Goal: Task Accomplishment & Management: Use online tool/utility

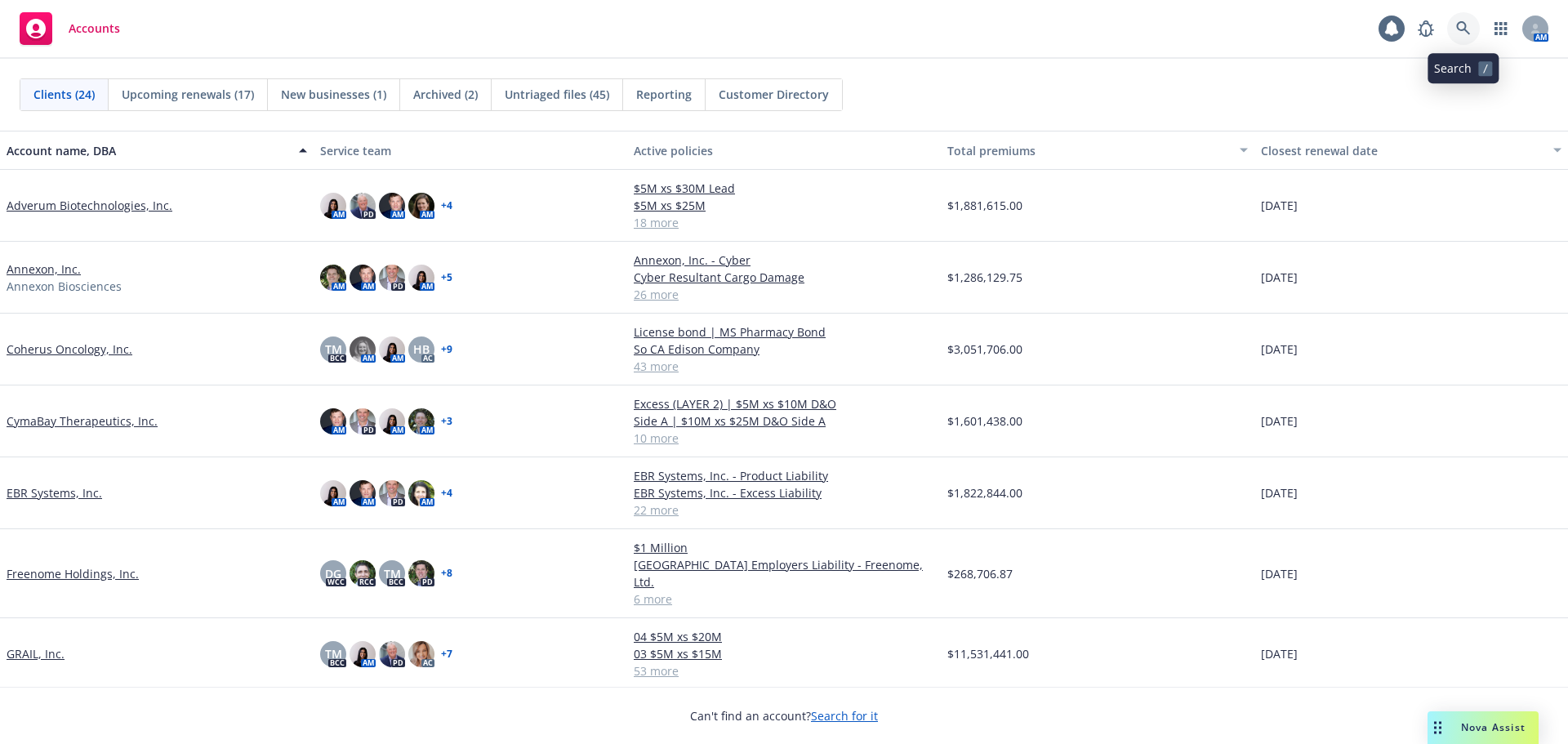
click at [1465, 26] on icon at bounding box center [1463, 28] width 14 height 14
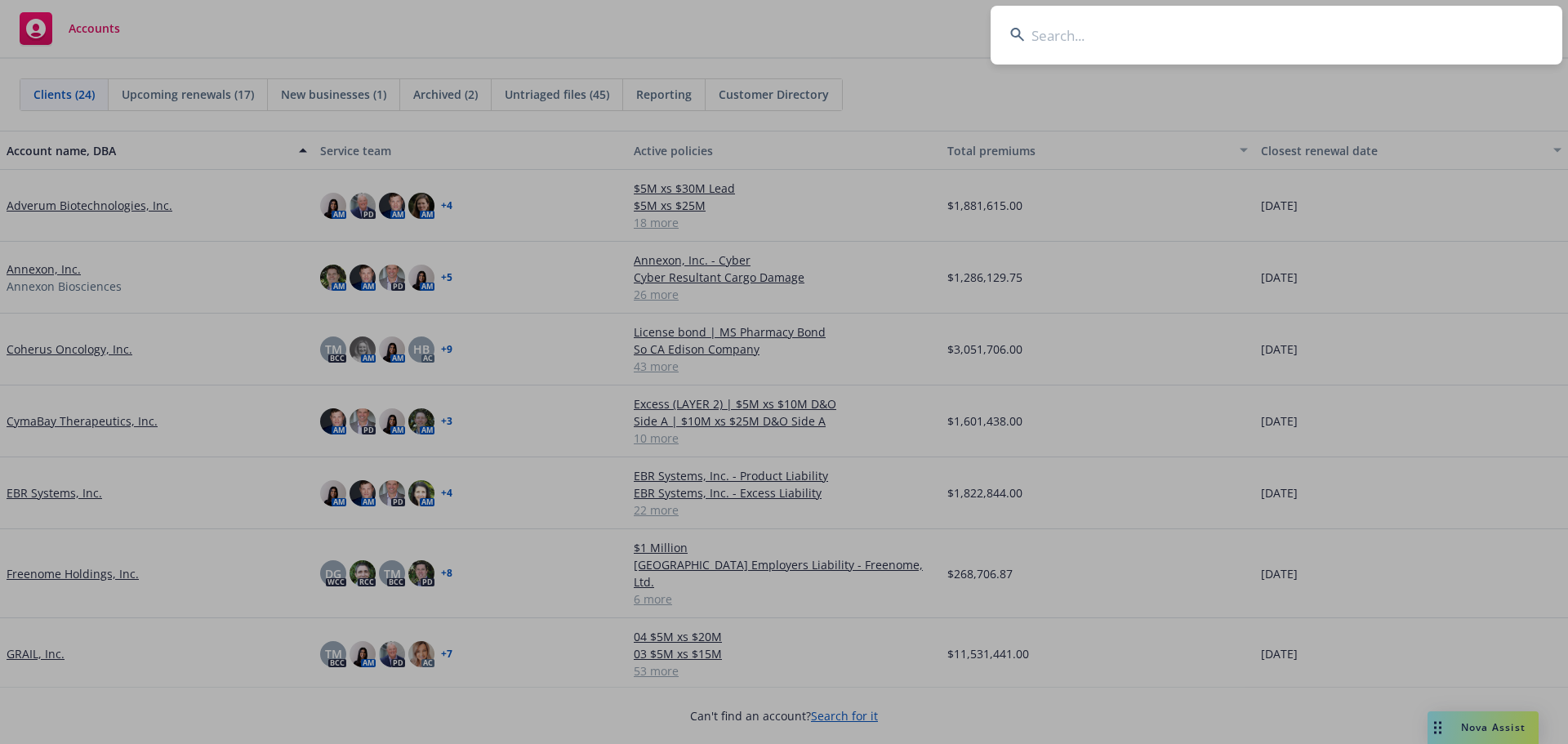
click at [1258, 51] on input at bounding box center [1276, 35] width 571 height 59
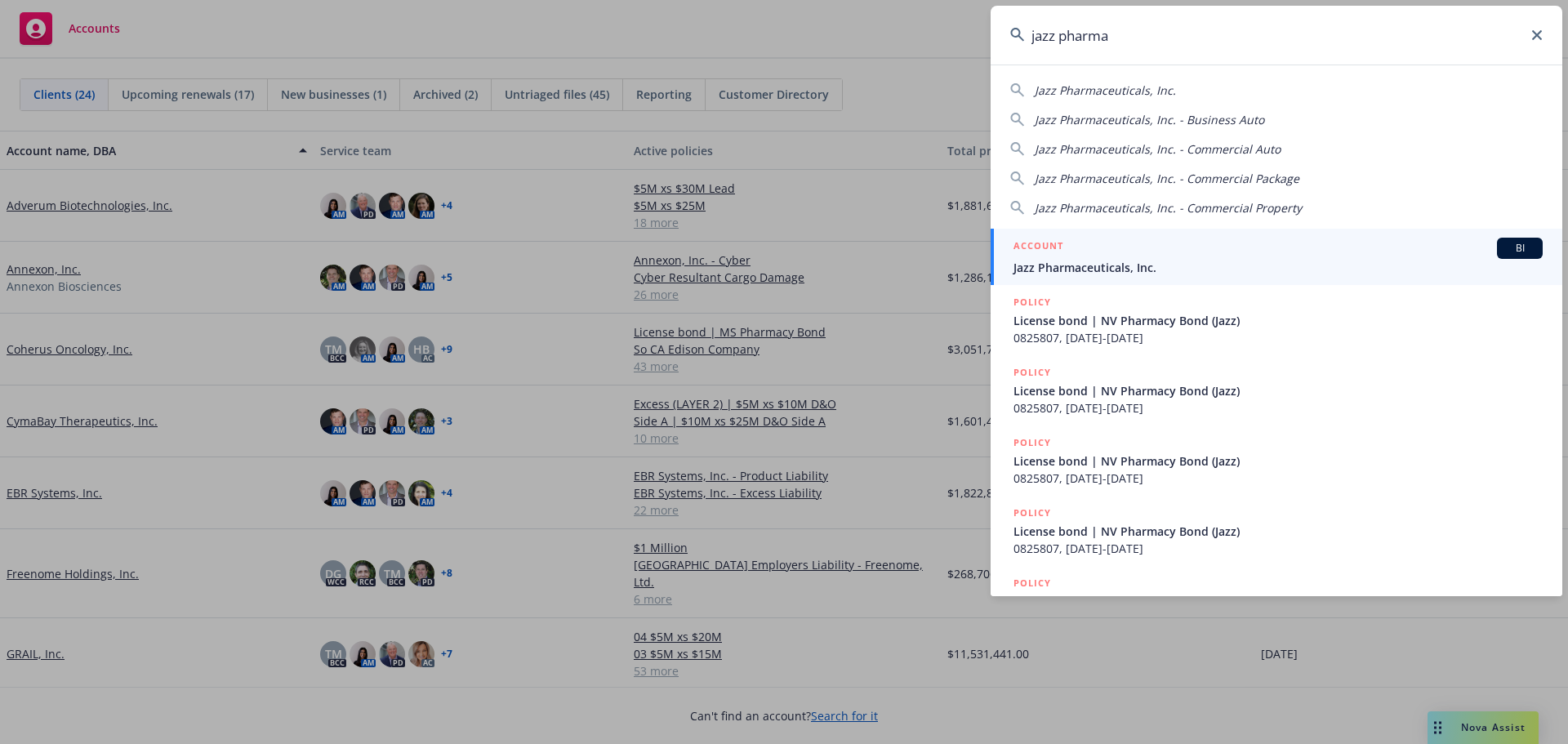
type input "jazz pharma"
click at [1163, 261] on span "Jazz Pharmaceuticals, Inc." at bounding box center [1278, 268] width 529 height 17
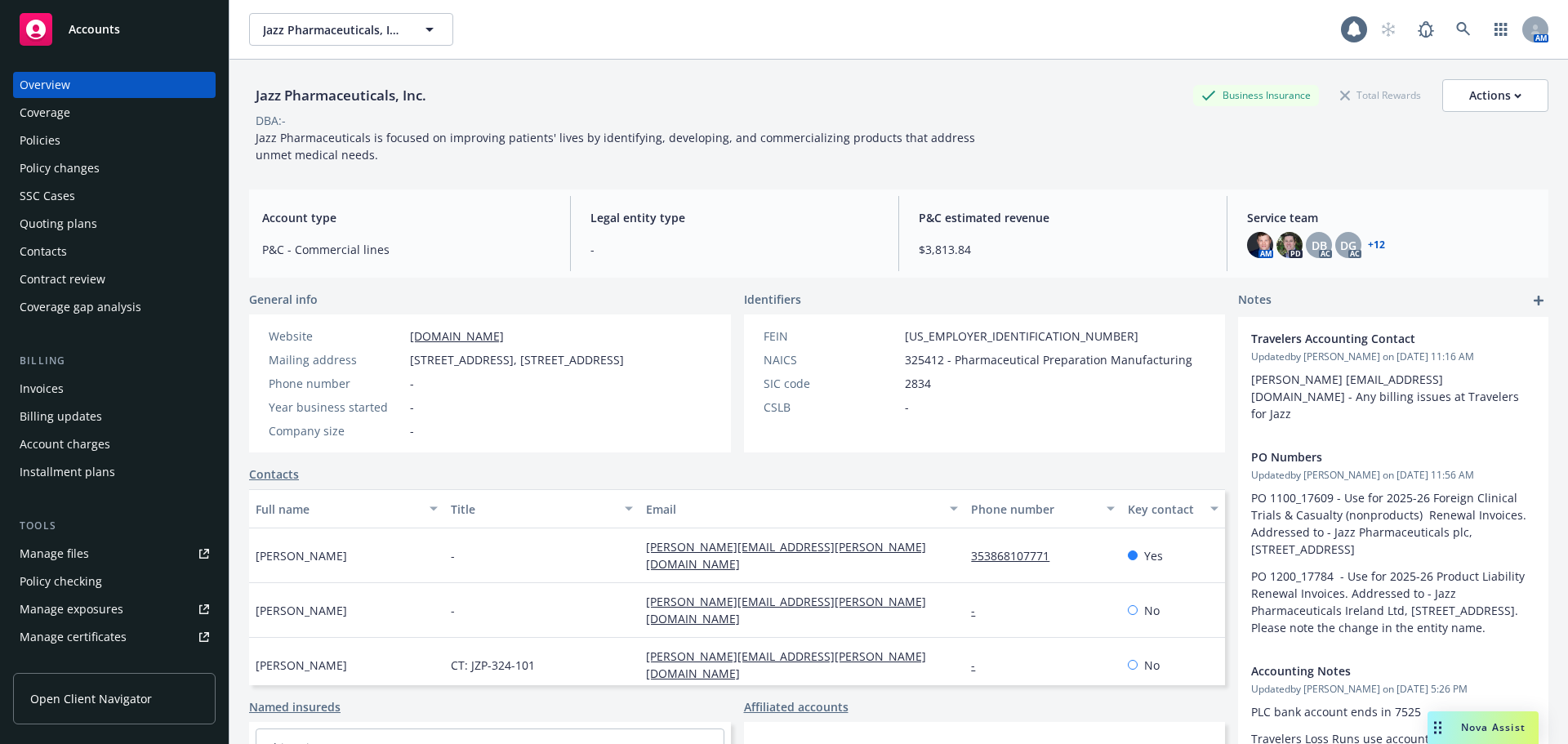
click at [83, 447] on div "Account charges" at bounding box center [65, 444] width 91 height 26
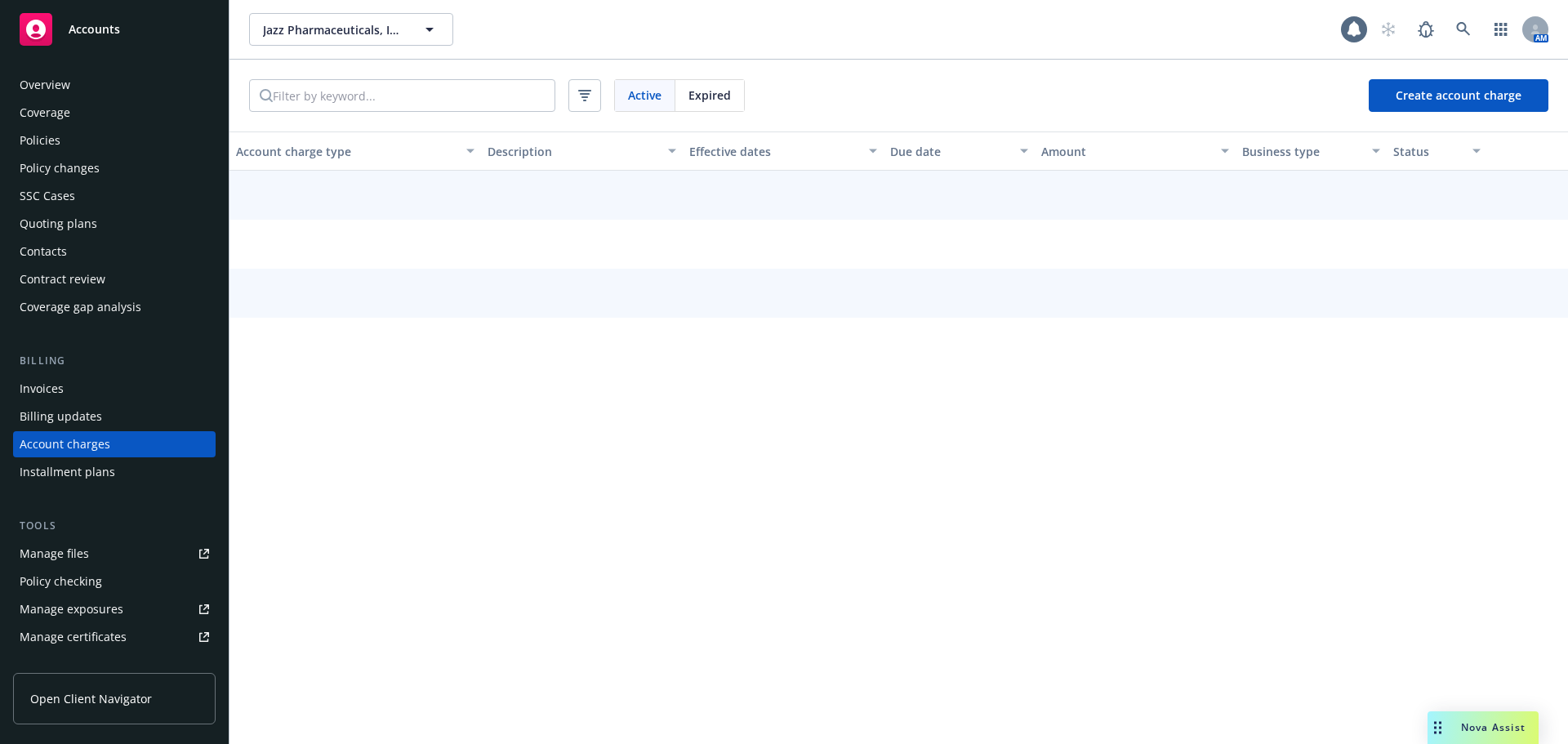
scroll to position [47, 0]
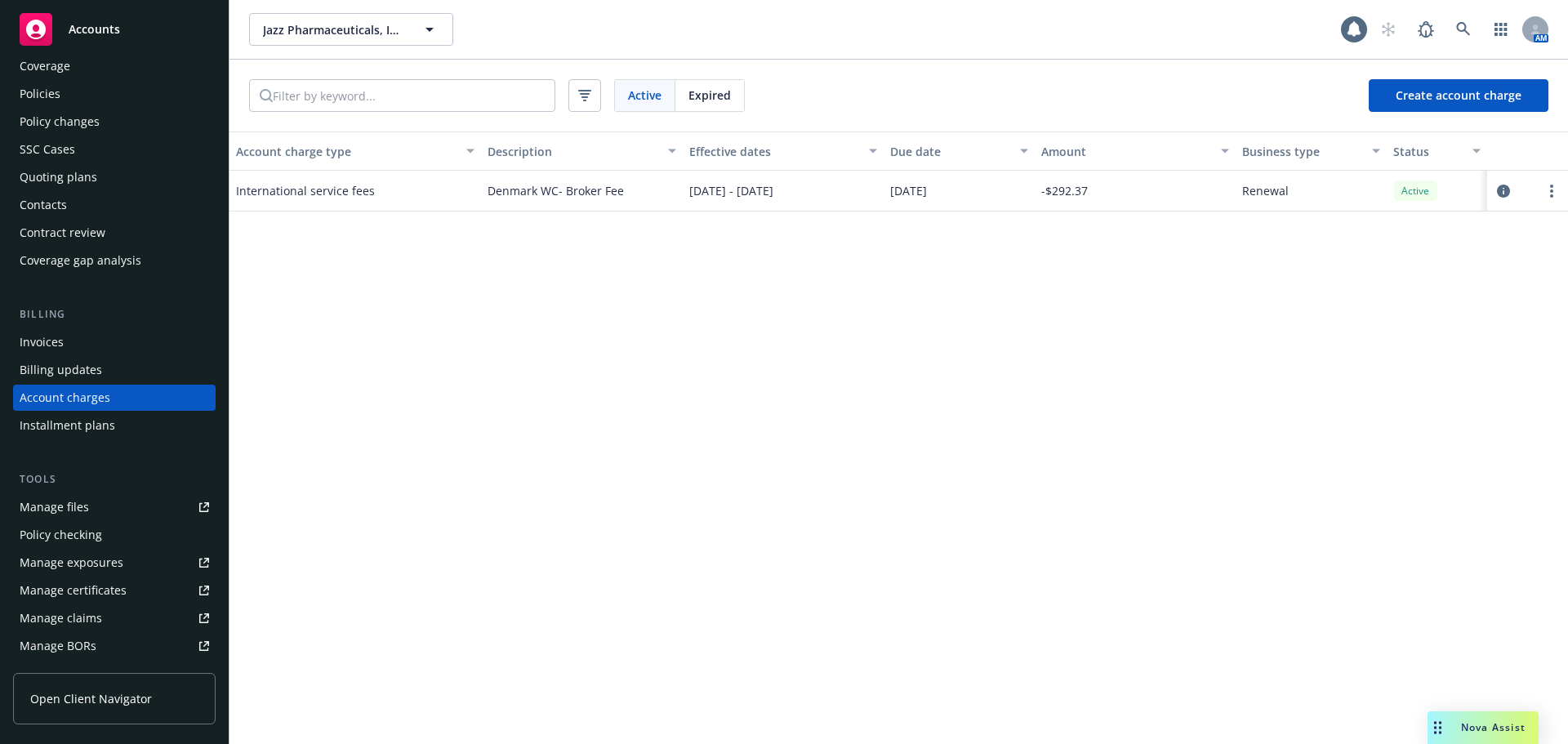
click at [711, 95] on span "Expired" at bounding box center [710, 95] width 43 height 17
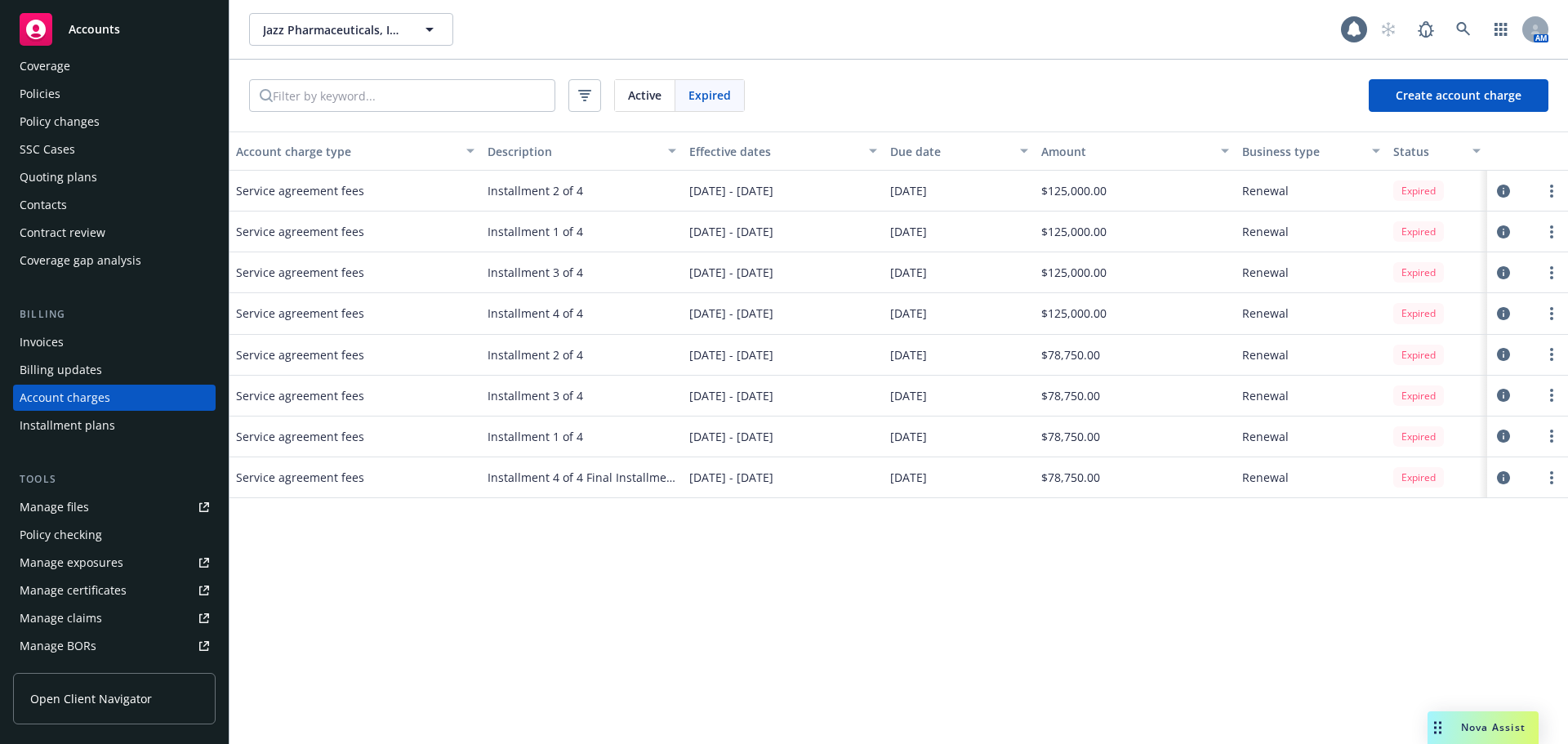
drag, startPoint x: 701, startPoint y: 270, endPoint x: 831, endPoint y: 280, distance: 130.4
click at [831, 280] on div "10/11/2023 - 10/11/2024" at bounding box center [783, 273] width 201 height 41
click at [829, 280] on div "10/11/2023 - 10/11/2024" at bounding box center [783, 273] width 201 height 41
drag, startPoint x: 564, startPoint y: 487, endPoint x: 721, endPoint y: 478, distance: 157.3
click at [721, 478] on div "Service agreement fees Installment 4 of 4 Final Installment 07/01/2025 - 09/30/…" at bounding box center [899, 478] width 1338 height 41
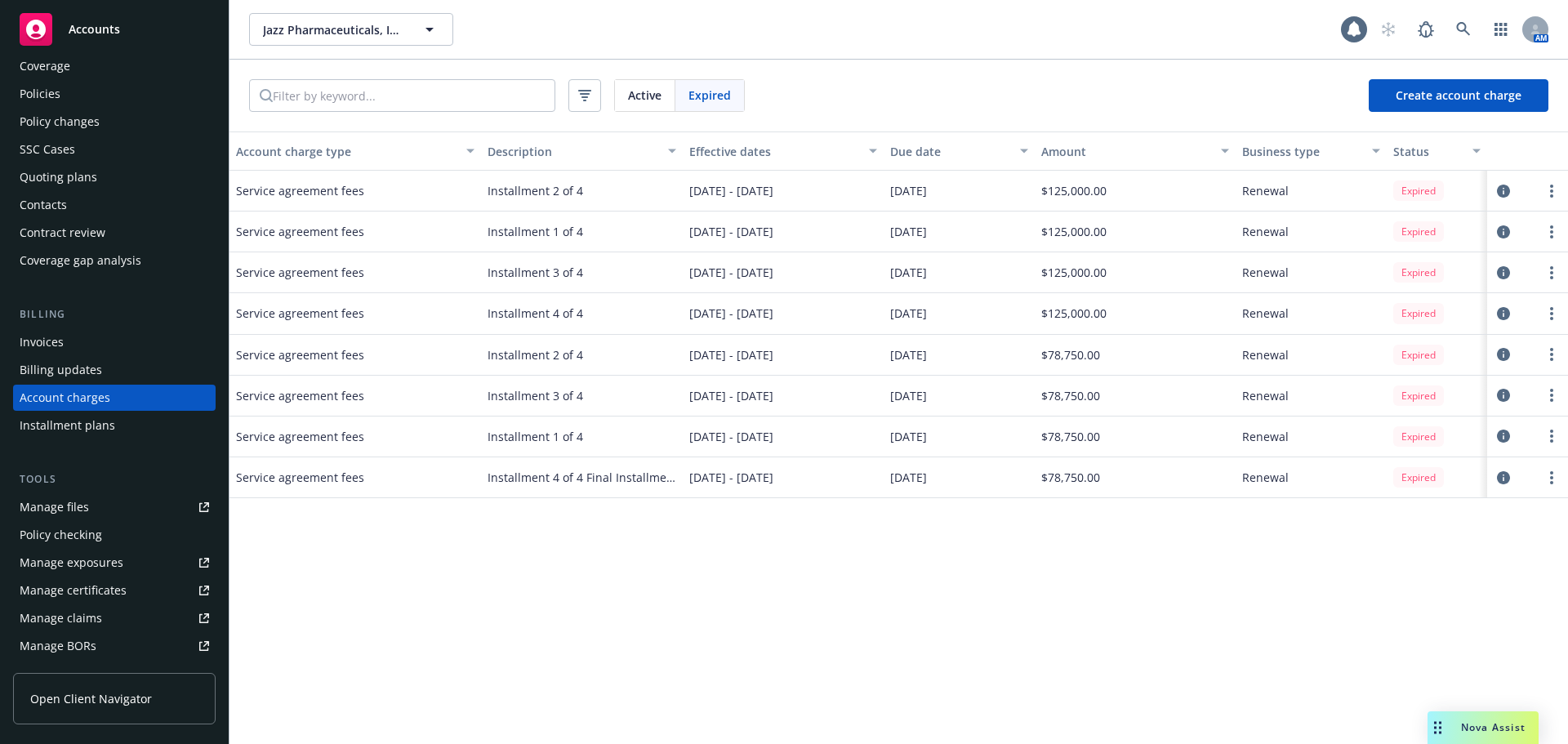
click at [761, 514] on div "Account charge type Description Effective dates Due date Amount Business type S…" at bounding box center [899, 438] width 1338 height 612
drag, startPoint x: 679, startPoint y: 444, endPoint x: 819, endPoint y: 425, distance: 141.3
click at [819, 425] on div "Service agreement fees Installment 1 of 4 10/01/2024 - 12/31/2024 10/01/2024 $7…" at bounding box center [899, 437] width 1338 height 41
drag, startPoint x: 690, startPoint y: 355, endPoint x: 832, endPoint y: 347, distance: 142.2
click at [832, 347] on div "01/01/2025 - 03/31/2025" at bounding box center [783, 355] width 201 height 41
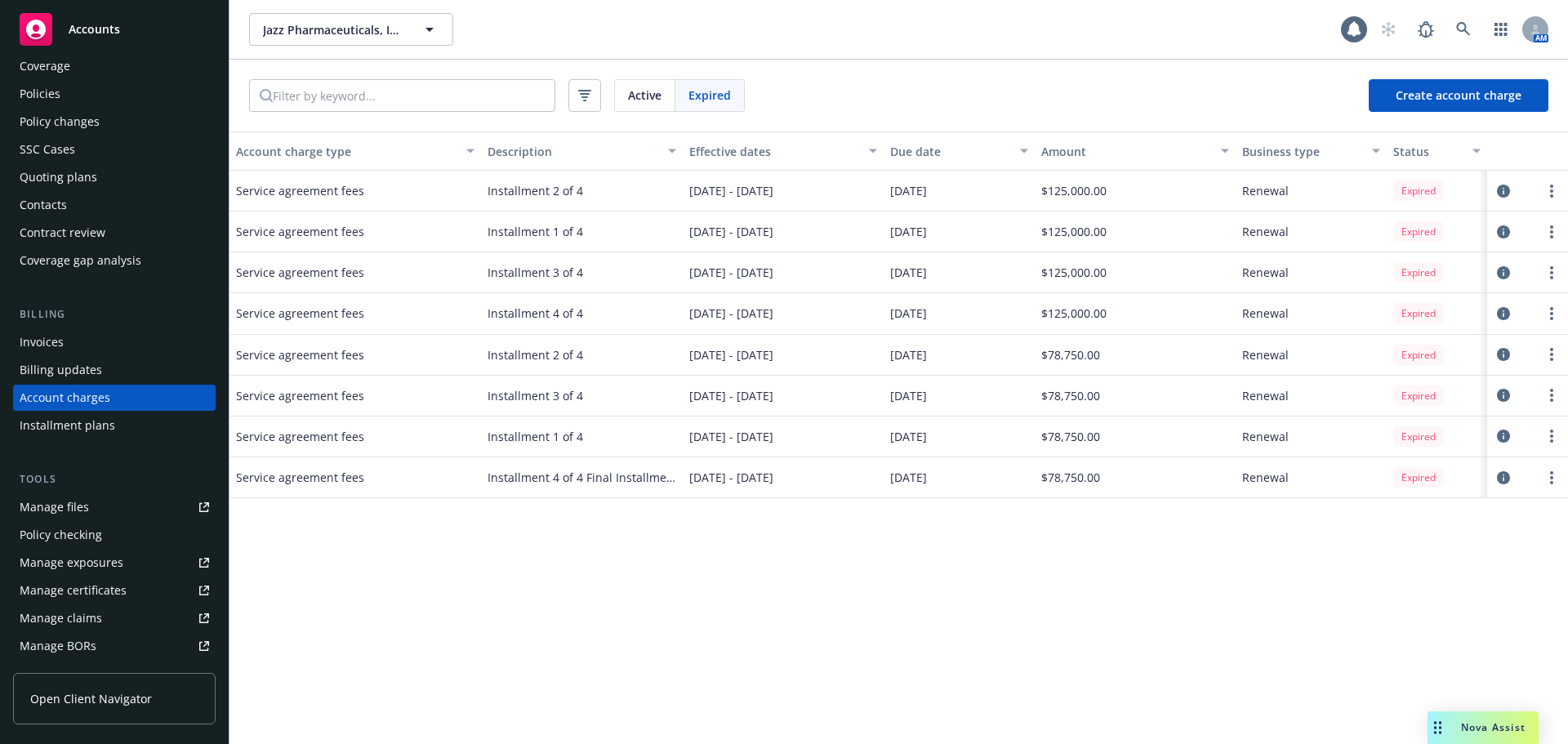
click at [1099, 338] on div "$78,750.00" at bounding box center [1135, 355] width 201 height 41
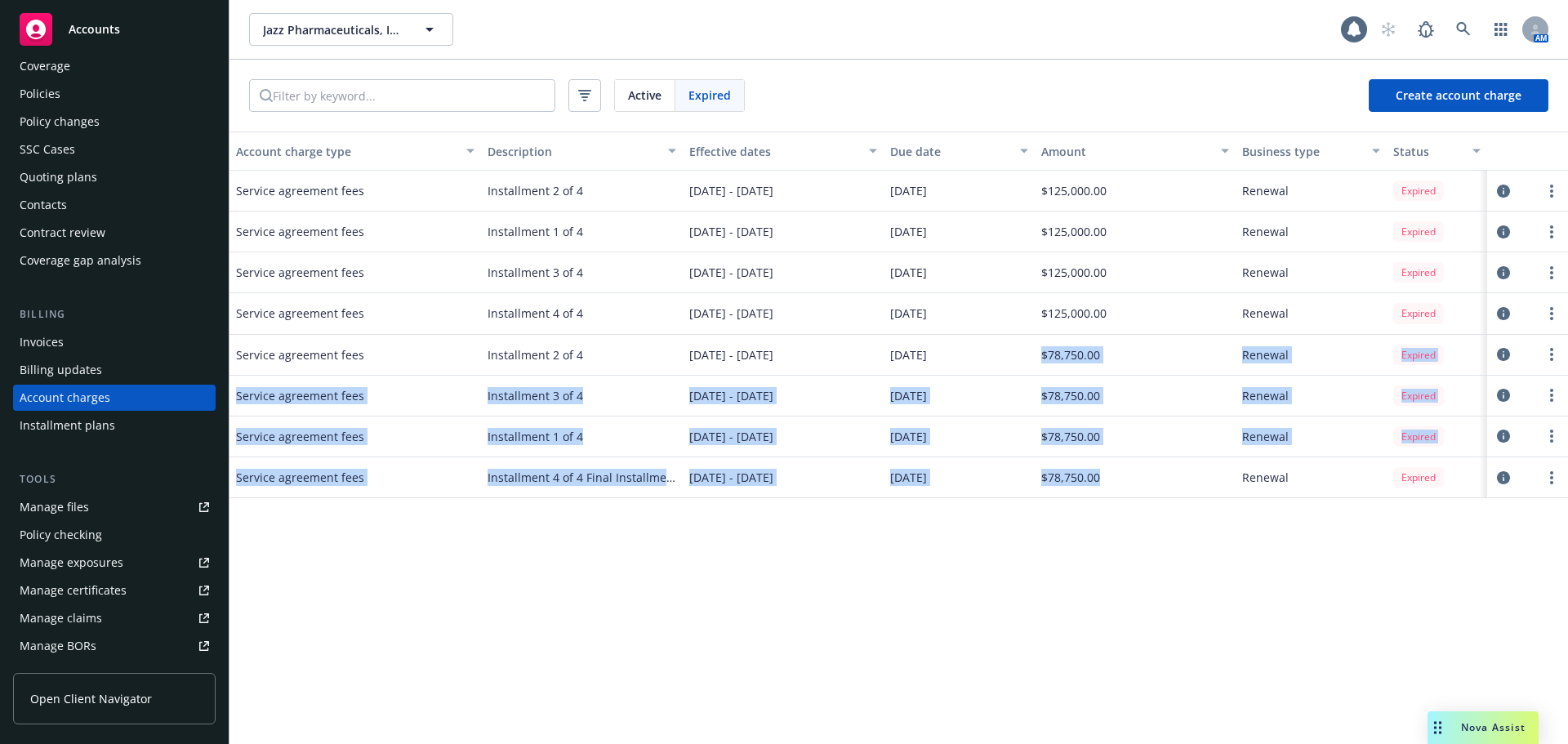
drag, startPoint x: 1036, startPoint y: 350, endPoint x: 980, endPoint y: 452, distance: 116.4
click at [1111, 432] on div "Service agreement fees Installment 2 of 4 10/11/2023 - 10/11/2024 01/11/2024 $1…" at bounding box center [899, 301] width 1338 height 261
click at [943, 448] on div "10/01/2024" at bounding box center [959, 437] width 151 height 41
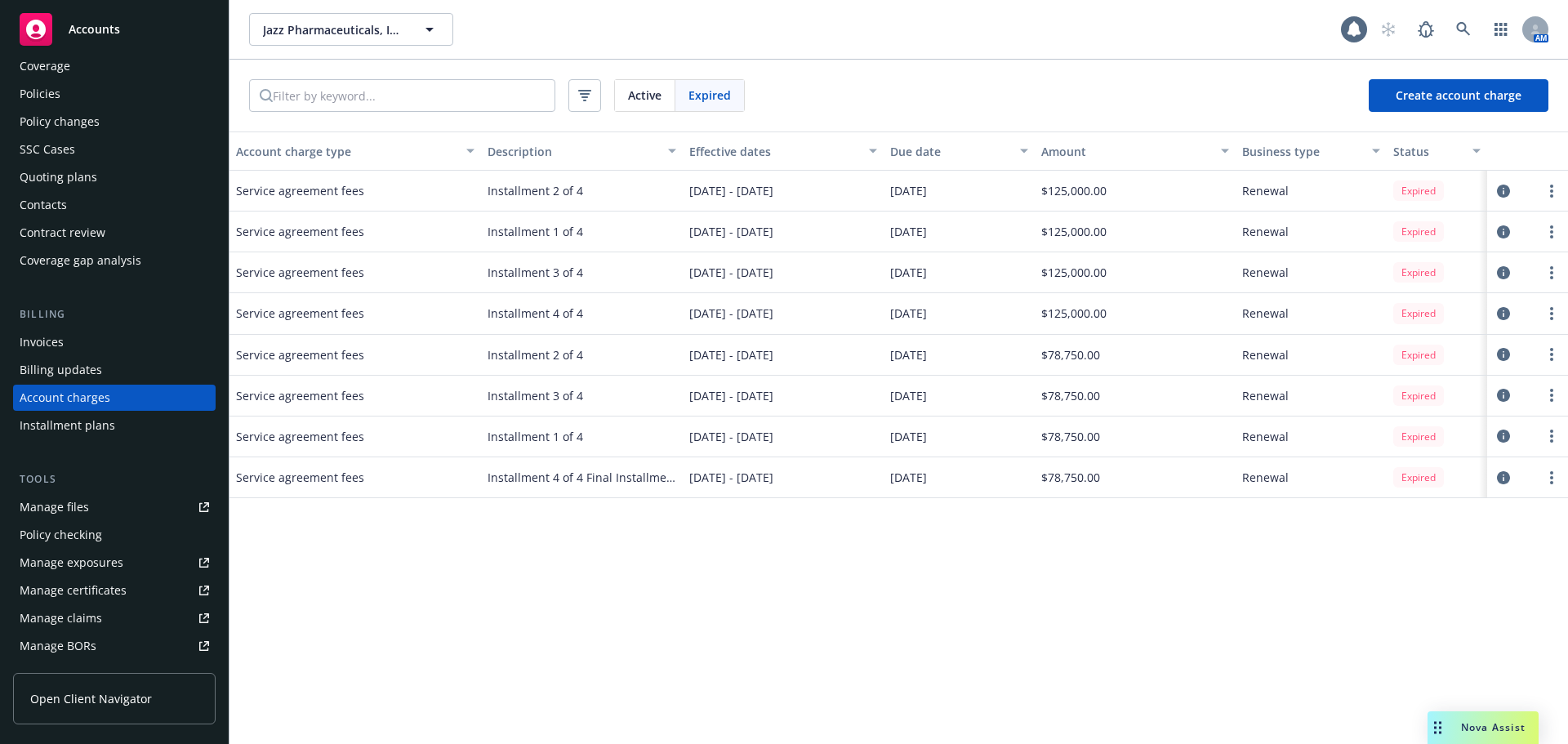
drag, startPoint x: 693, startPoint y: 196, endPoint x: 847, endPoint y: 197, distance: 154.0
click at [847, 197] on div "10/11/2023 - 10/11/2024" at bounding box center [783, 191] width 201 height 41
drag, startPoint x: 1030, startPoint y: 188, endPoint x: 1134, endPoint y: 395, distance: 231.7
click at [1134, 395] on div "Service agreement fees Installment 2 of 4 10/11/2023 - 10/11/2024 01/11/2024 $1…" at bounding box center [899, 301] width 1338 height 261
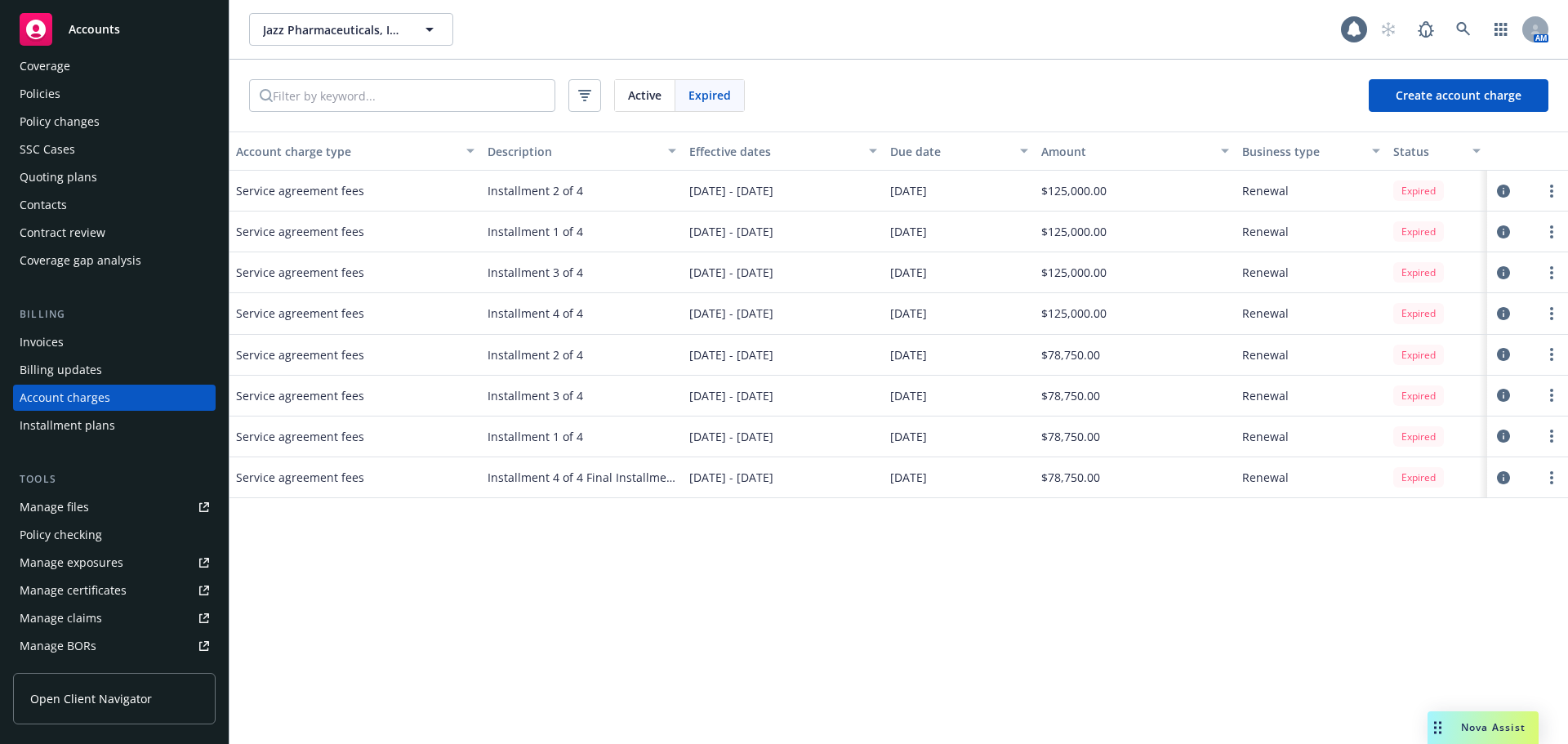
click at [1018, 590] on div "Account charge type Description Effective dates Due date Amount Business type S…" at bounding box center [899, 438] width 1338 height 612
drag, startPoint x: 1120, startPoint y: 469, endPoint x: 1038, endPoint y: 481, distance: 82.9
click at [1038, 481] on div "$78,750.00" at bounding box center [1135, 478] width 201 height 41
click at [804, 337] on div "01/01/2025 - 03/31/2025" at bounding box center [783, 355] width 201 height 41
drag, startPoint x: 1151, startPoint y: 352, endPoint x: 1023, endPoint y: 360, distance: 128.2
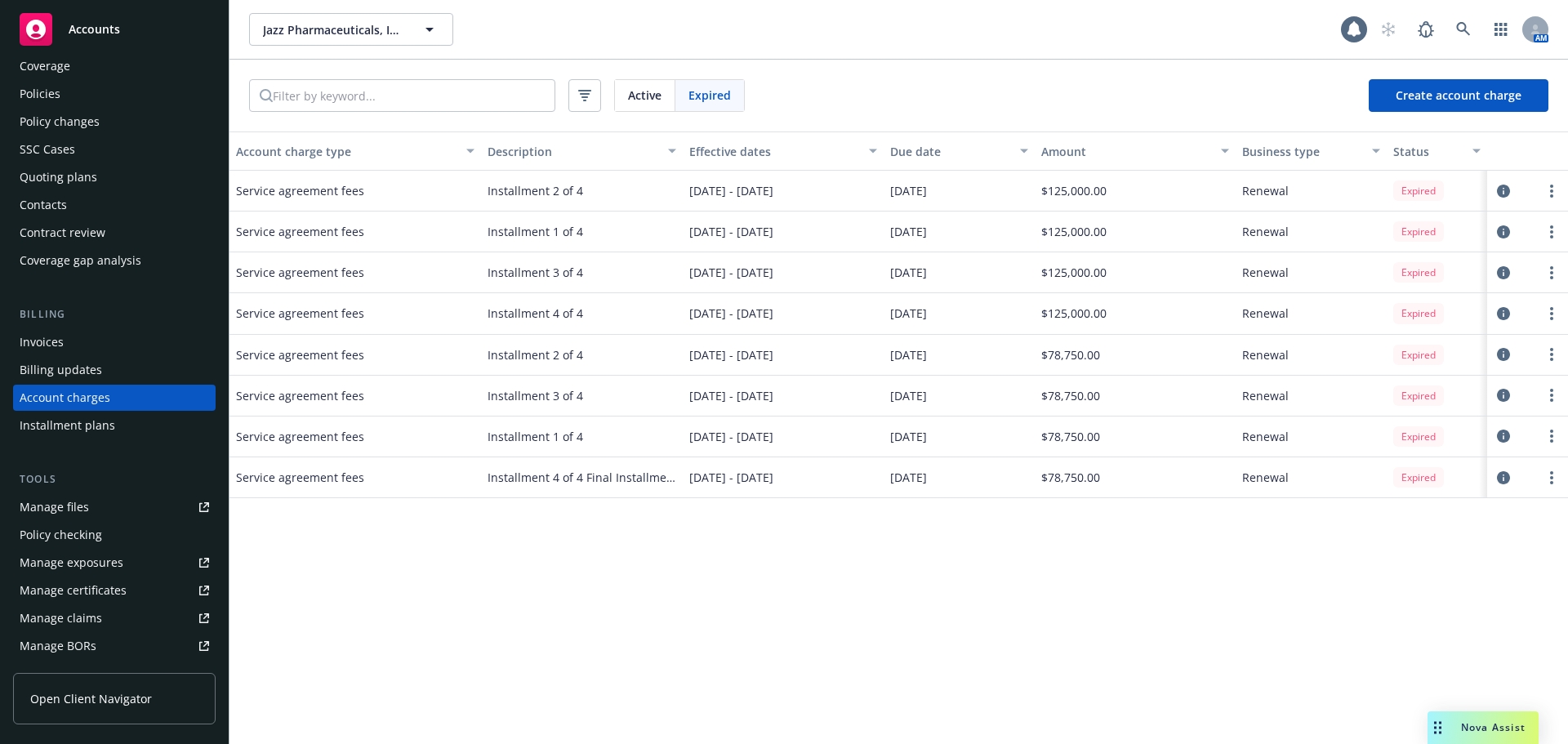
click at [1023, 360] on div "Service agreement fees Installment 2 of 4 01/01/2025 - 03/31/2025 01/01/2025 $7…" at bounding box center [899, 355] width 1338 height 41
click at [1022, 360] on div "01/01/2025" at bounding box center [959, 355] width 151 height 41
drag, startPoint x: 1028, startPoint y: 358, endPoint x: 1191, endPoint y: 469, distance: 197.2
click at [1191, 432] on div "Service agreement fees Installment 2 of 4 10/11/2023 - 10/11/2024 01/11/2024 $1…" at bounding box center [899, 301] width 1338 height 261
click at [1191, 541] on div "Account charge type Description Effective dates Due date Amount Business type S…" at bounding box center [899, 438] width 1338 height 612
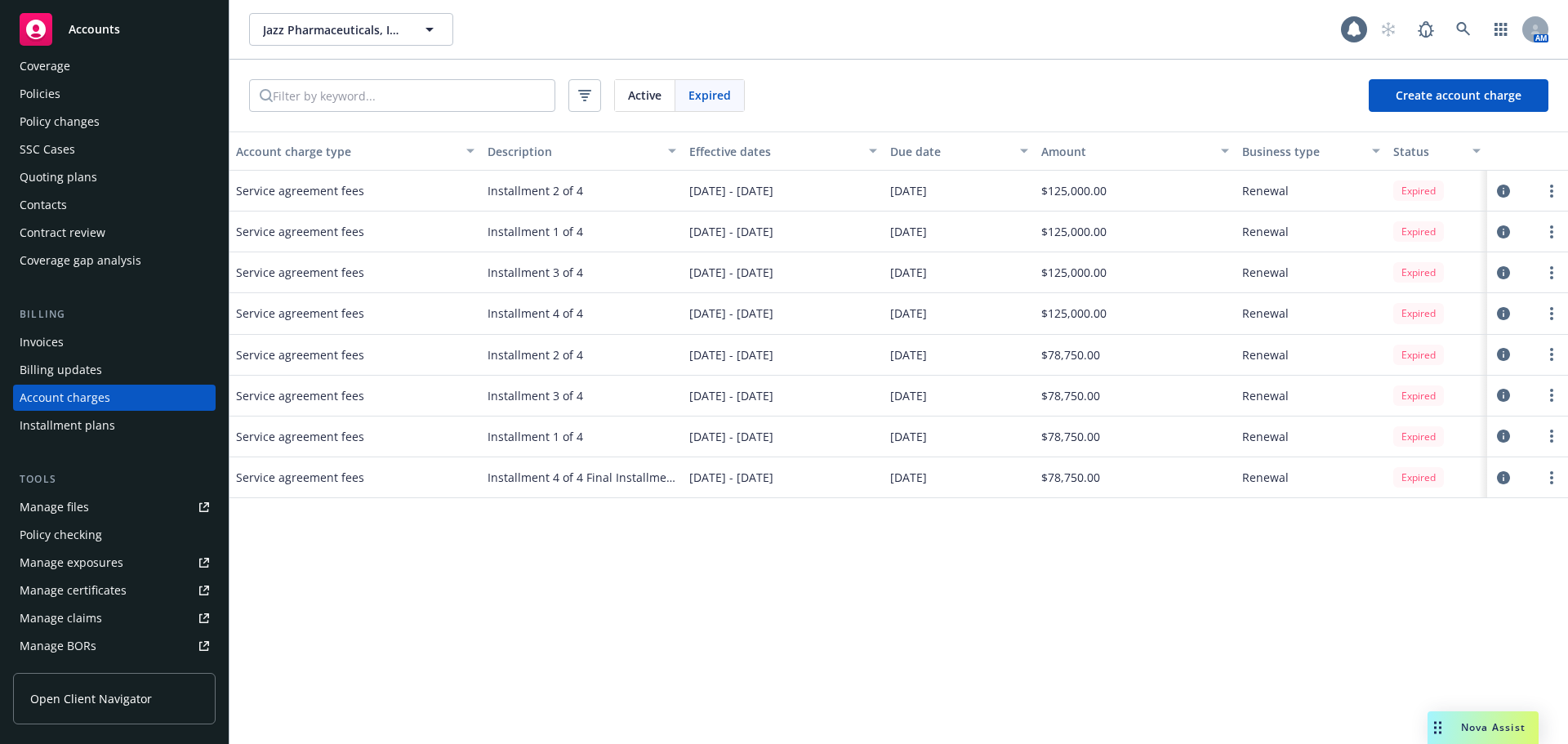
click at [1084, 432] on span "$78,750.00" at bounding box center [1071, 436] width 59 height 17
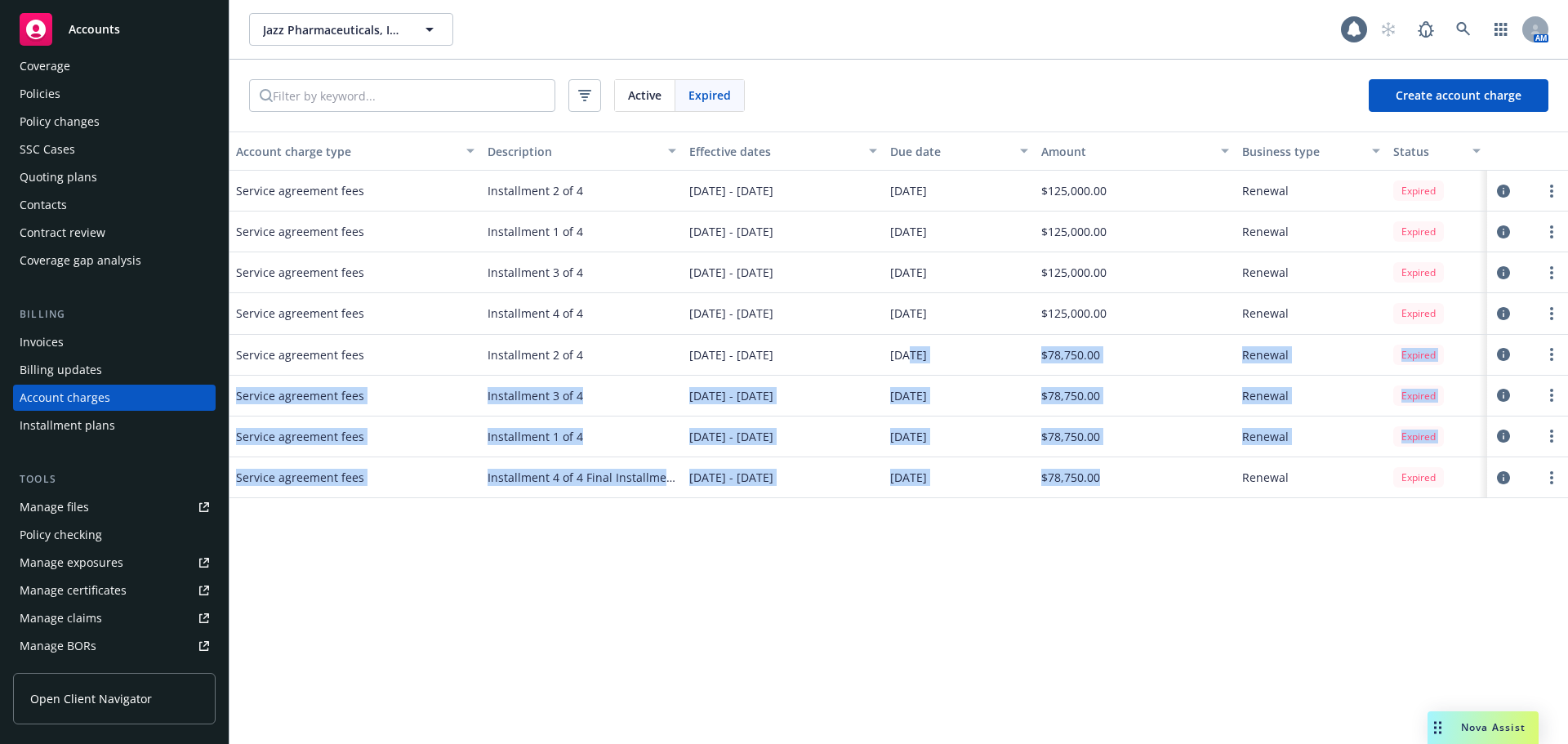
drag, startPoint x: 909, startPoint y: 361, endPoint x: 1198, endPoint y: 484, distance: 314.1
click at [1198, 432] on div "Service agreement fees Installment 2 of 4 10/11/2023 - 10/11/2024 01/11/2024 $1…" at bounding box center [899, 301] width 1338 height 261
click at [1224, 623] on div "Account charge type Description Effective dates Due date Amount Business type S…" at bounding box center [899, 438] width 1338 height 612
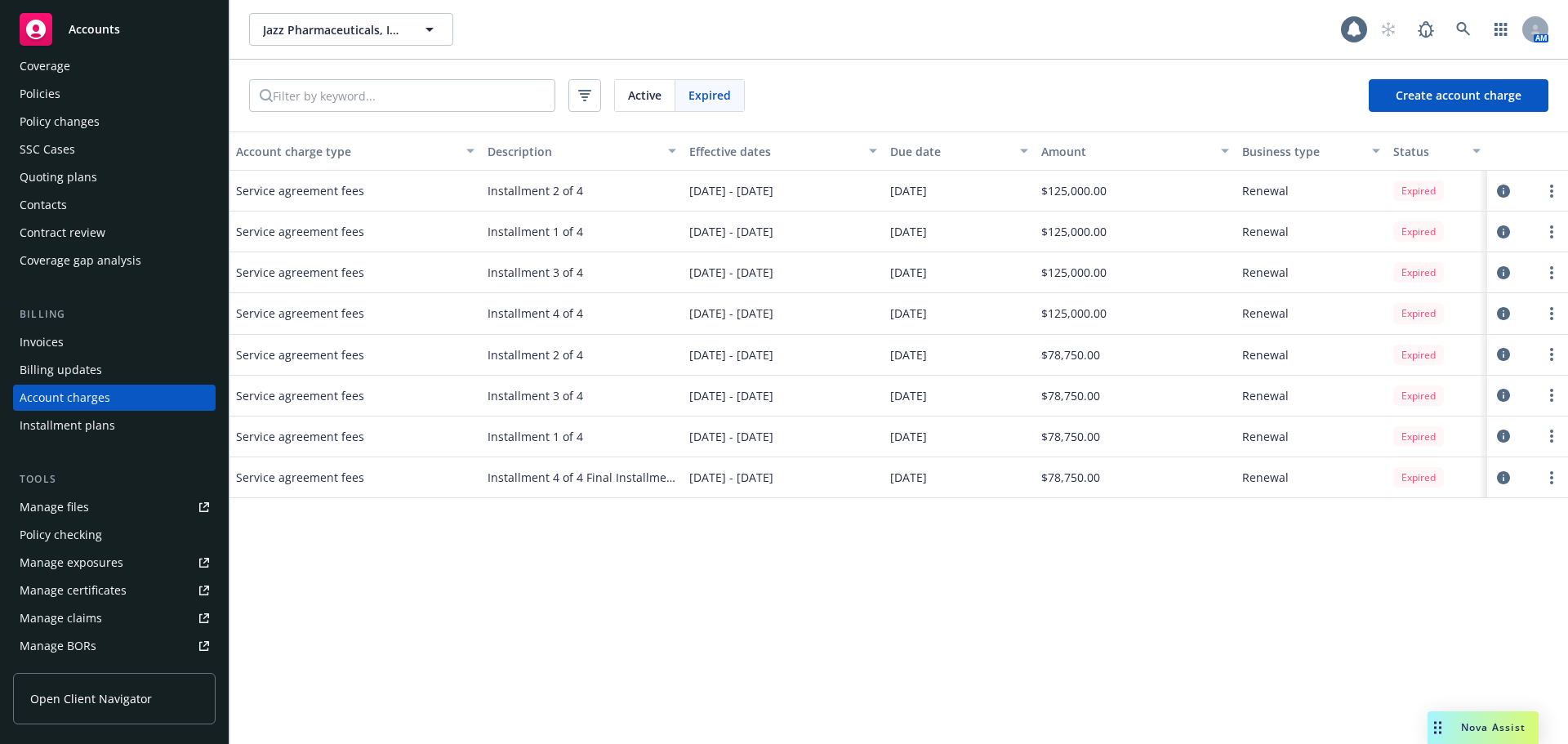
click at [111, 504] on link "Manage files" at bounding box center [114, 507] width 202 height 26
click at [1461, 32] on icon at bounding box center [1463, 29] width 14 height 14
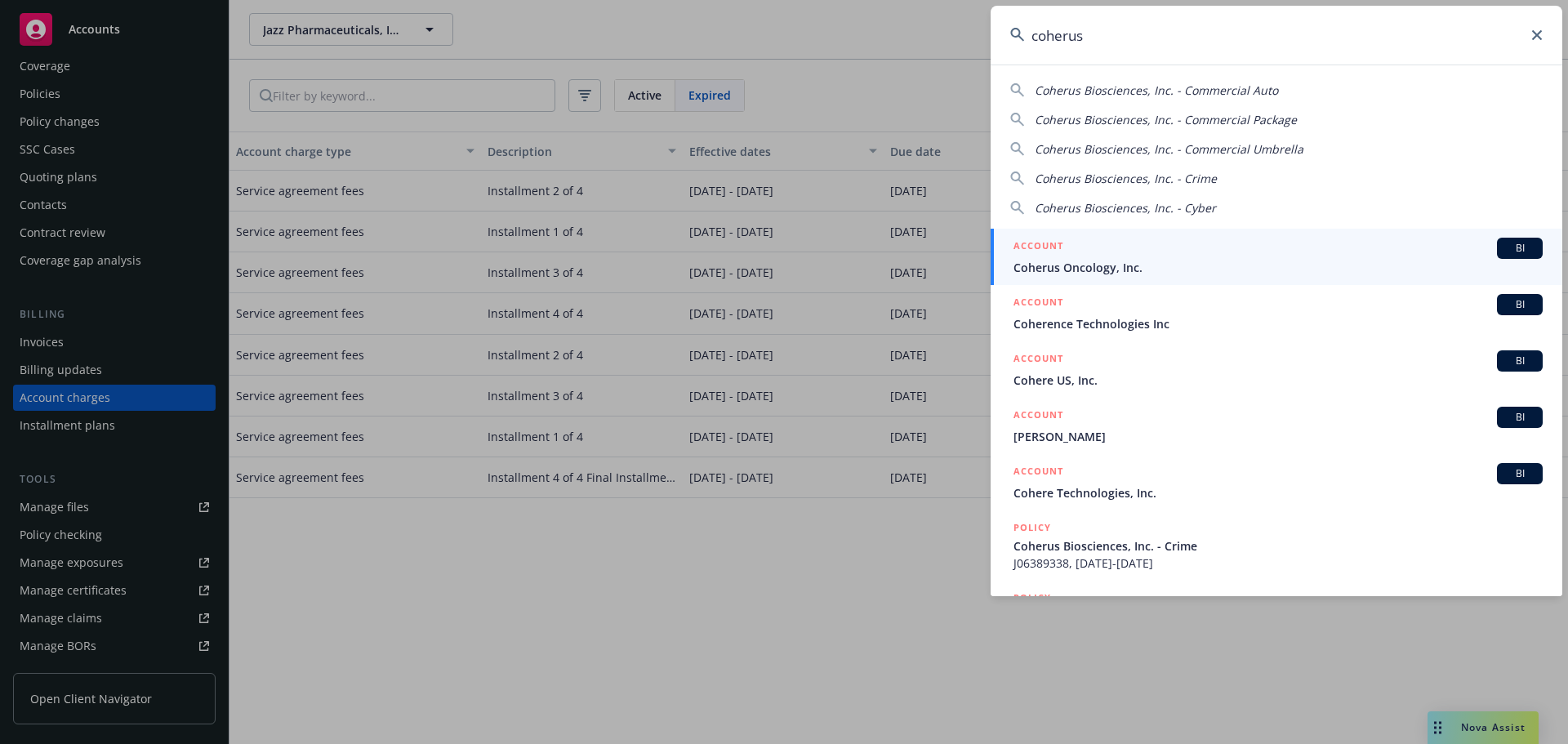
type input "coherus"
click at [1138, 253] on div "ACCOUNT BI" at bounding box center [1278, 248] width 529 height 21
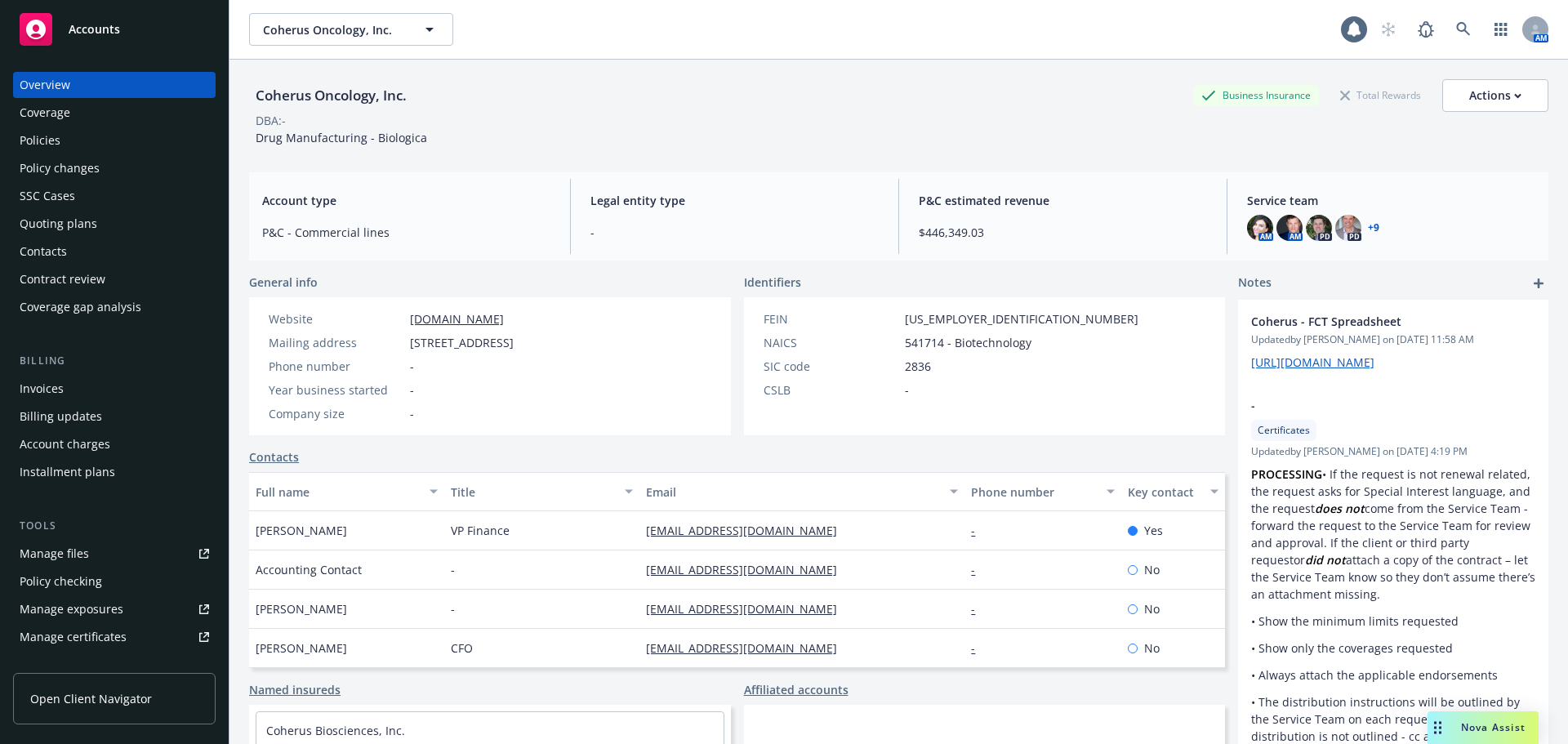
click at [94, 139] on div "Policies" at bounding box center [114, 140] width 190 height 26
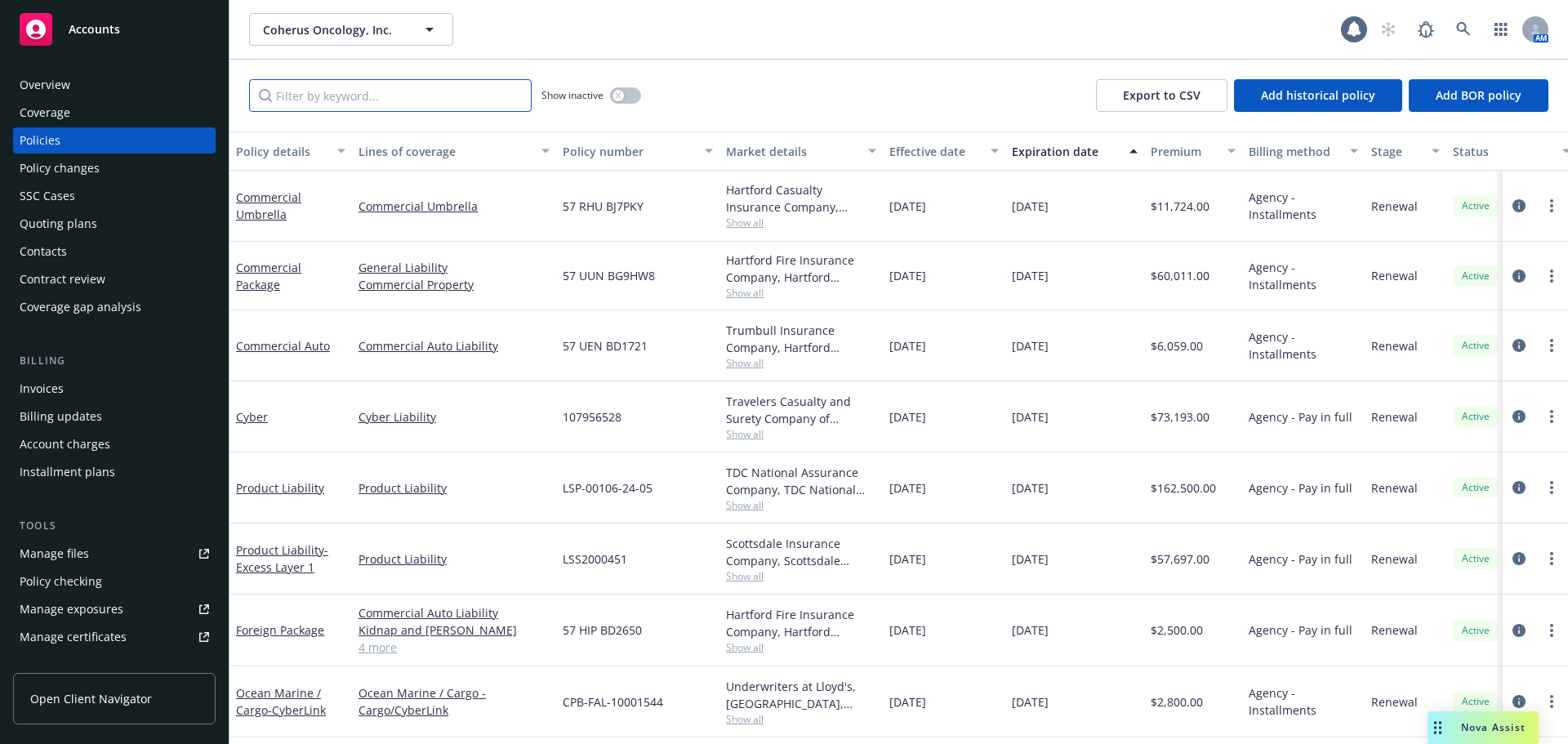
click at [294, 104] on input "Filter by keyword..." at bounding box center [390, 95] width 282 height 32
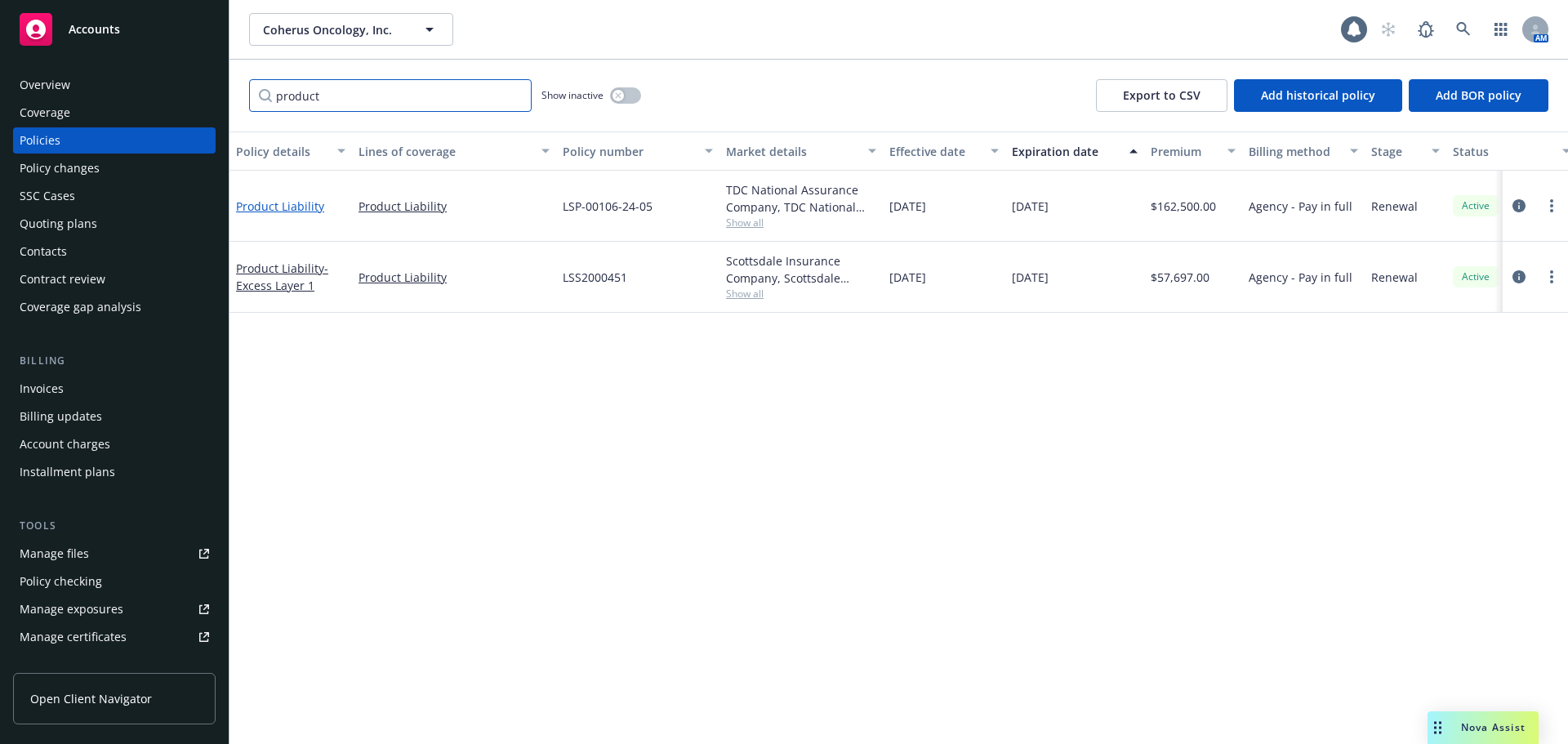
type input "product"
click at [281, 204] on link "Product Liability" at bounding box center [281, 206] width 88 height 15
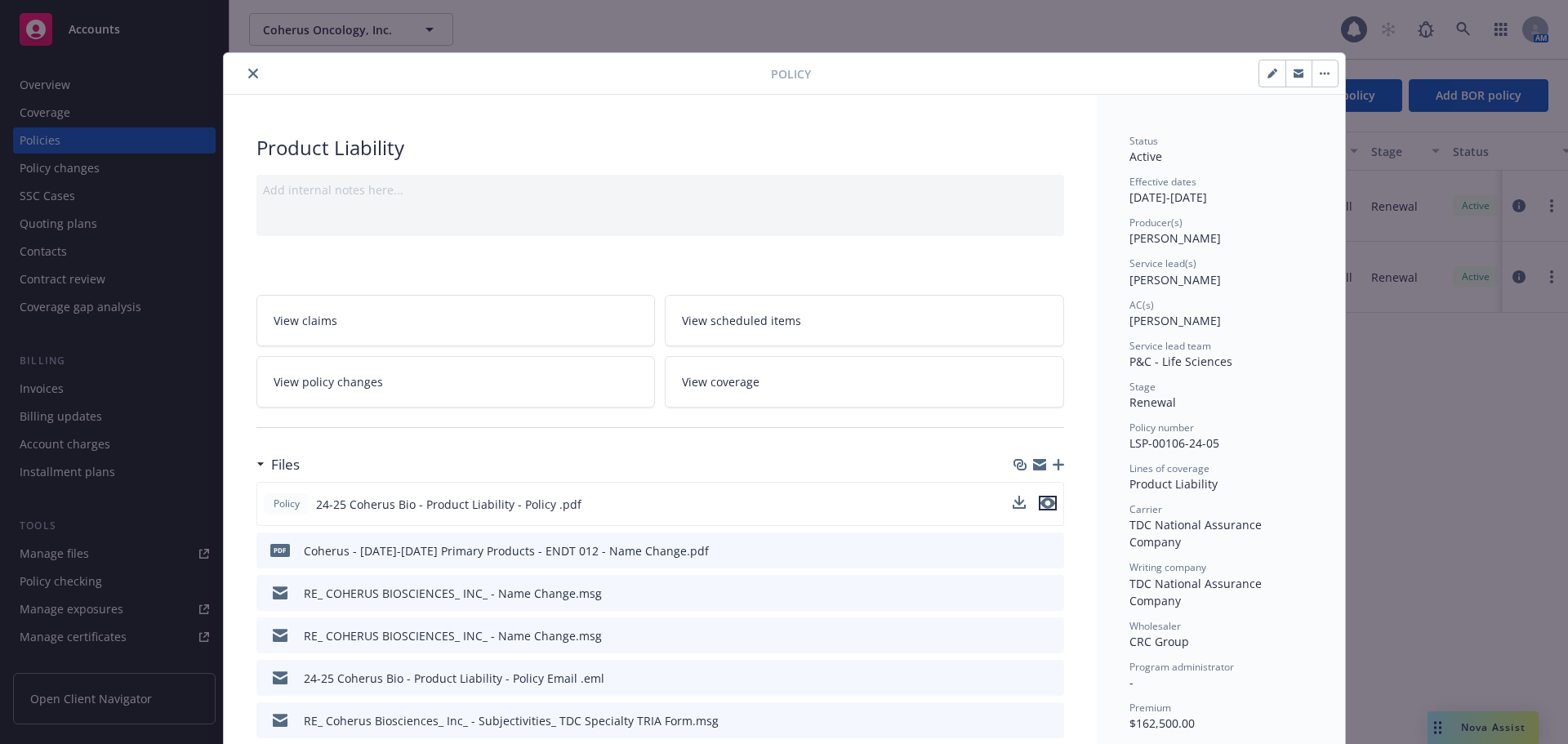
click at [1042, 505] on icon "preview file" at bounding box center [1048, 503] width 14 height 11
click at [248, 75] on icon "close" at bounding box center [253, 74] width 10 height 10
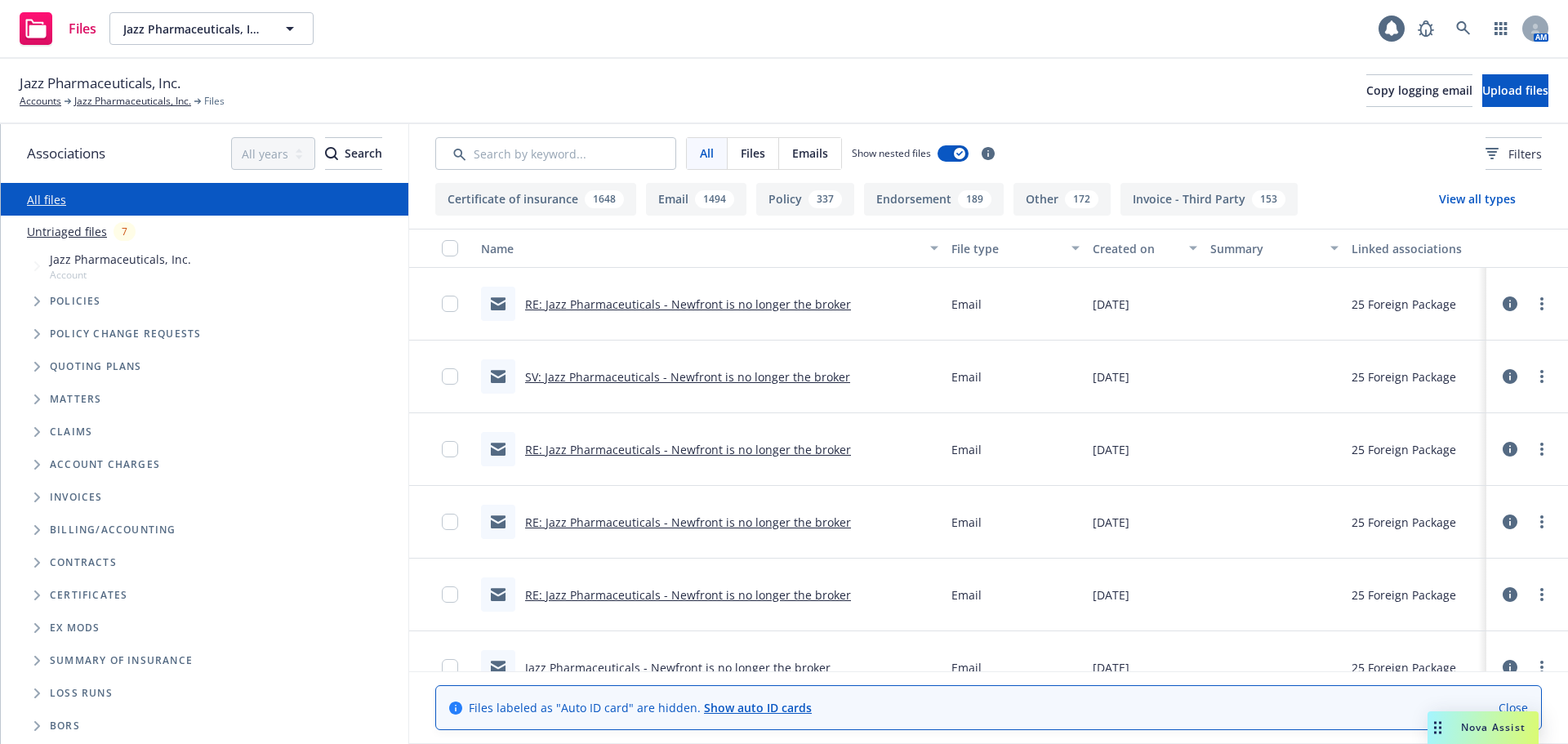
click at [575, 135] on div "All Files Emails Show nested files Filters" at bounding box center [988, 153] width 1159 height 59
click at [566, 151] on input "Search by keyword..." at bounding box center [555, 153] width 241 height 32
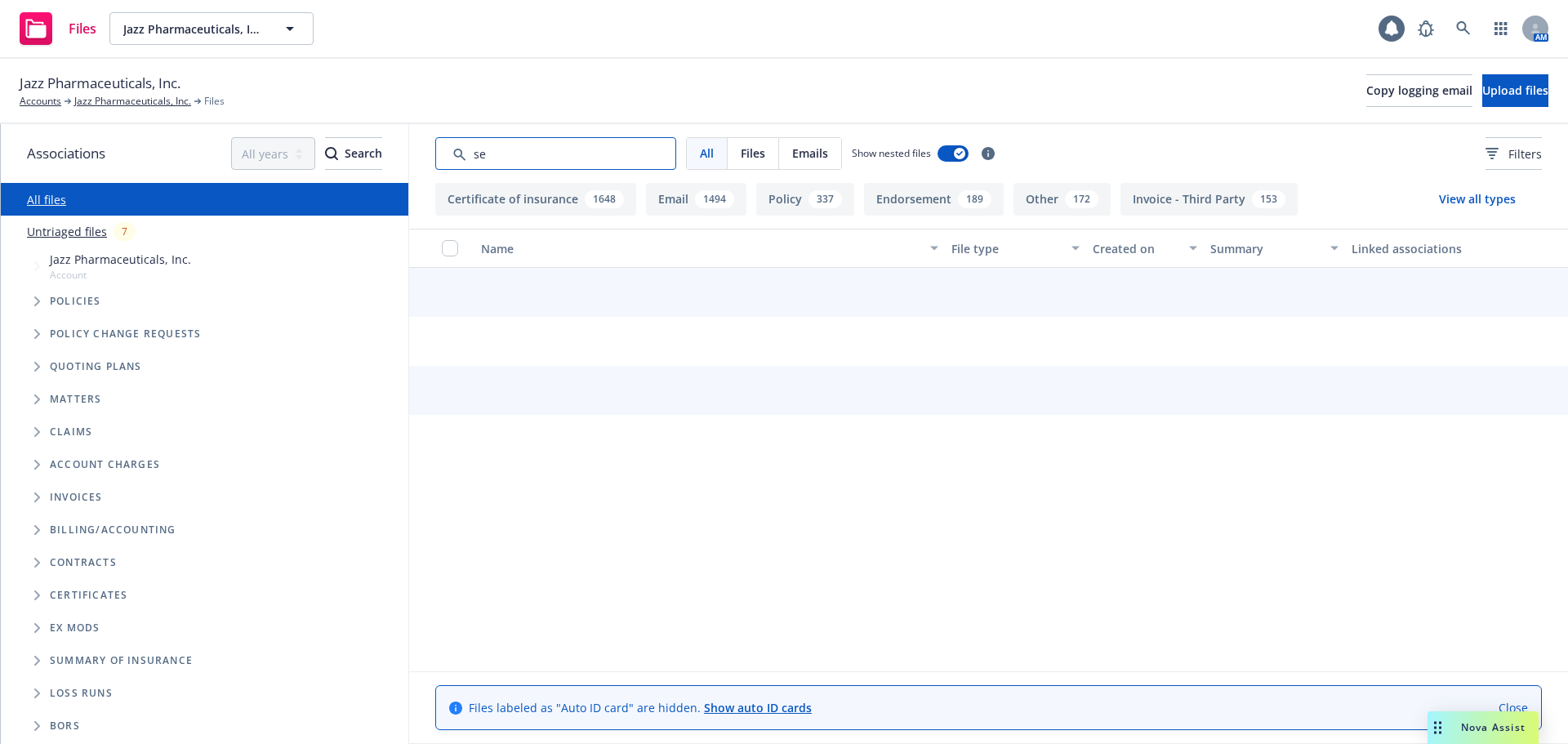
type input "s"
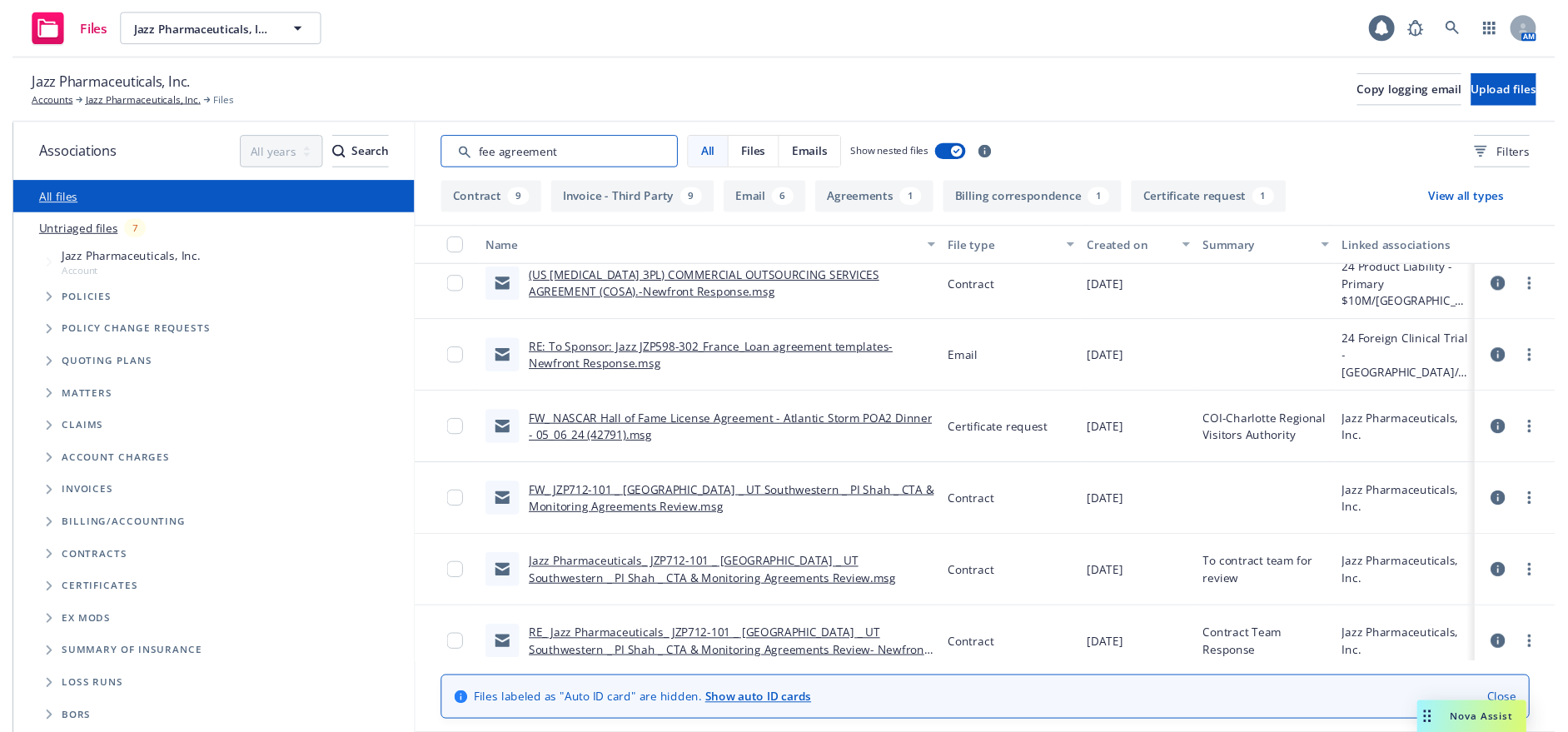
scroll to position [1574, 0]
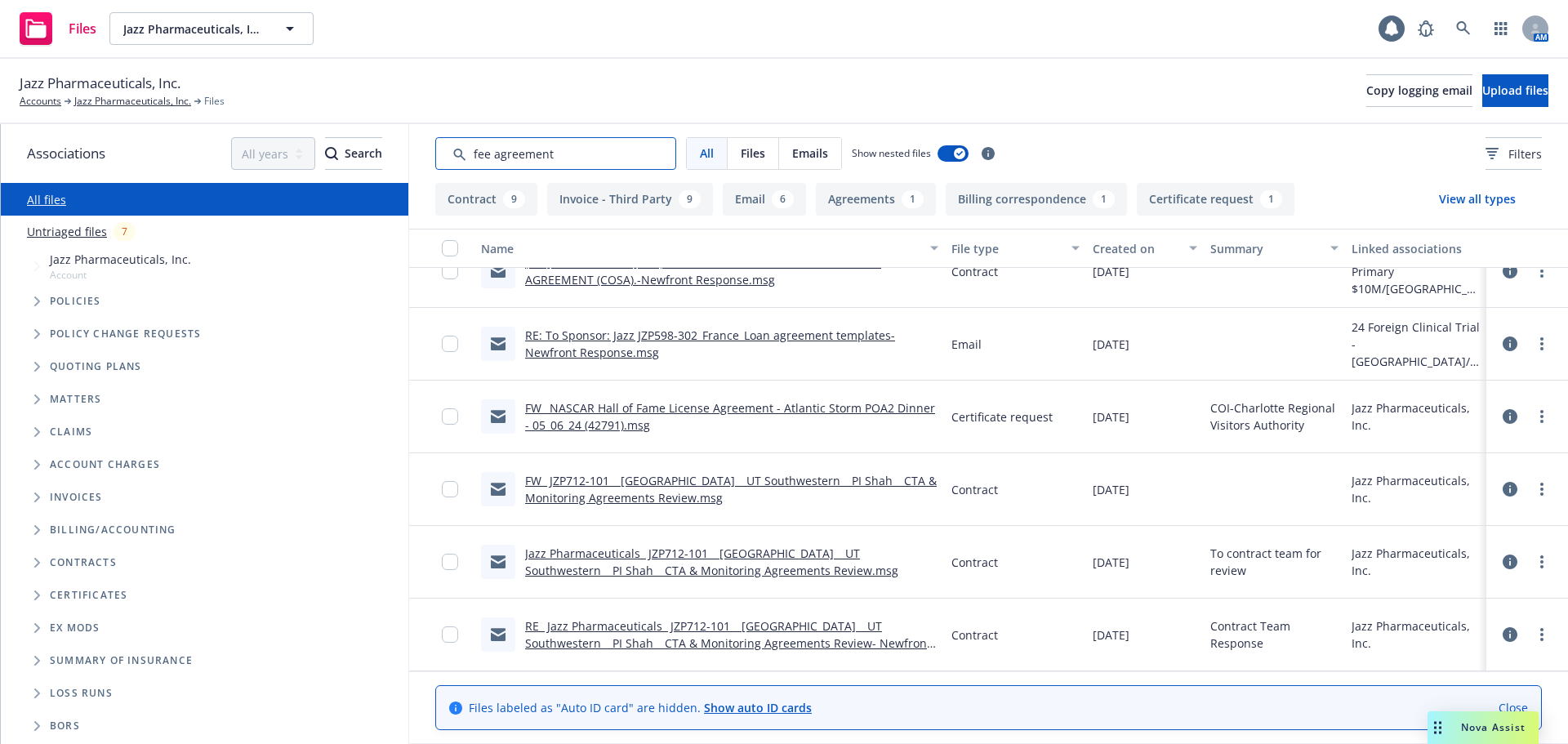
type input "fee agreement"
click at [56, 96] on link "Accounts" at bounding box center [40, 100] width 42 height 14
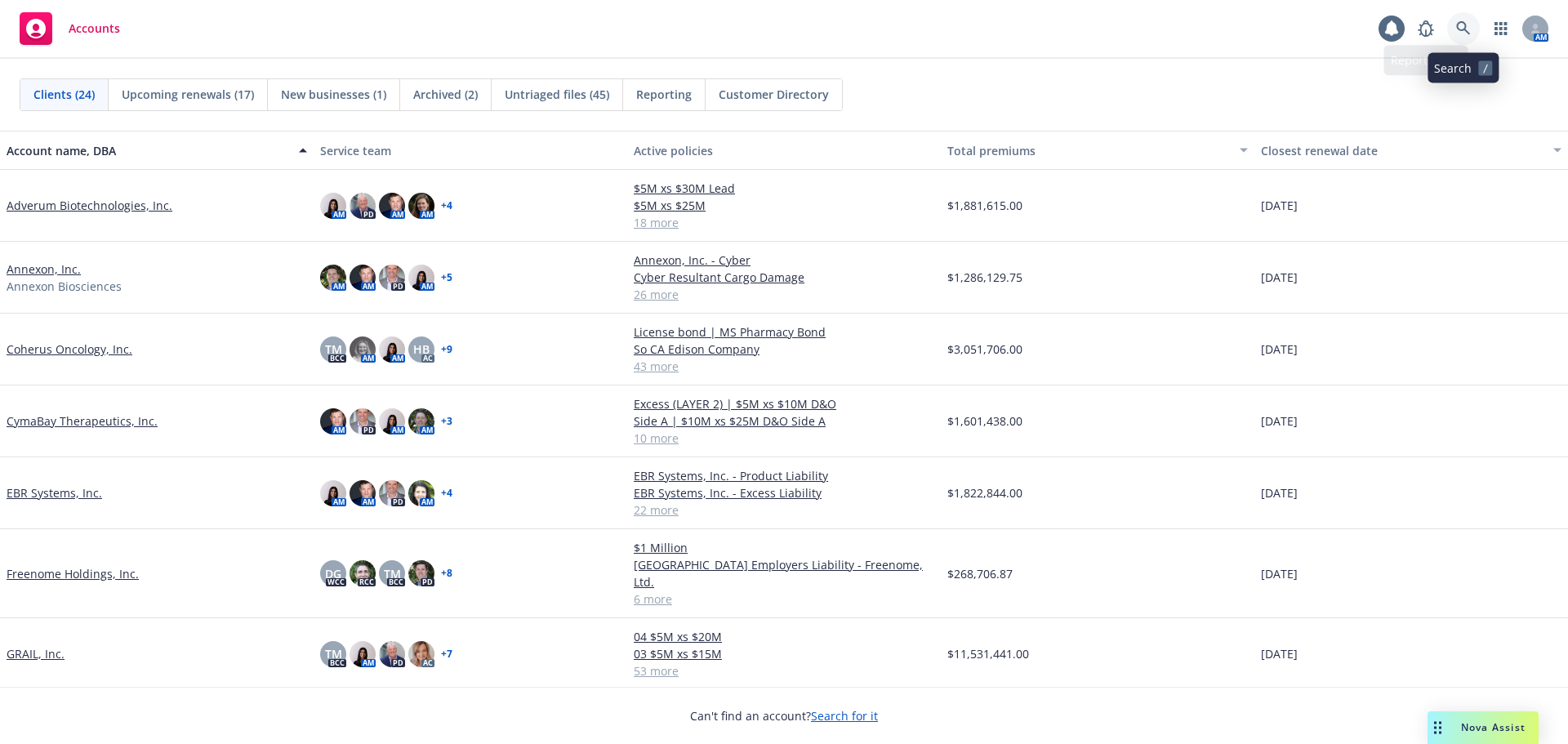
click at [1471, 30] on link at bounding box center [1463, 28] width 32 height 32
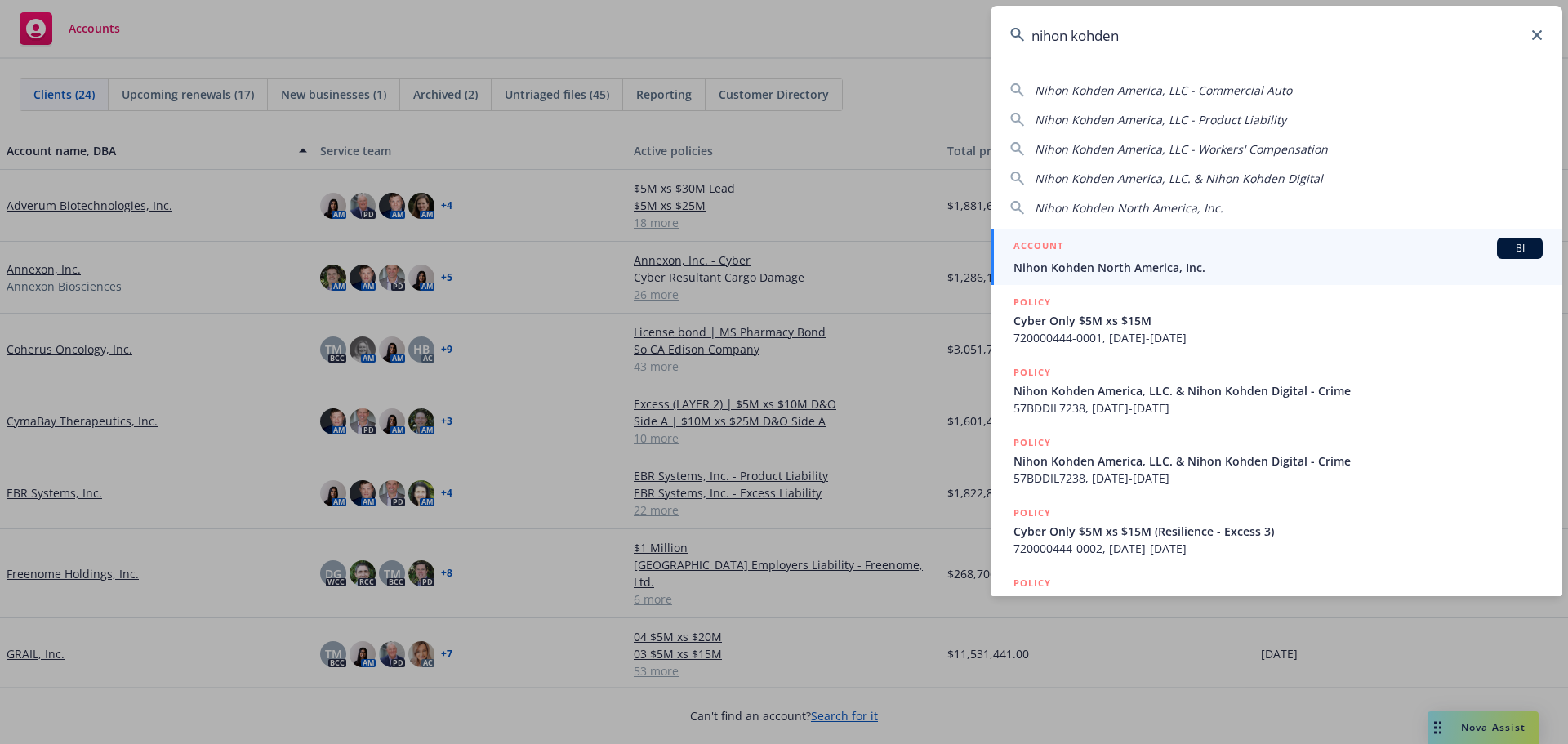
type input "nihon kohden"
click at [1198, 248] on div "ACCOUNT BI" at bounding box center [1278, 248] width 529 height 21
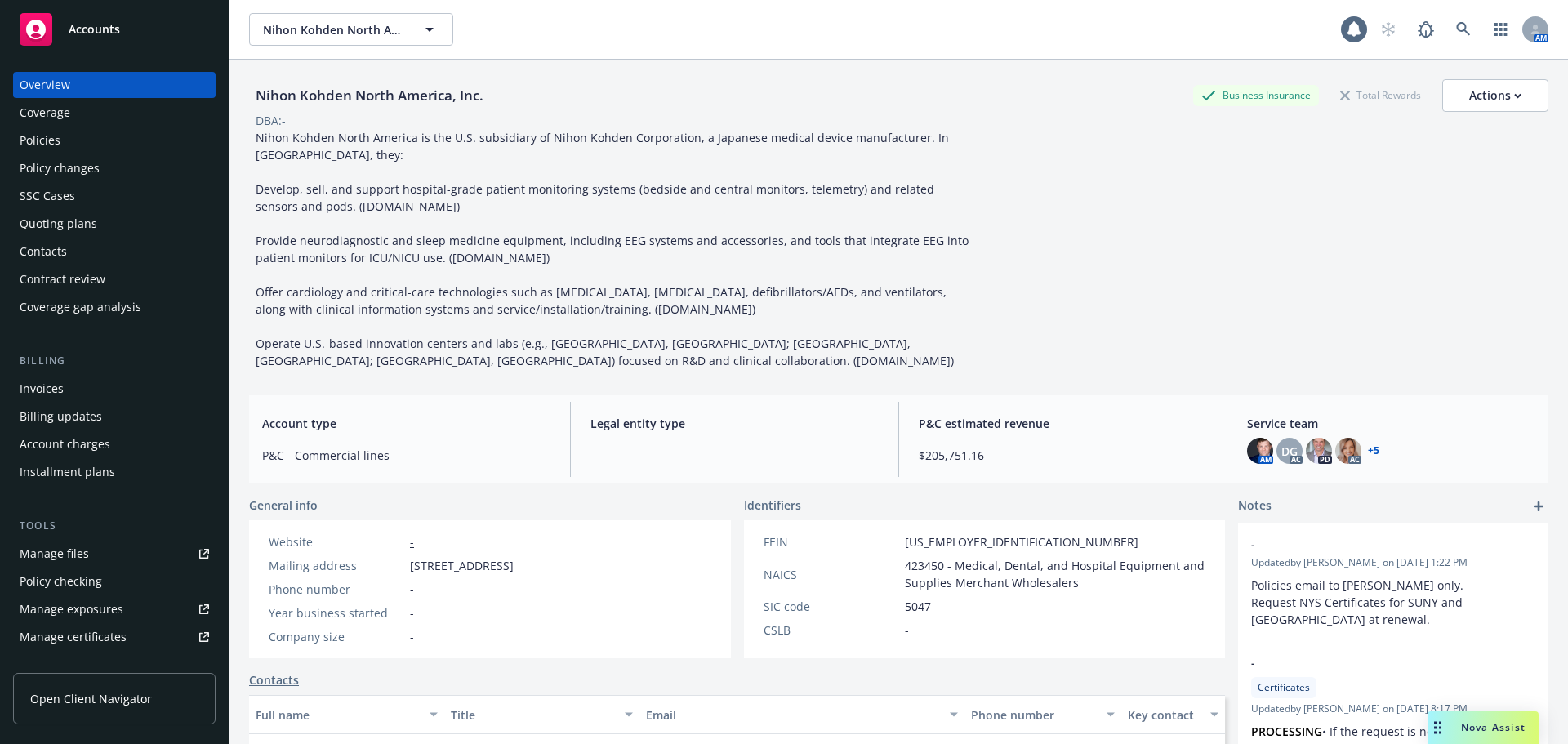
click at [86, 228] on div "Quoting plans" at bounding box center [58, 224] width 77 height 26
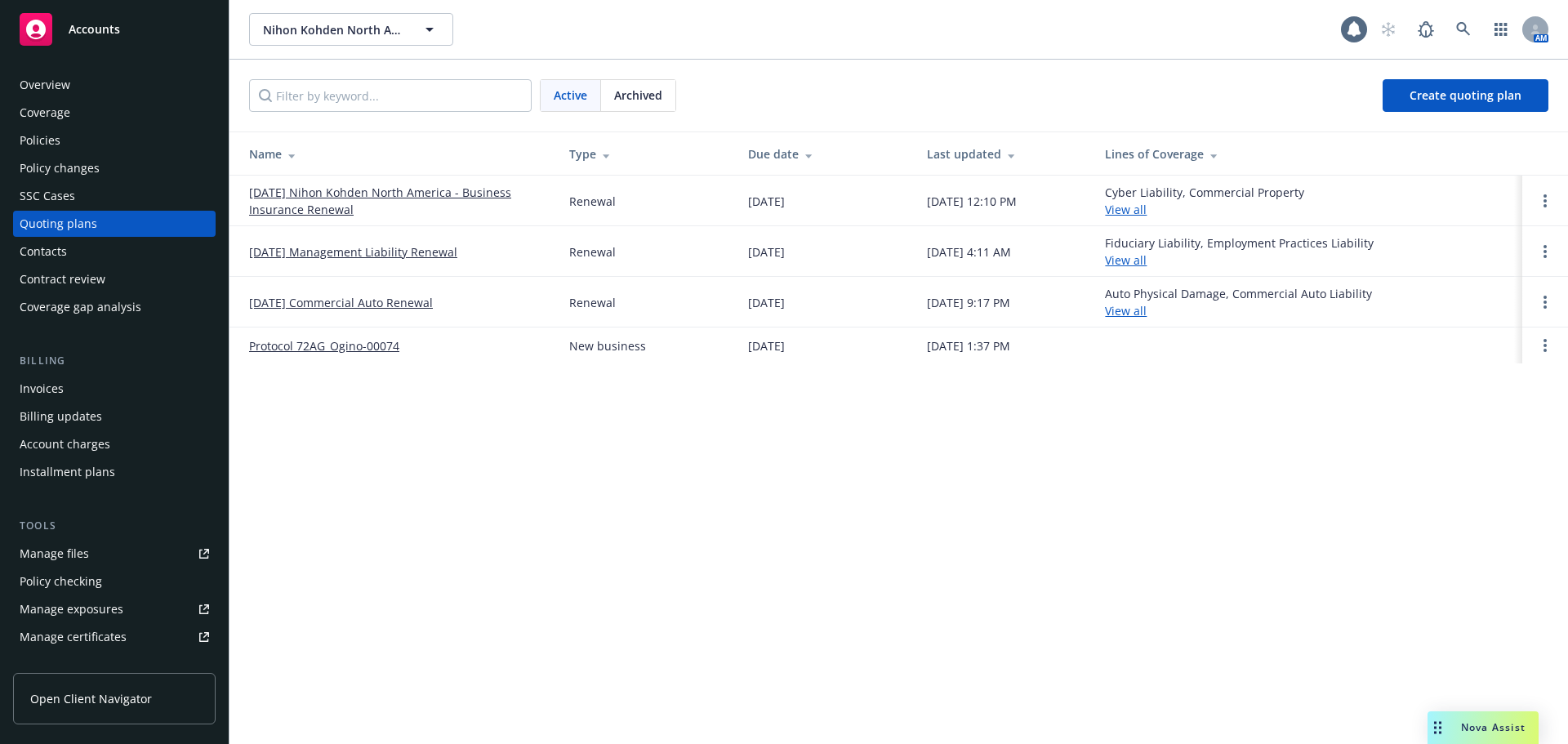
click at [353, 190] on link "11/01/25 Nihon Kohden North America - Business Insurance Renewal" at bounding box center [396, 201] width 294 height 34
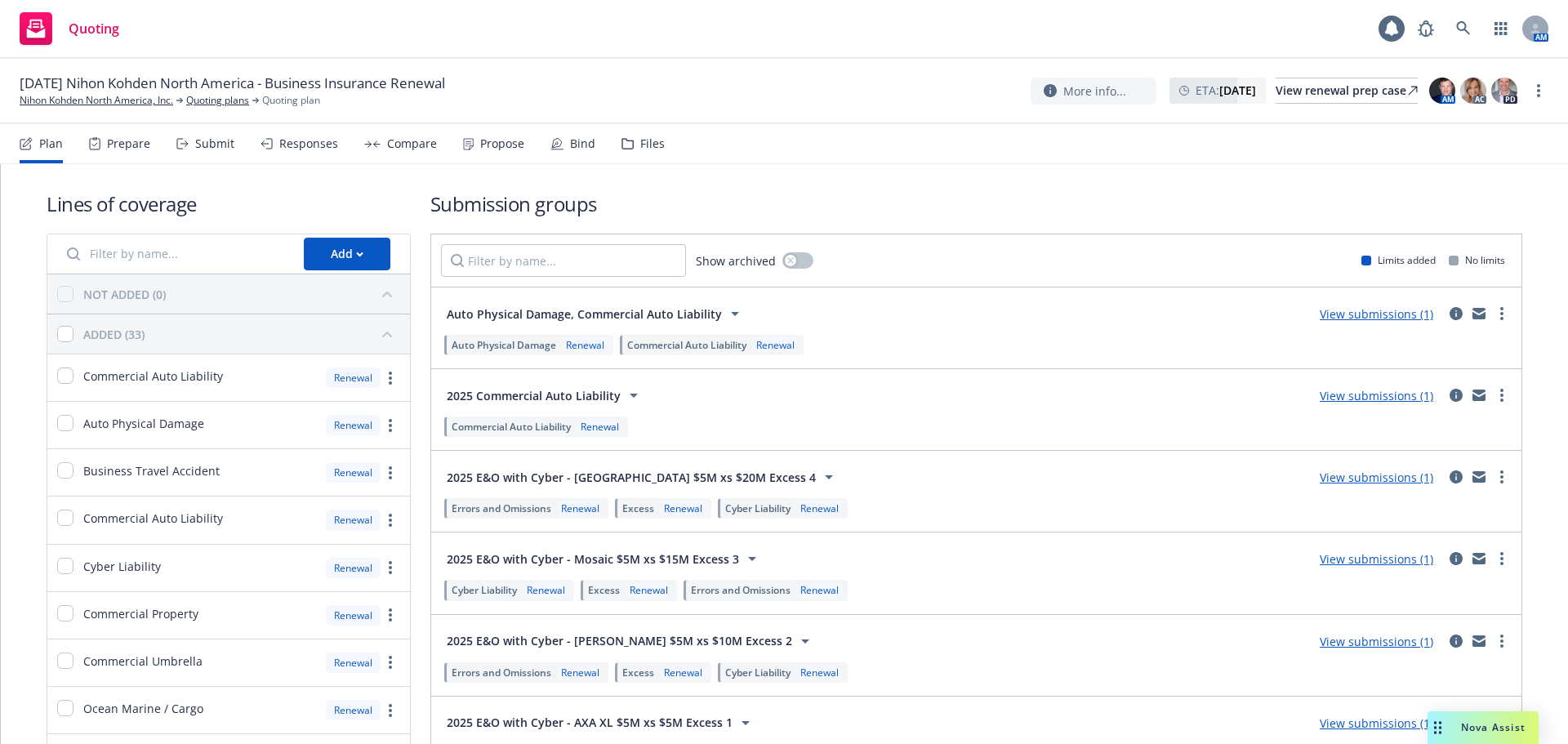
click at [225, 149] on div "Submit" at bounding box center [215, 143] width 39 height 13
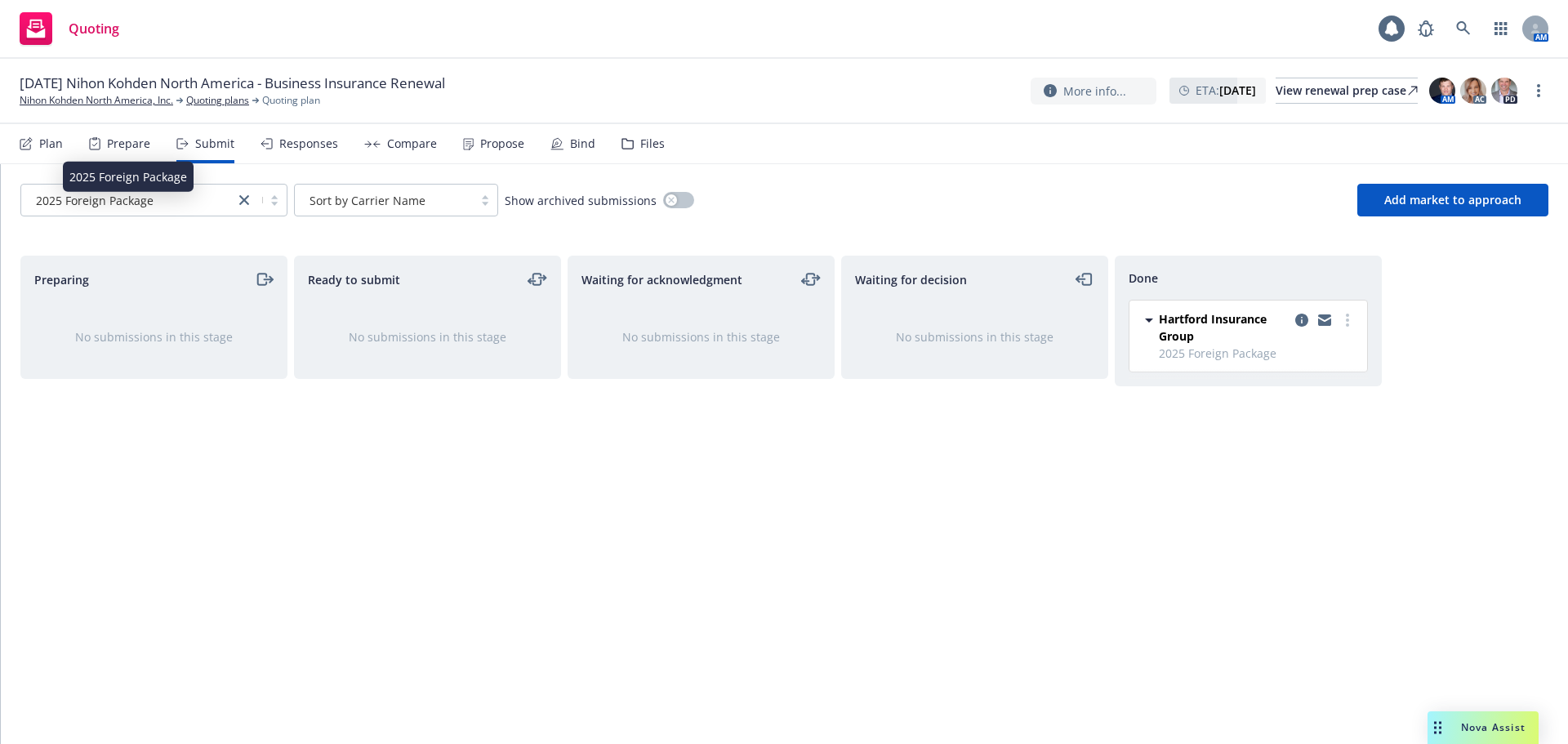
click at [197, 202] on div "2025 Foreign Package" at bounding box center [128, 201] width 197 height 17
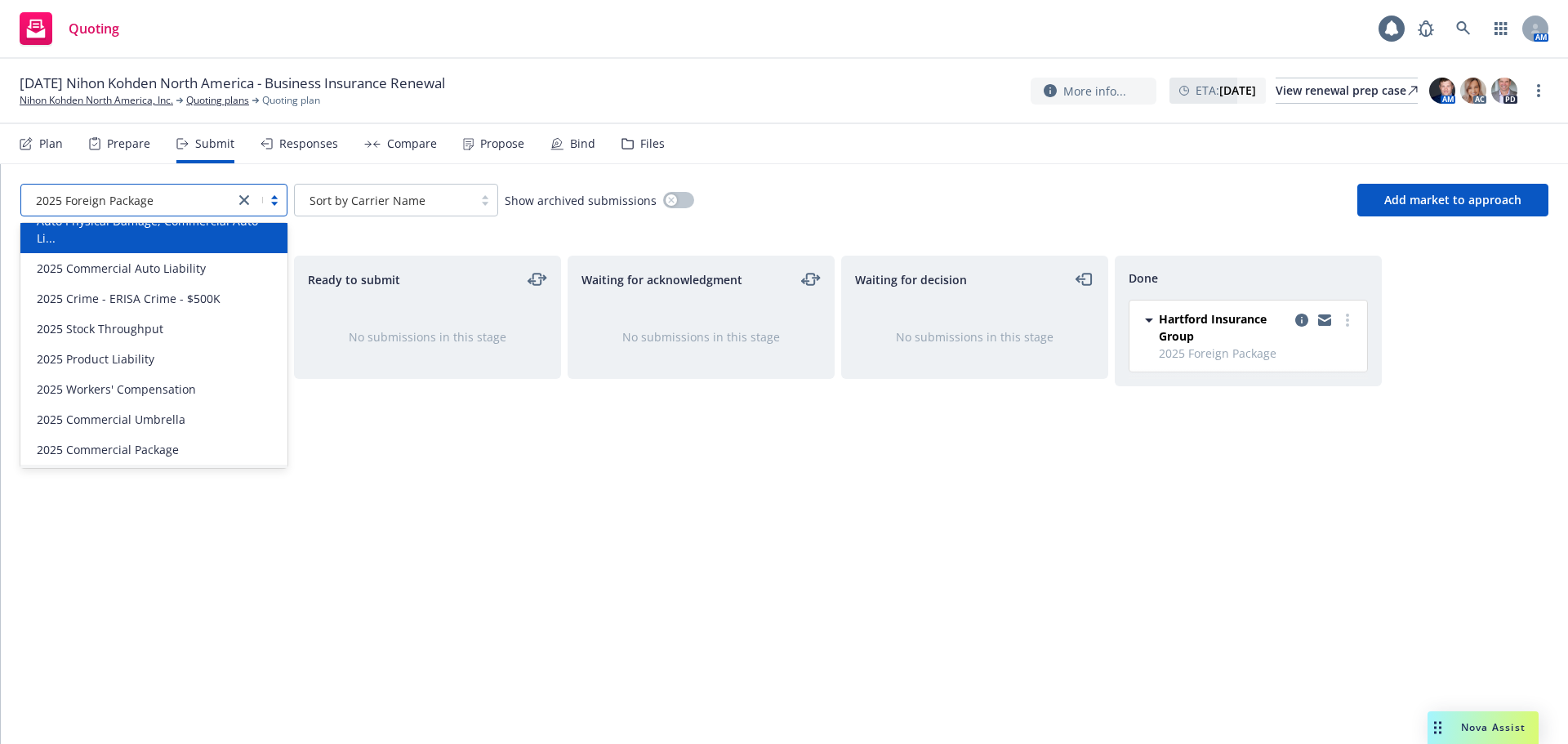
scroll to position [35, 0]
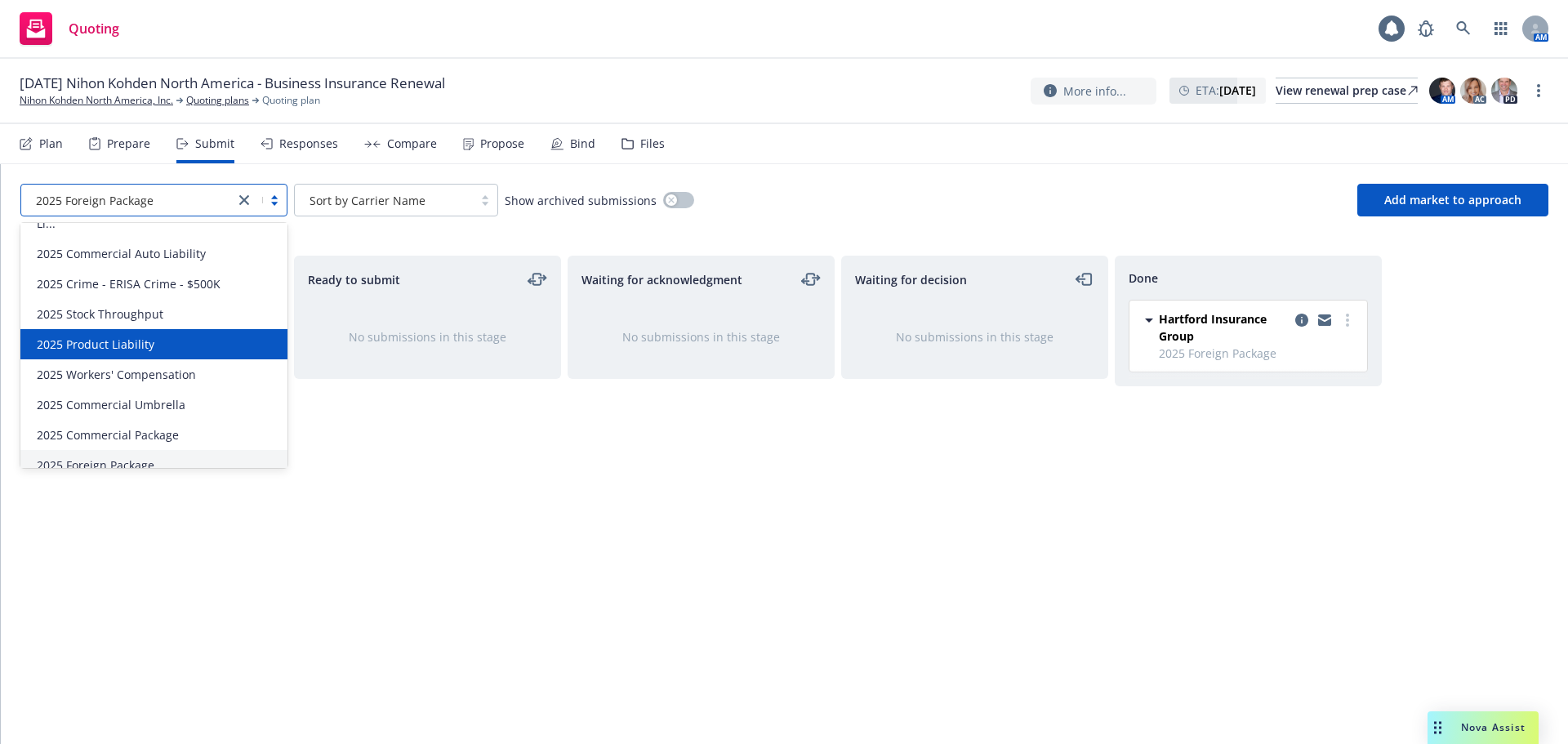
click at [175, 345] on div "2025 Product Liability" at bounding box center [154, 344] width 247 height 17
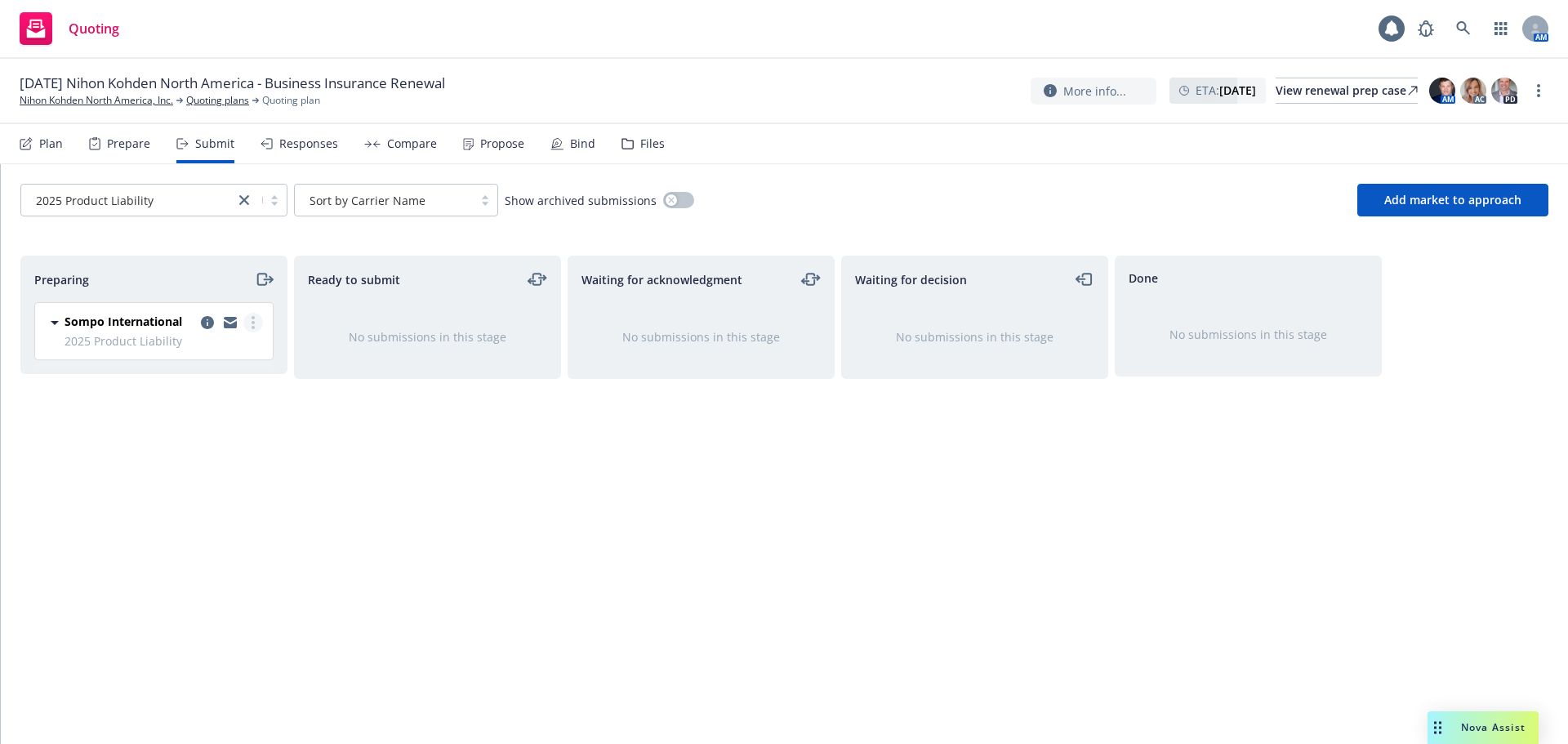
click at [253, 325] on icon "more" at bounding box center [253, 322] width 3 height 13
click at [187, 451] on span "Add accepted decision" at bounding box center [180, 453] width 163 height 15
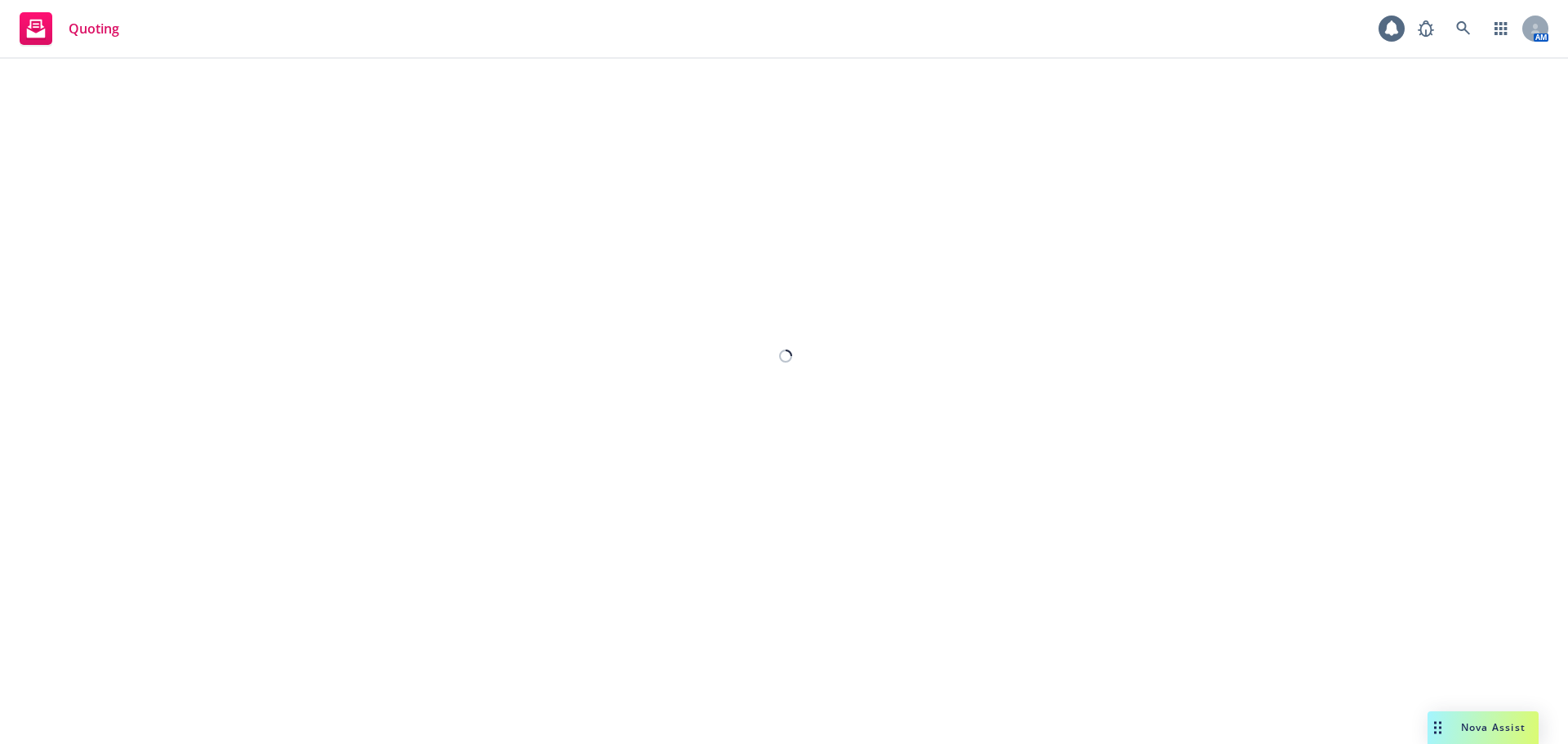
select select "12"
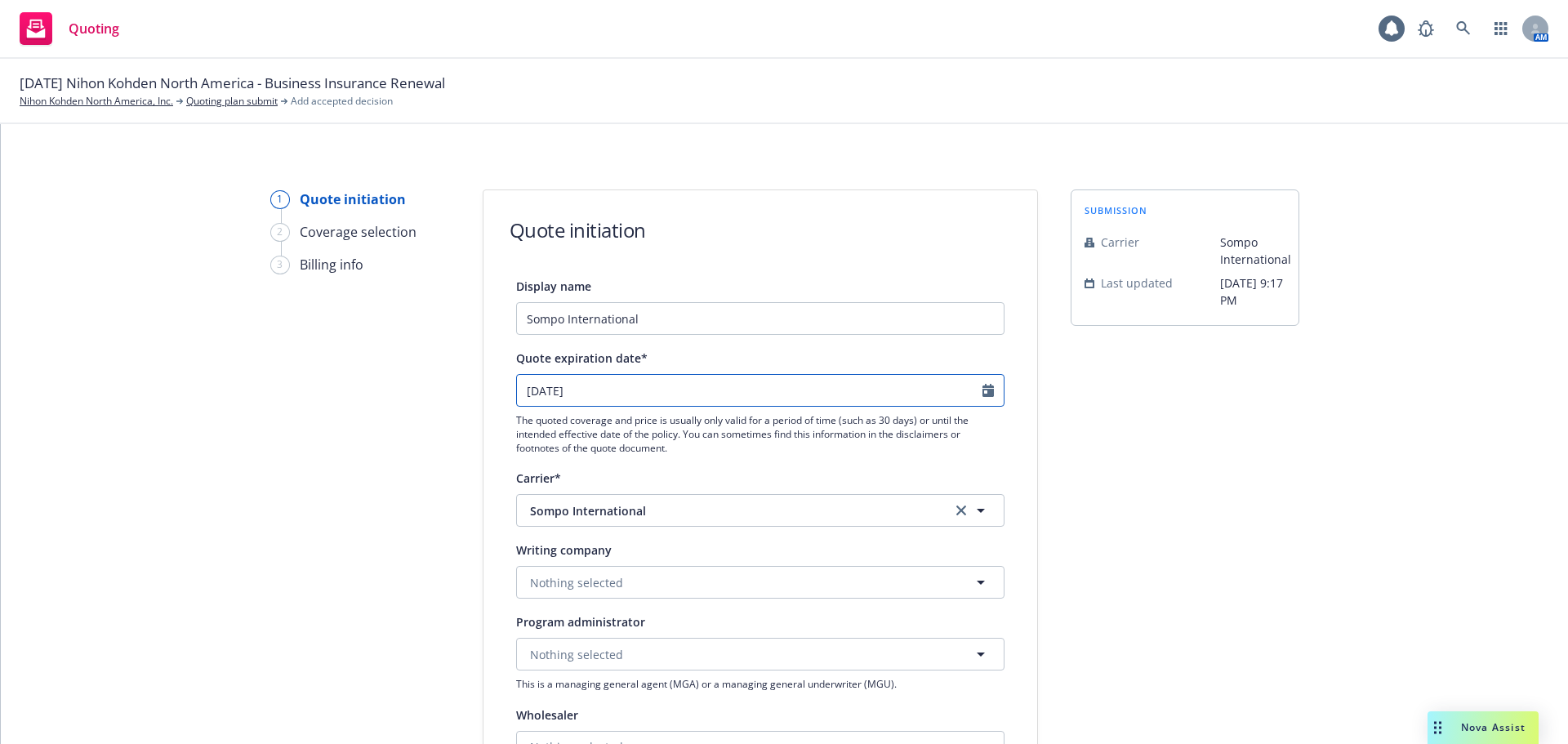
click at [841, 384] on input "11/12/2025" at bounding box center [750, 390] width 466 height 31
select select "11"
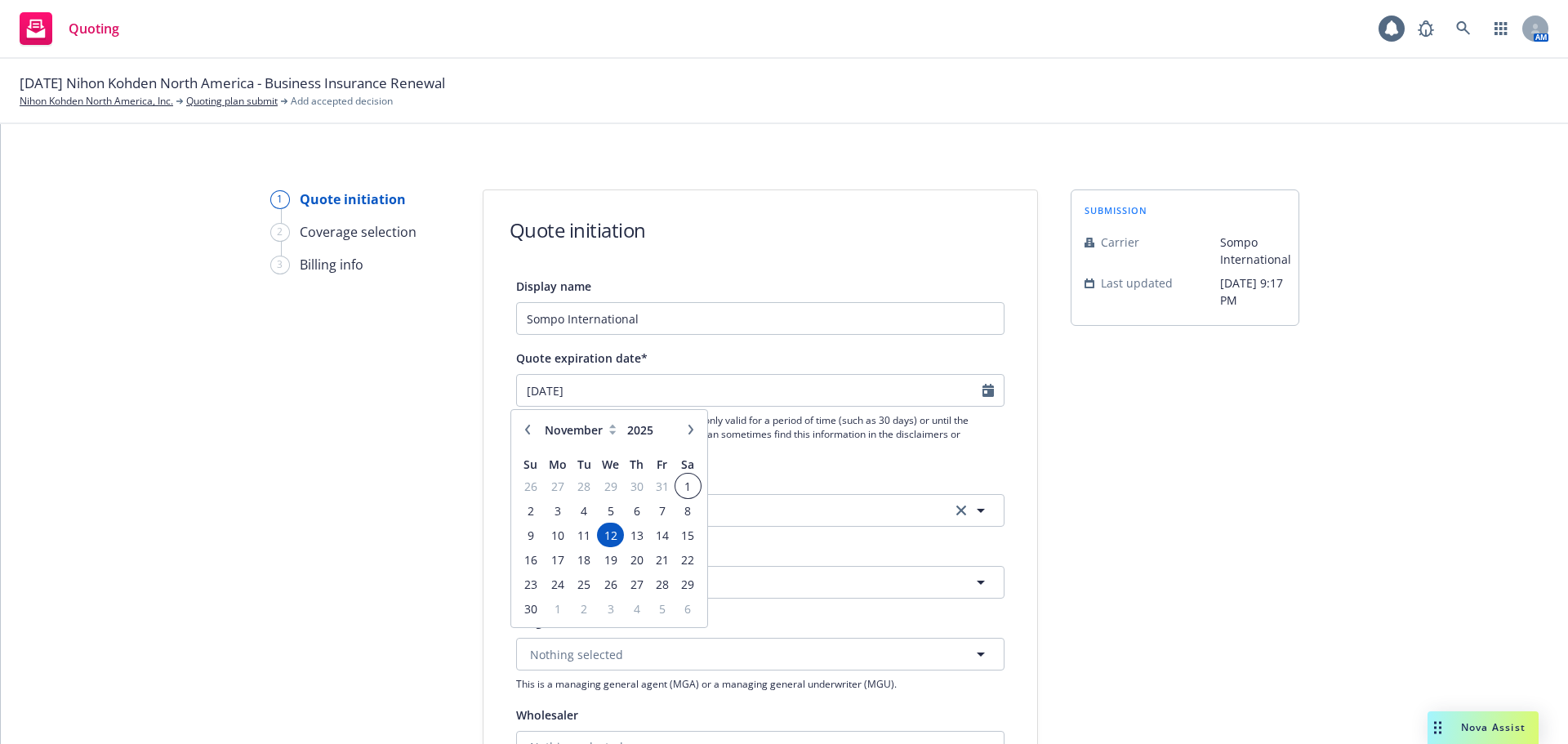
click at [692, 487] on span "1" at bounding box center [688, 486] width 22 height 20
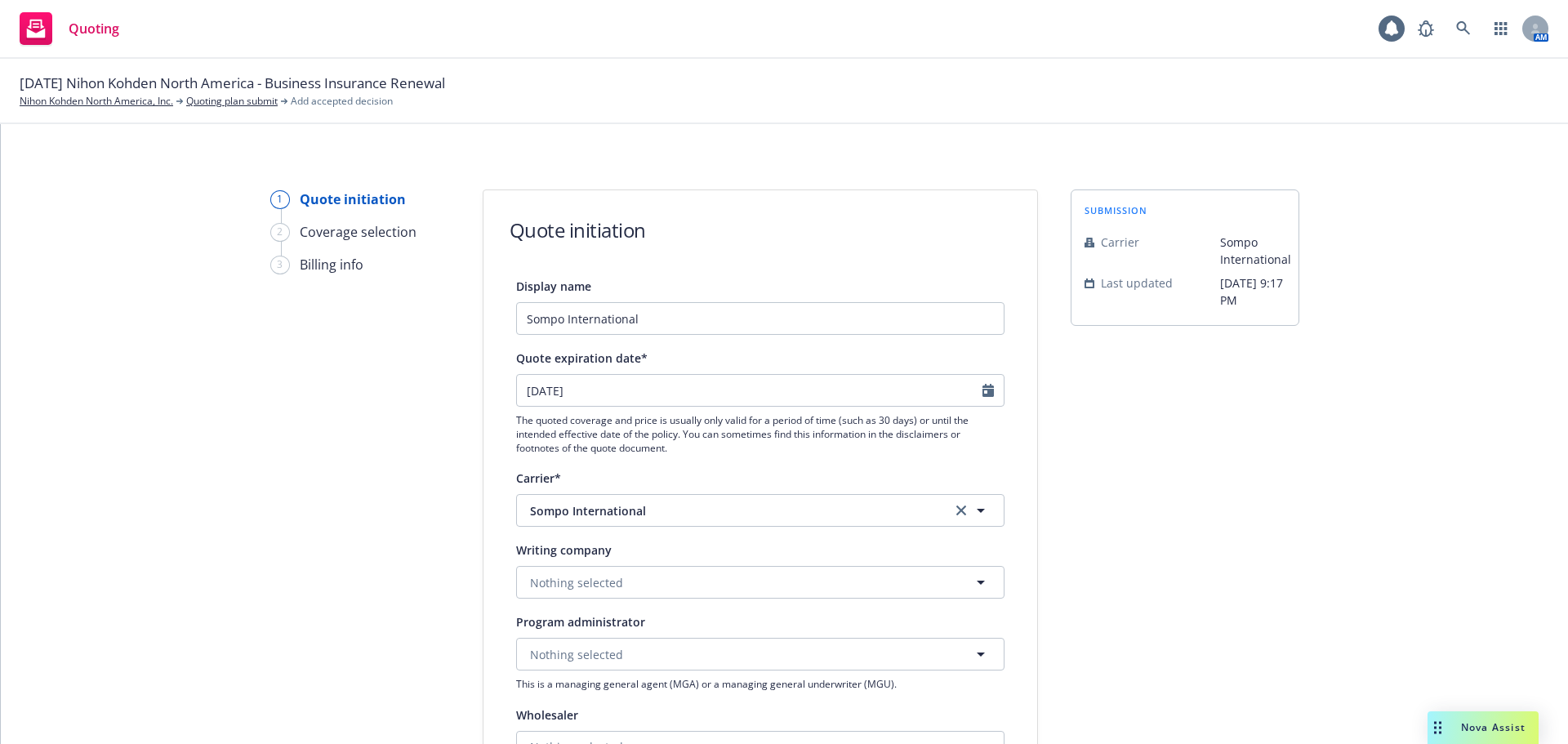
type input "[DATE]"
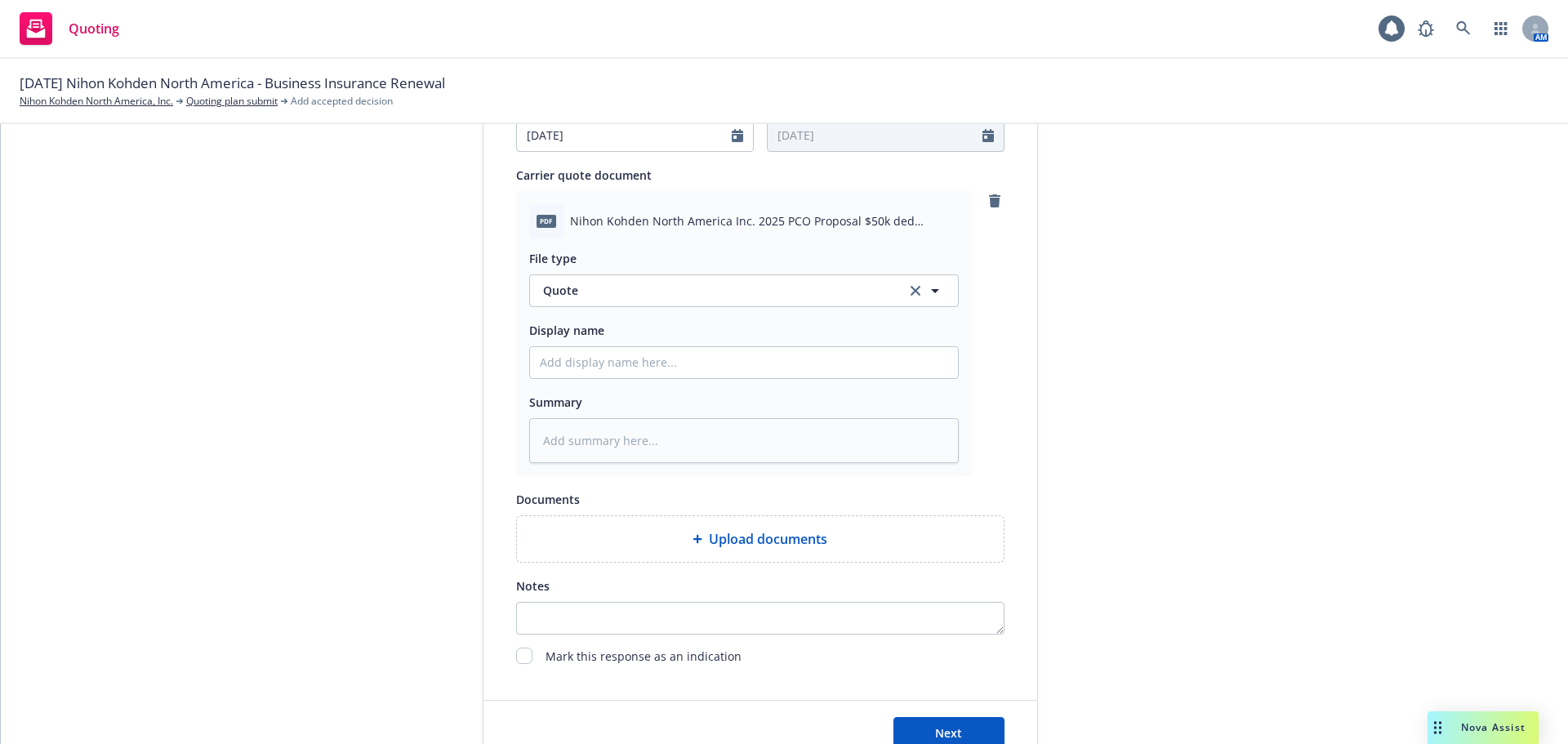
scroll to position [794, 0]
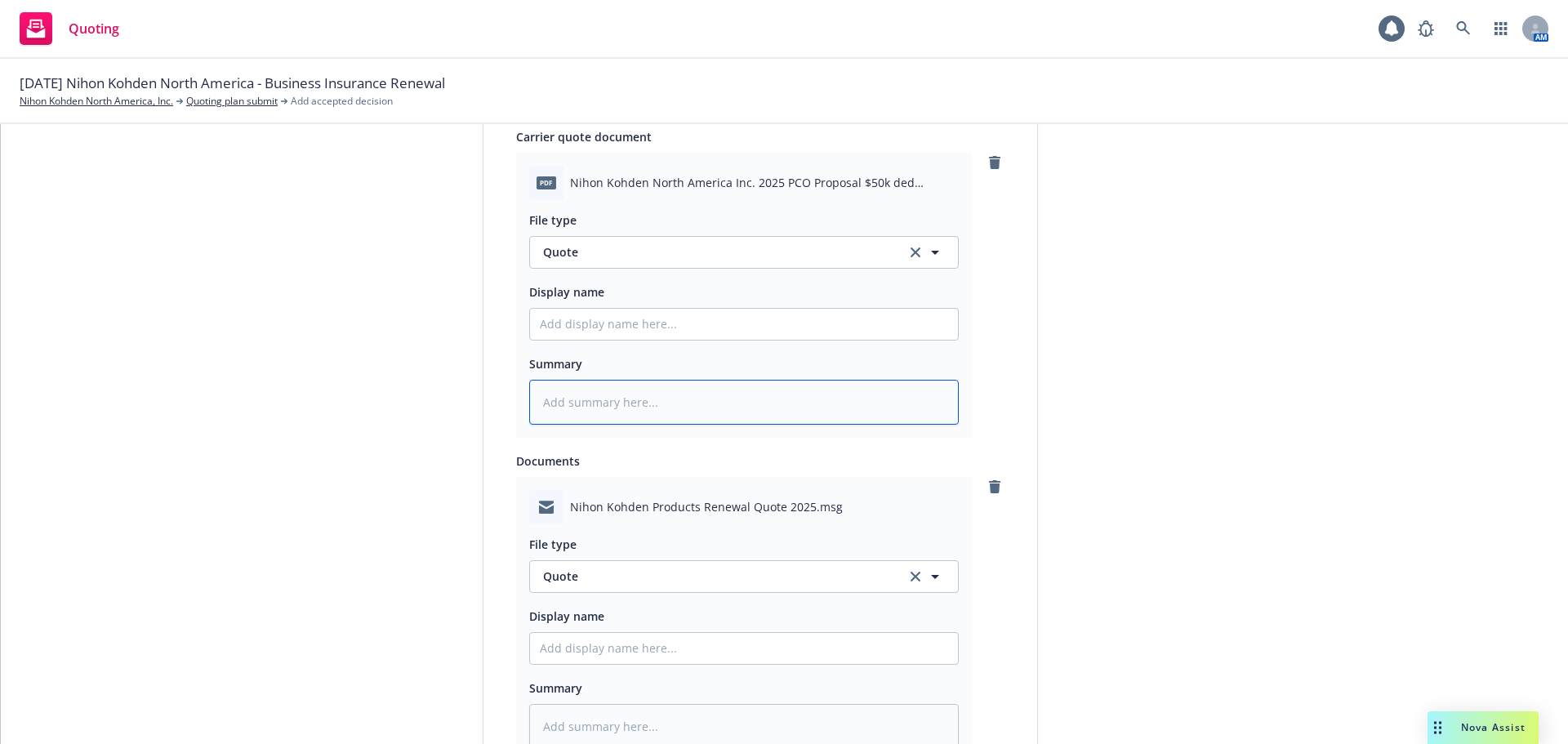
click at [732, 409] on textarea at bounding box center [743, 402] width 429 height 45
type textarea "x"
type textarea "P"
type textarea "x"
type textarea "Pr"
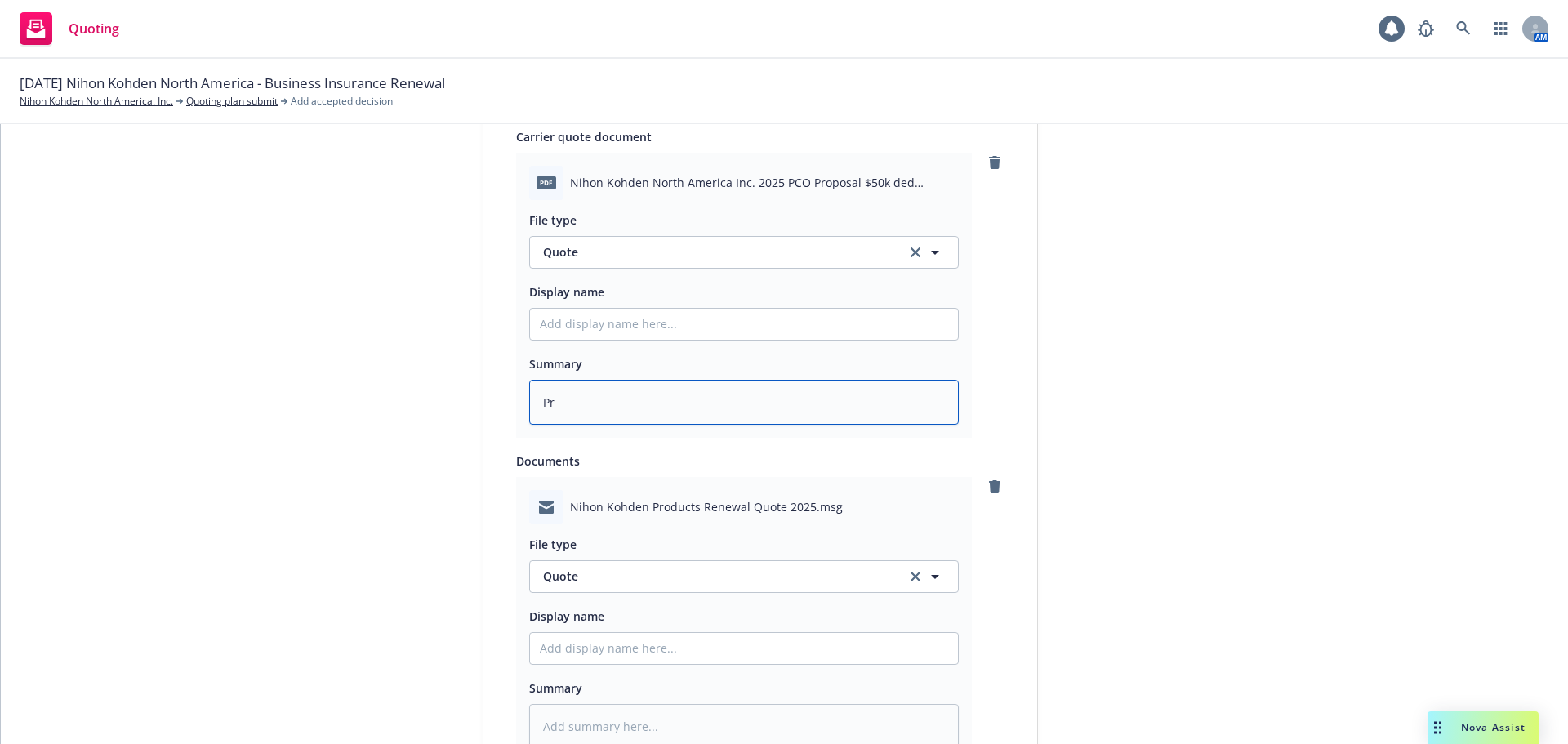
type textarea "x"
type textarea "Pro"
type textarea "x"
type textarea "Produ"
type textarea "x"
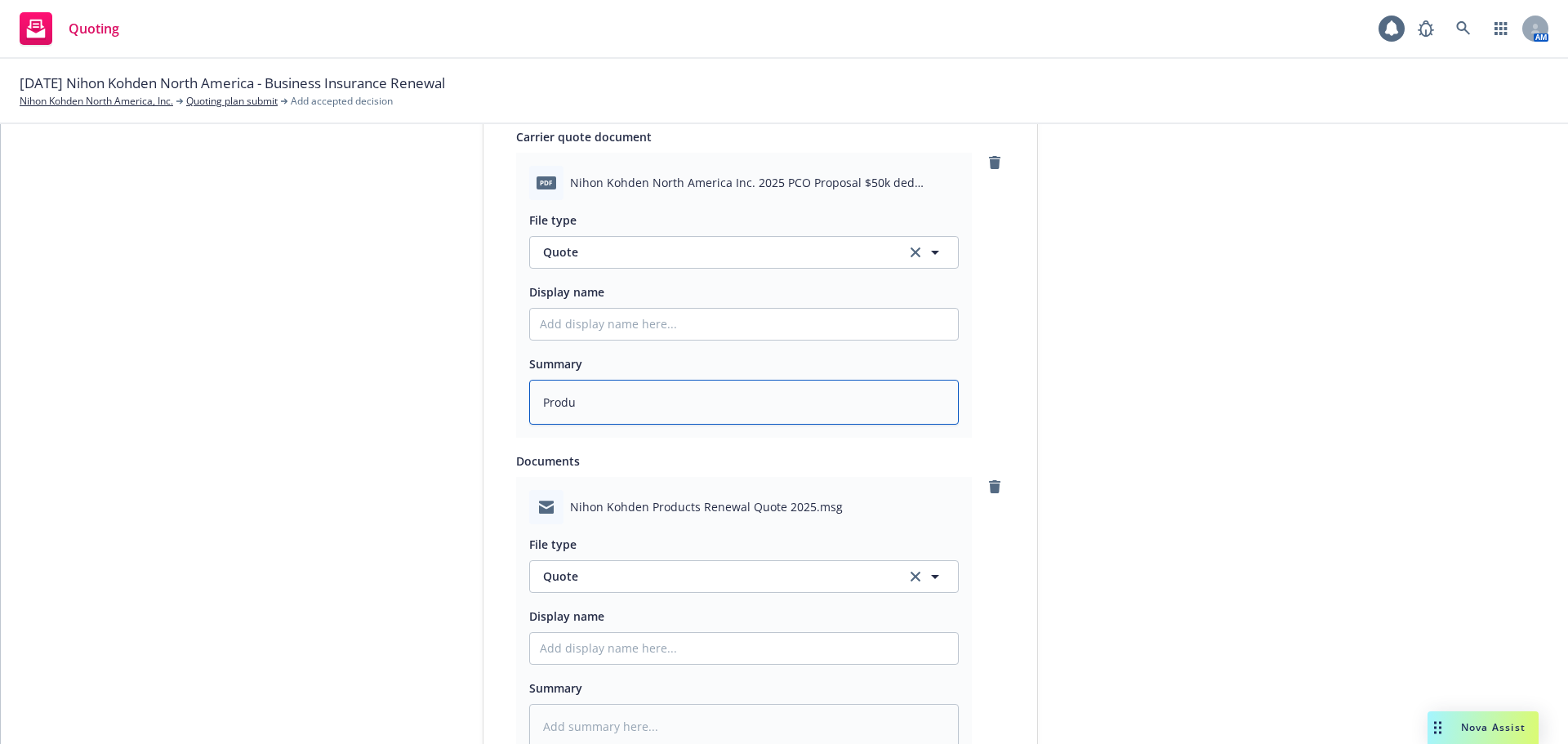
type textarea "Produc"
type textarea "x"
type textarea "Product"
type textarea "x"
type textarea "Products"
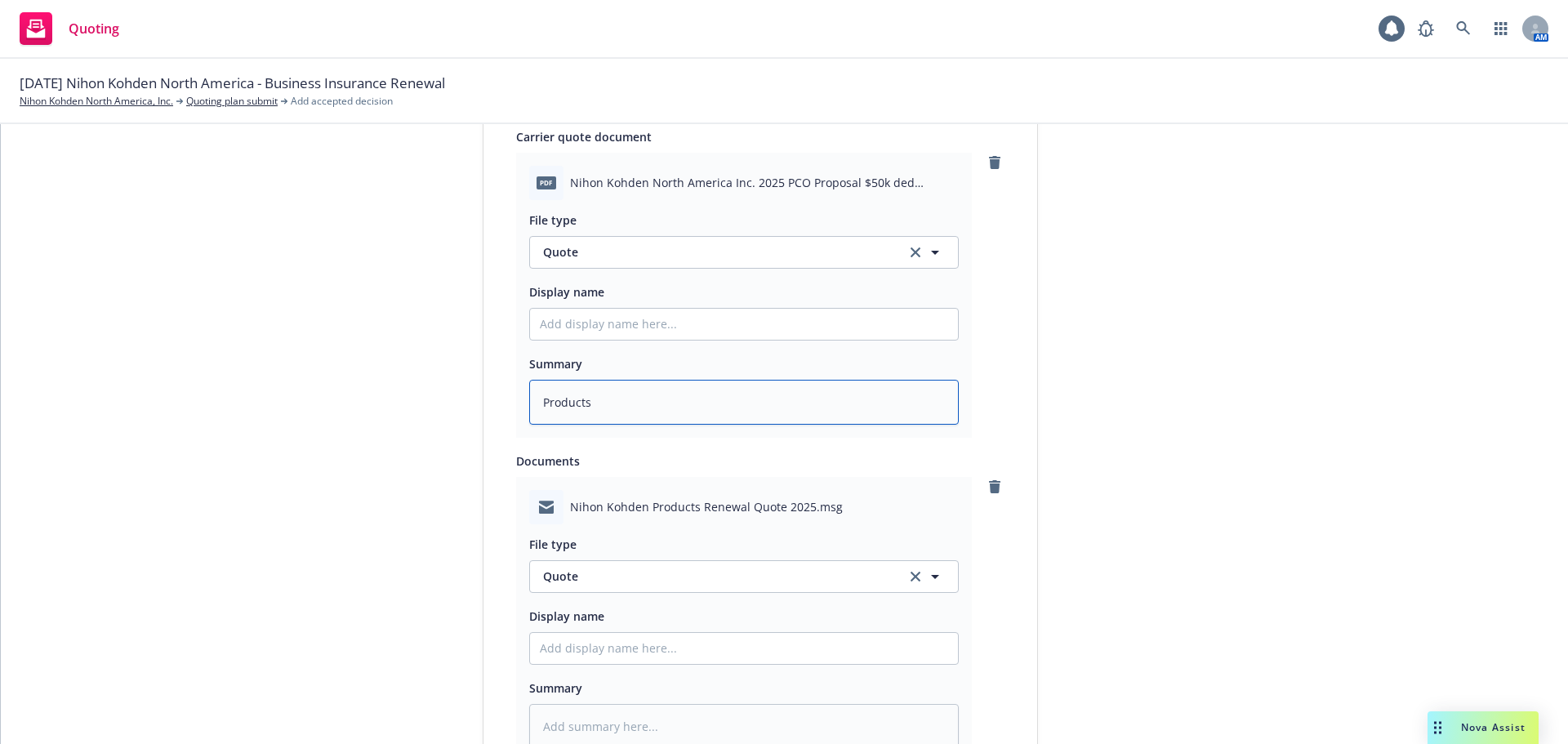
type textarea "x"
type textarea "Products"
type textarea "x"
type textarea "Products Qu"
type textarea "x"
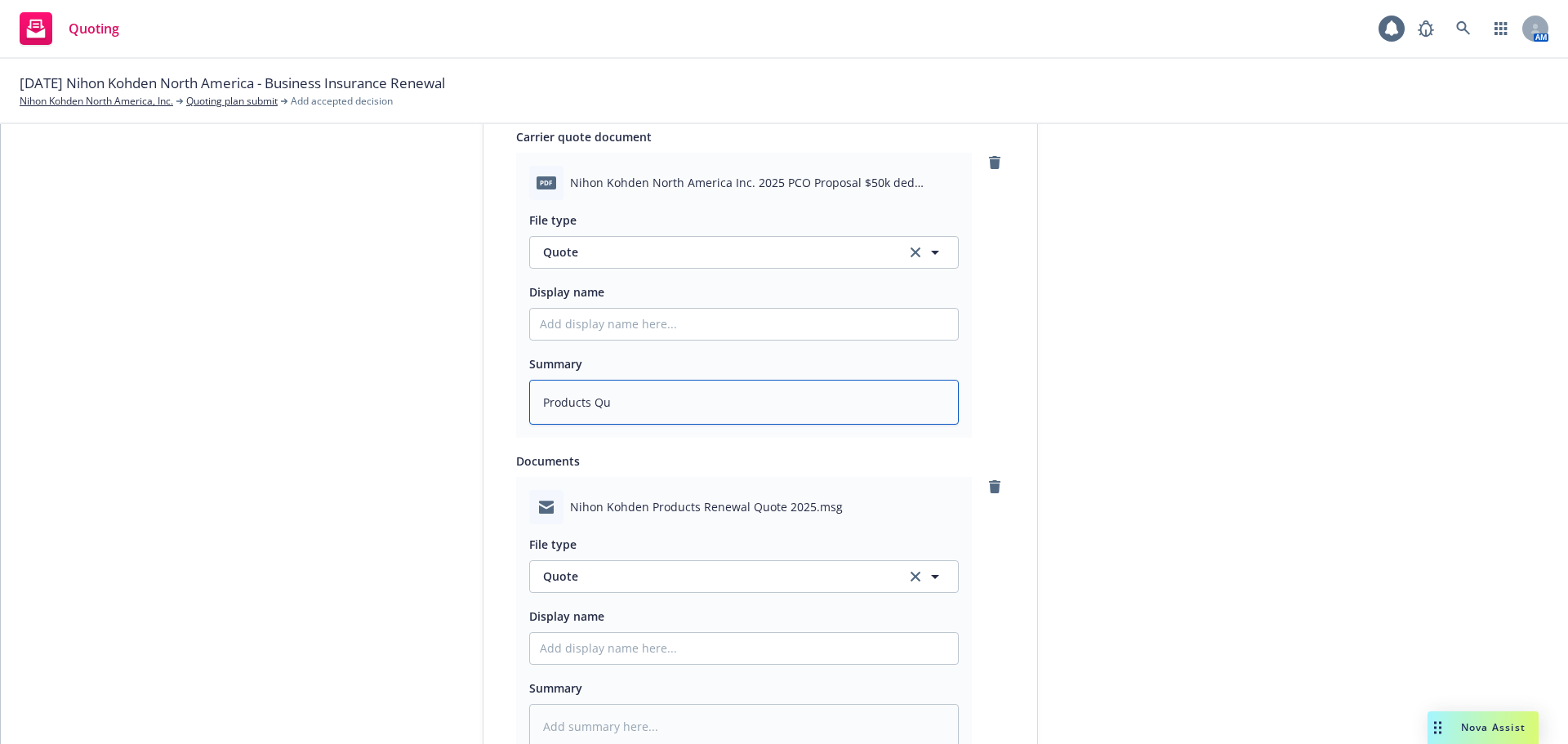
type textarea "Products Quo"
type textarea "x"
type textarea "Products Quot"
type textarea "x"
type textarea "Products Quote"
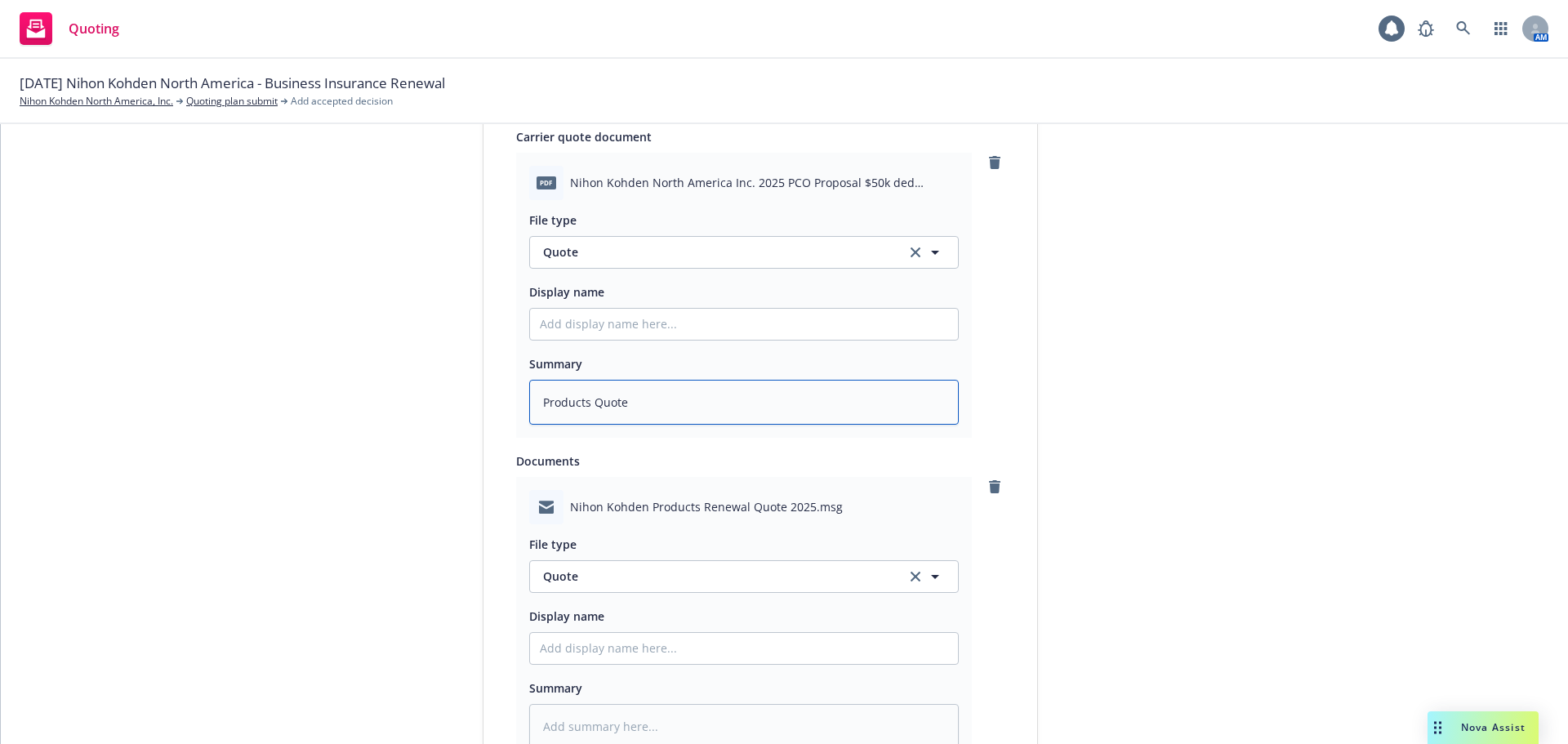
type textarea "x"
type textarea "Products Quote"
type textarea "x"
type textarea "Products Quote f"
type textarea "x"
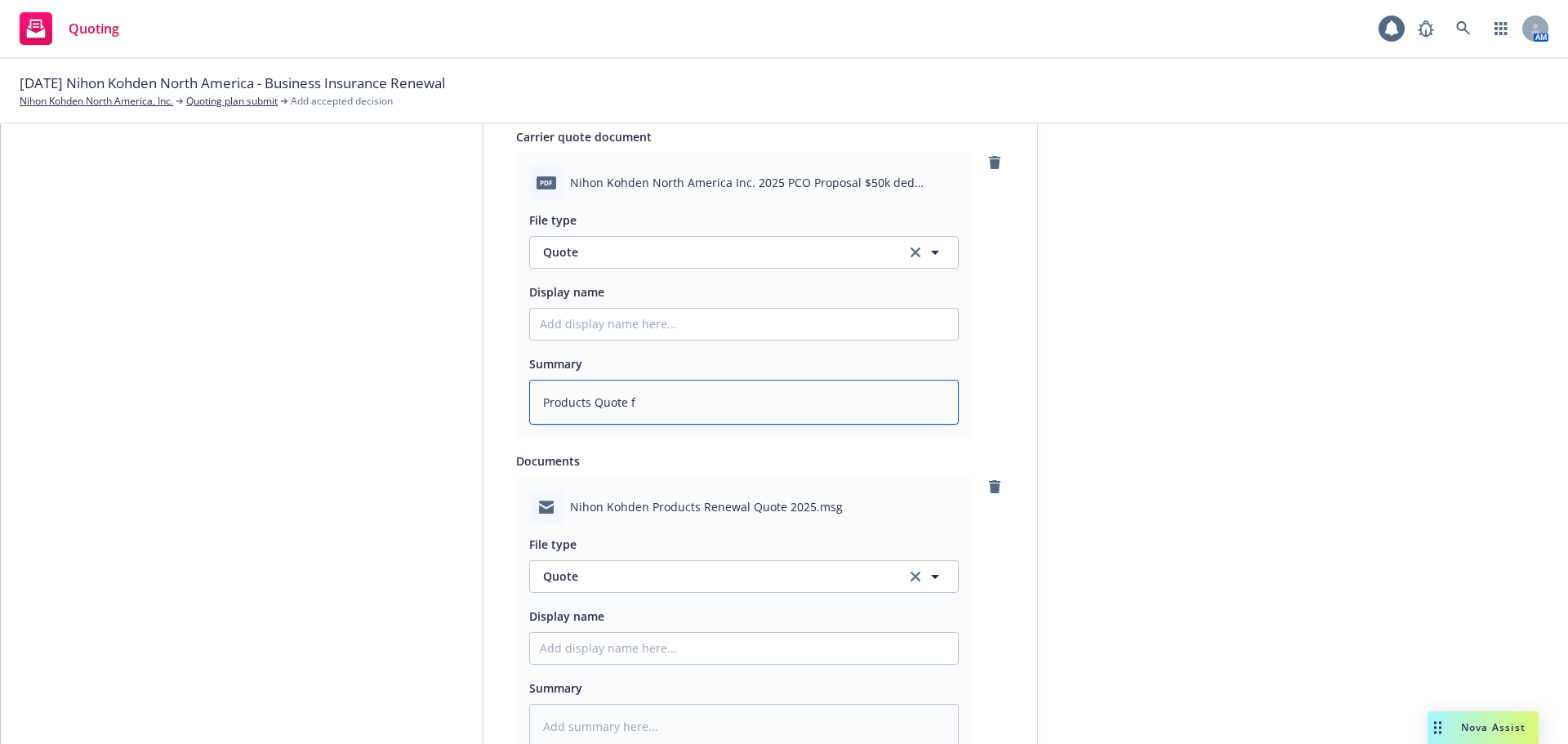
type textarea "Products Quote fr"
type textarea "x"
type textarea "Products Quote fro"
type textarea "x"
type textarea "Products Quote from"
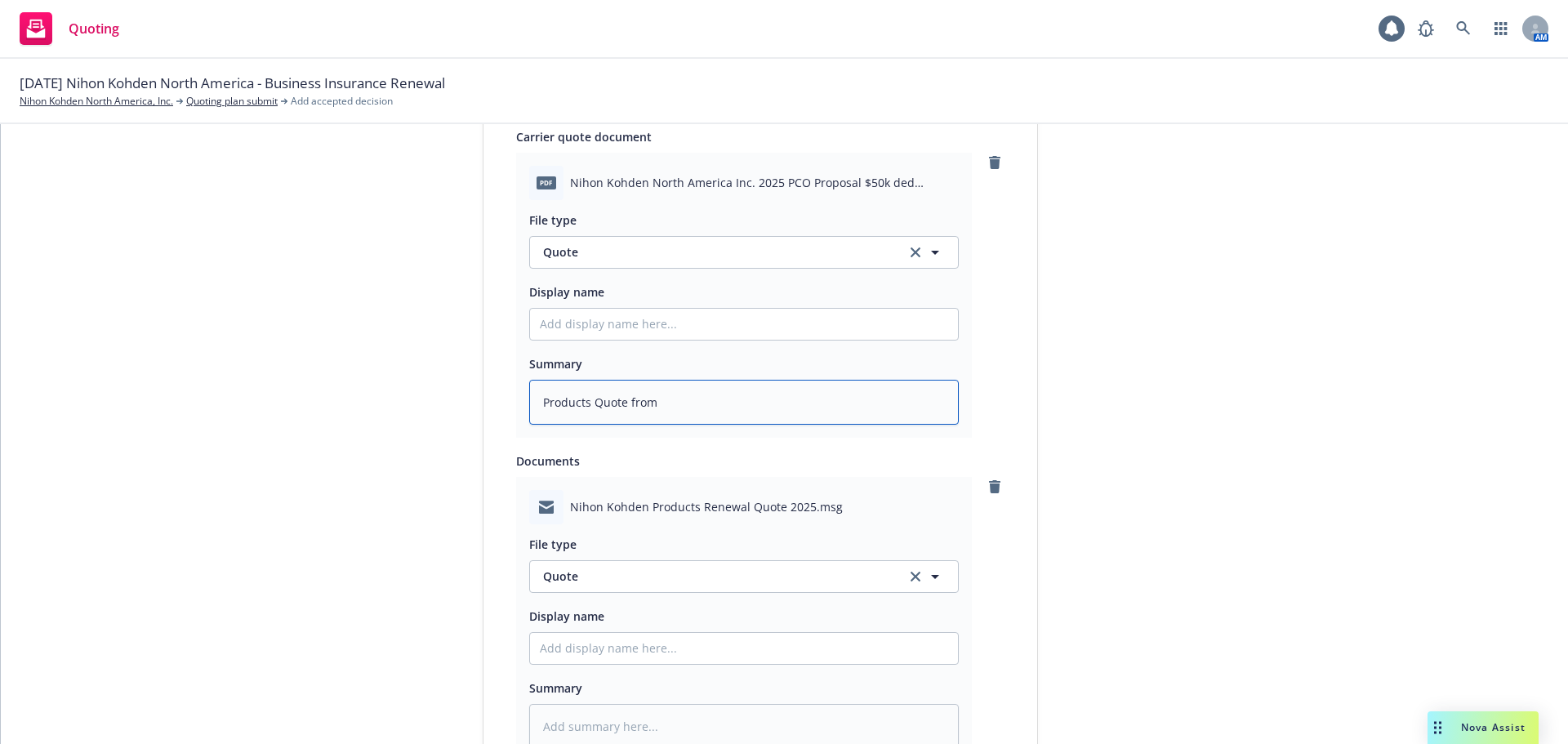
type textarea "x"
type textarea "Products Quote from"
type textarea "x"
type textarea "Products Quote from S"
type textarea "x"
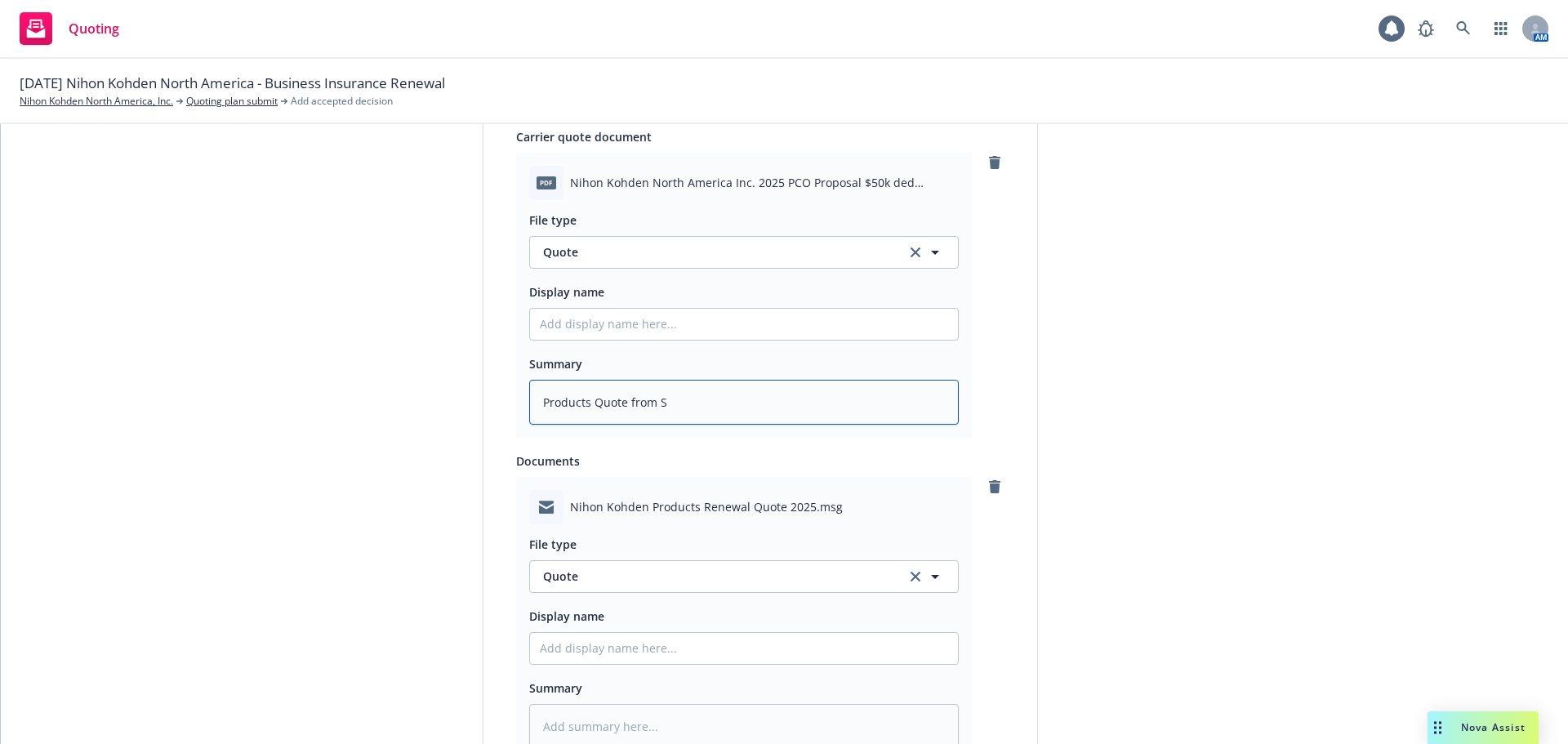
type textarea "Products Quote from So"
type textarea "x"
type textarea "Products Quote from Sok"
type textarea "x"
type textarea "Products Quote from Sokm"
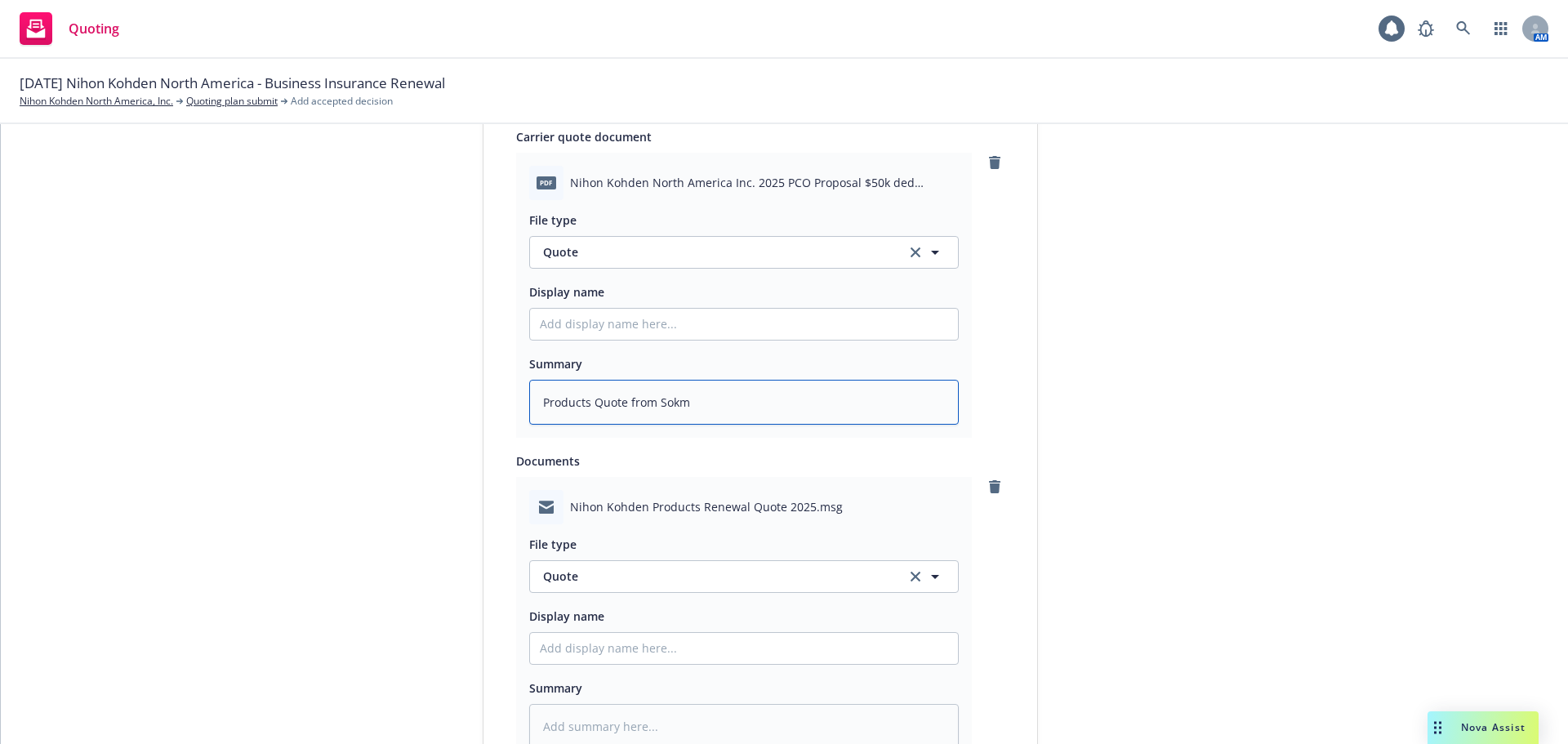
type textarea "x"
type textarea "Products Quote from Sok"
type textarea "x"
type textarea "Products Quote from So"
type textarea "x"
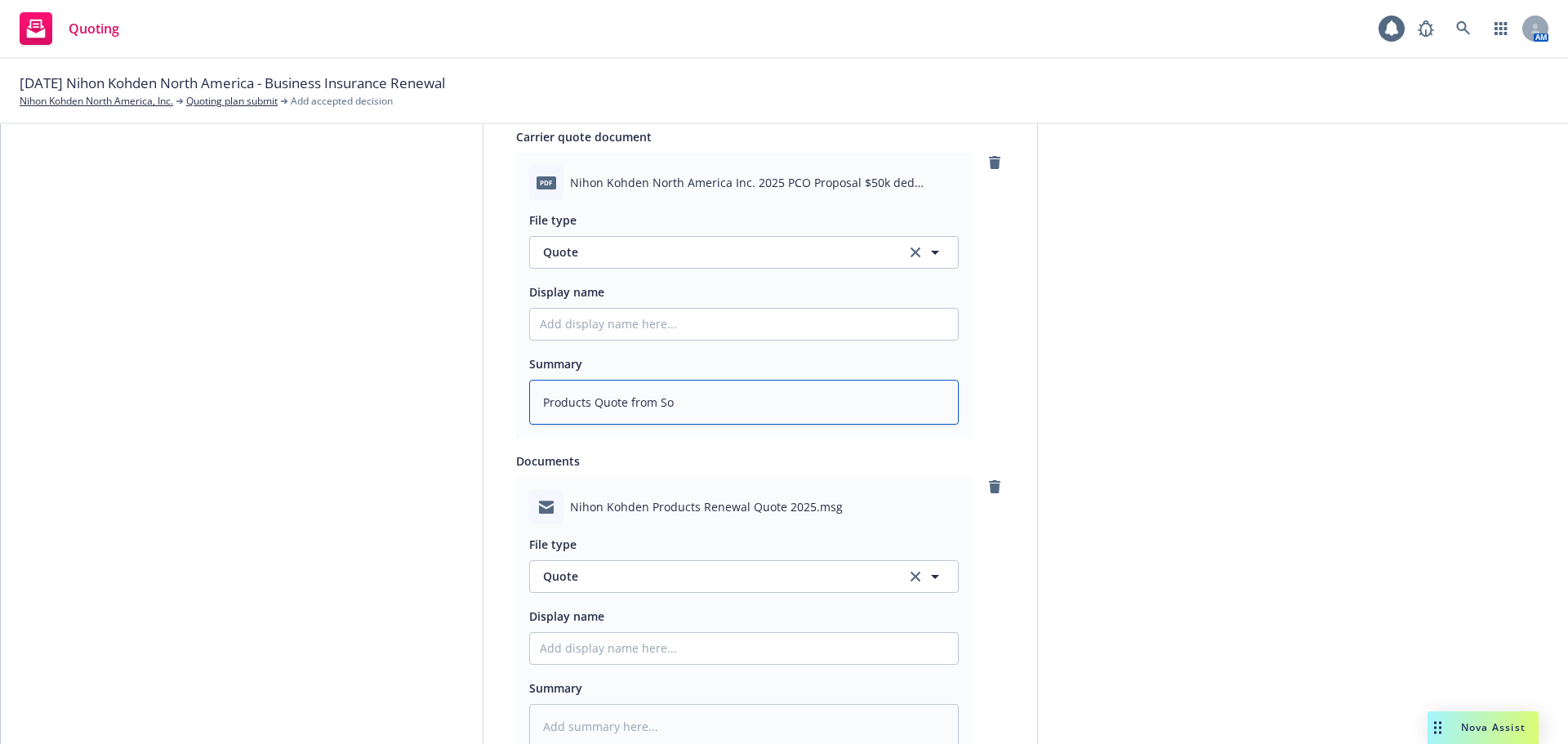
type textarea "Products Quote from Som"
type textarea "x"
type textarea "Products Quote from Somp"
type textarea "x"
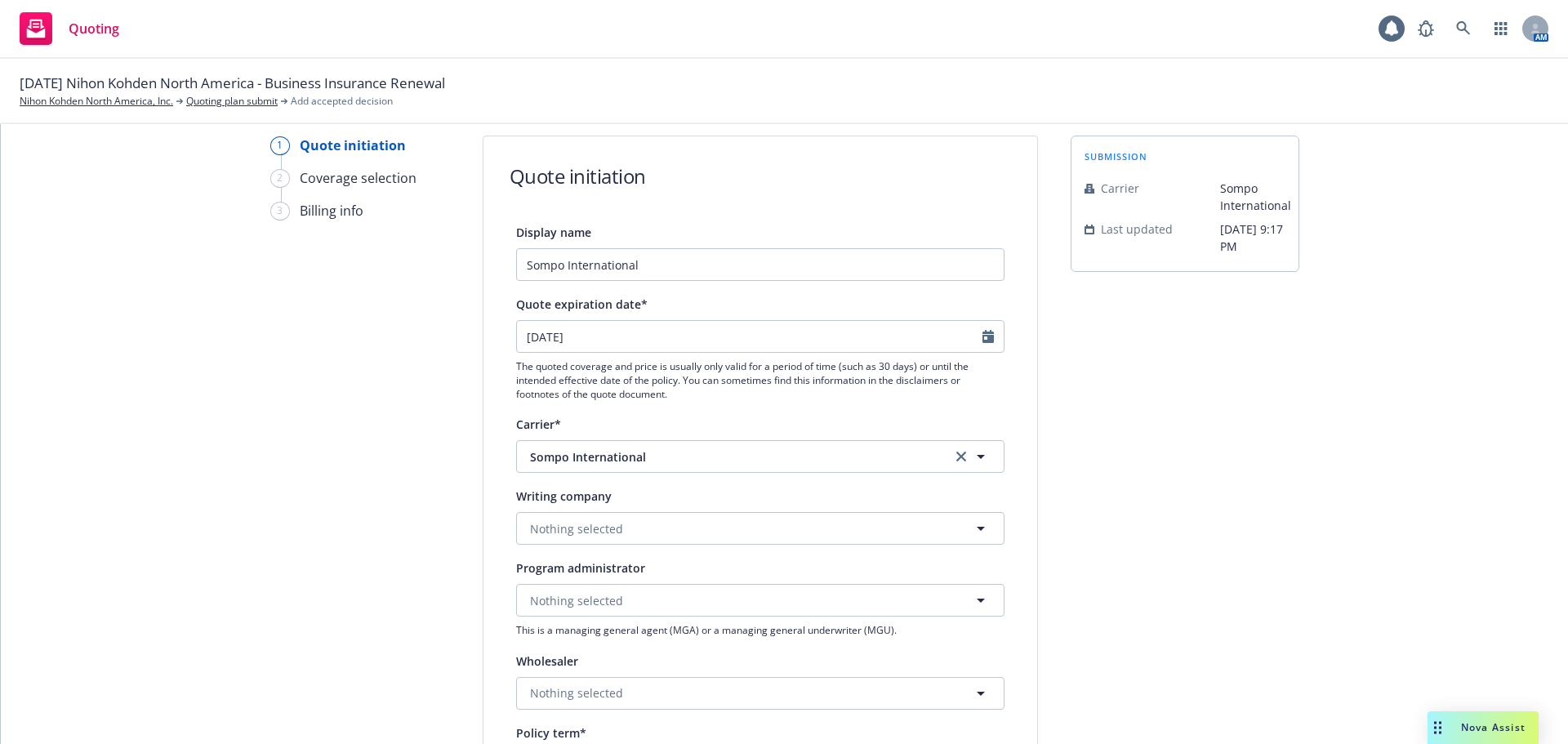
scroll to position [1139, 0]
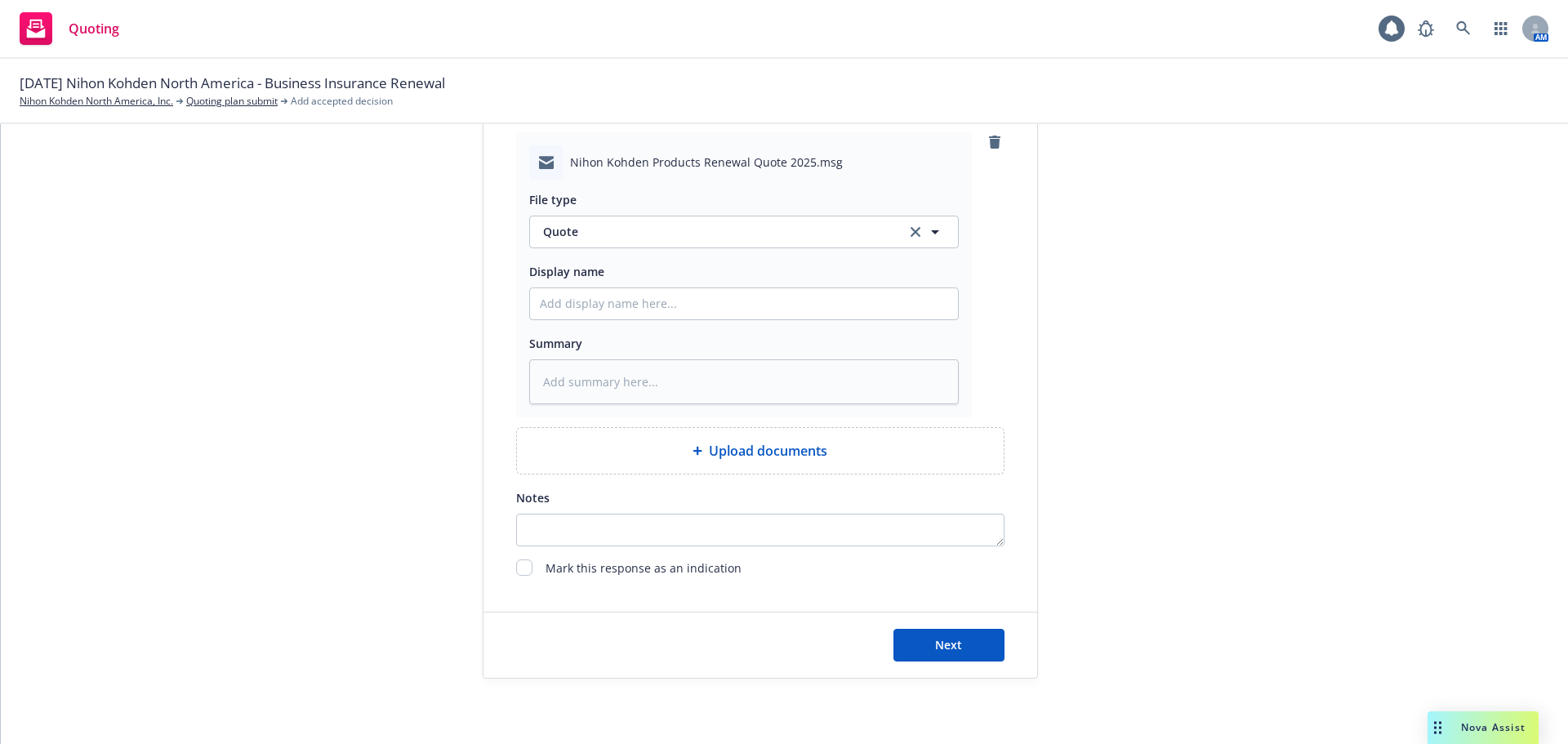
type textarea "Products Quote from Sompo"
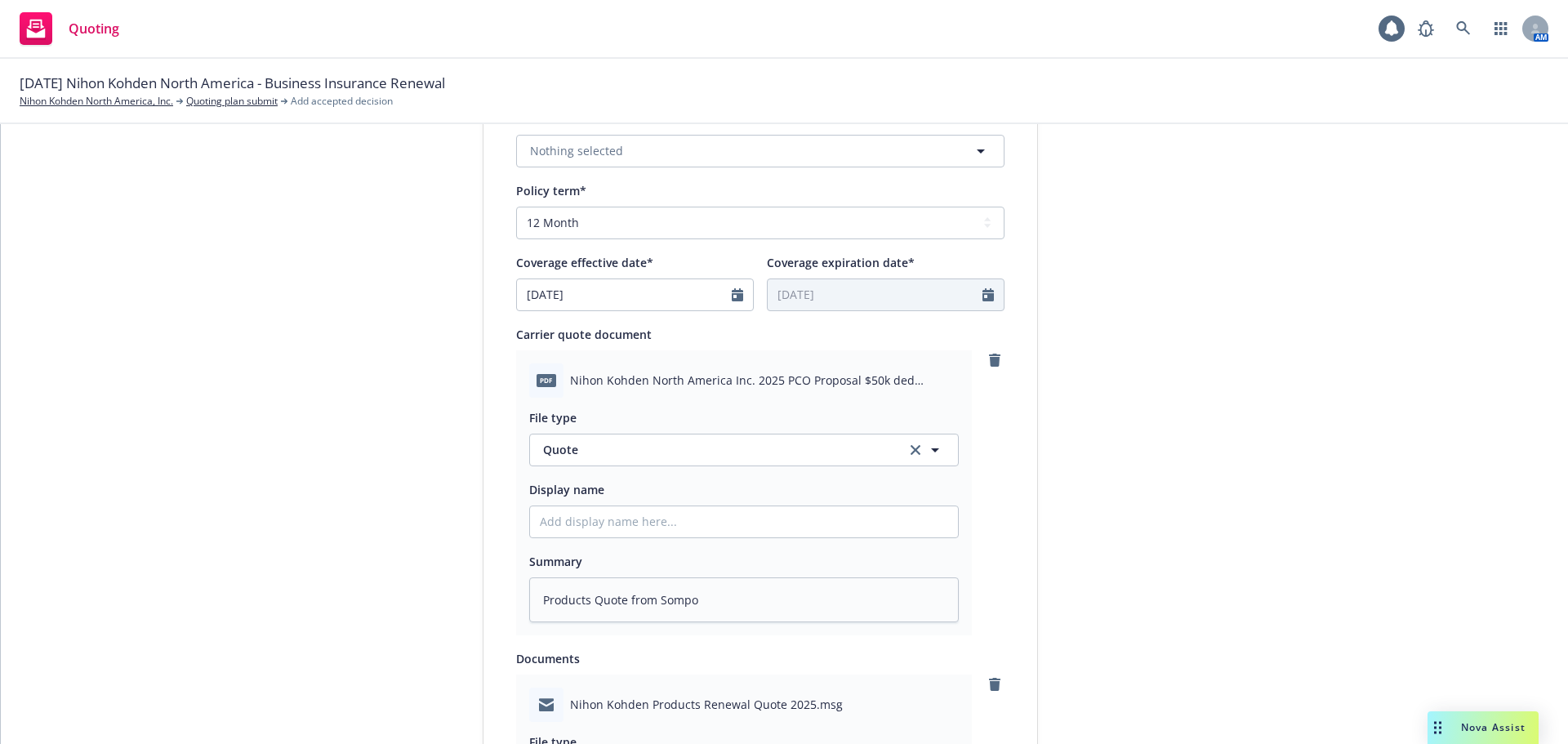
scroll to position [54, 0]
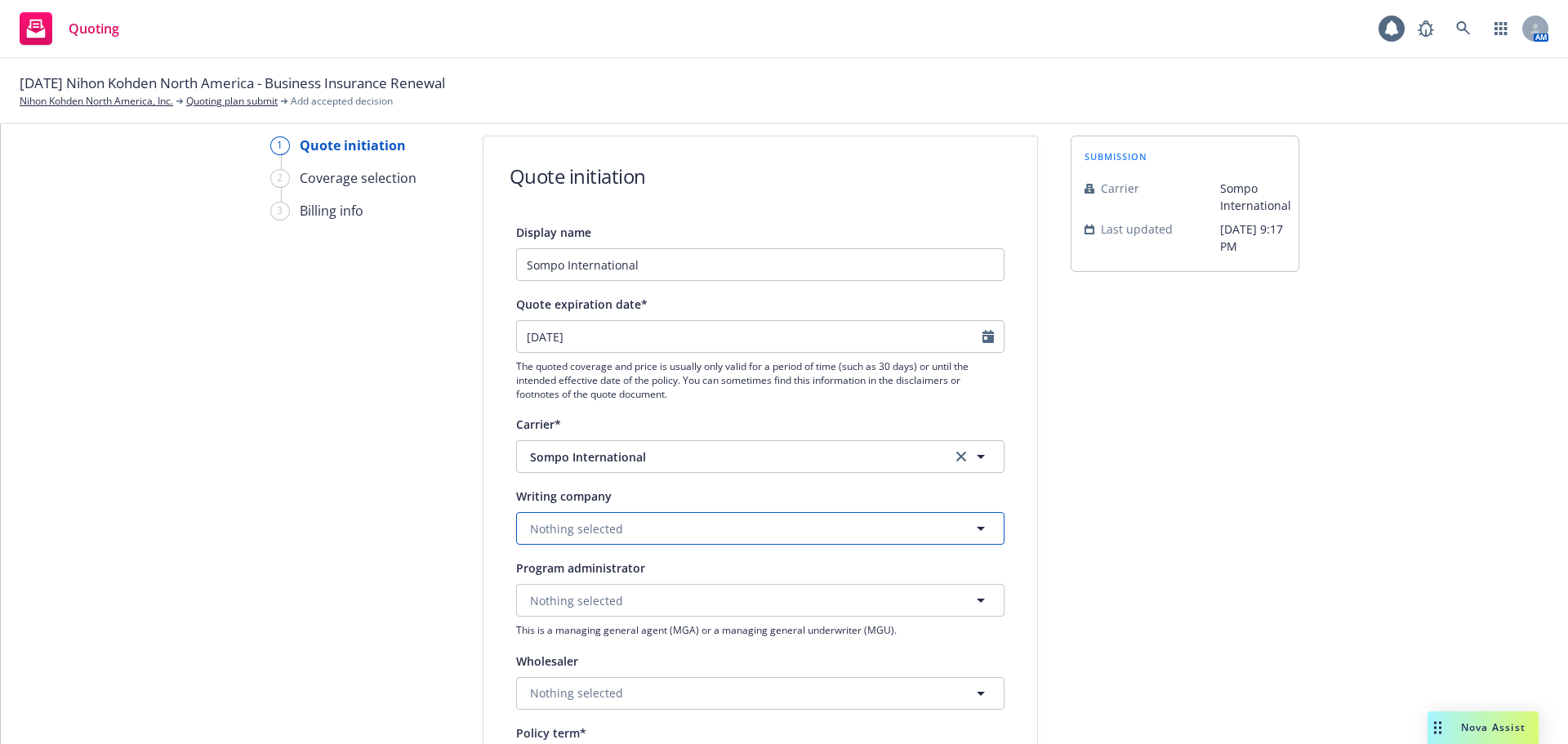
click at [548, 528] on span "Nothing selected" at bounding box center [577, 529] width 94 height 17
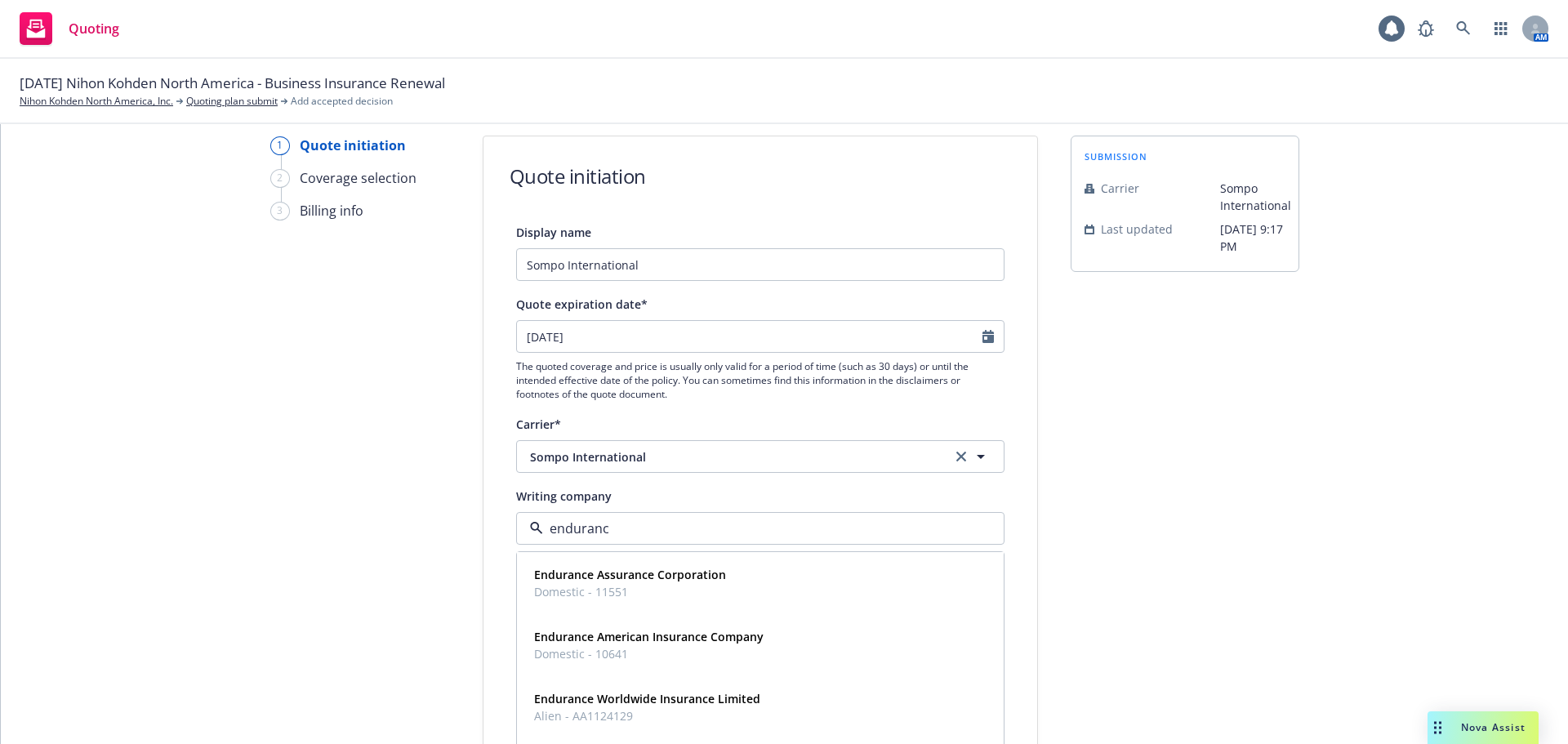
type input "endurance"
click at [650, 630] on strong "Endurance American Insurance Company" at bounding box center [649, 637] width 230 height 15
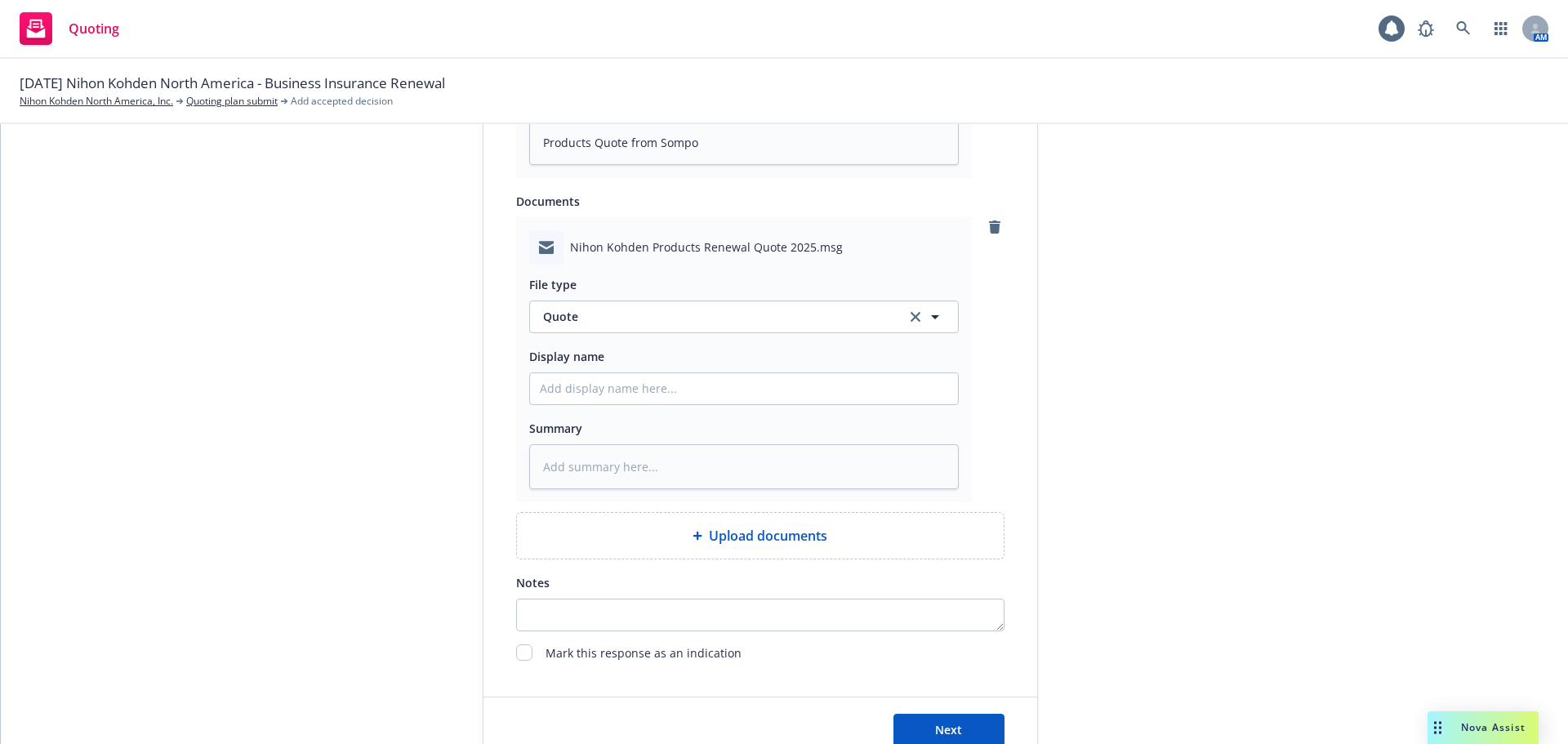
scroll to position [1056, 0]
click at [915, 724] on button "Next" at bounding box center [949, 728] width 111 height 32
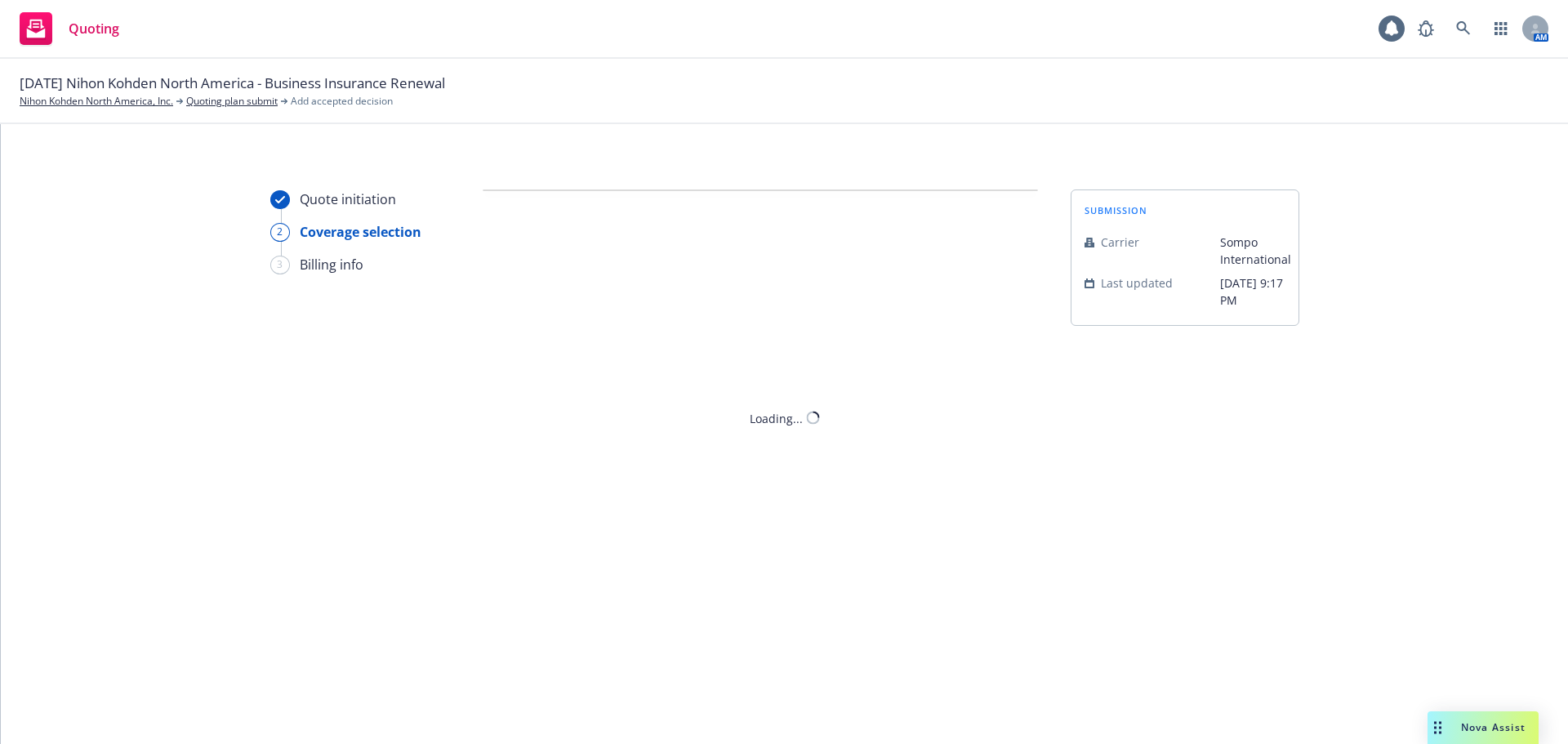
scroll to position [0, 0]
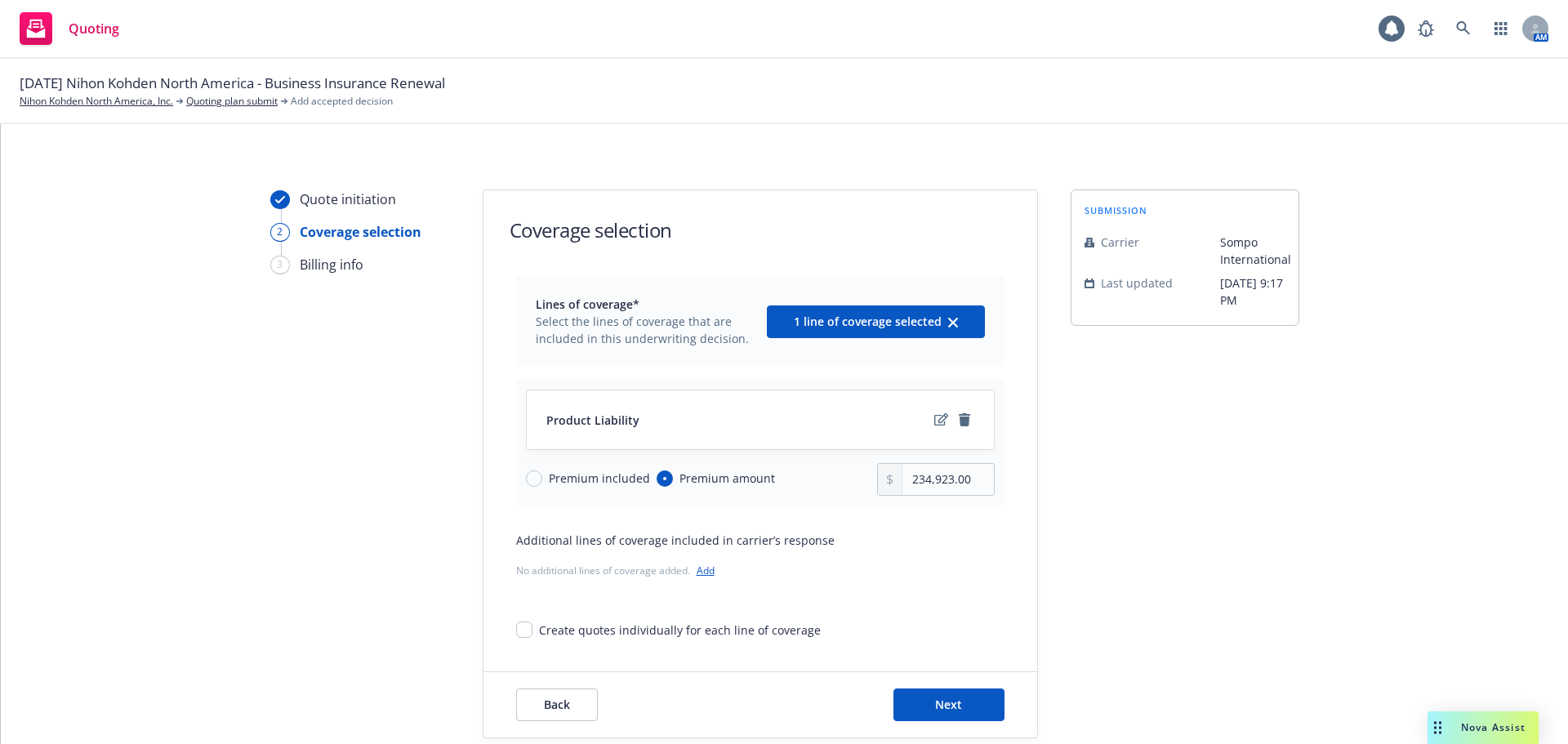
click at [932, 427] on div at bounding box center [953, 419] width 43 height 20
click at [935, 420] on icon "edit" at bounding box center [941, 419] width 14 height 13
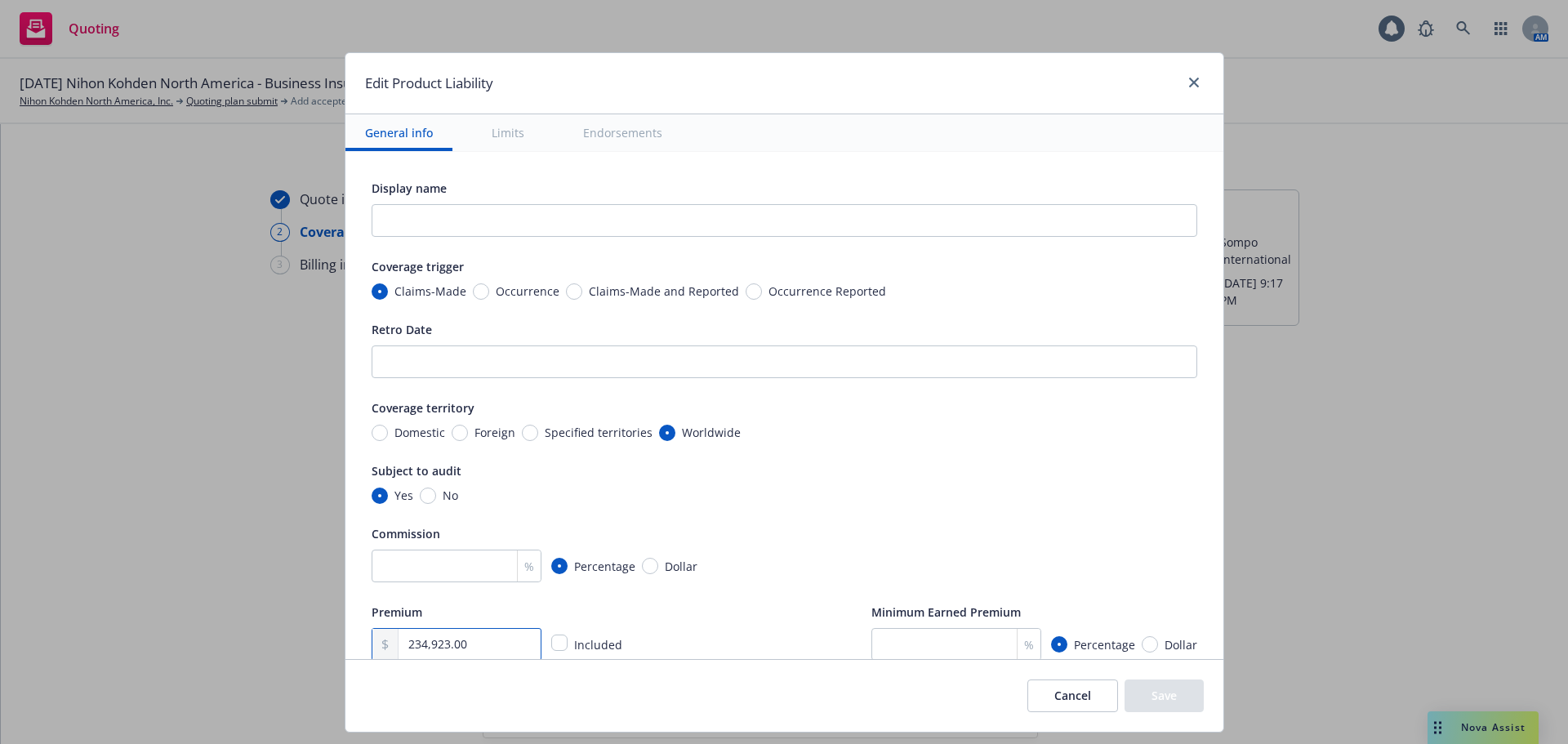
drag, startPoint x: 491, startPoint y: 632, endPoint x: 335, endPoint y: 644, distance: 156.5
type textarea "x"
type input "2.00"
type textarea "x"
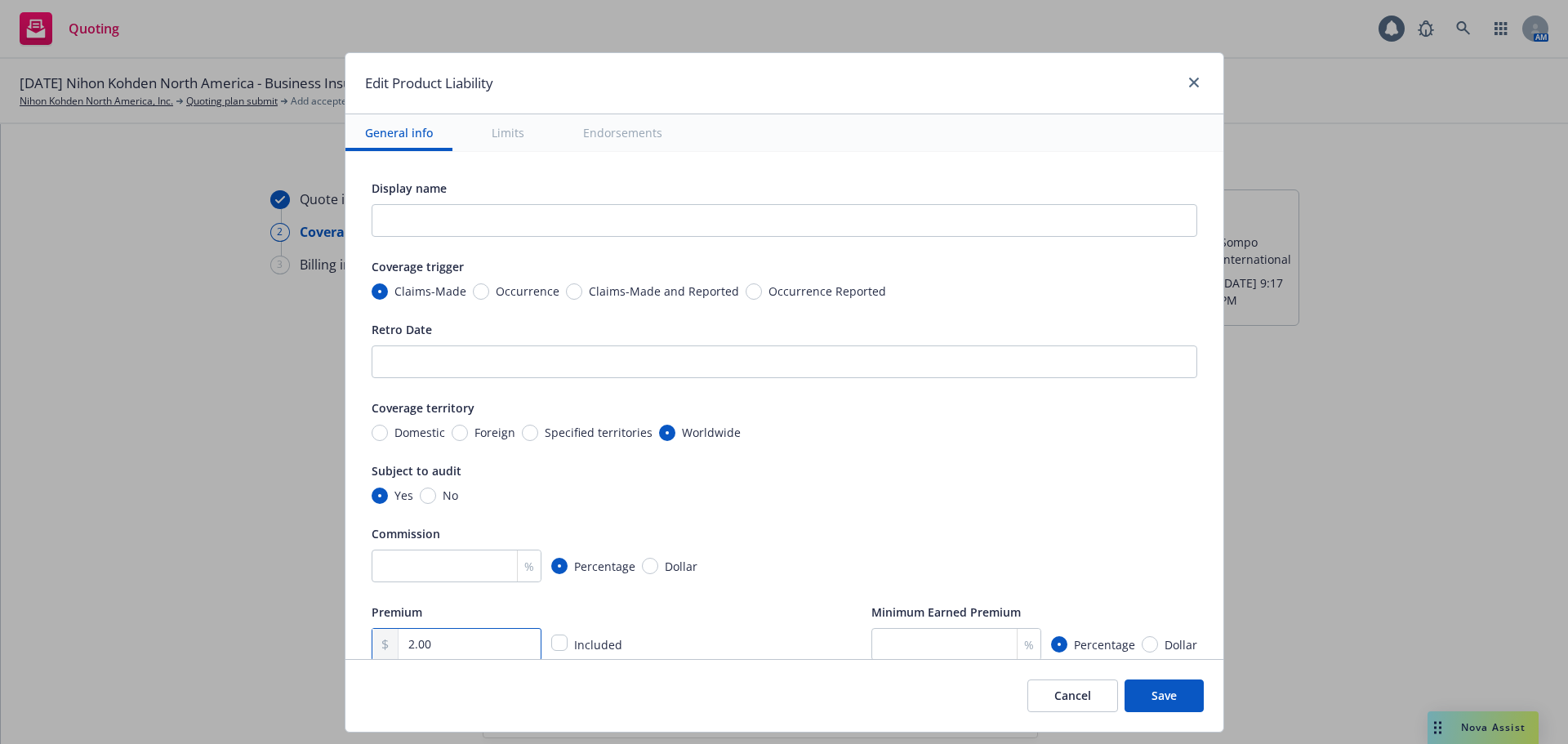
type input "25.00"
type textarea "x"
type input "2,529.00"
type textarea "x"
type input "25,291.00"
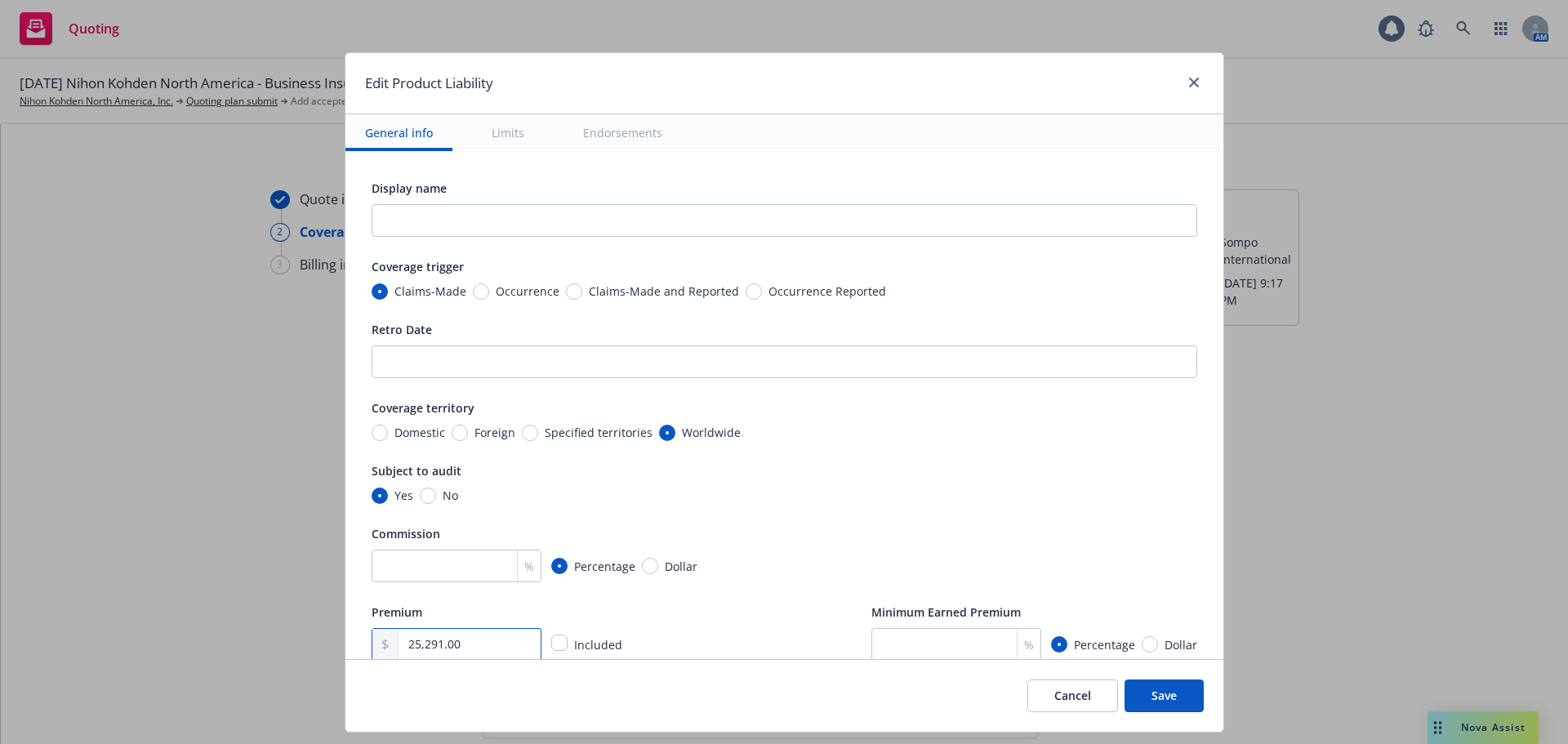
type textarea "x"
type input "252,916.00"
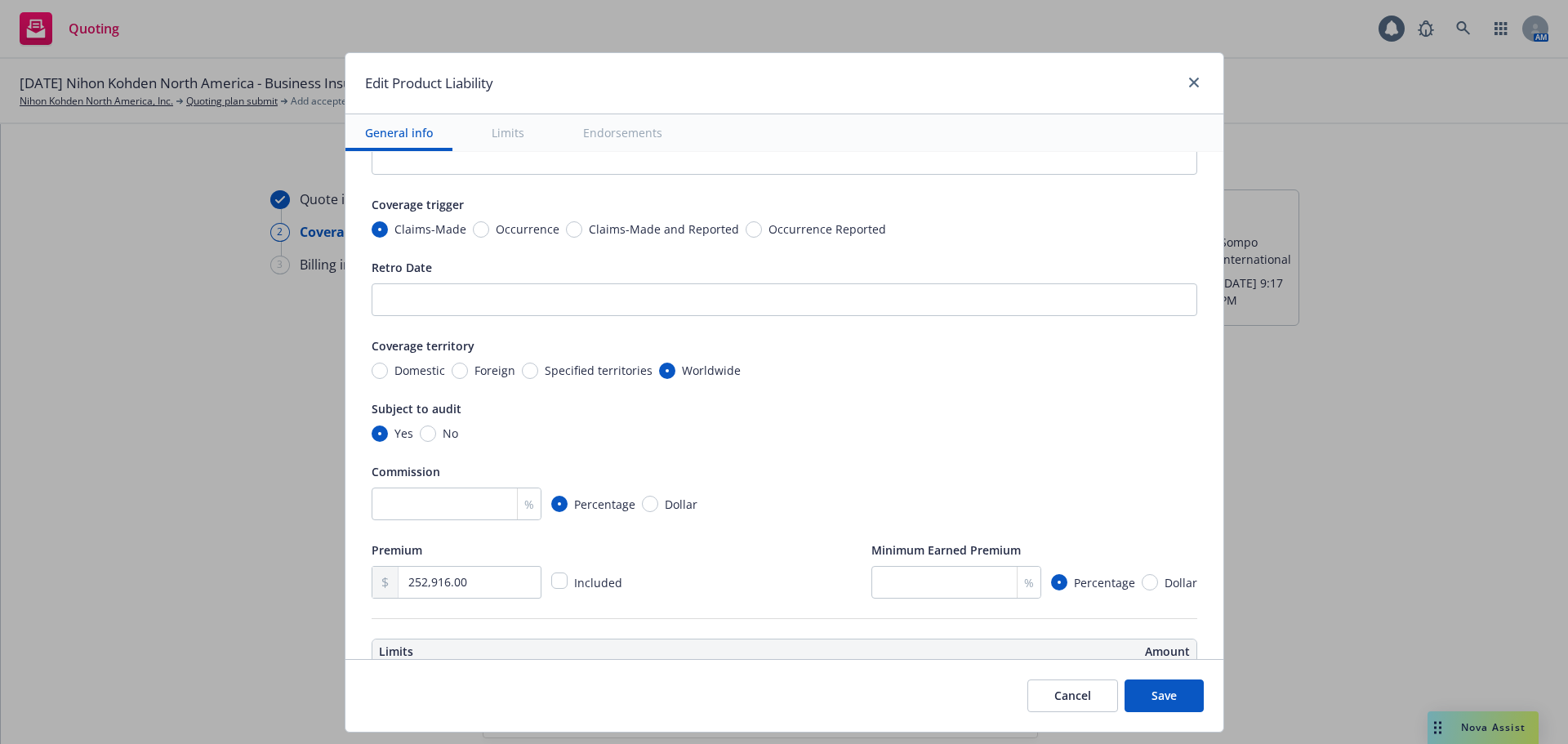
scroll to position [69, 0]
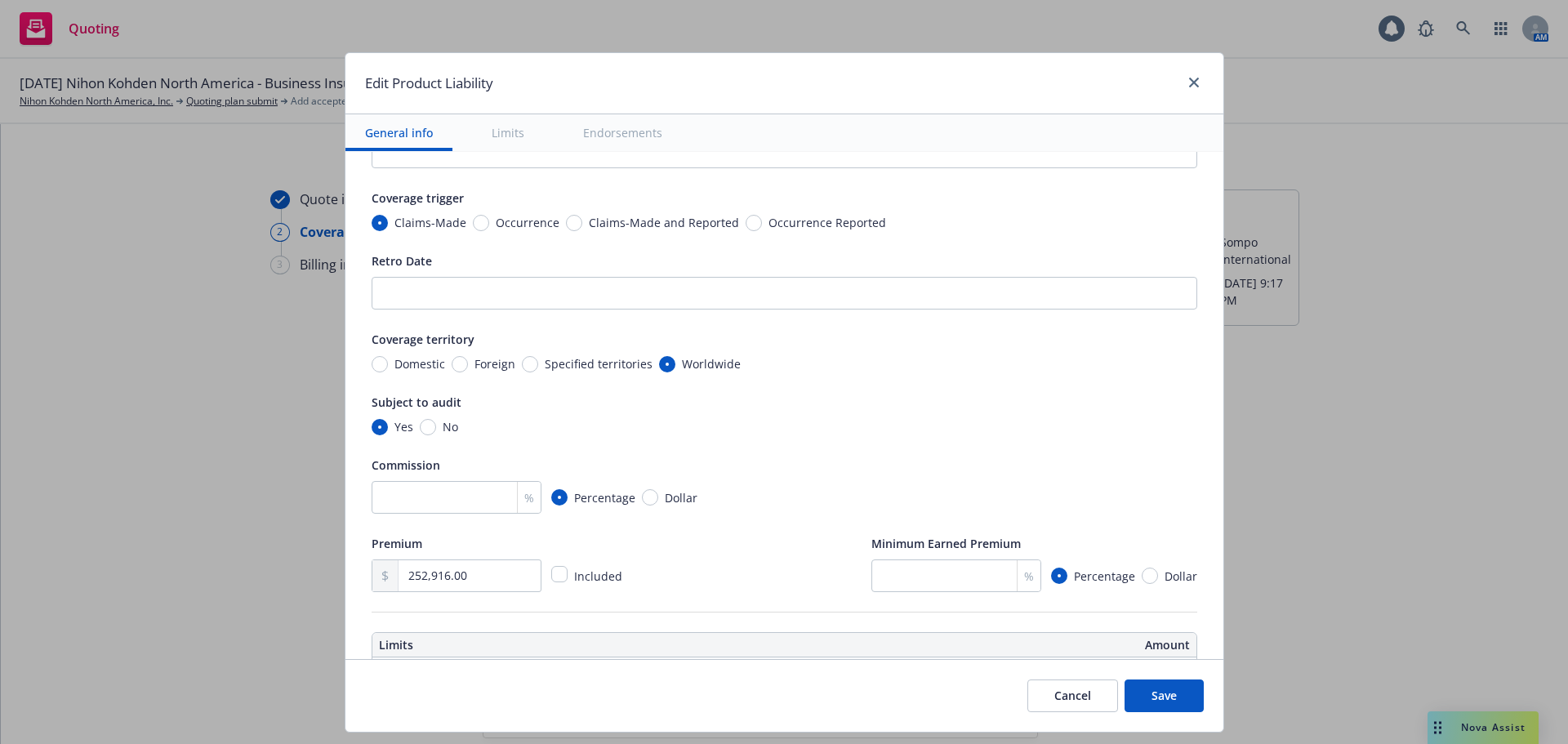
click at [704, 224] on span "Claims-Made and Reported" at bounding box center [664, 223] width 151 height 17
click at [582, 224] on input "Claims-Made and Reported" at bounding box center [574, 223] width 16 height 16
radio input "true"
type textarea "x"
click at [464, 506] on input "number" at bounding box center [457, 497] width 170 height 32
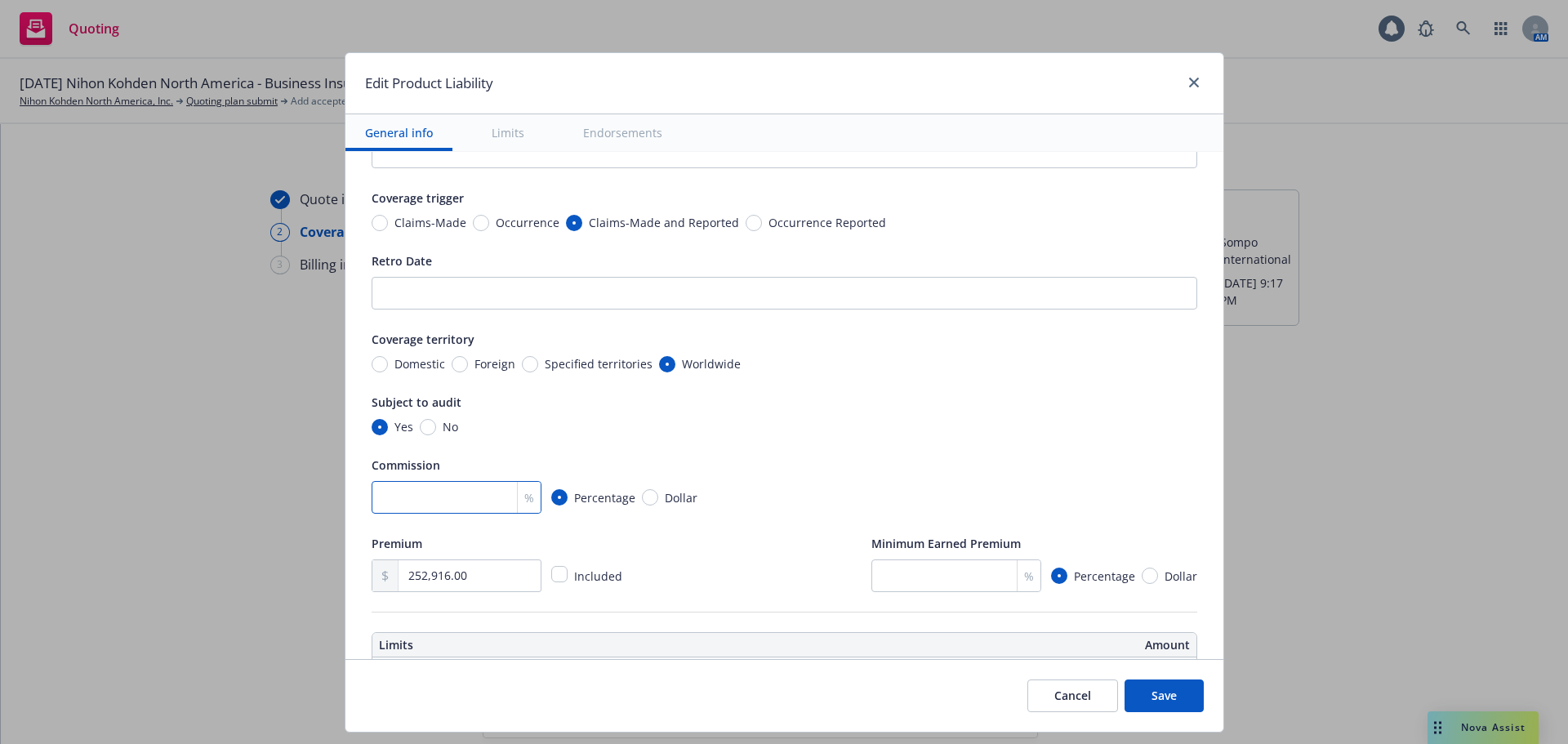
type input "1"
type textarea "x"
type input "15"
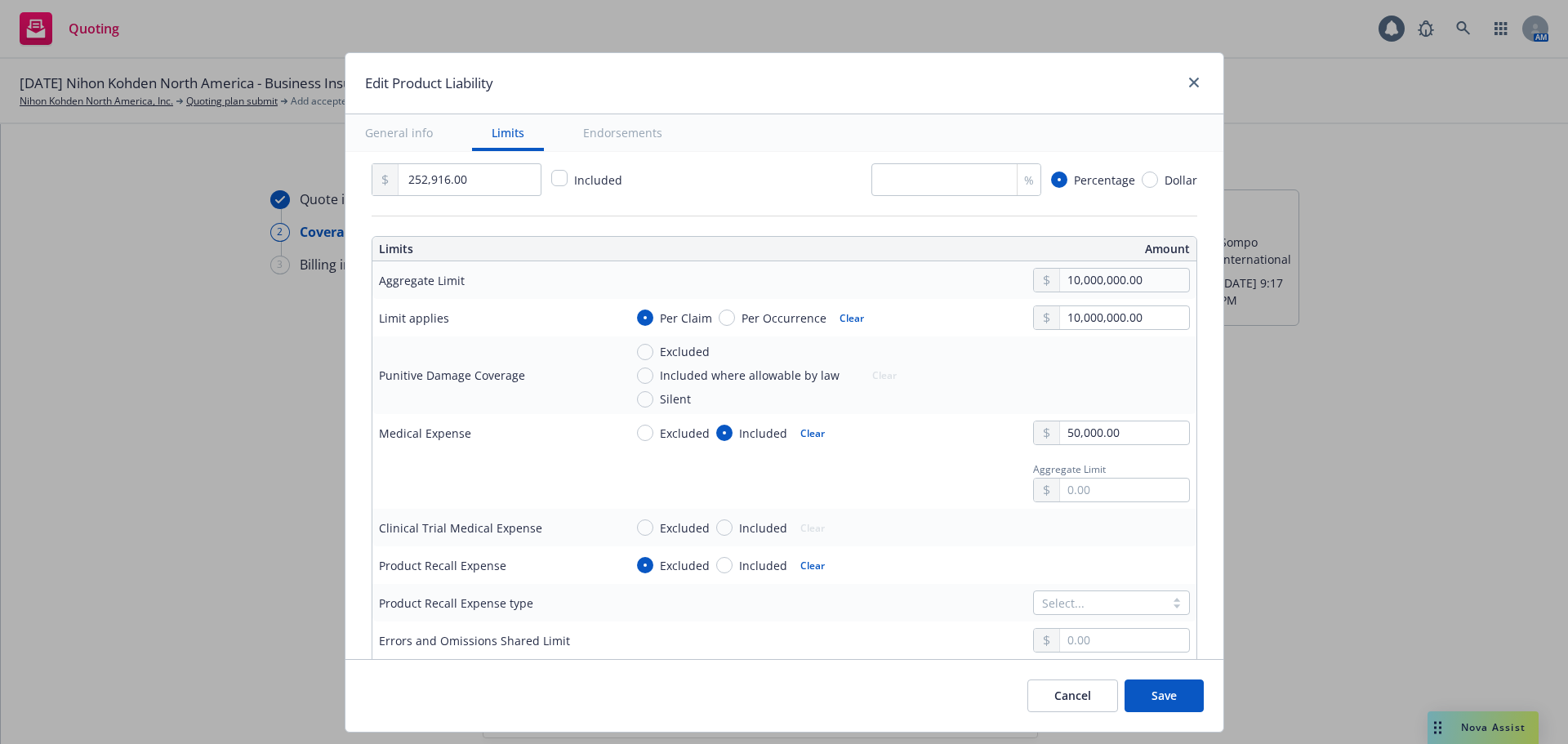
type textarea "x"
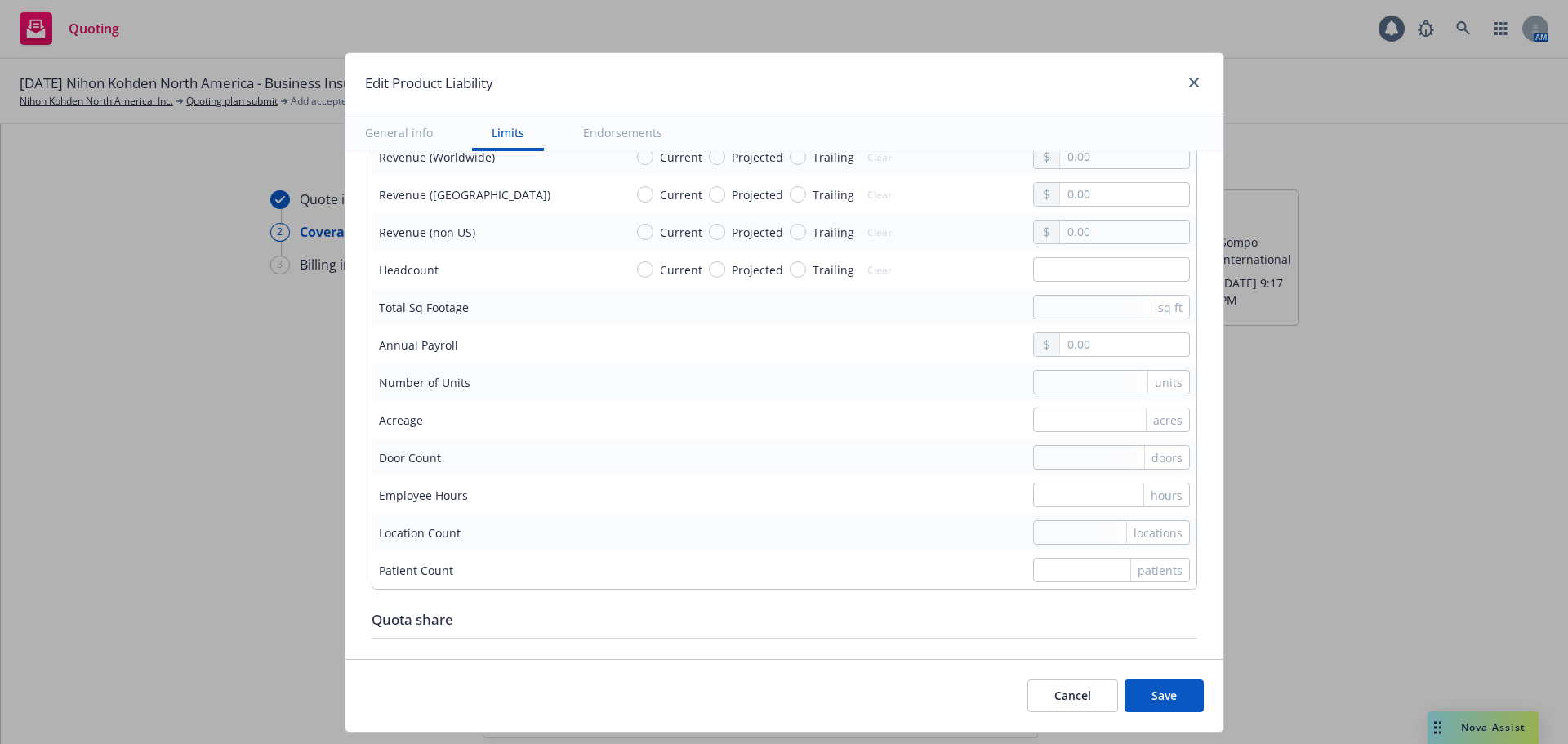
scroll to position [1033, 0]
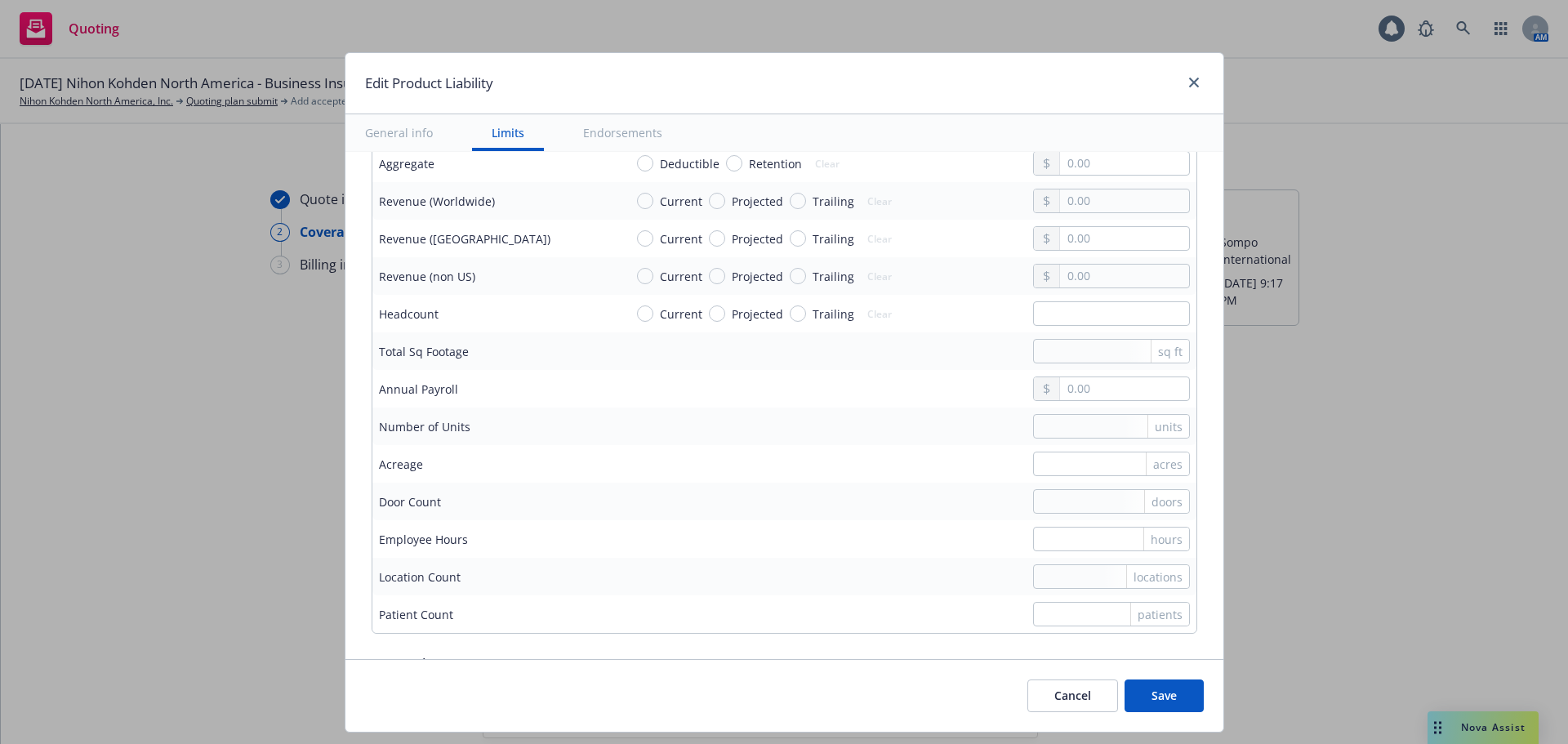
click at [752, 200] on span "Projected" at bounding box center [758, 202] width 52 height 17
click at [725, 200] on input "Projected" at bounding box center [717, 201] width 16 height 16
radio input "true"
click at [1111, 207] on input "text" at bounding box center [1124, 201] width 128 height 23
type textarea "x"
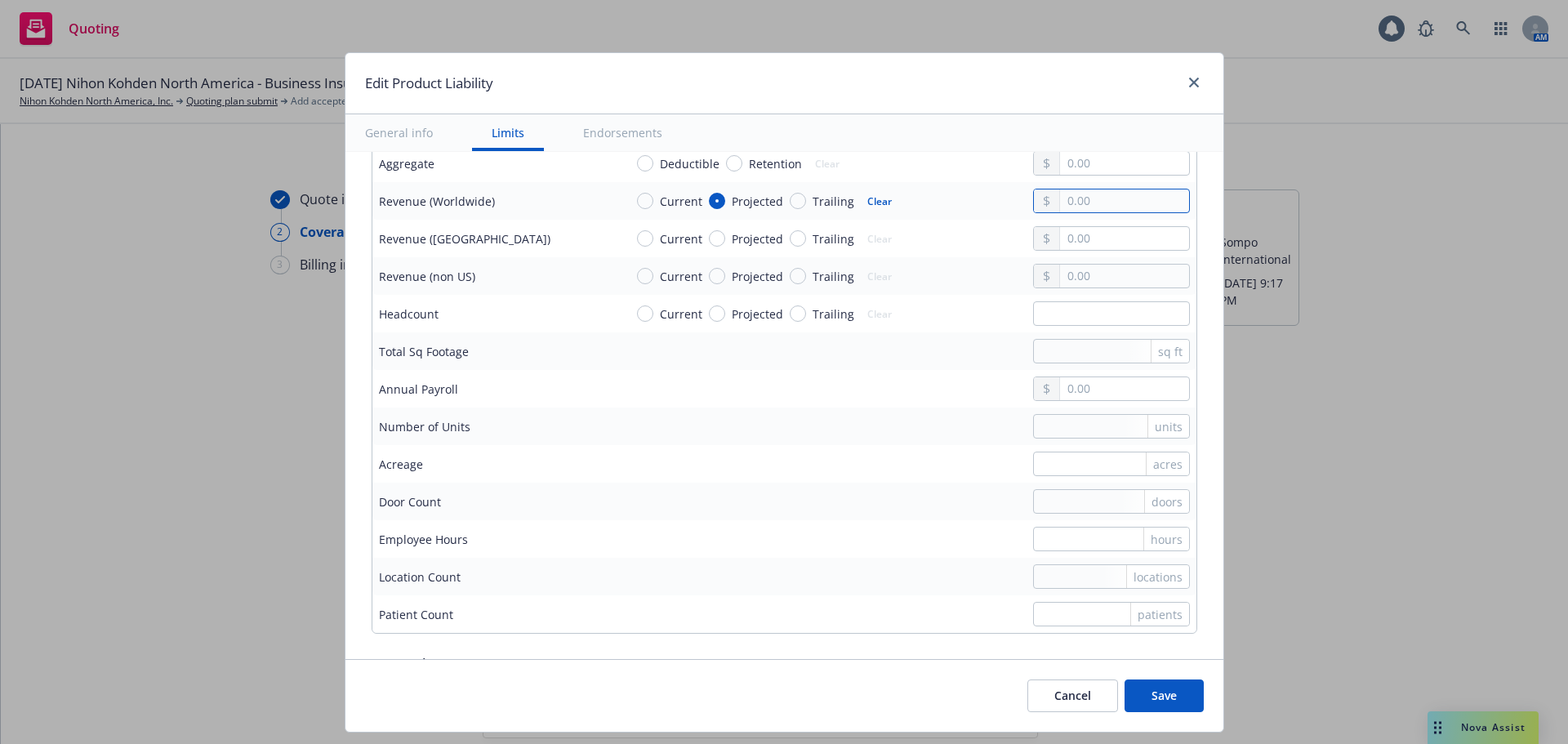
type input "3.00"
type textarea "x"
type input "33.00"
type textarea "x"
type input "336.00"
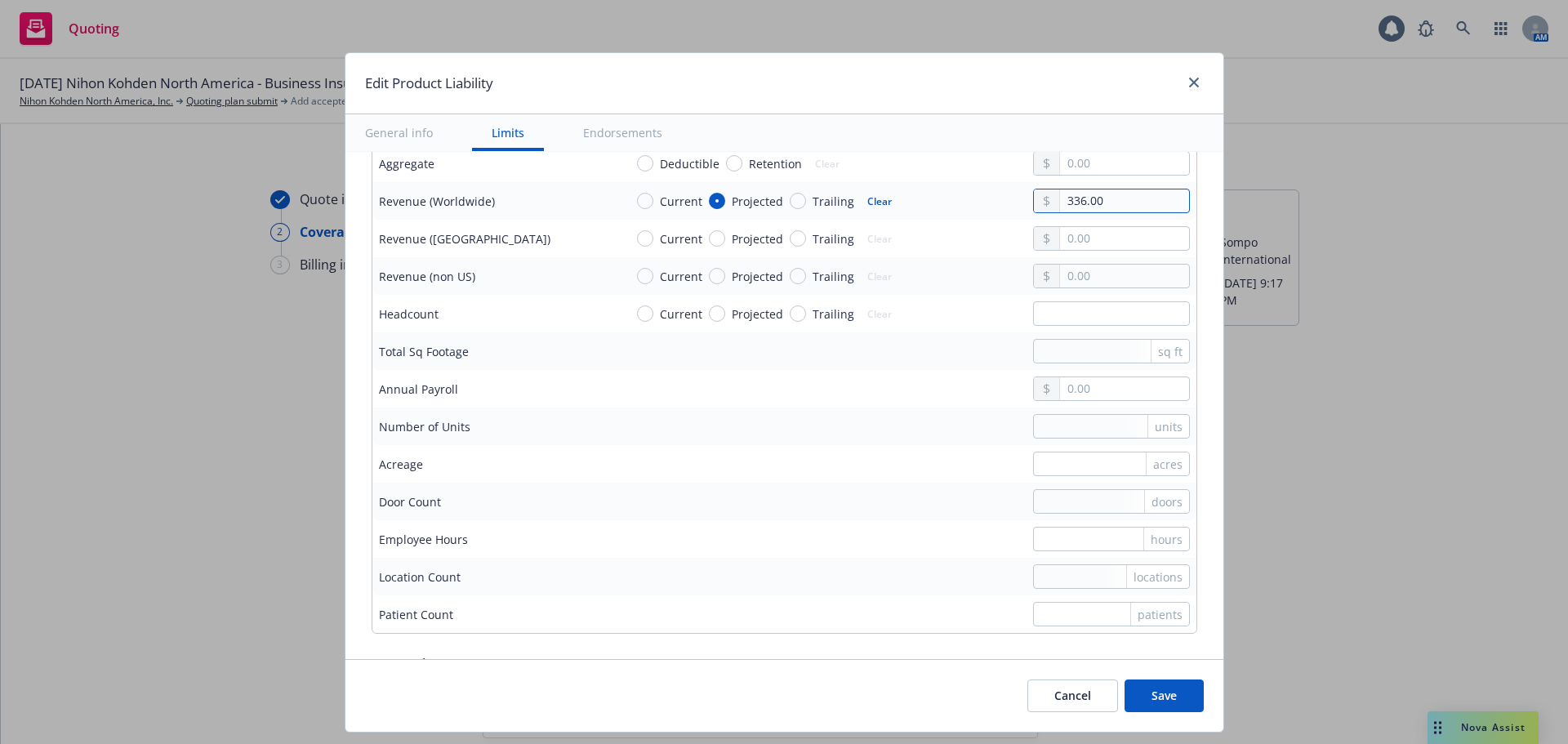
type textarea "x"
type input "3,361.00"
type textarea "x"
type input "33,617.00"
type textarea "x"
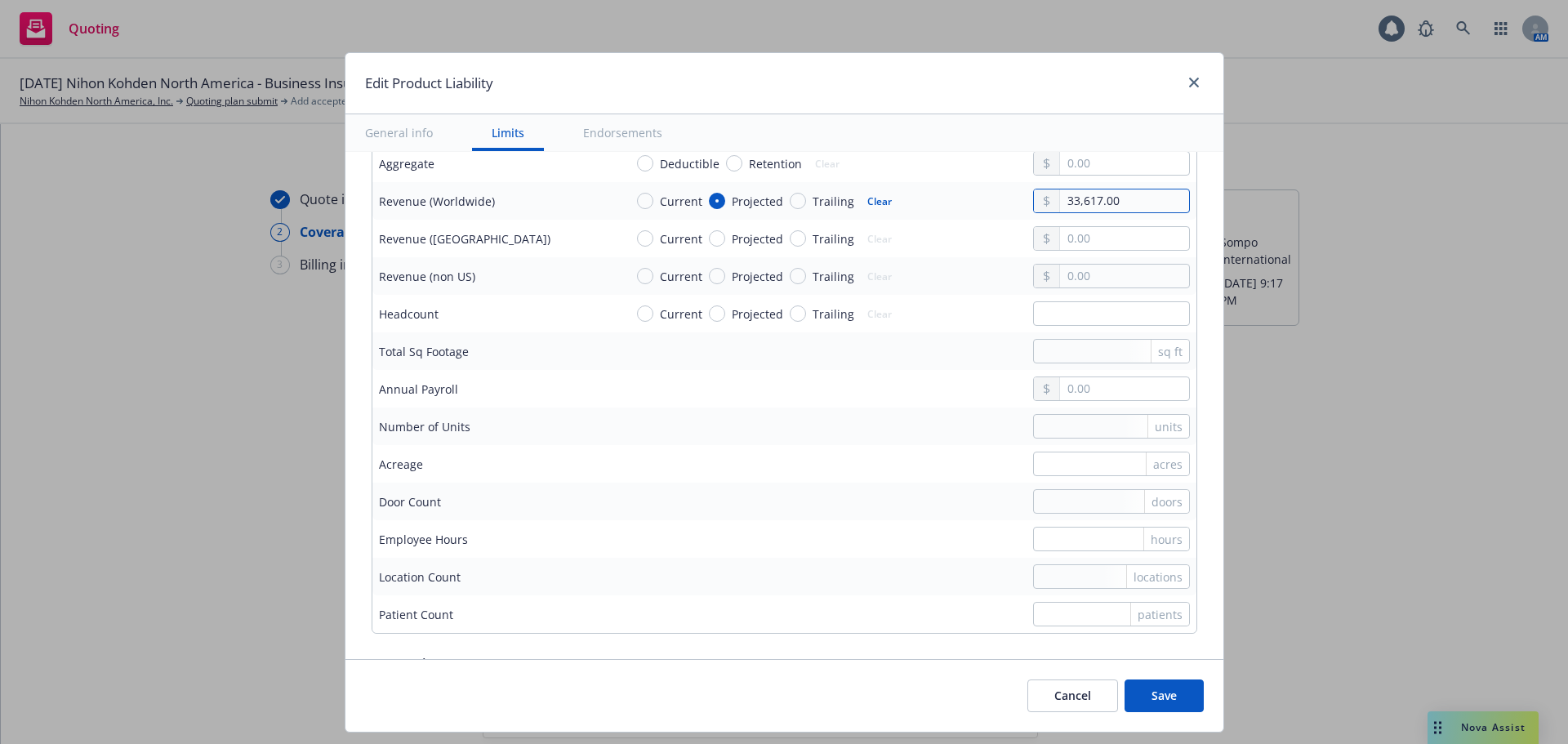
type input "336,179.00"
type textarea "x"
type input "3,361,792.00"
type textarea "x"
type input "33,617,920.00"
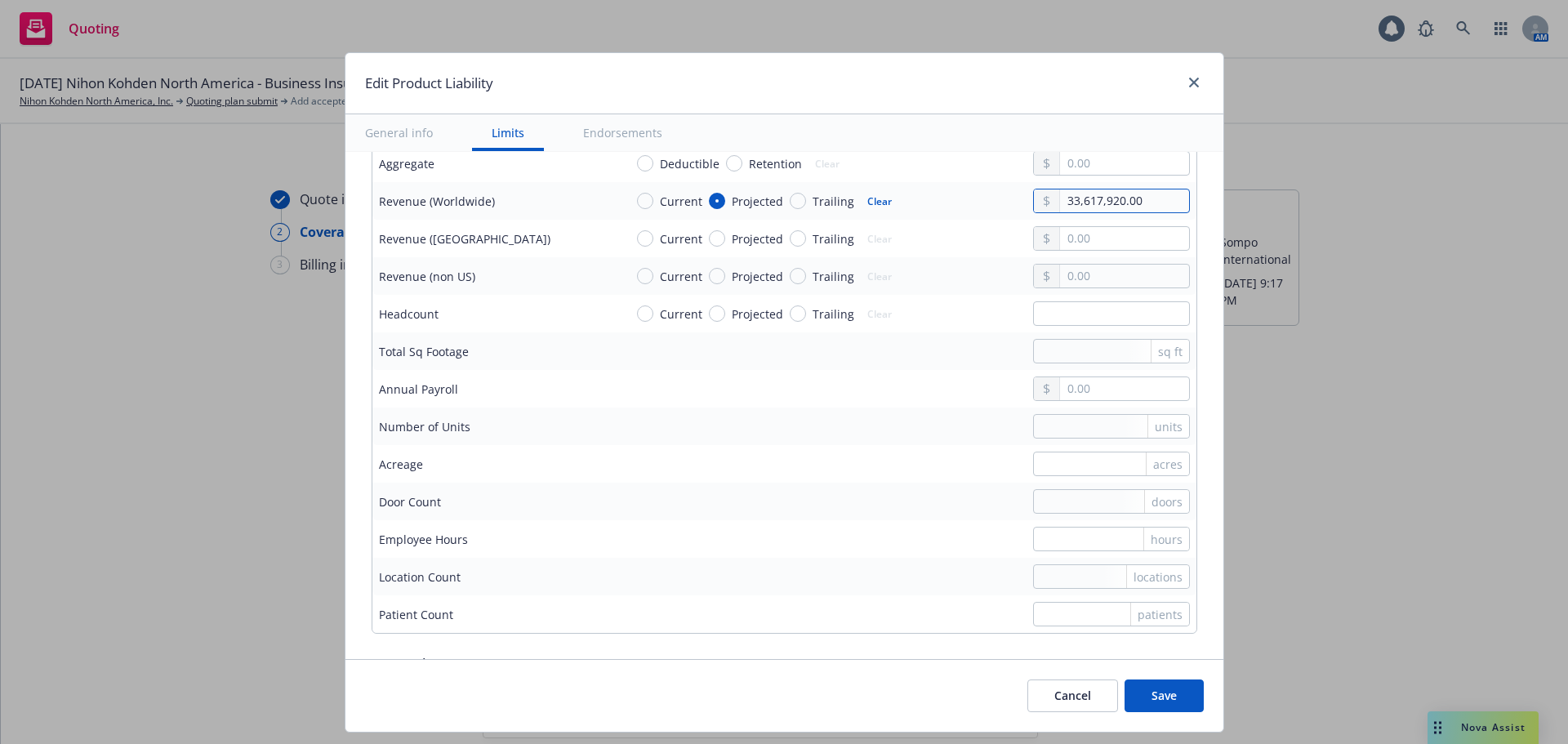
type textarea "x"
type input "336,179,200.00"
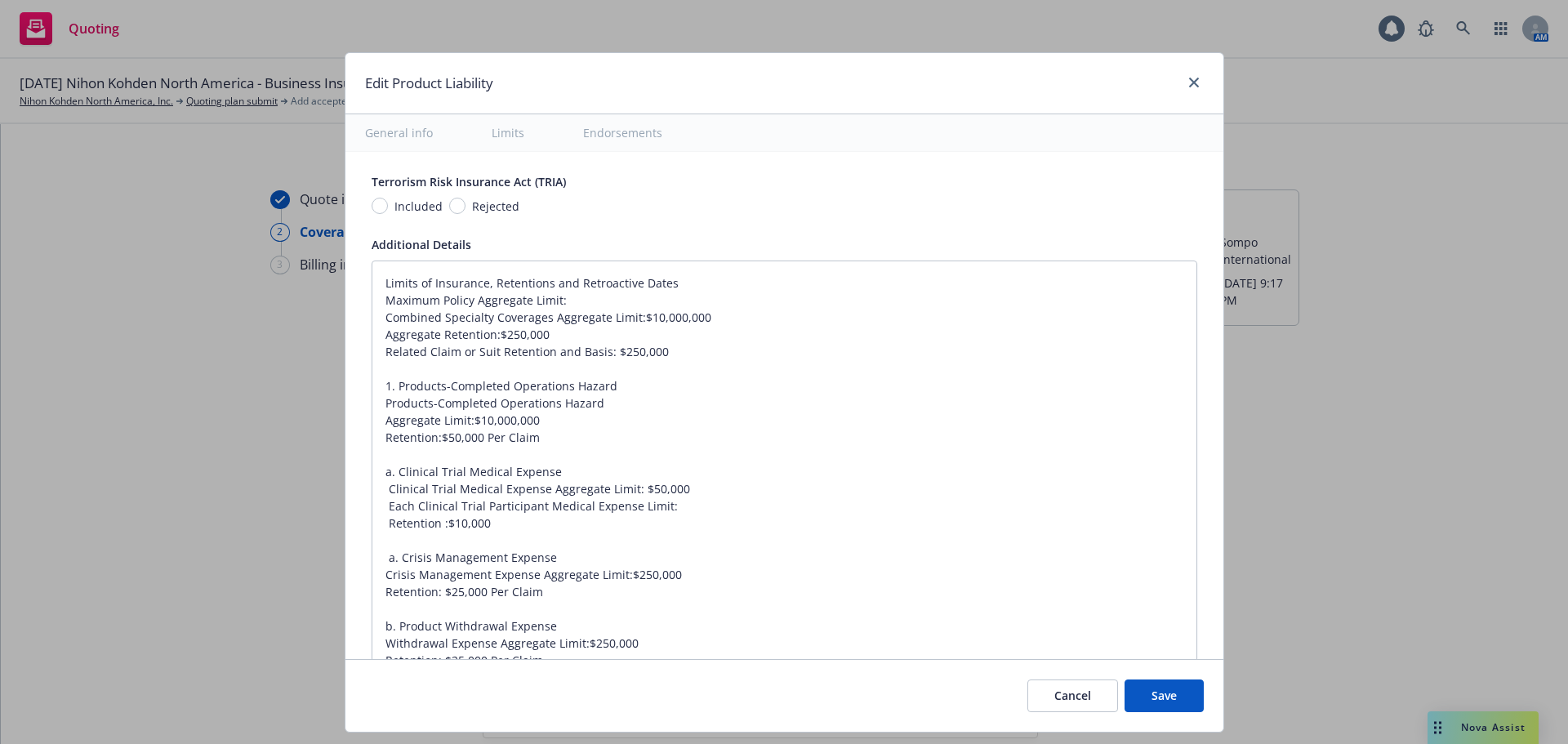
type textarea "x"
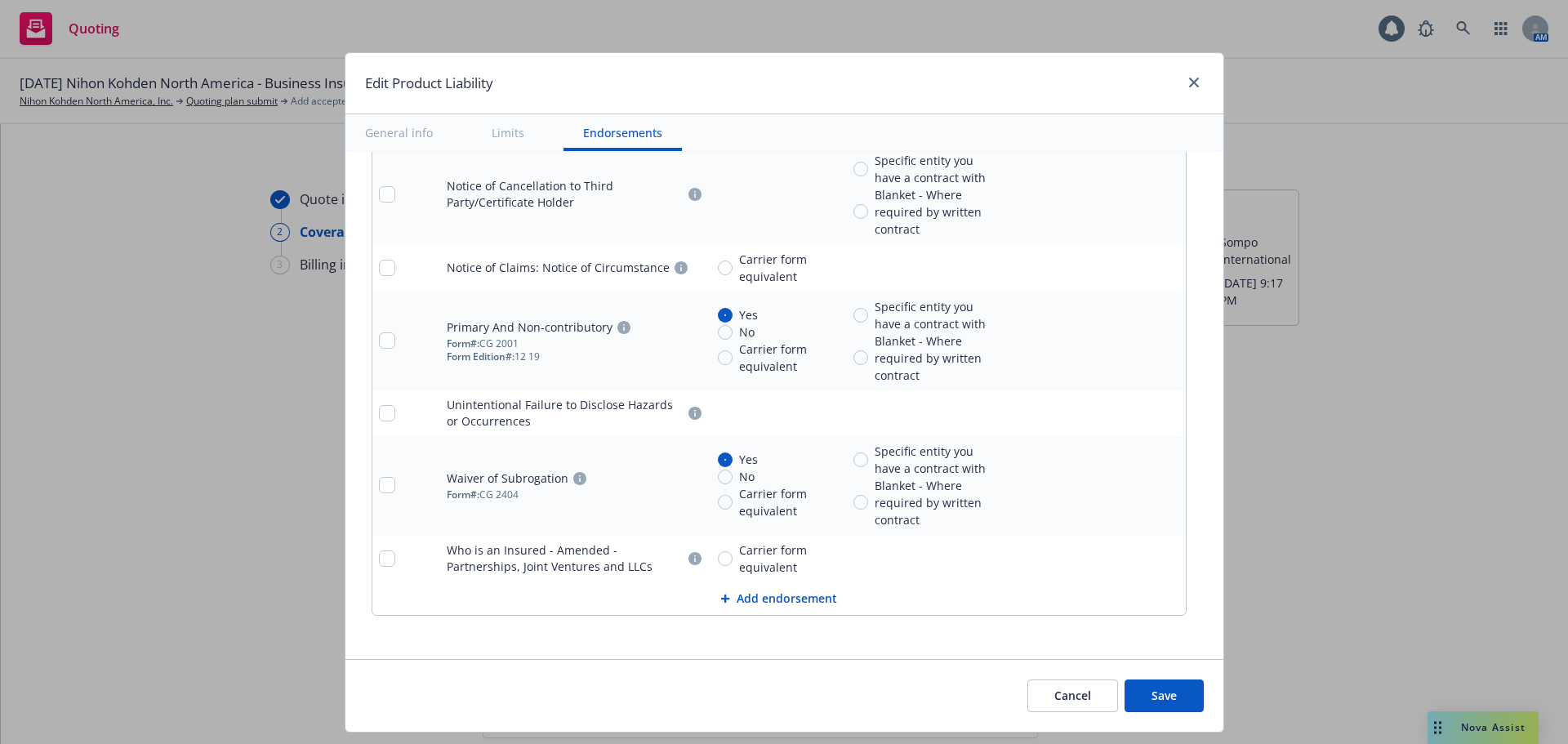
scroll to position [3139, 0]
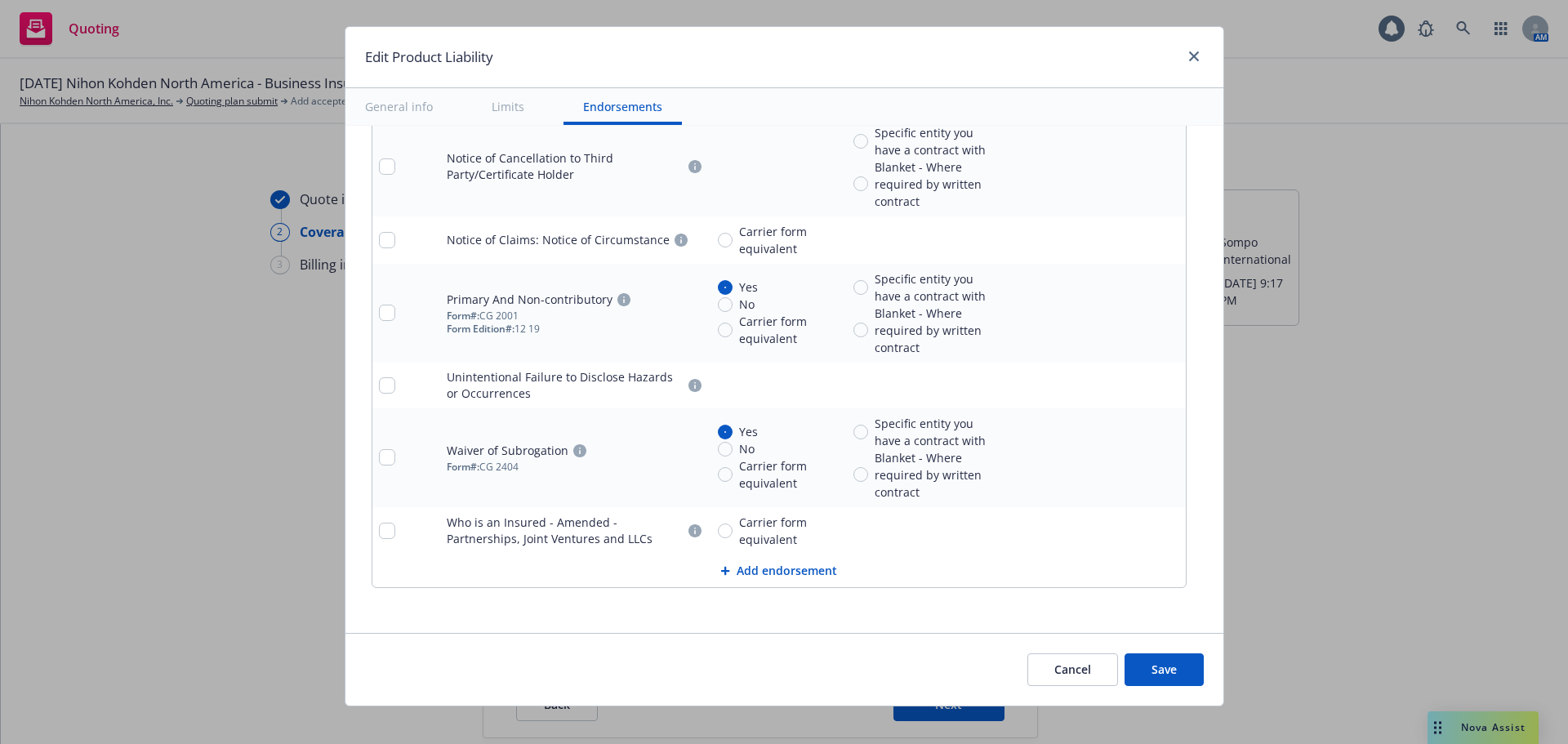
type input "336,179,200.00"
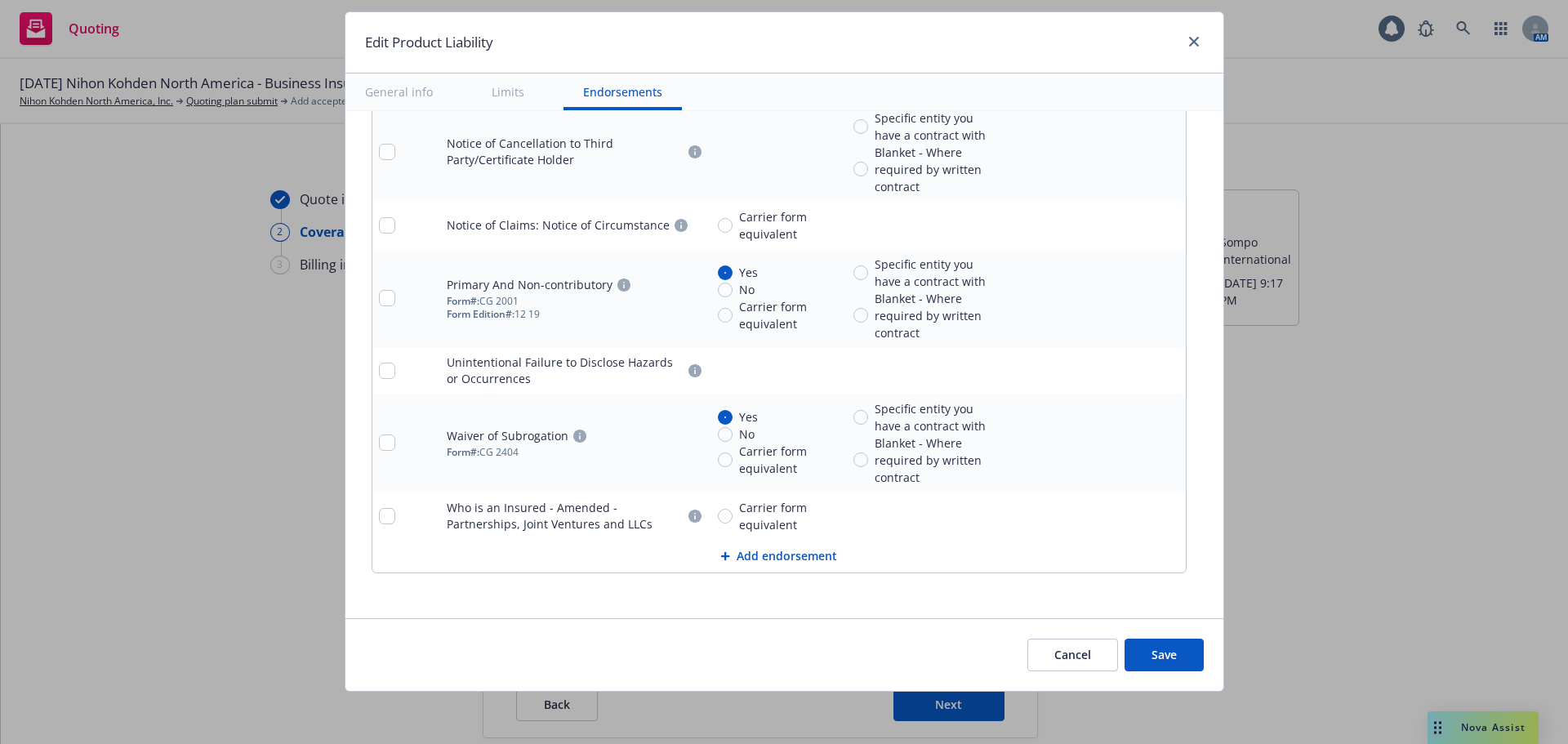
click at [1145, 691] on div "Cancel Save" at bounding box center [784, 654] width 878 height 72
click at [1149, 639] on button "Save" at bounding box center [1164, 655] width 79 height 32
type textarea "x"
type input "252,916.00"
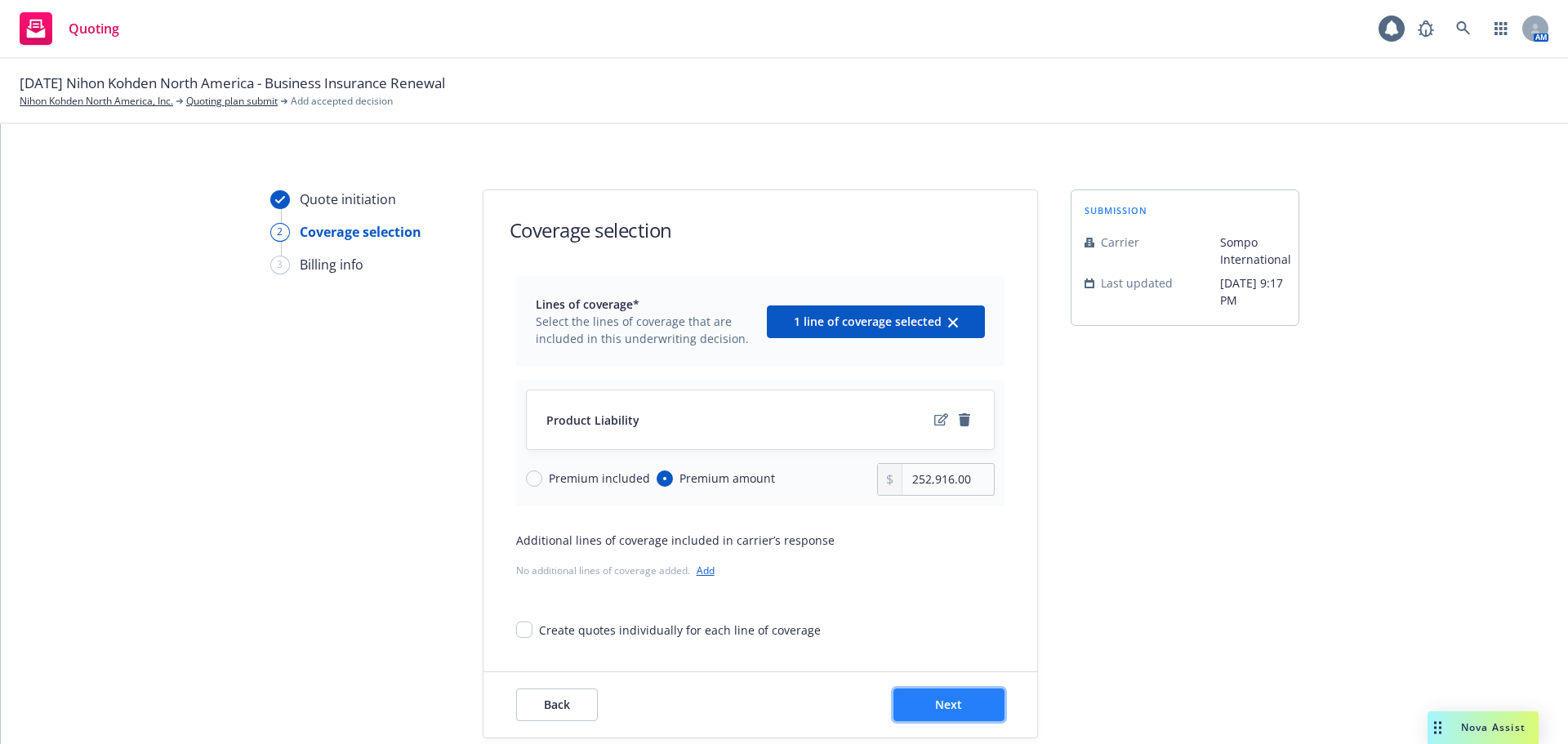
click at [963, 696] on button "Next" at bounding box center [949, 705] width 111 height 32
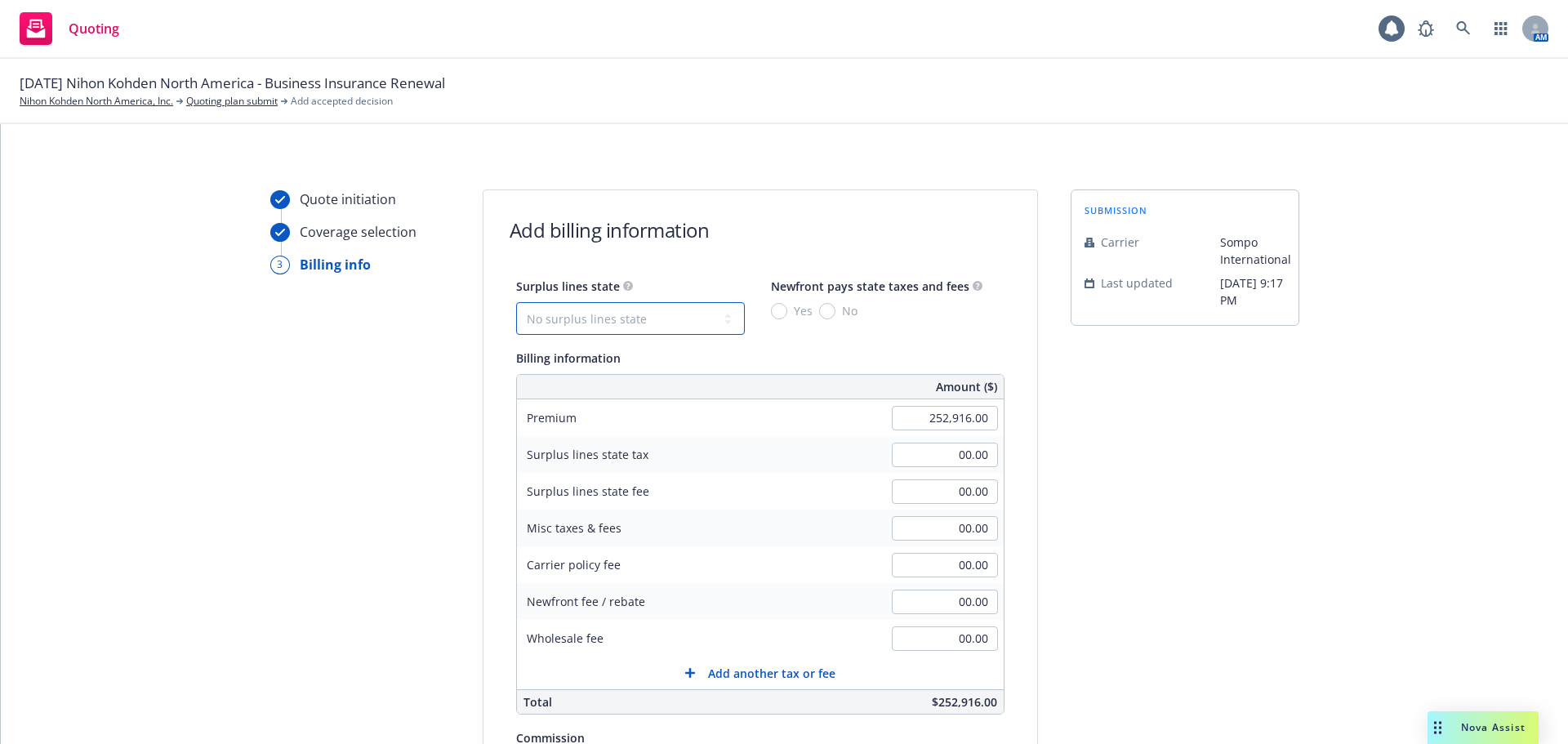
click at [688, 323] on select "No surplus lines state Alaska Alabama Arkansas Arizona California Colorado Conn…" at bounding box center [630, 318] width 229 height 32
select select "CA"
click at [516, 302] on select "No surplus lines state Alaska Alabama Arkansas Arizona California Colorado Conn…" at bounding box center [630, 318] width 229 height 32
type input "7,587.48"
type input "455.25"
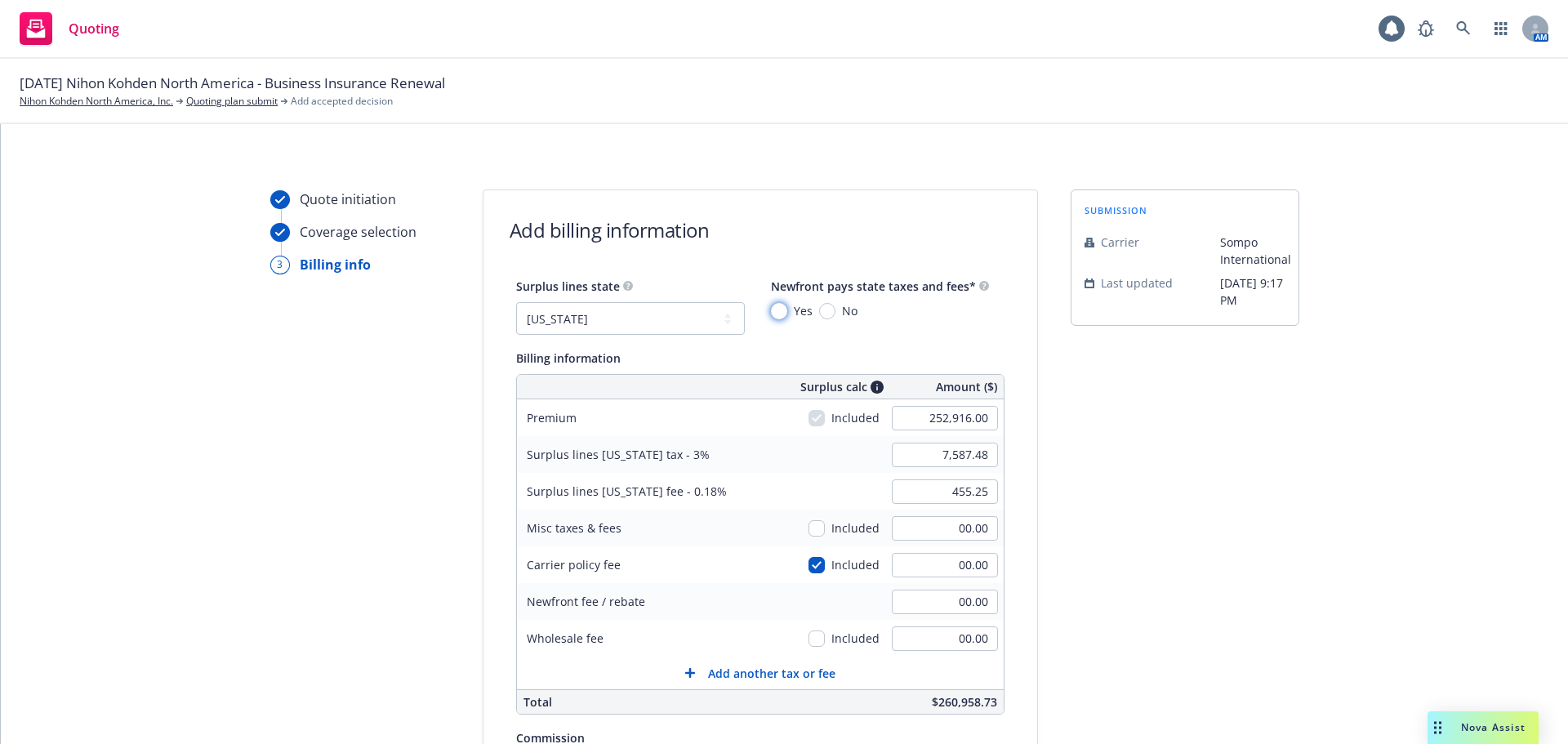
click at [771, 310] on input "Yes" at bounding box center [779, 310] width 16 height 16
radio input "true"
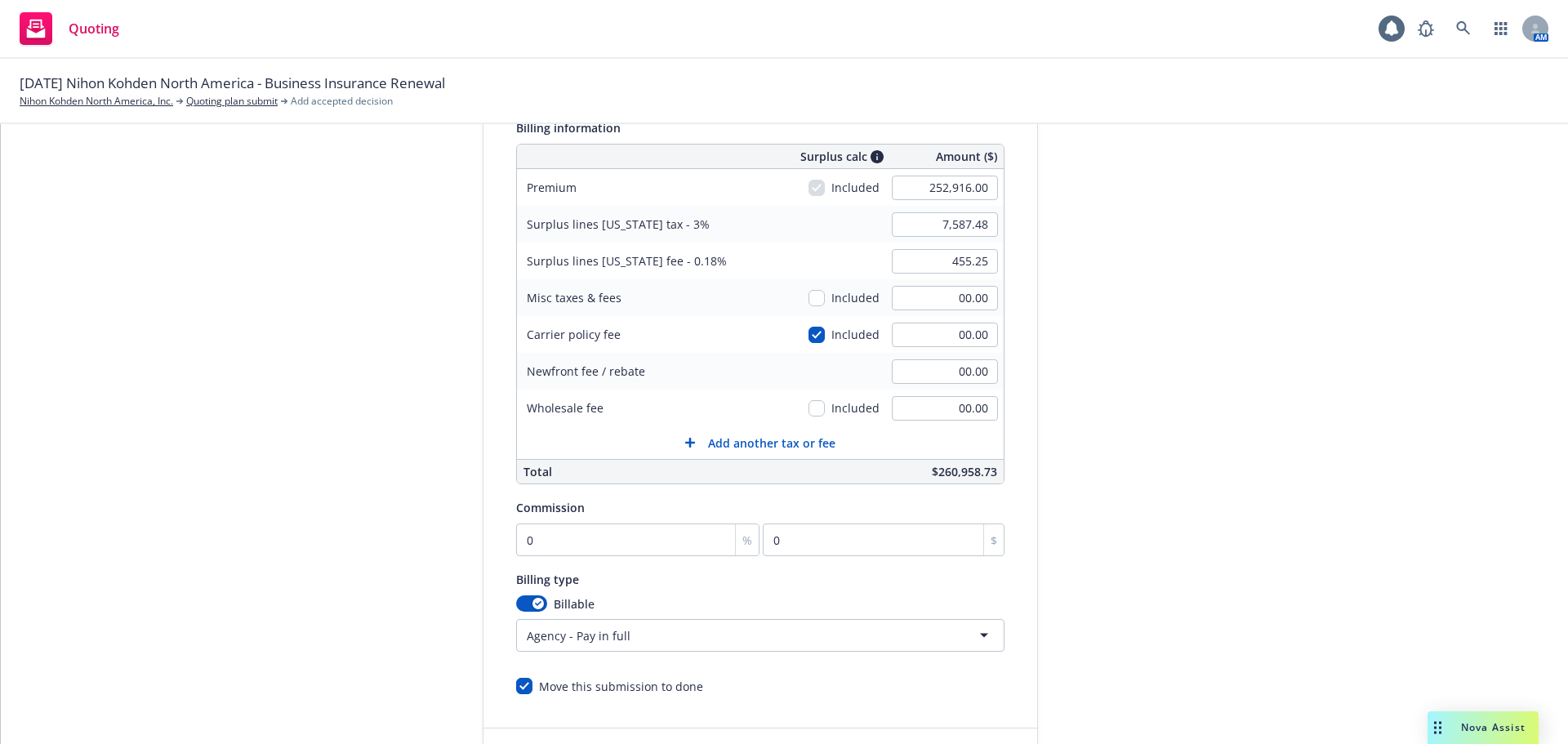
scroll to position [250, 0]
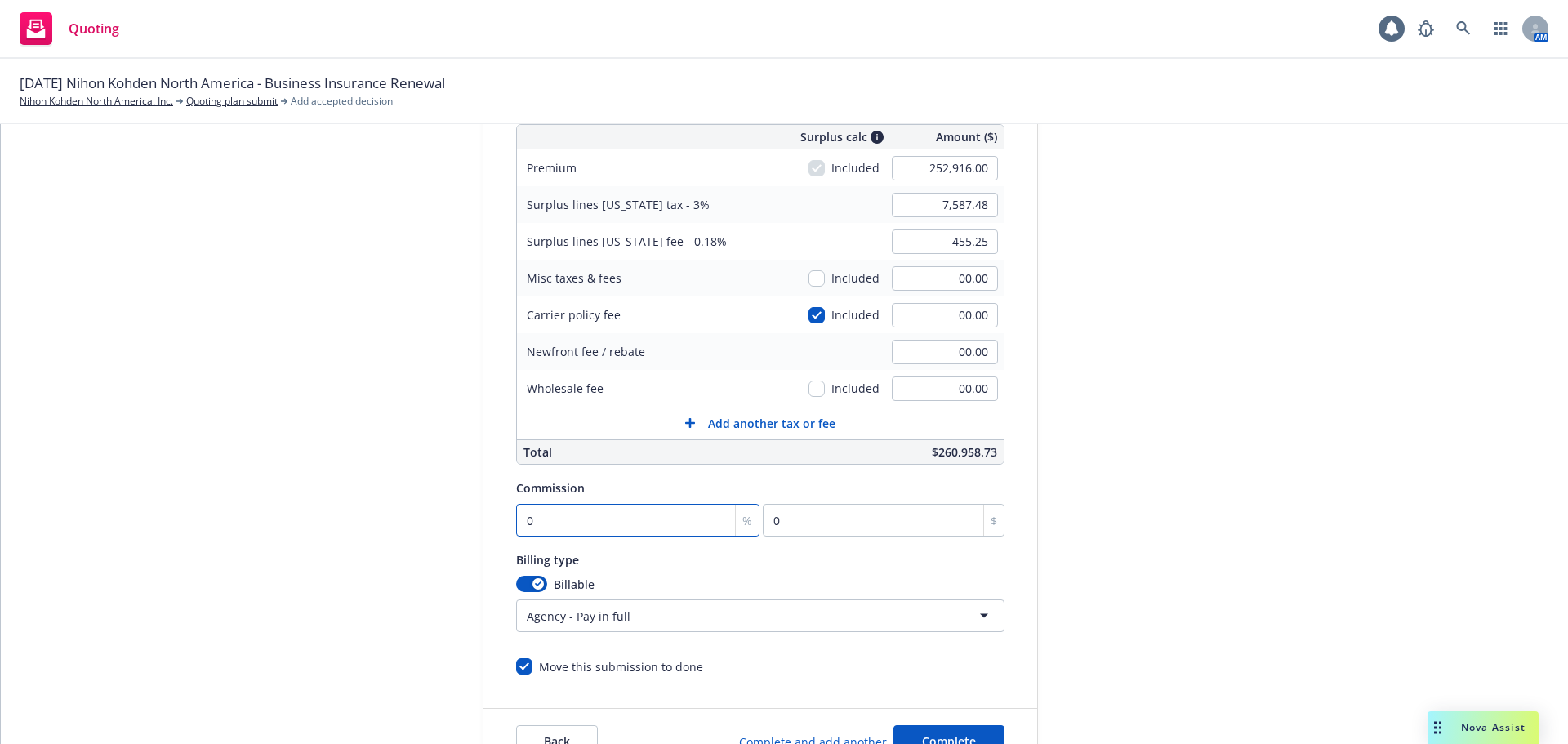
click at [675, 528] on input "0" at bounding box center [638, 520] width 244 height 32
type input "1"
type input "2529.16"
type input "15"
type input "37937.4"
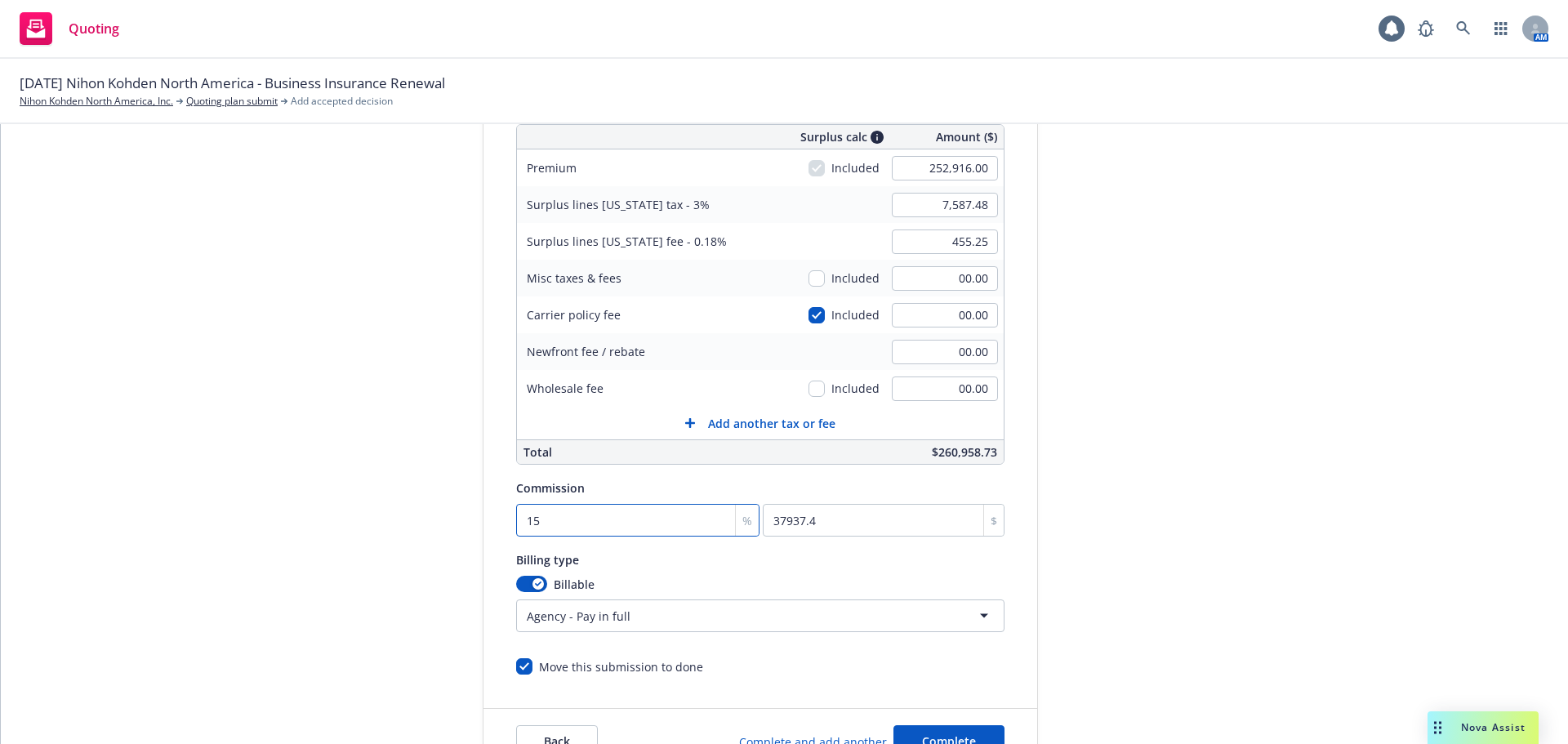
type input "15"
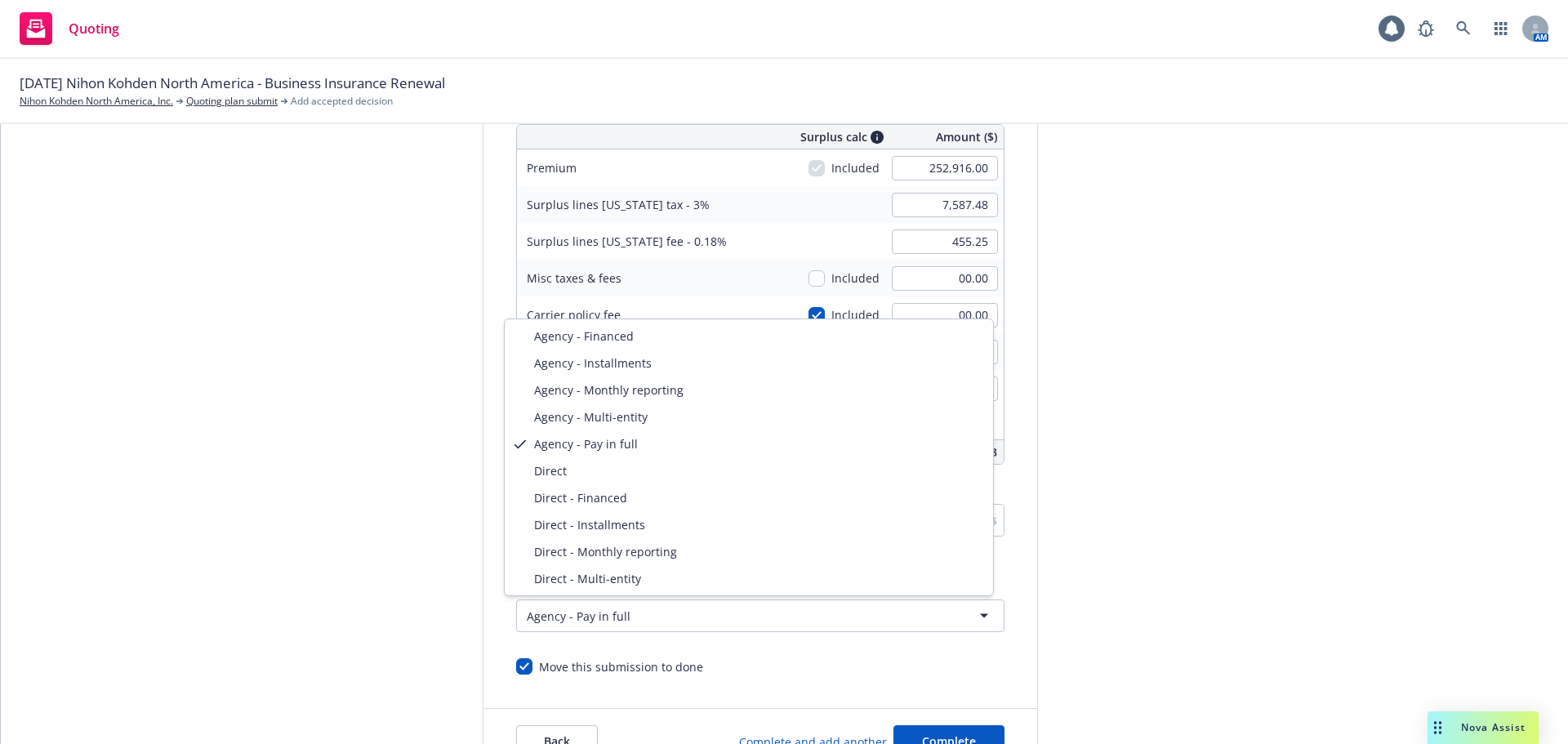
click at [598, 618] on html "Quoting 1 AM 11/01/25 Nihon Kohden North America - Business Insurance Renewal N…" at bounding box center [784, 372] width 1568 height 744
select select "AGENCY_INSTALLMENTS"
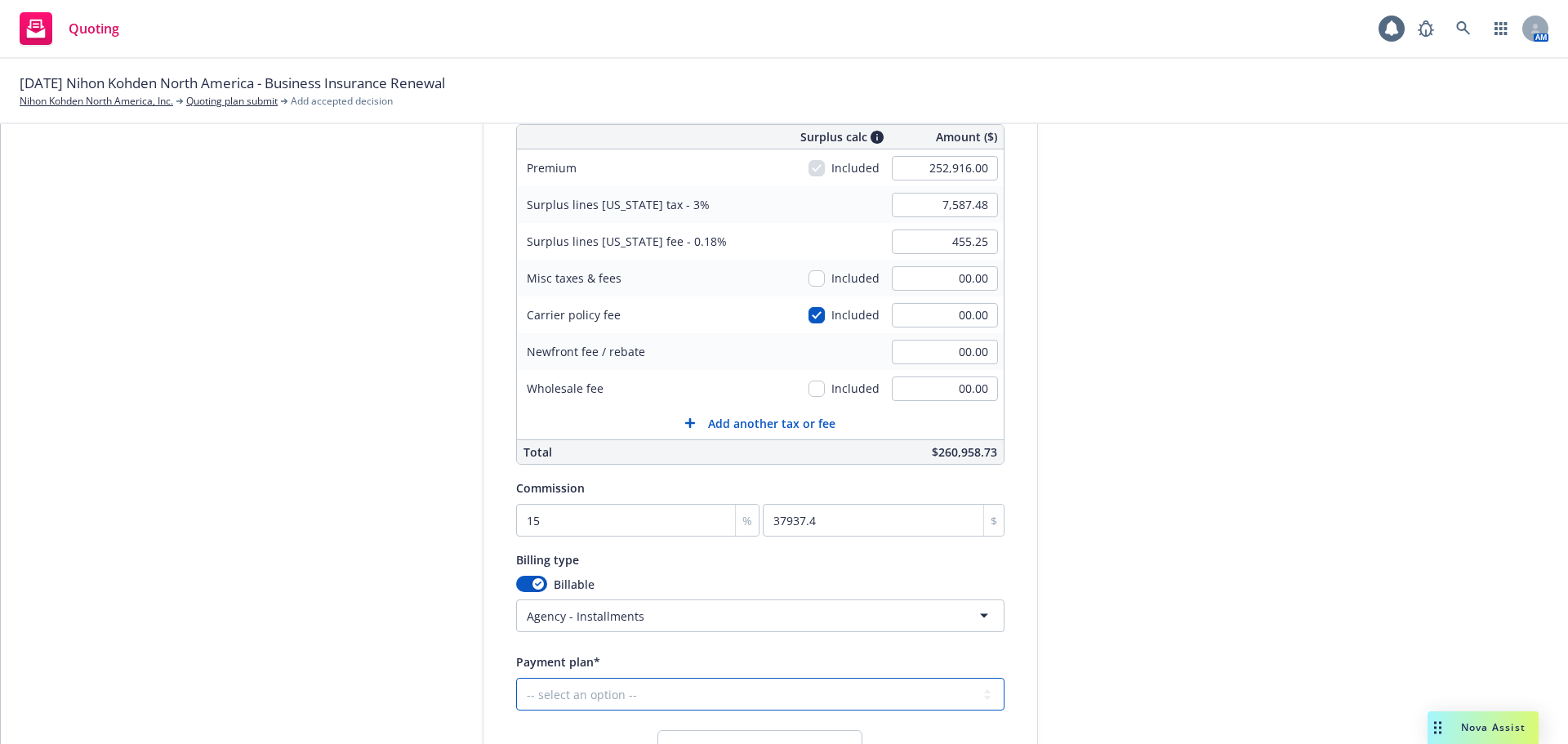
click at [637, 696] on select "-- select an option -- Only down payment 0% down payment + 12 monthly installme…" at bounding box center [760, 694] width 488 height 32
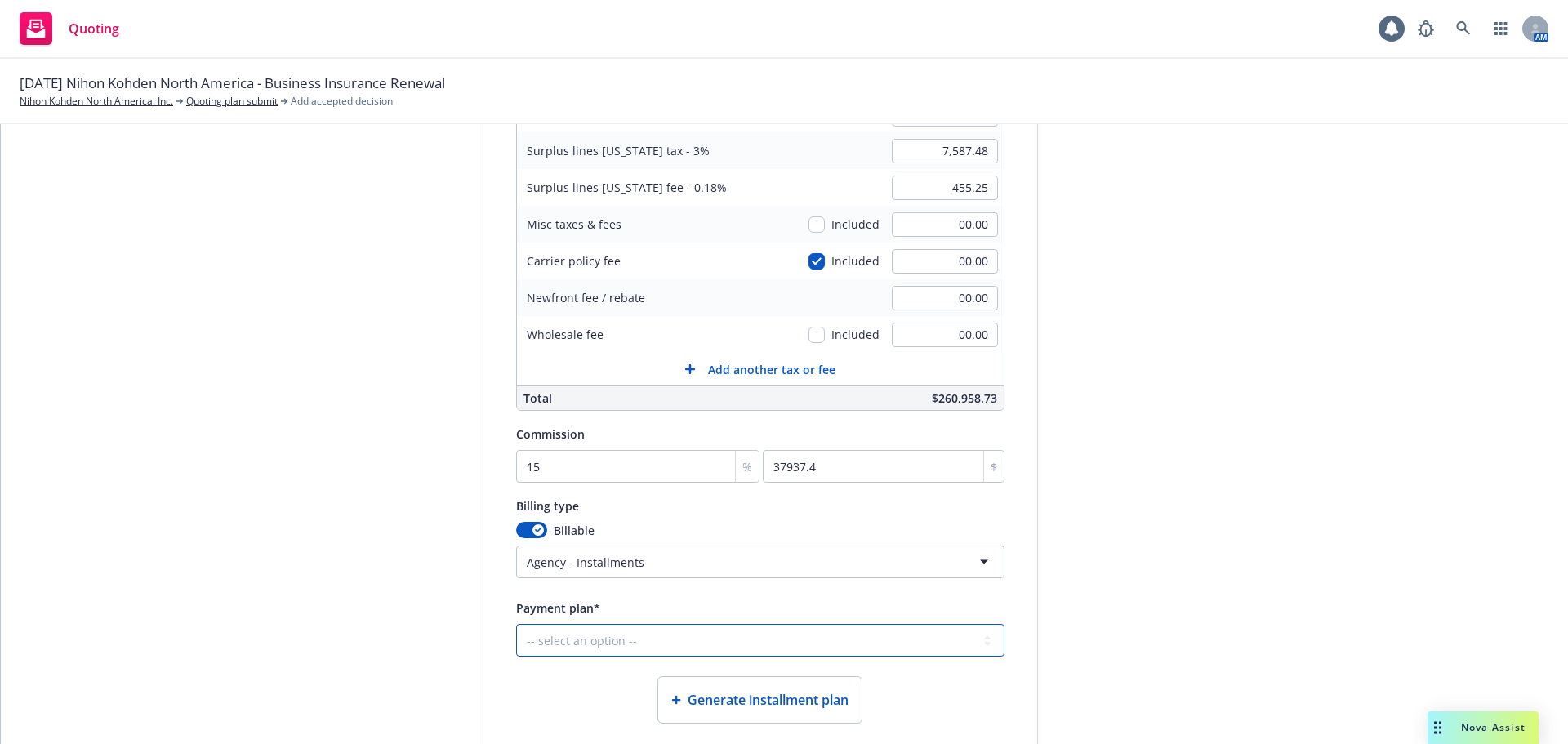
scroll to position [305, 0]
click at [568, 633] on select "-- select an option -- Only down payment 0% down payment + 12 monthly installme…" at bounding box center [760, 639] width 488 height 32
select select "25% down payment + 3 quarterly installments"
click at [516, 622] on select "-- select an option -- Only down payment 0% down payment + 12 monthly installme…" at bounding box center [760, 639] width 488 height 32
select select "QUARTERLY"
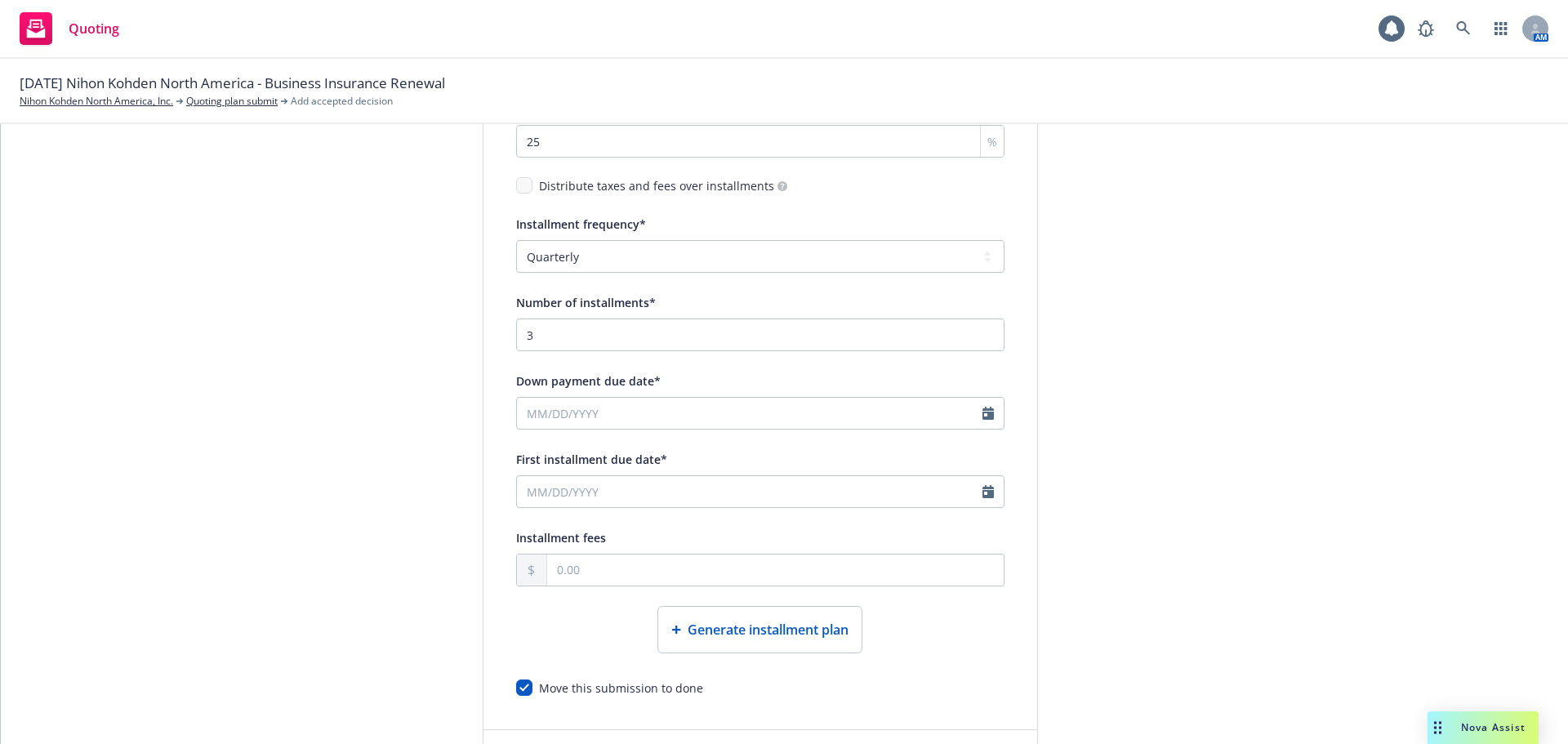
scroll to position [883, 0]
click at [889, 404] on input "Down payment due date*" at bounding box center [750, 412] width 466 height 31
click at [679, 452] on button "button" at bounding box center [685, 451] width 20 height 20
select select "11"
click at [679, 504] on span "1" at bounding box center [683, 508] width 22 height 20
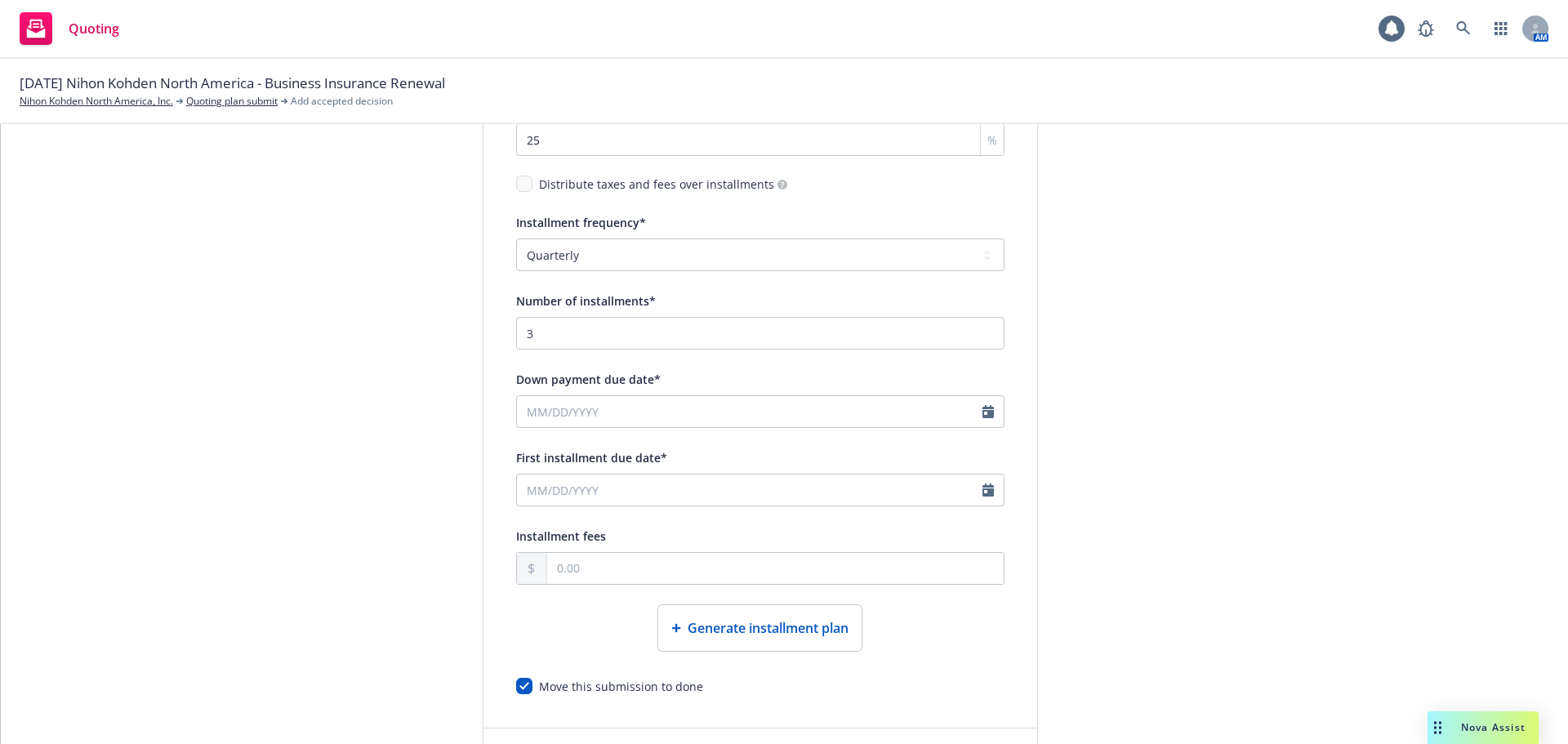
type input "[DATE]"
click at [695, 492] on input "First installment due date*" at bounding box center [750, 490] width 466 height 31
select select "10"
click at [630, 585] on span "2" at bounding box center [631, 586] width 22 height 20
type input "10/02/2025"
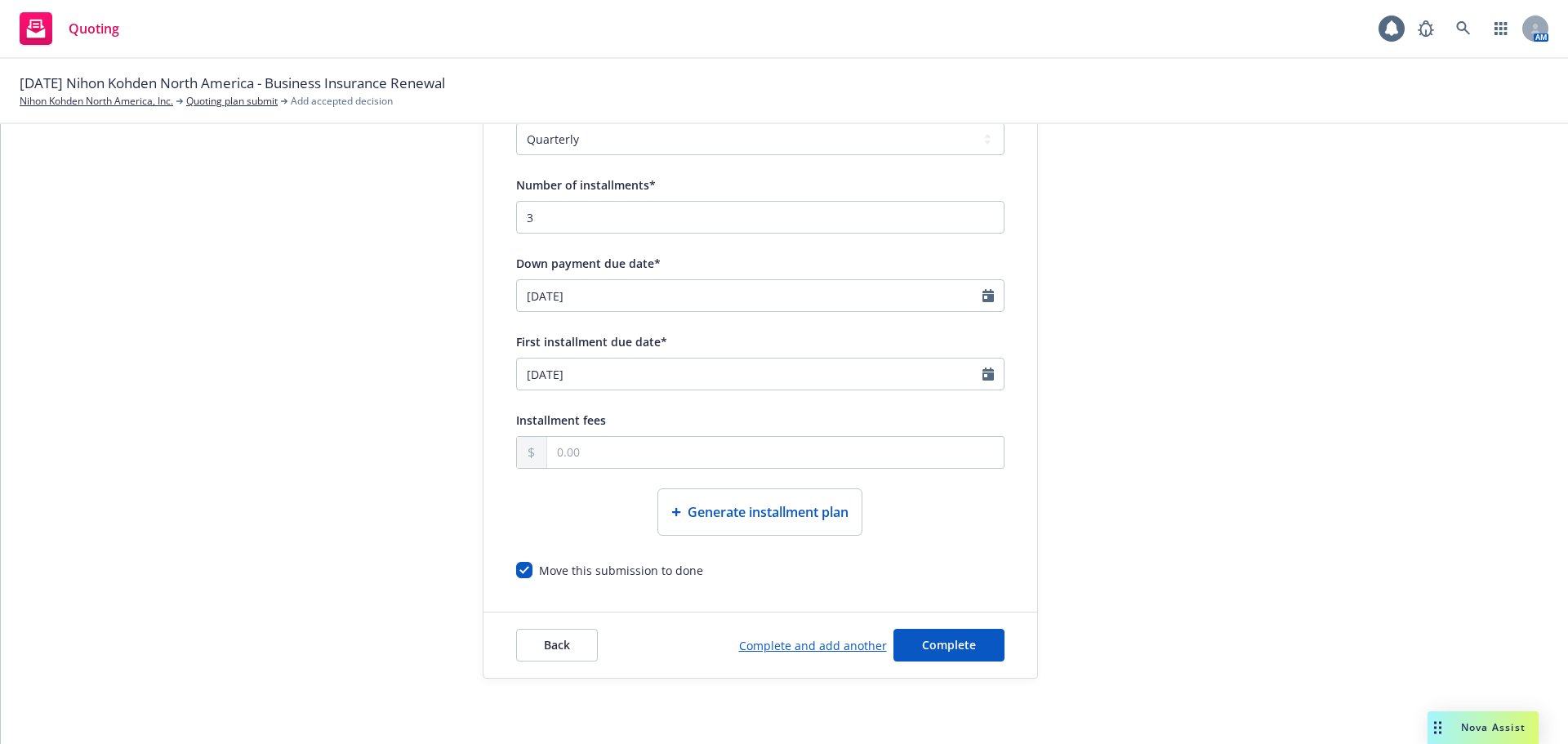
click at [741, 508] on span "Generate installment plan" at bounding box center [768, 512] width 161 height 20
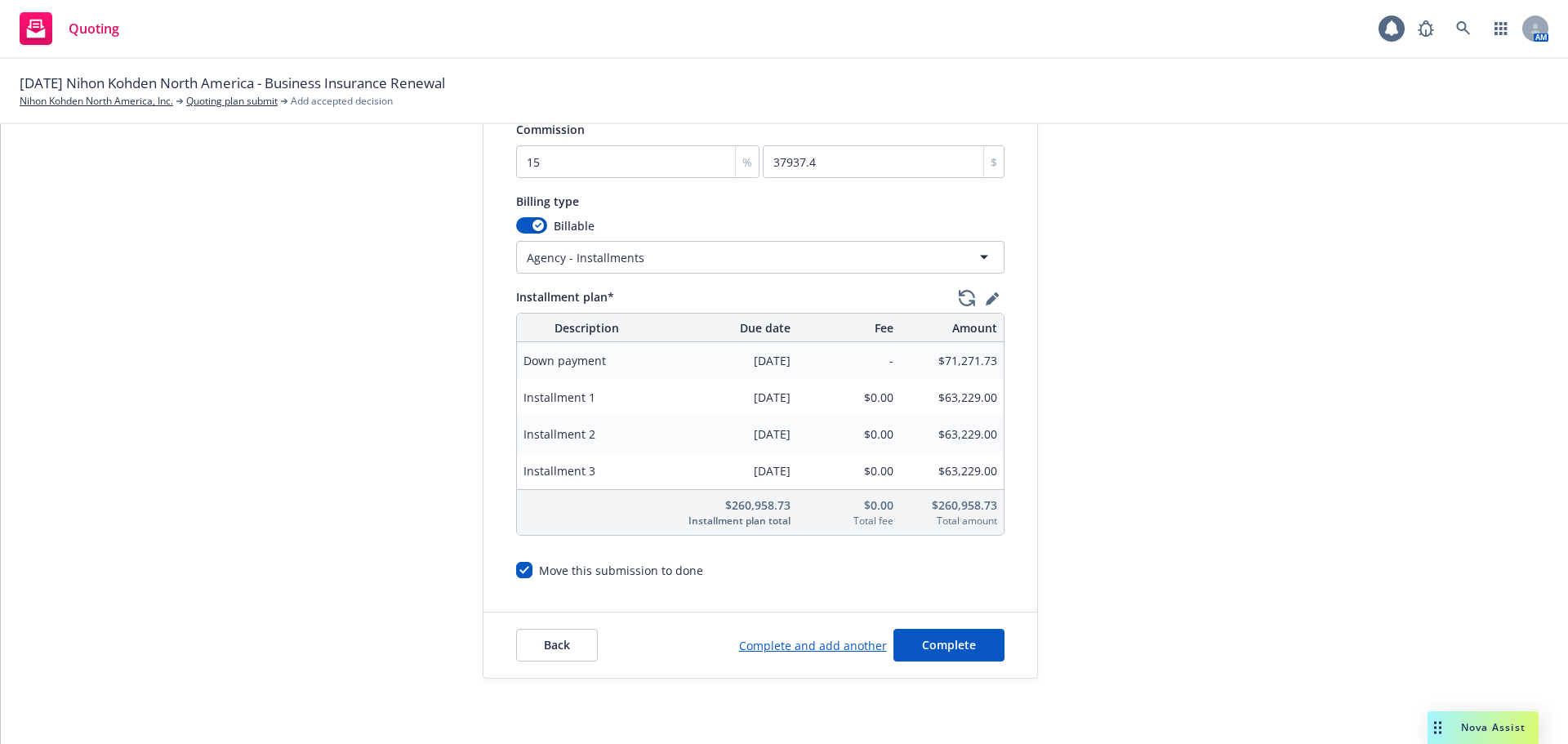
scroll to position [82, 0]
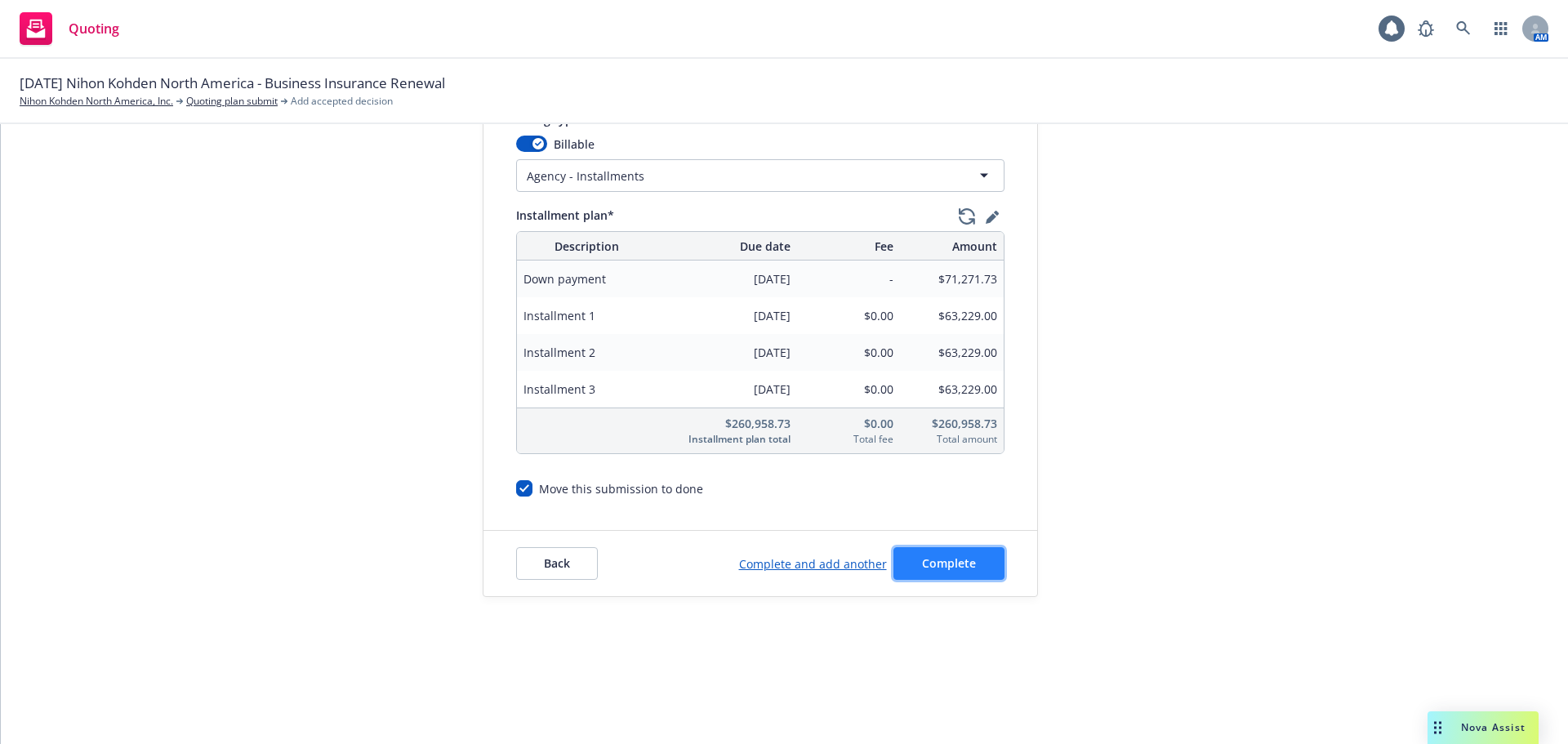
click at [947, 558] on span "Complete" at bounding box center [948, 563] width 54 height 15
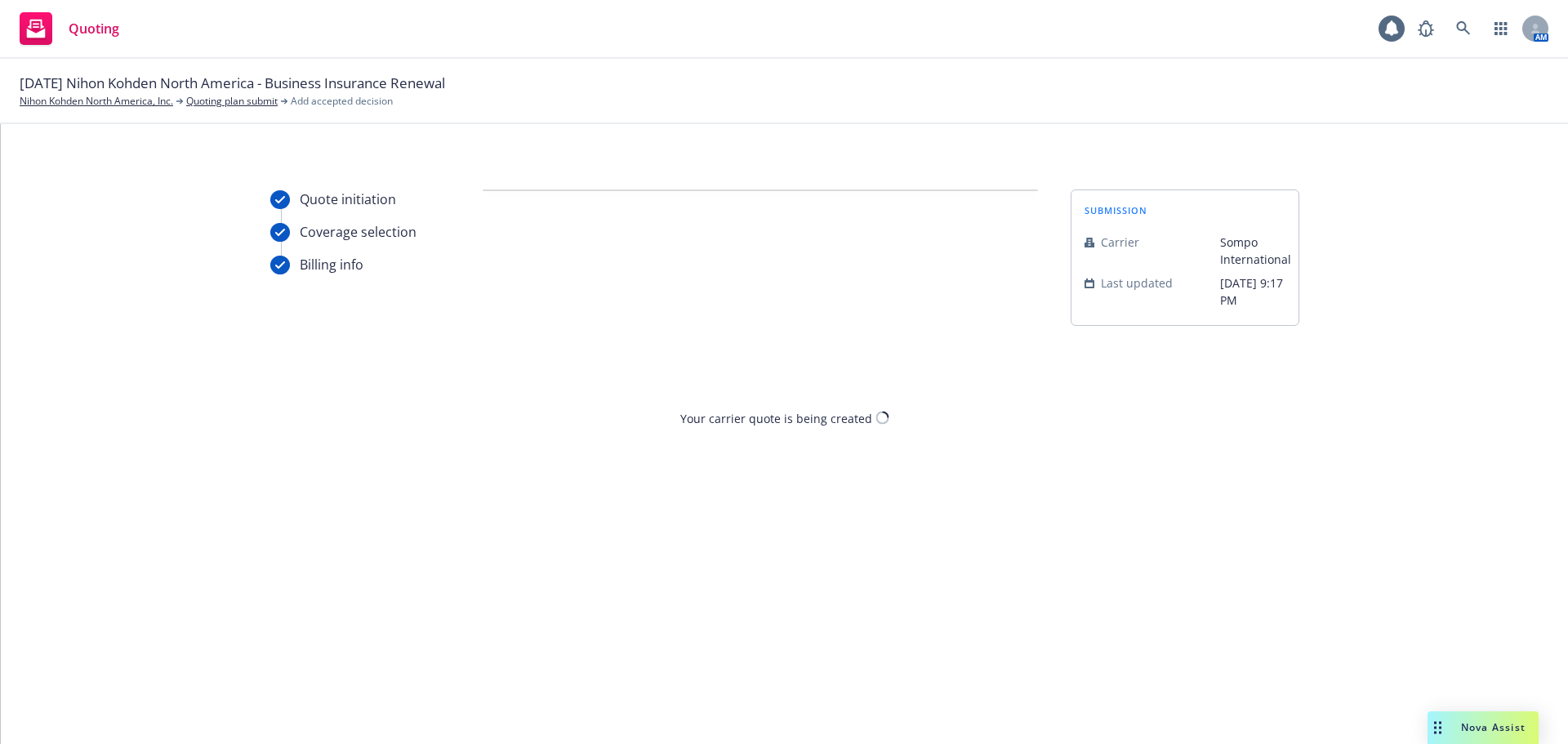
scroll to position [0, 0]
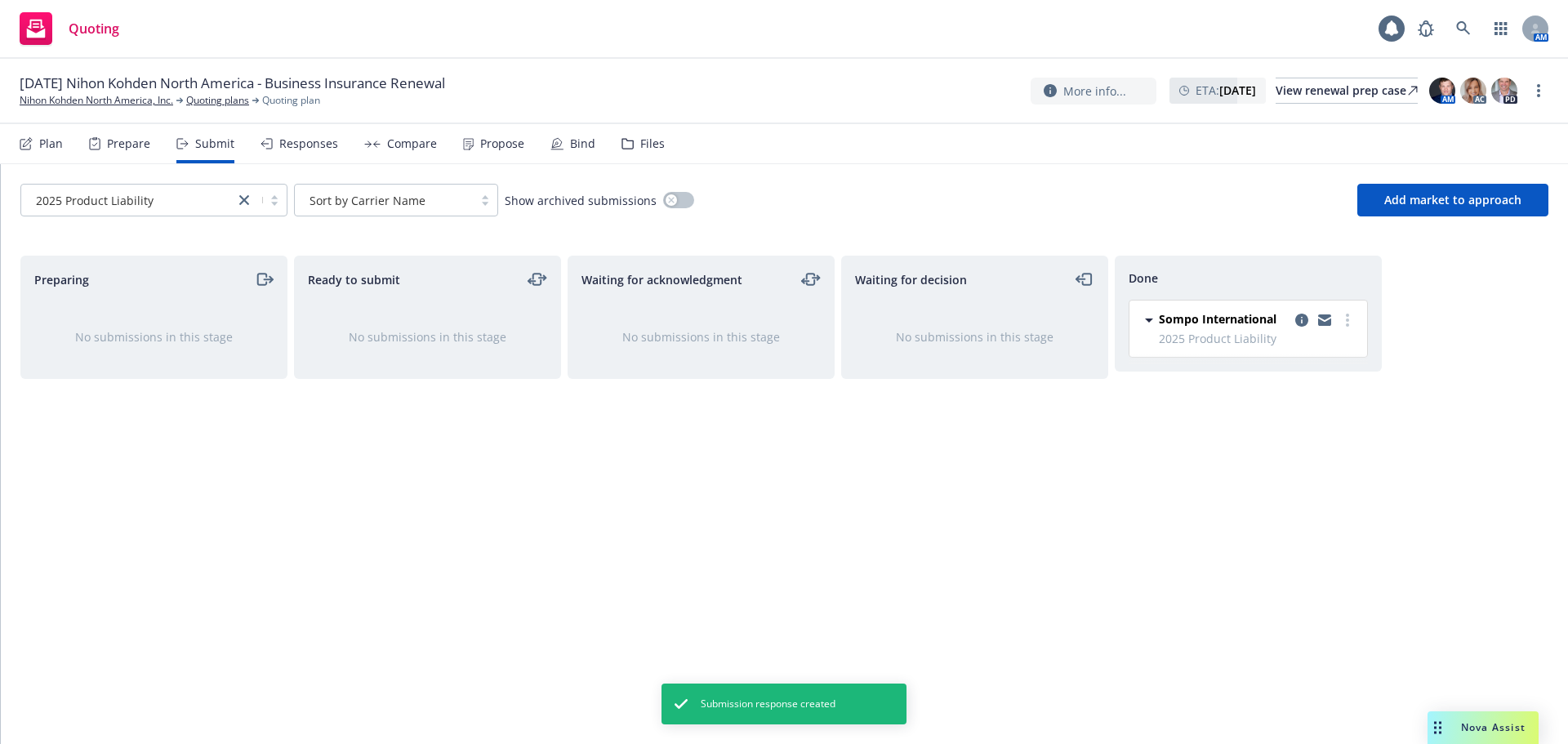
click at [291, 146] on div "Responses" at bounding box center [309, 143] width 59 height 13
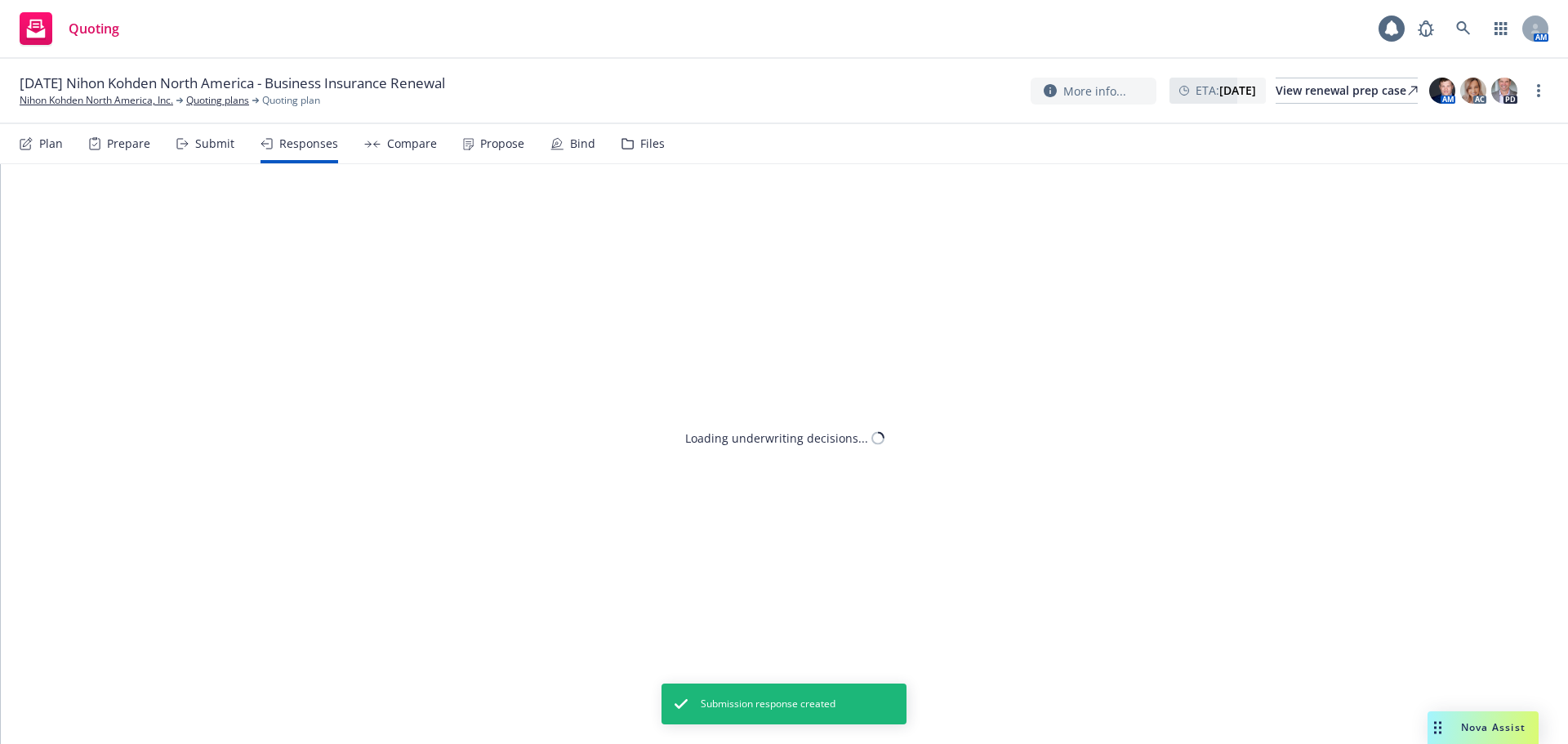
click at [387, 142] on div "Compare" at bounding box center [412, 143] width 50 height 13
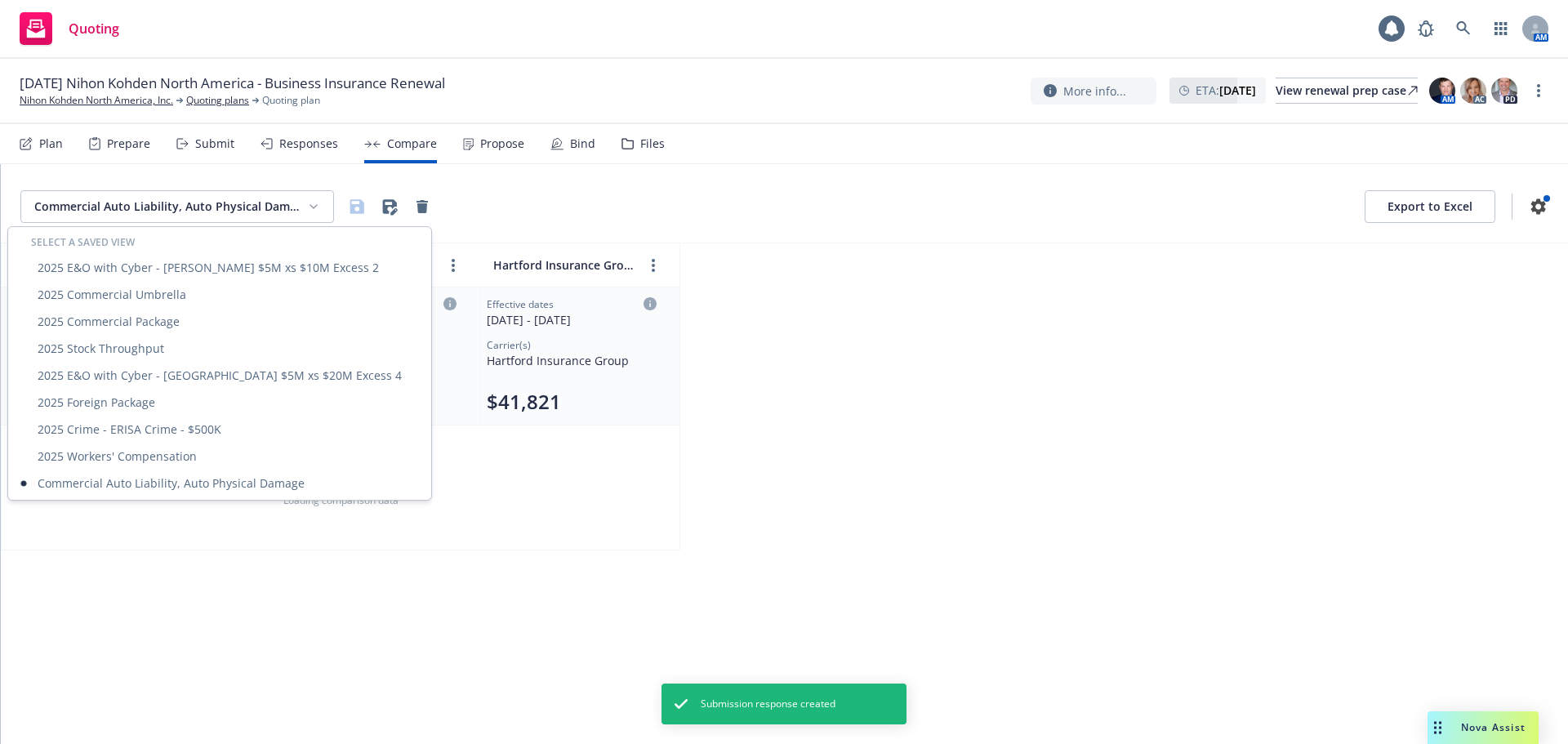
click at [197, 217] on html "Quoting 1 AM 11/01/25 Nihon Kohden North America - Business Insurance Renewal N…" at bounding box center [784, 372] width 1568 height 744
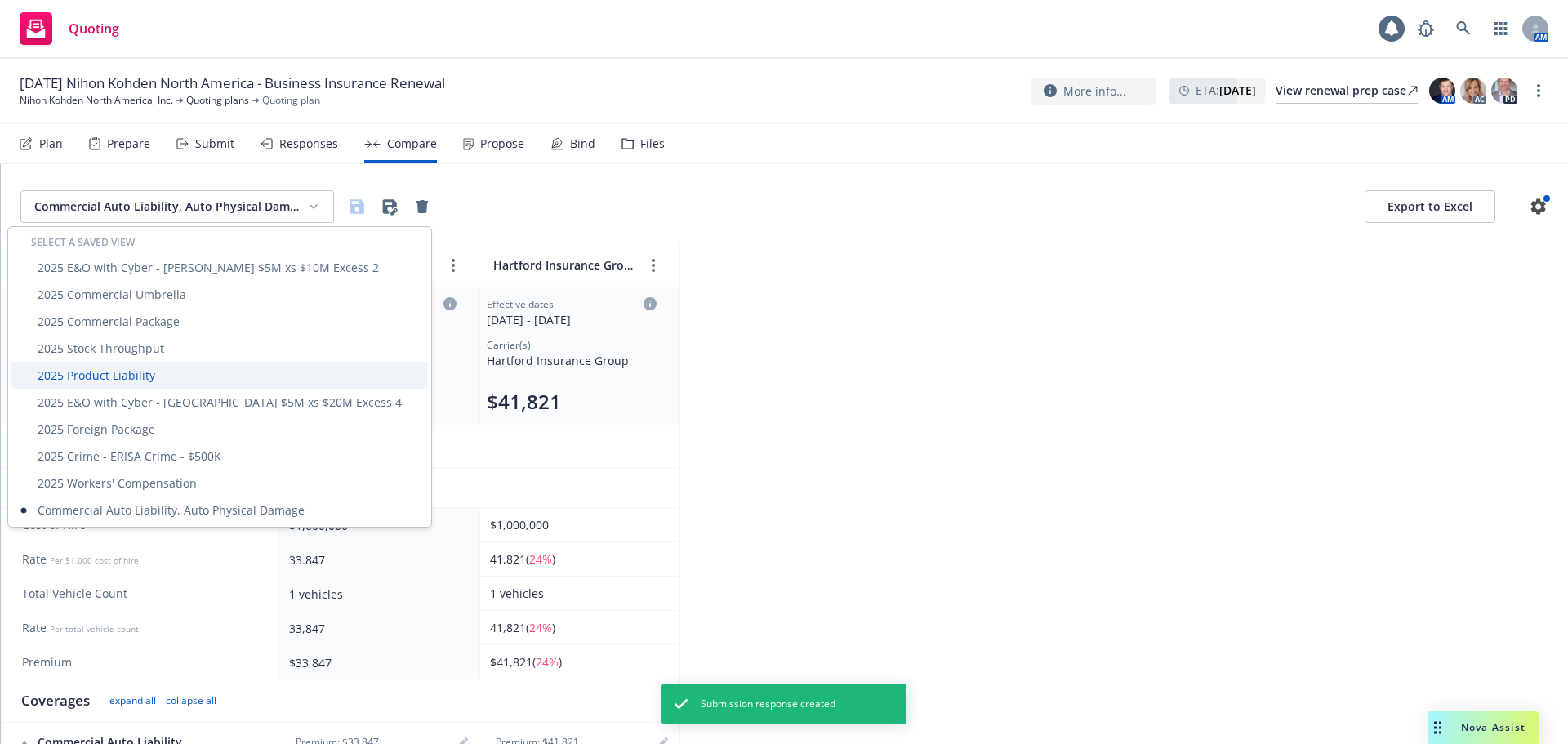
click at [169, 366] on div "2025 Product Liability" at bounding box center [219, 376] width 417 height 27
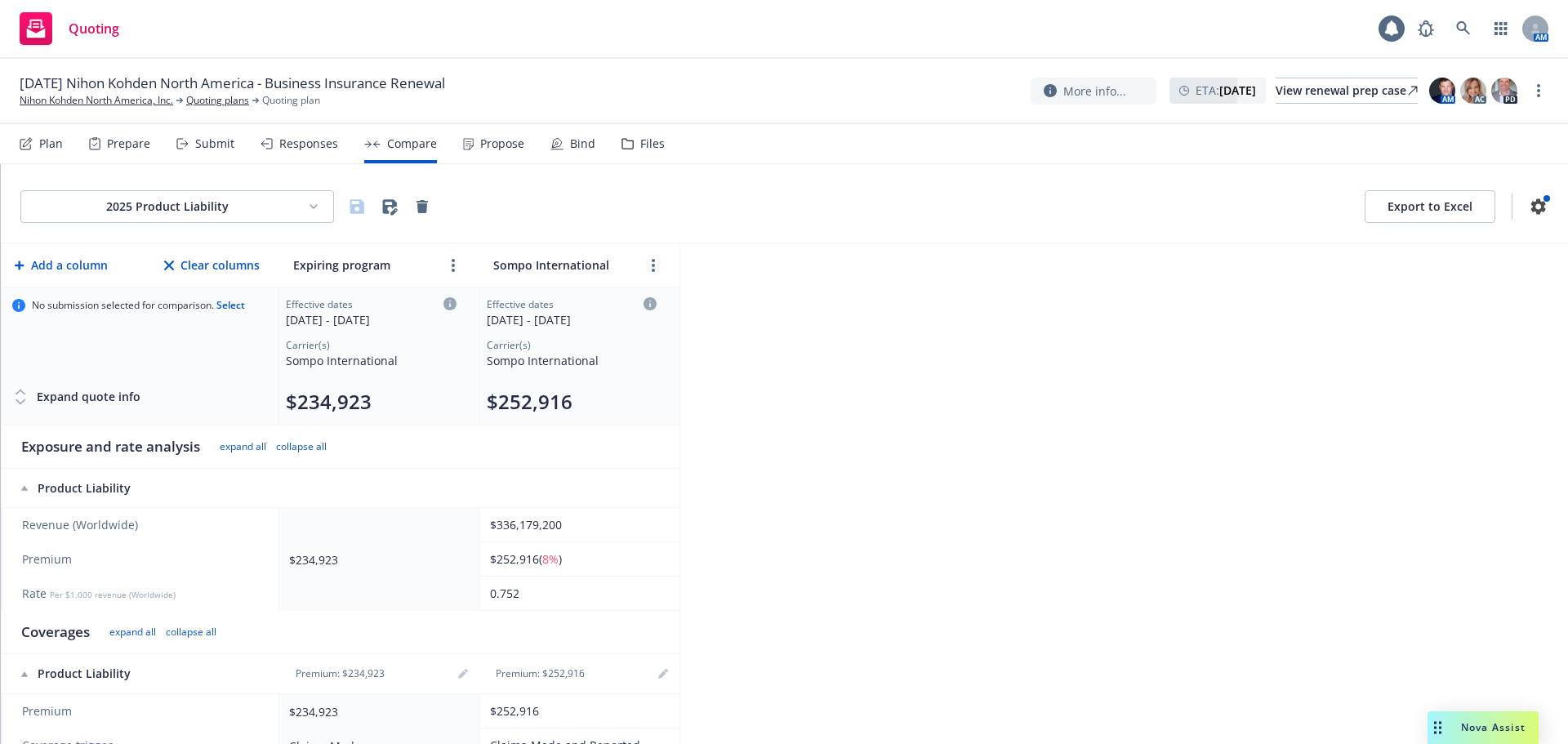
scroll to position [508, 0]
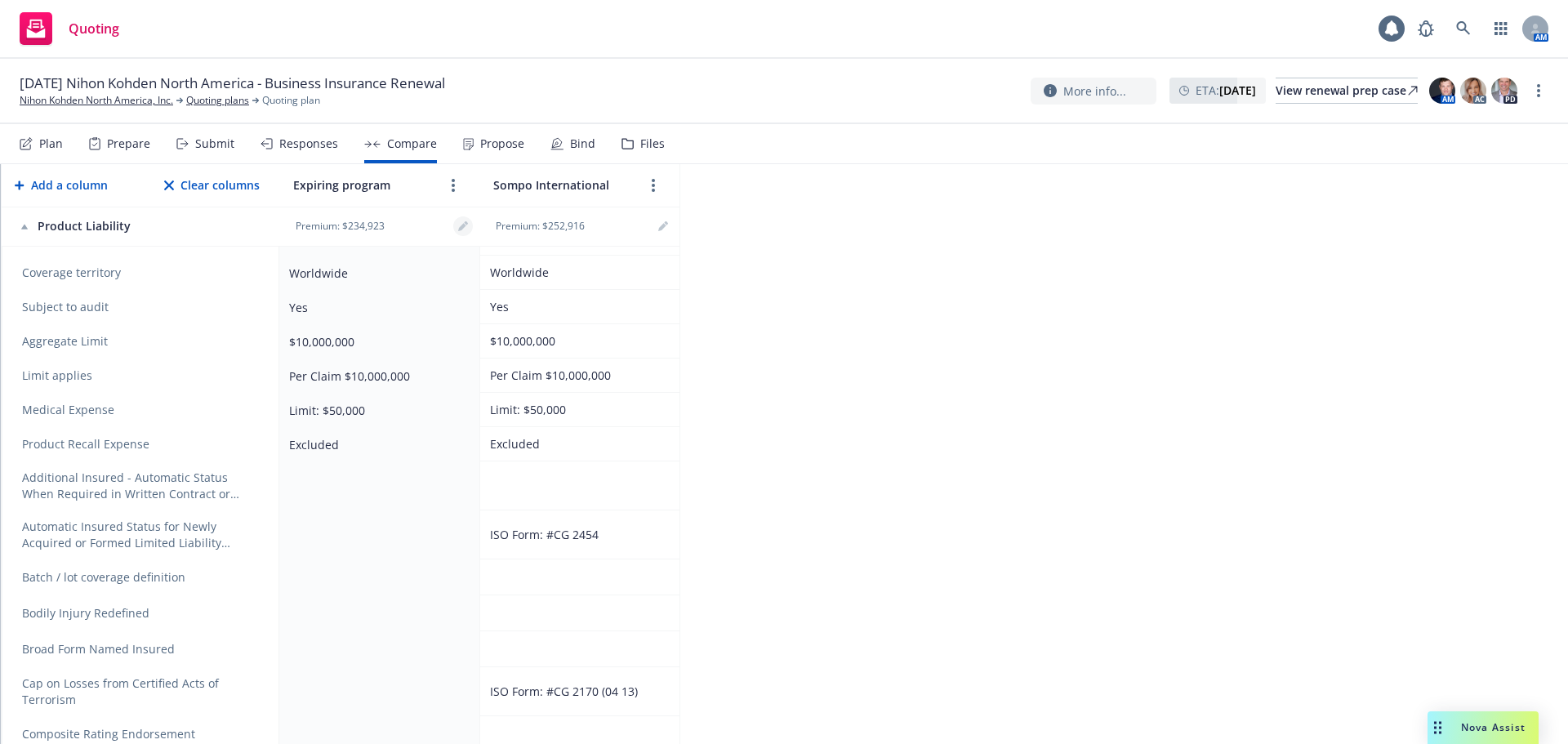
click at [463, 221] on icon "editPencil" at bounding box center [463, 226] width 10 height 10
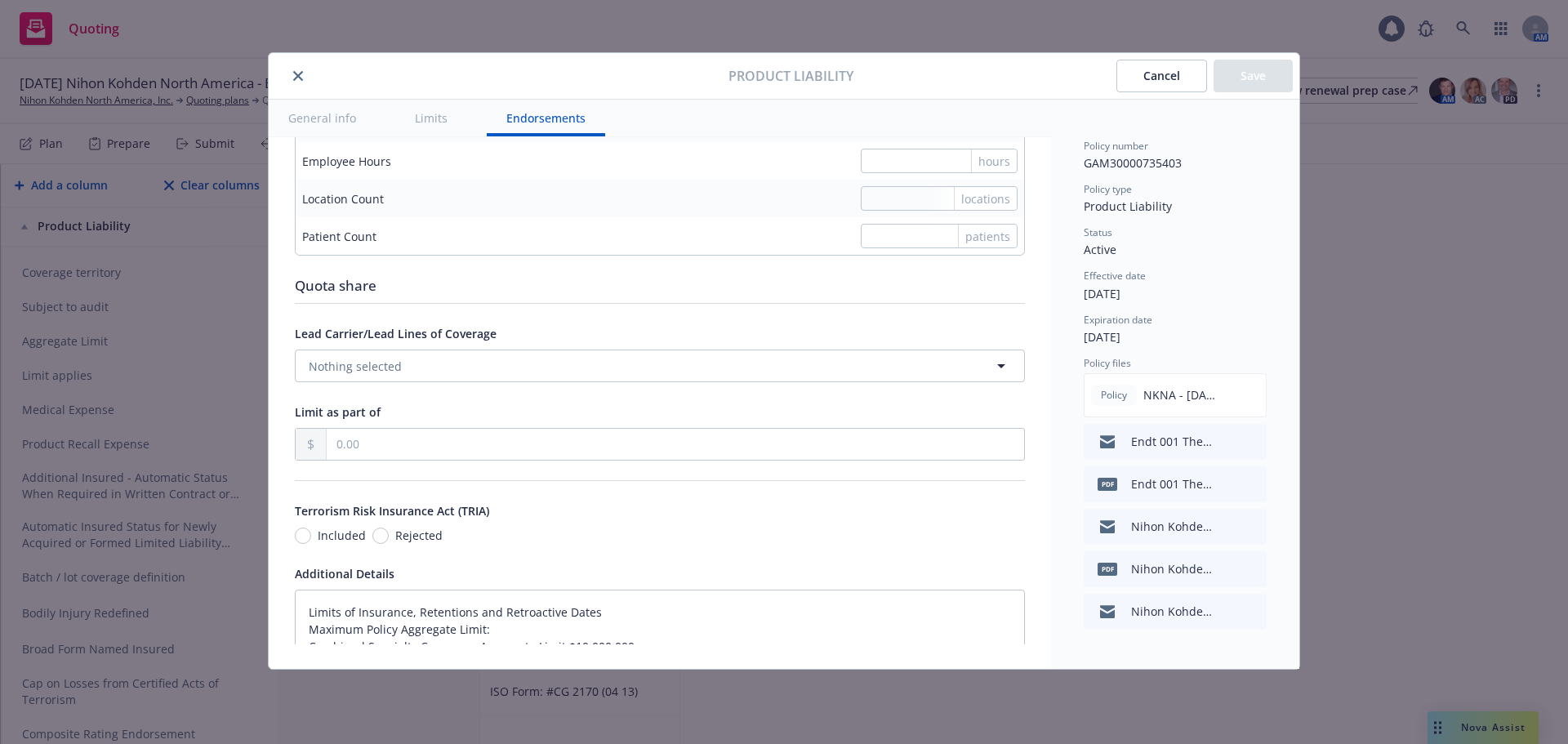
type textarea "x"
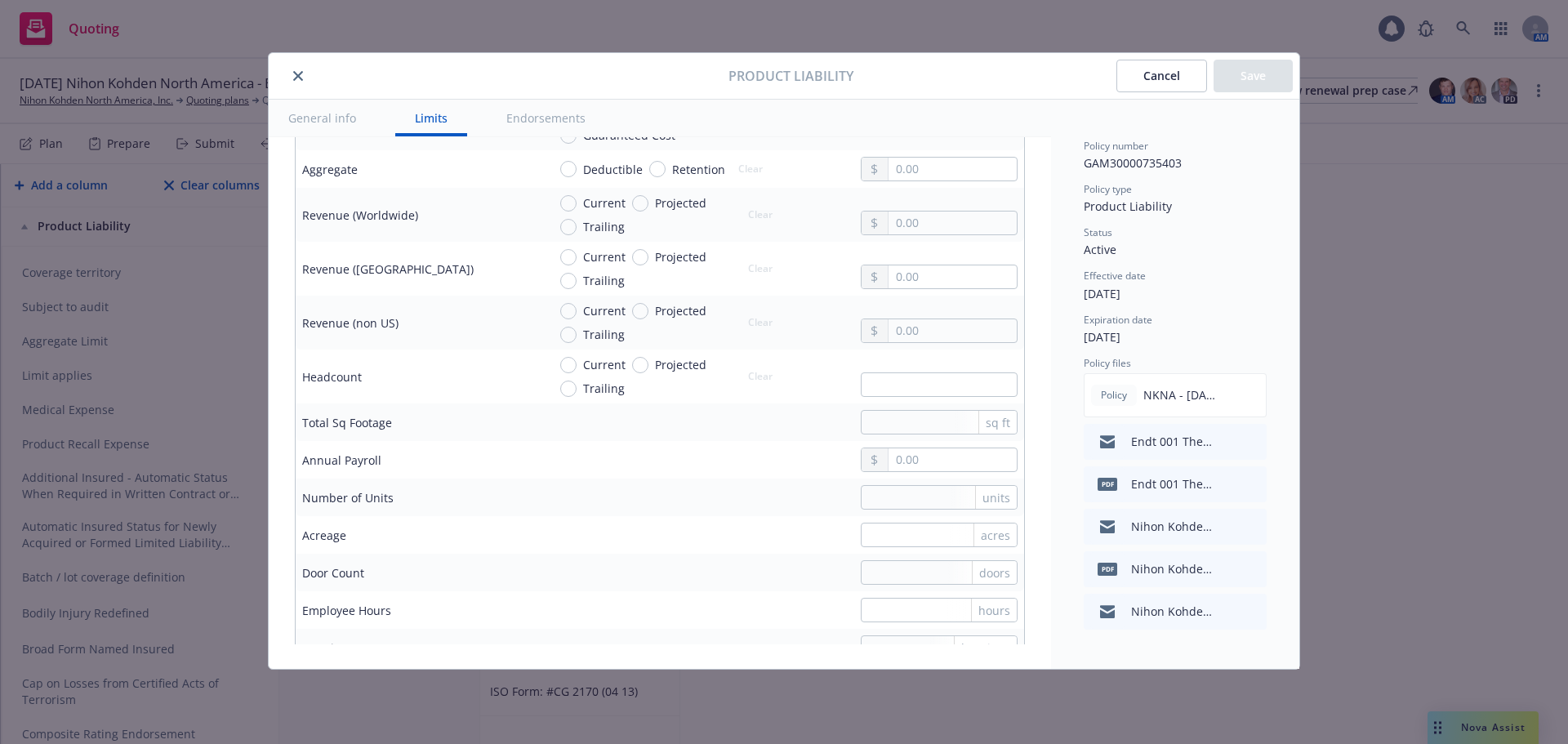
scroll to position [1010, 0]
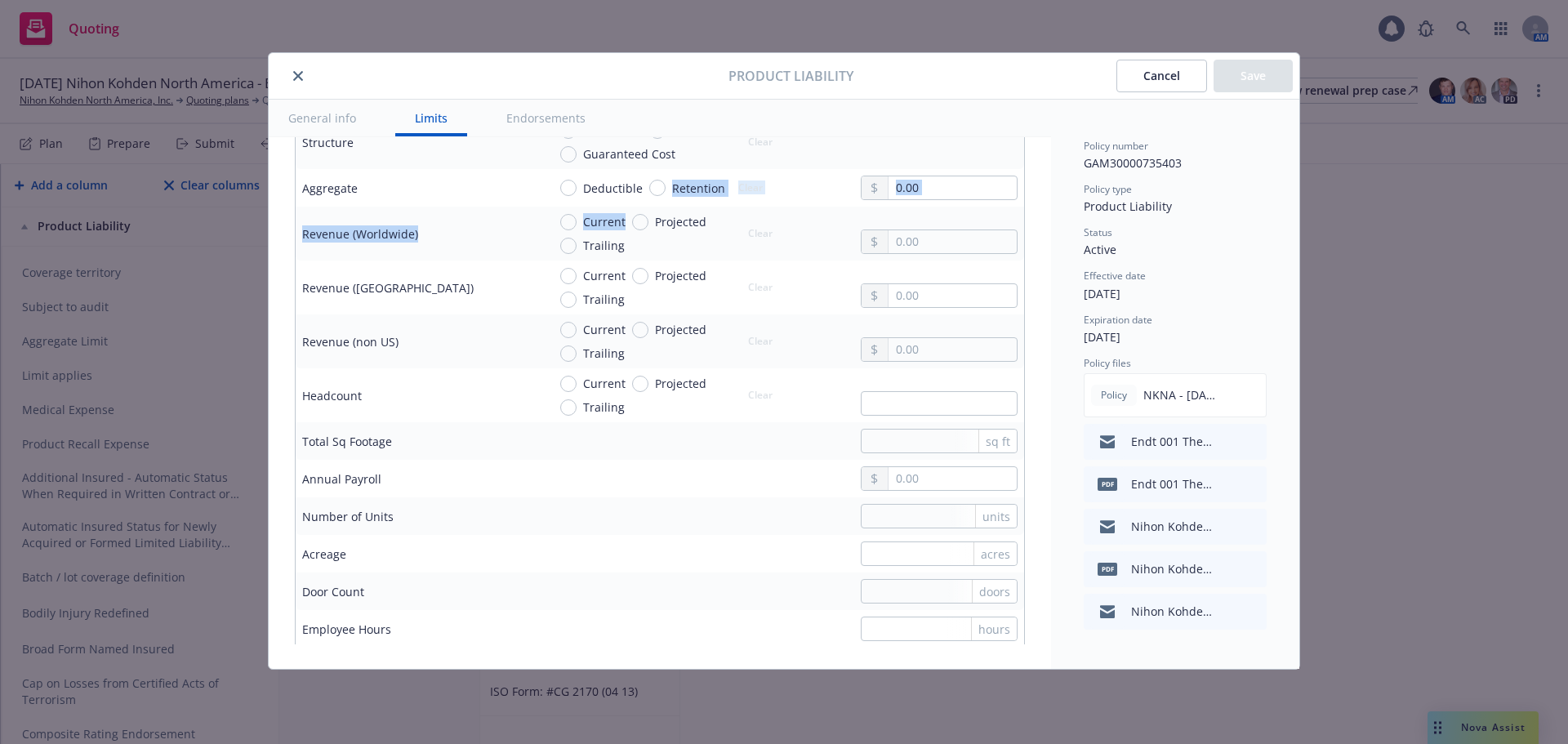
click at [645, 208] on tbody "Aggregate Limit 10,000,000.00 Limit applies Per Claim Per Occurrence Clear 10,0…" at bounding box center [660, 212] width 729 height 1022
click at [645, 217] on input "Projected" at bounding box center [639, 222] width 16 height 16
radio input "true"
click at [907, 243] on input "text" at bounding box center [952, 241] width 128 height 23
type textarea "x"
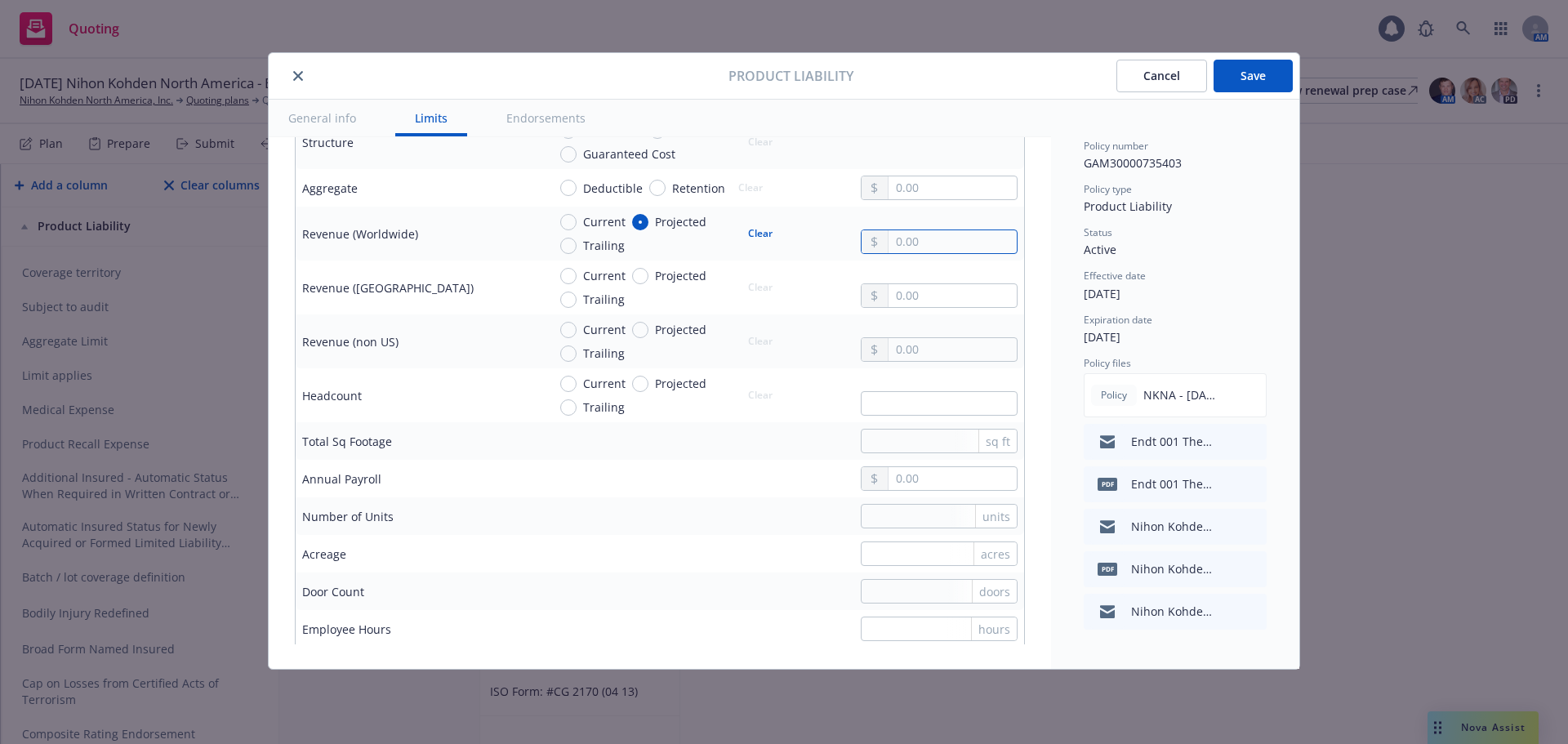
type input "3.00"
type textarea "x"
type input "31.00"
type textarea "x"
type input "312.00"
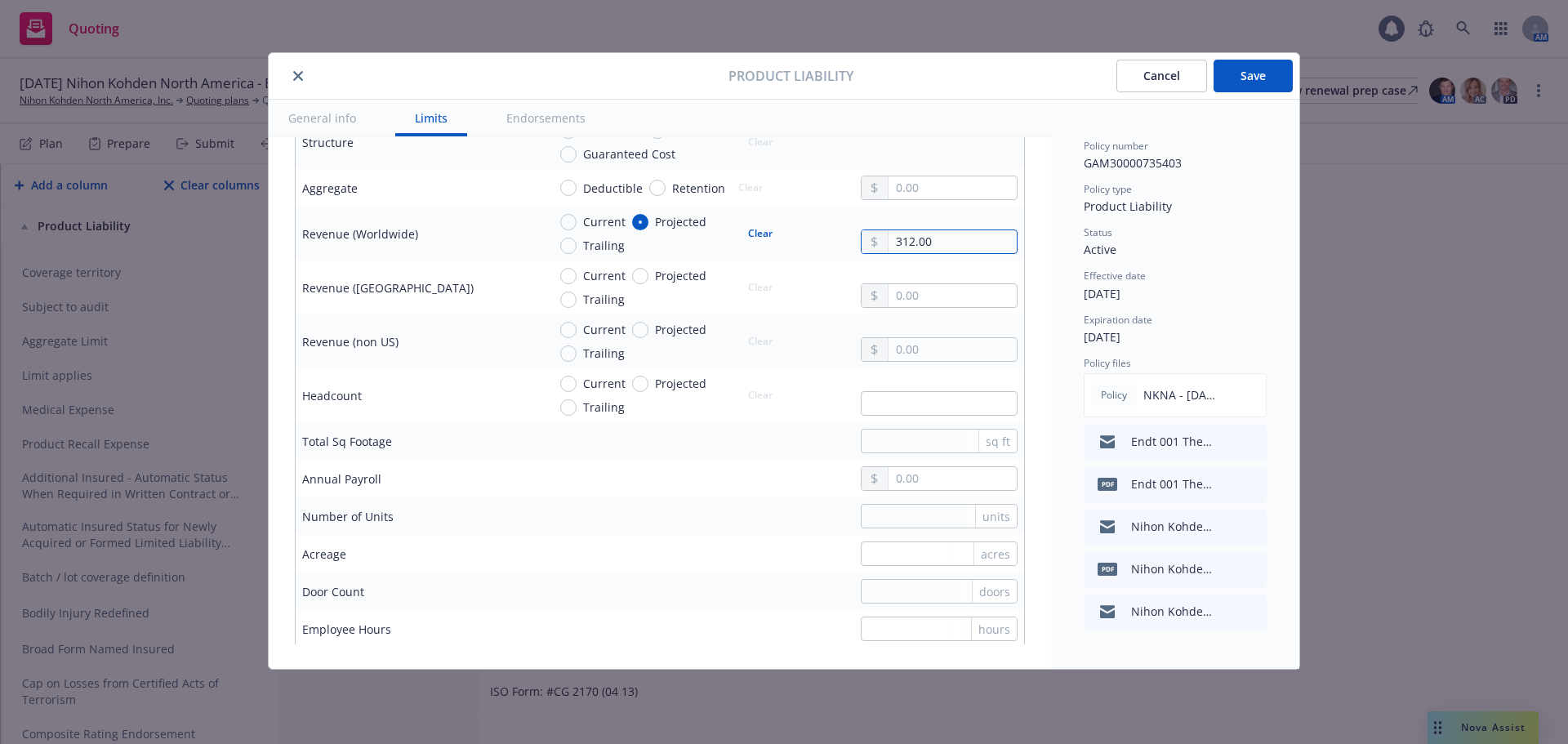
type textarea "x"
type input "3,122.00"
type textarea "x"
type input "31,223.00"
type textarea "x"
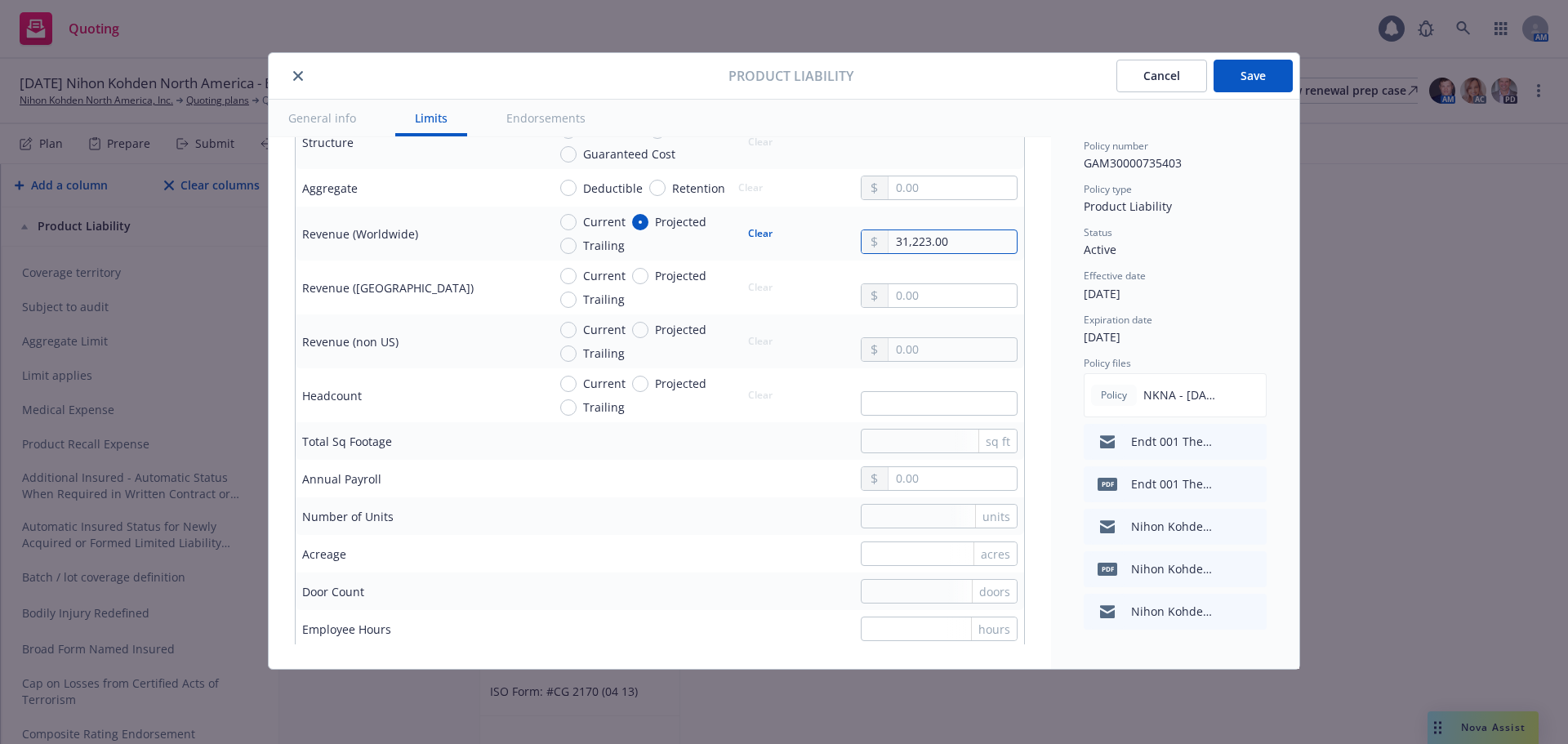
type input "312,231.00"
type textarea "x"
type input "3,122,314.00"
type textarea "x"
type input "31,223,141.00"
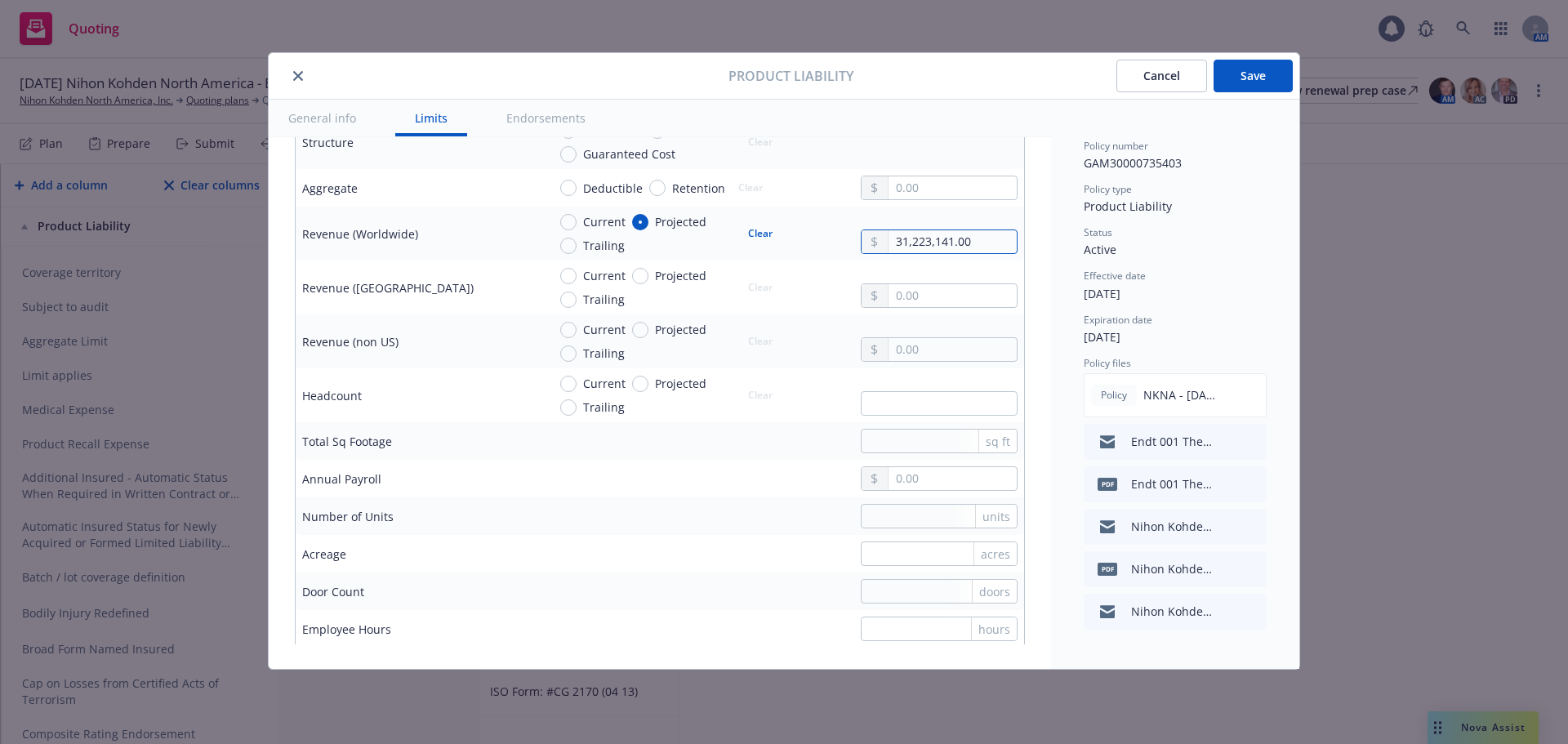
type textarea "x"
type input "312,231,419.00"
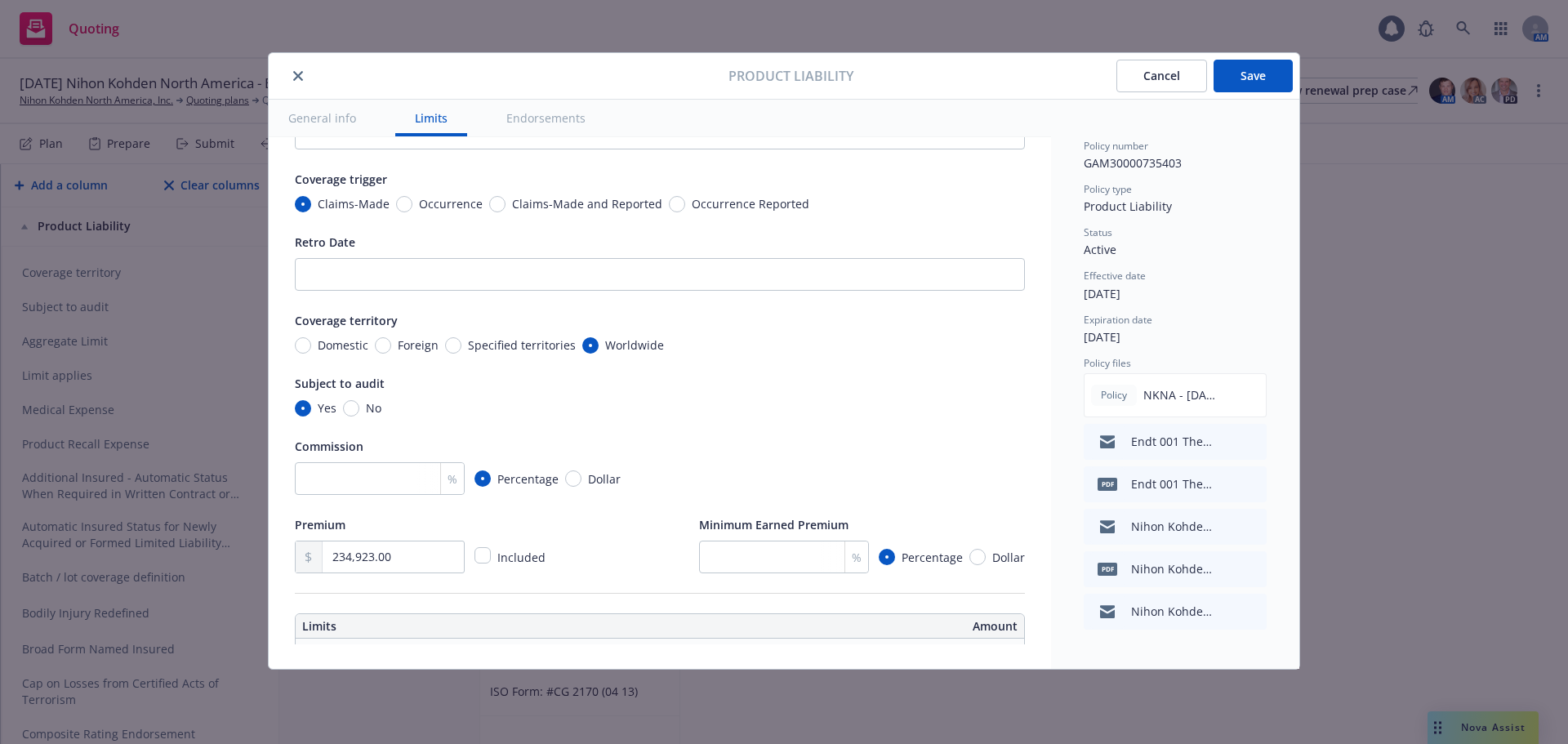
type textarea "x"
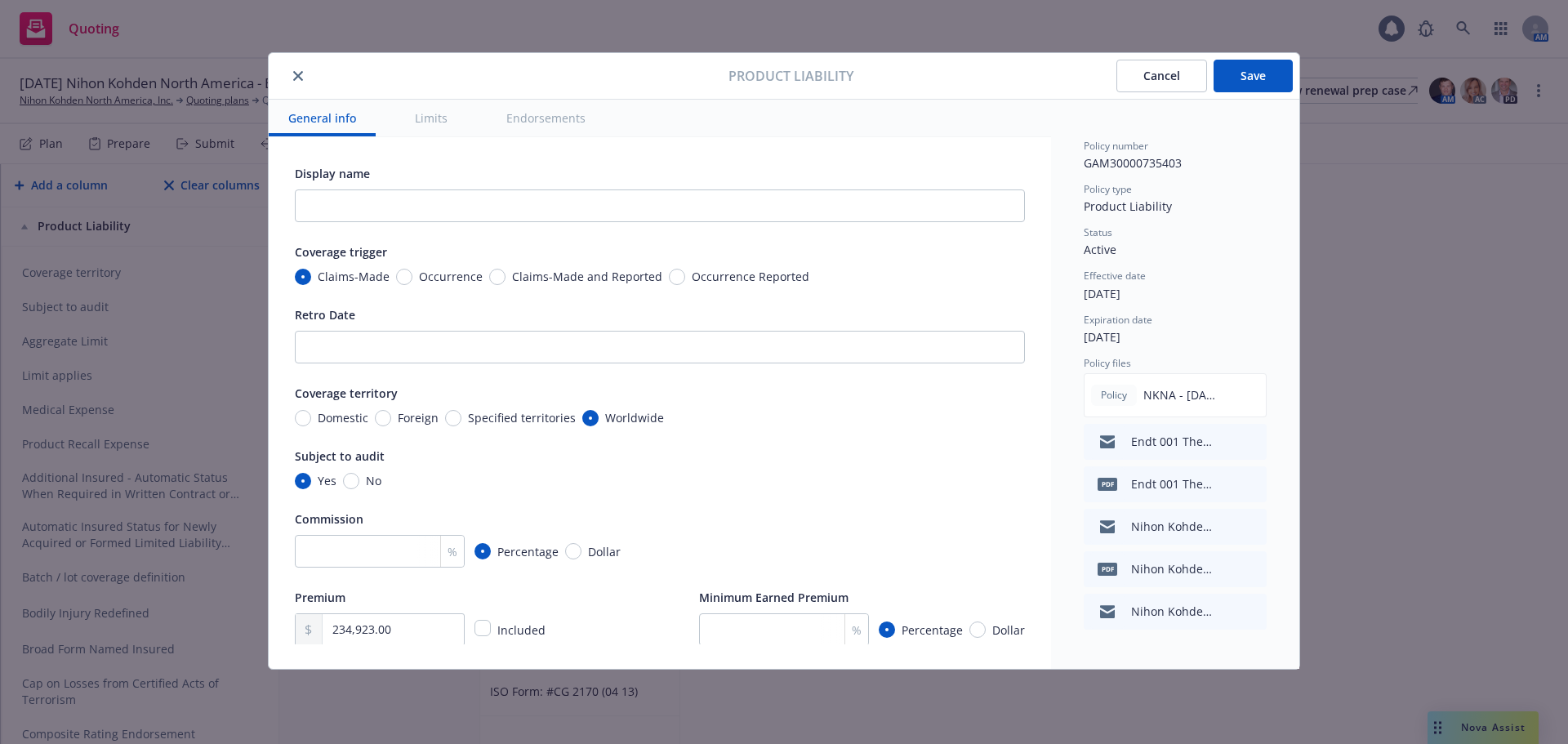
type input "312,231,419.00"
click at [369, 549] on input "number" at bounding box center [380, 551] width 170 height 32
type textarea "x"
type input "1"
type textarea "x"
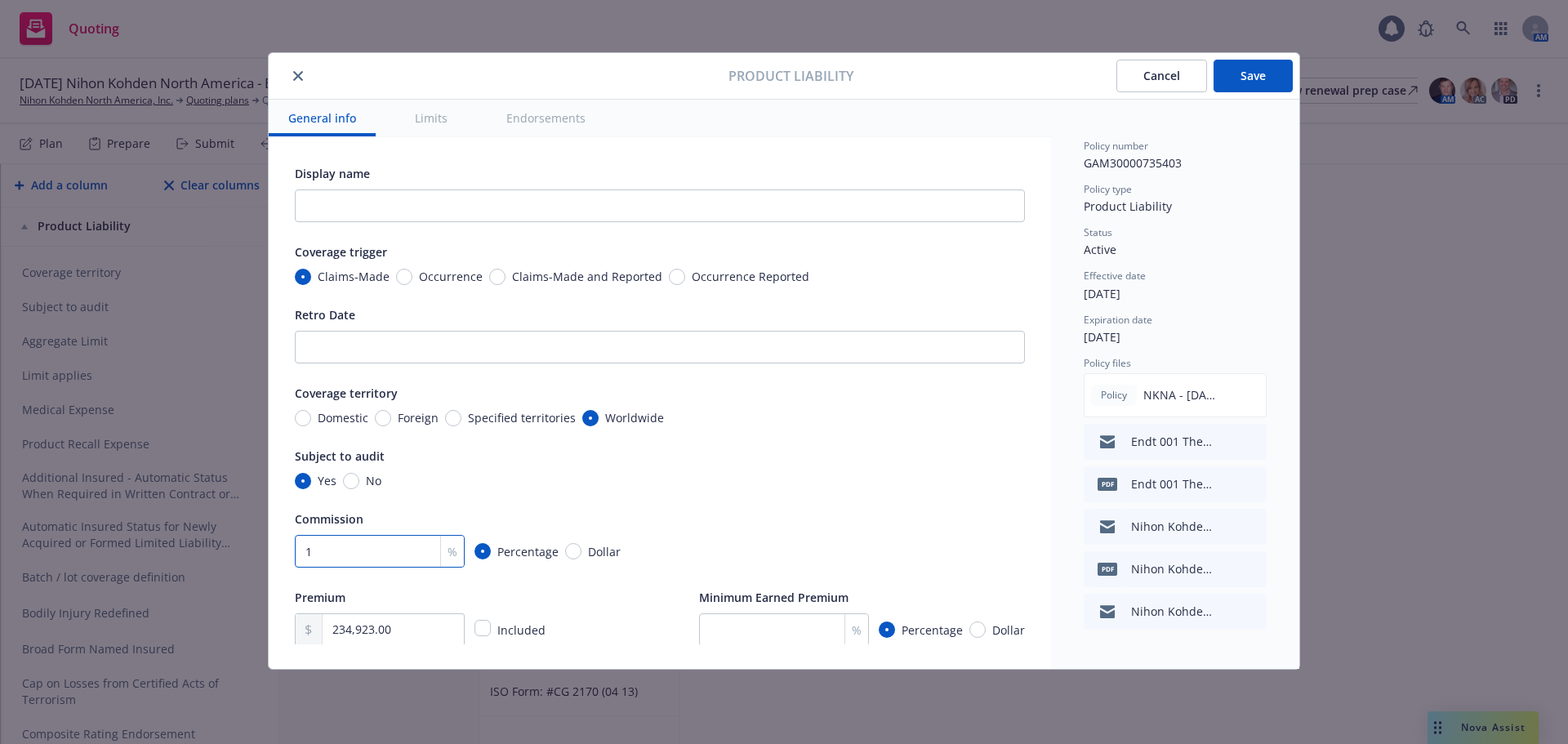
type input "15"
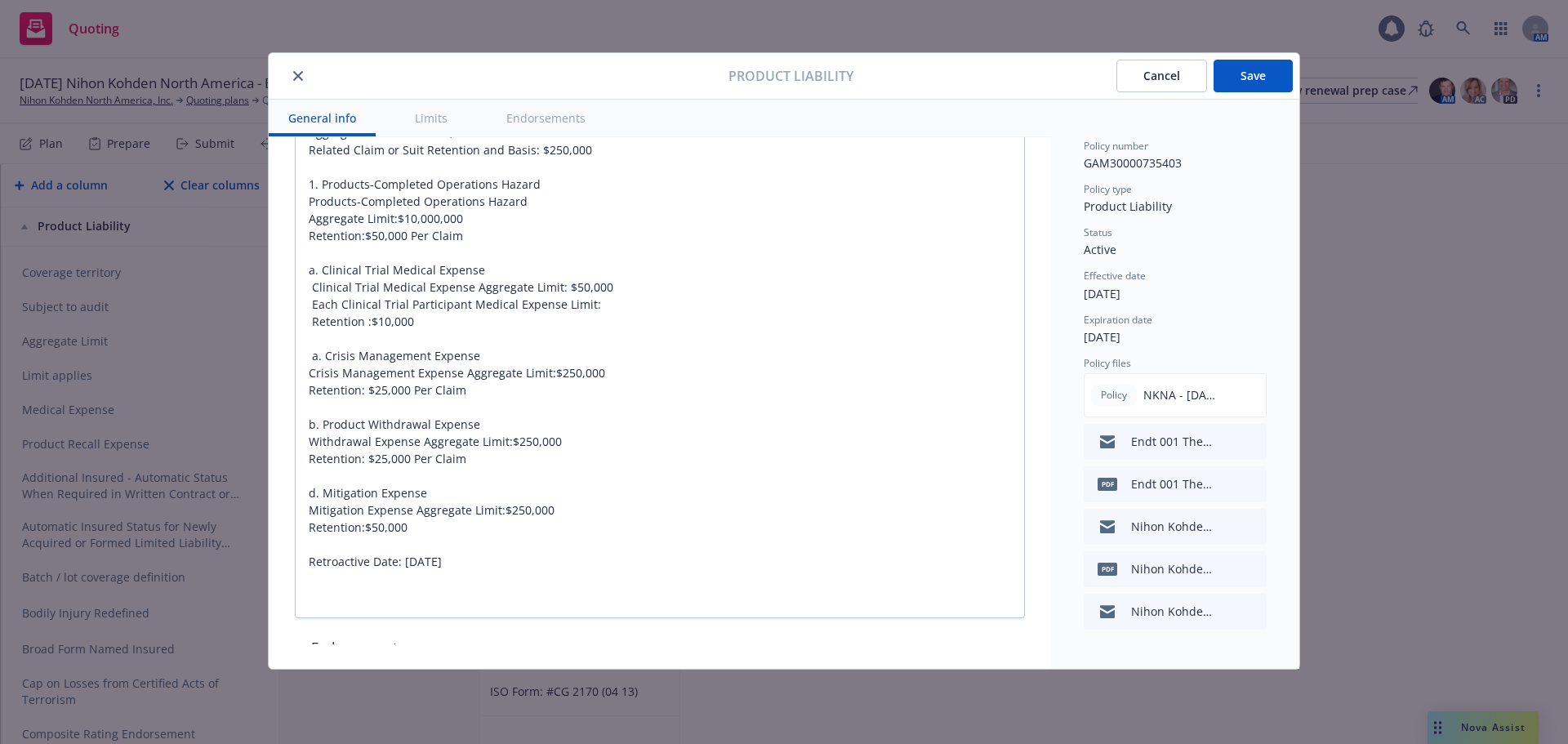
type textarea "x"
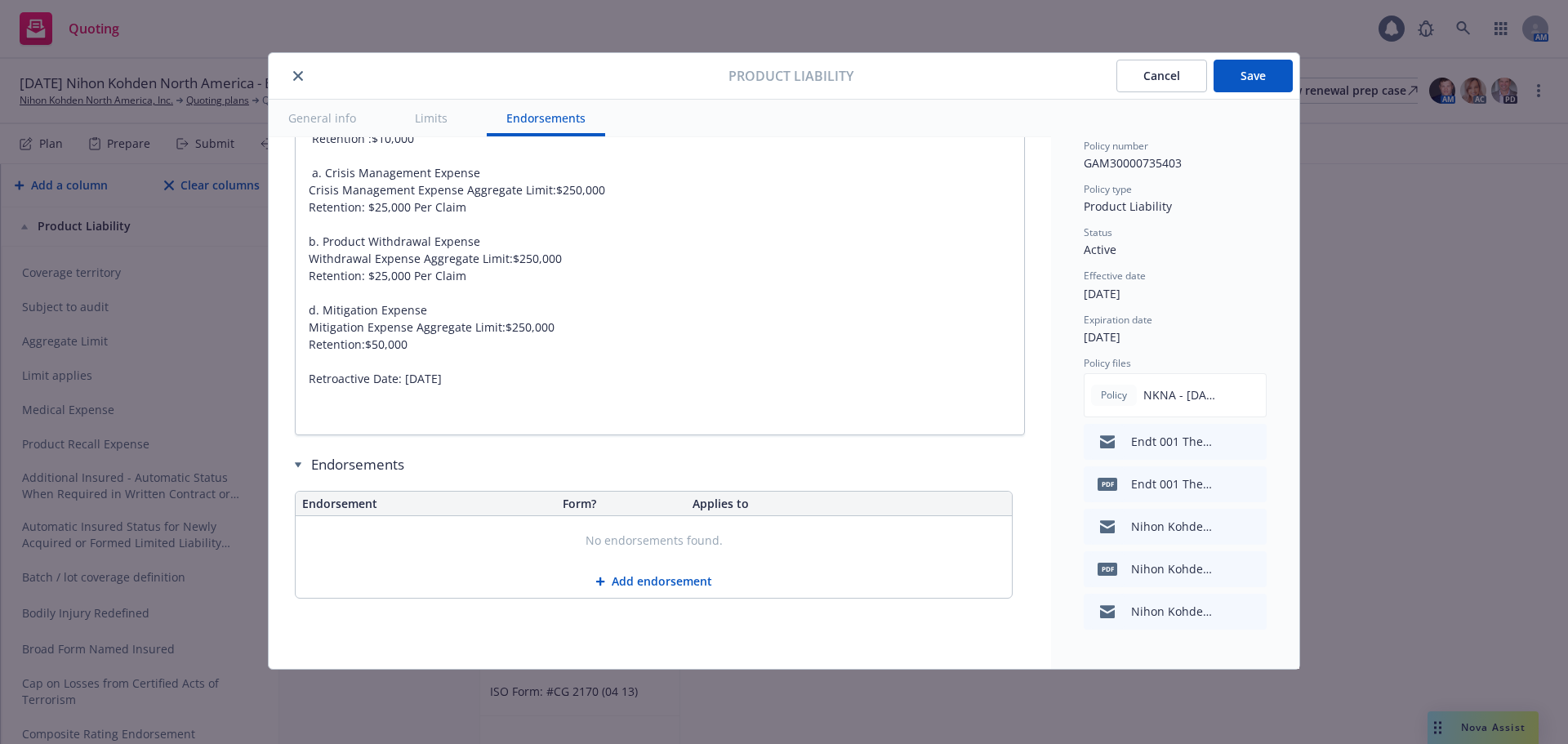
type input "15"
click at [1242, 76] on button "Save" at bounding box center [1253, 76] width 79 height 32
type textarea "x"
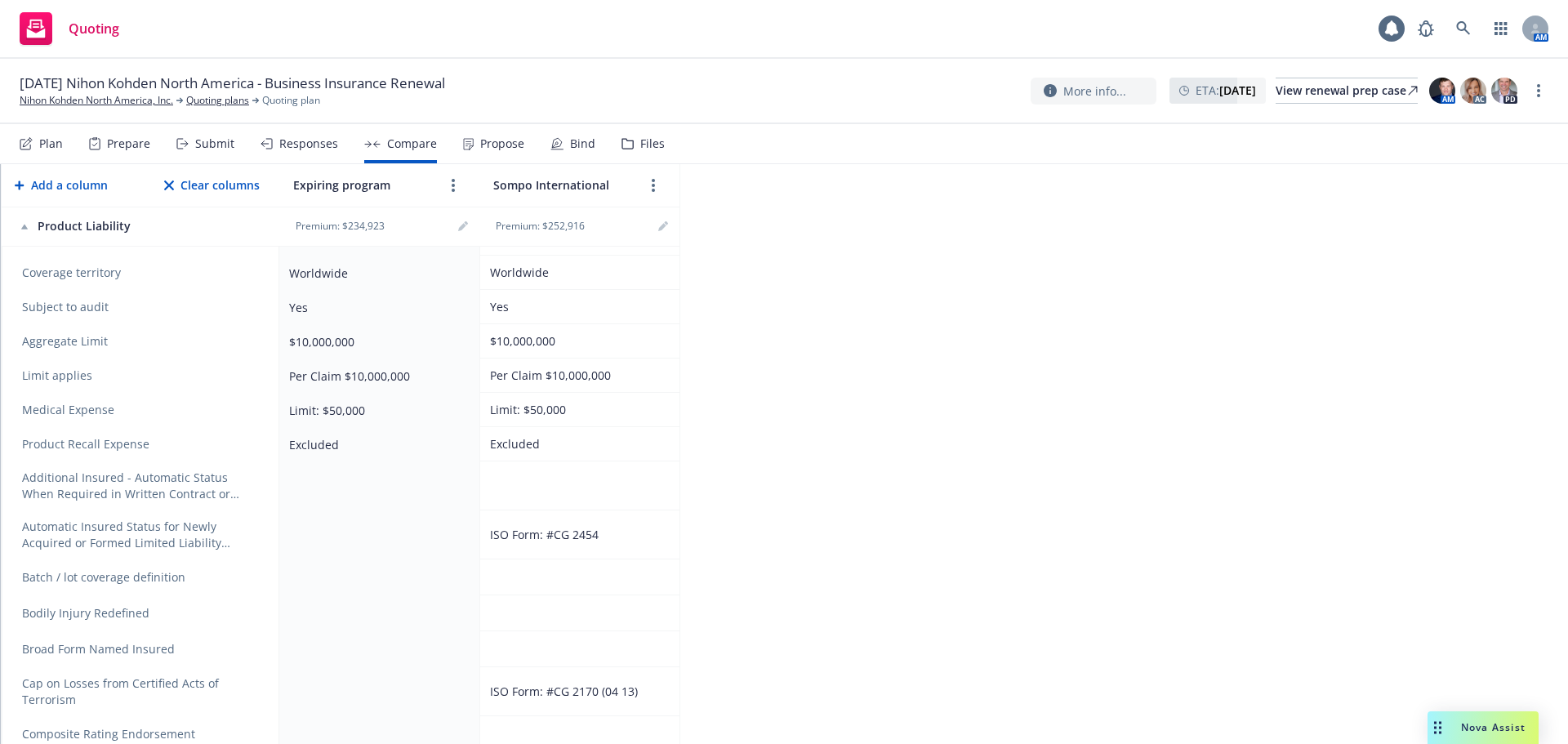
scroll to position [0, 0]
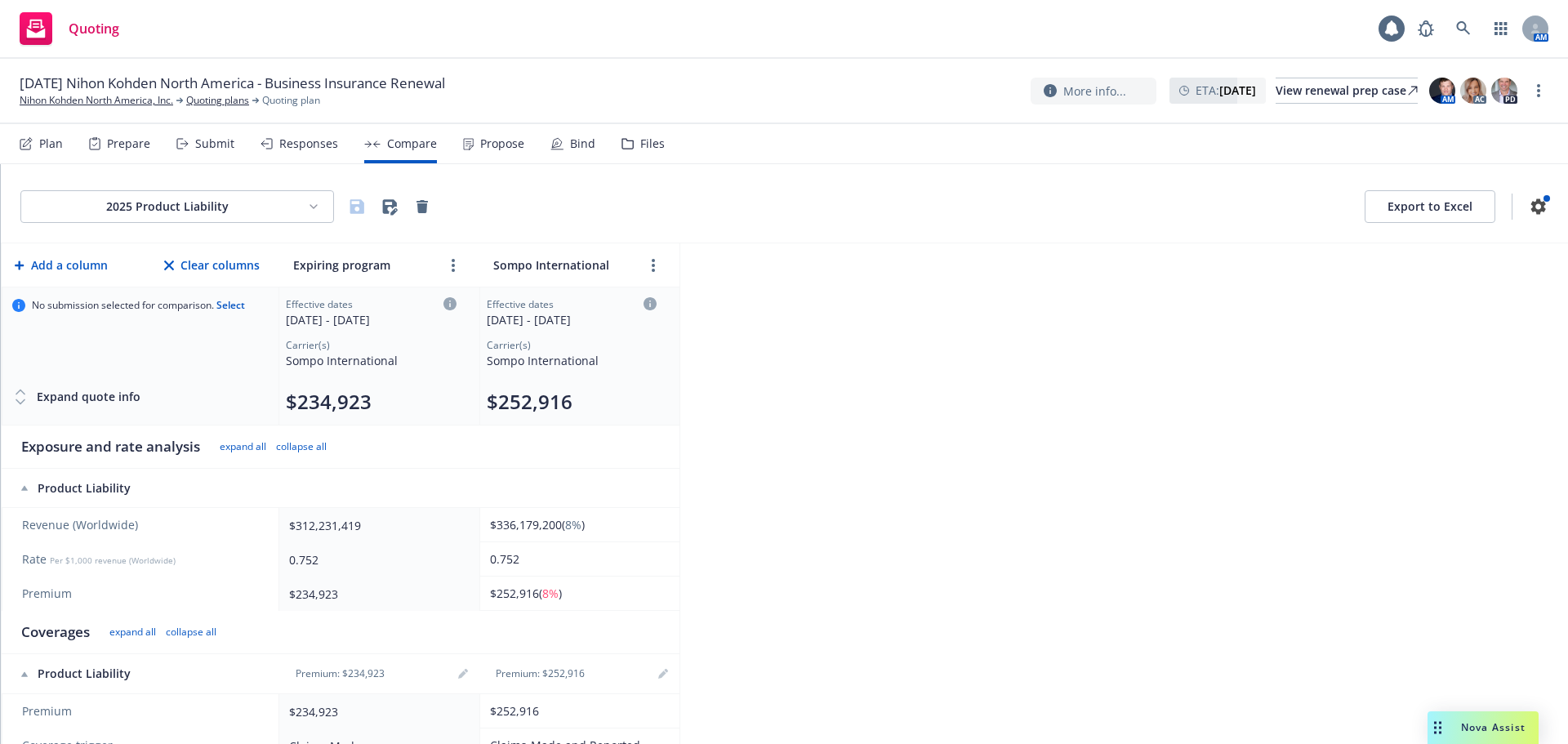
click at [251, 208] on html "Quoting 1 AM 11/01/25 Nihon Kohden North America - Business Insurance Renewal N…" at bounding box center [784, 372] width 1568 height 744
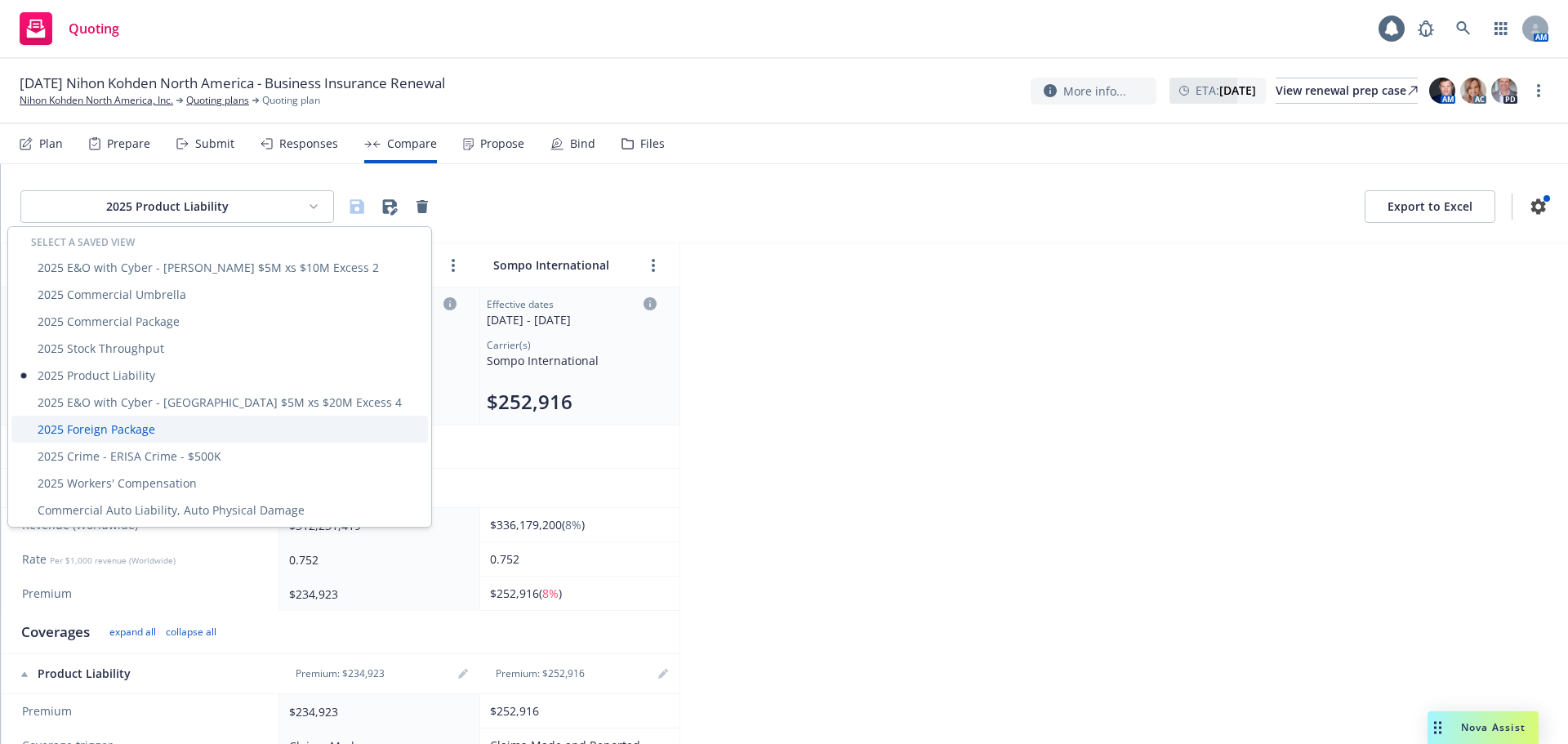
click at [194, 426] on div "2025 Foreign Package" at bounding box center [219, 429] width 417 height 27
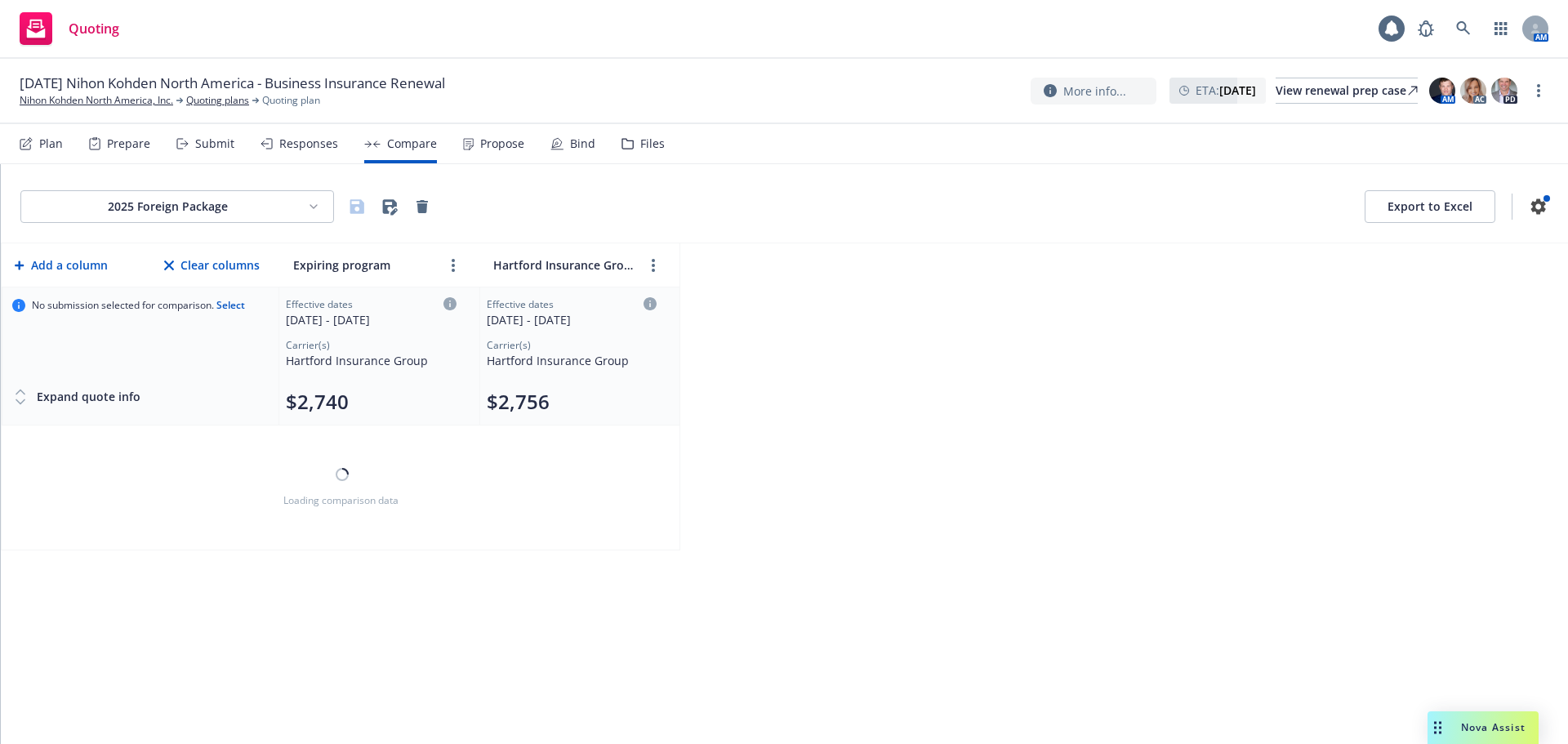
click at [254, 209] on html "Quoting 1 AM 11/01/25 Nihon Kohden North America - Business Insurance Renewal N…" at bounding box center [784, 372] width 1568 height 744
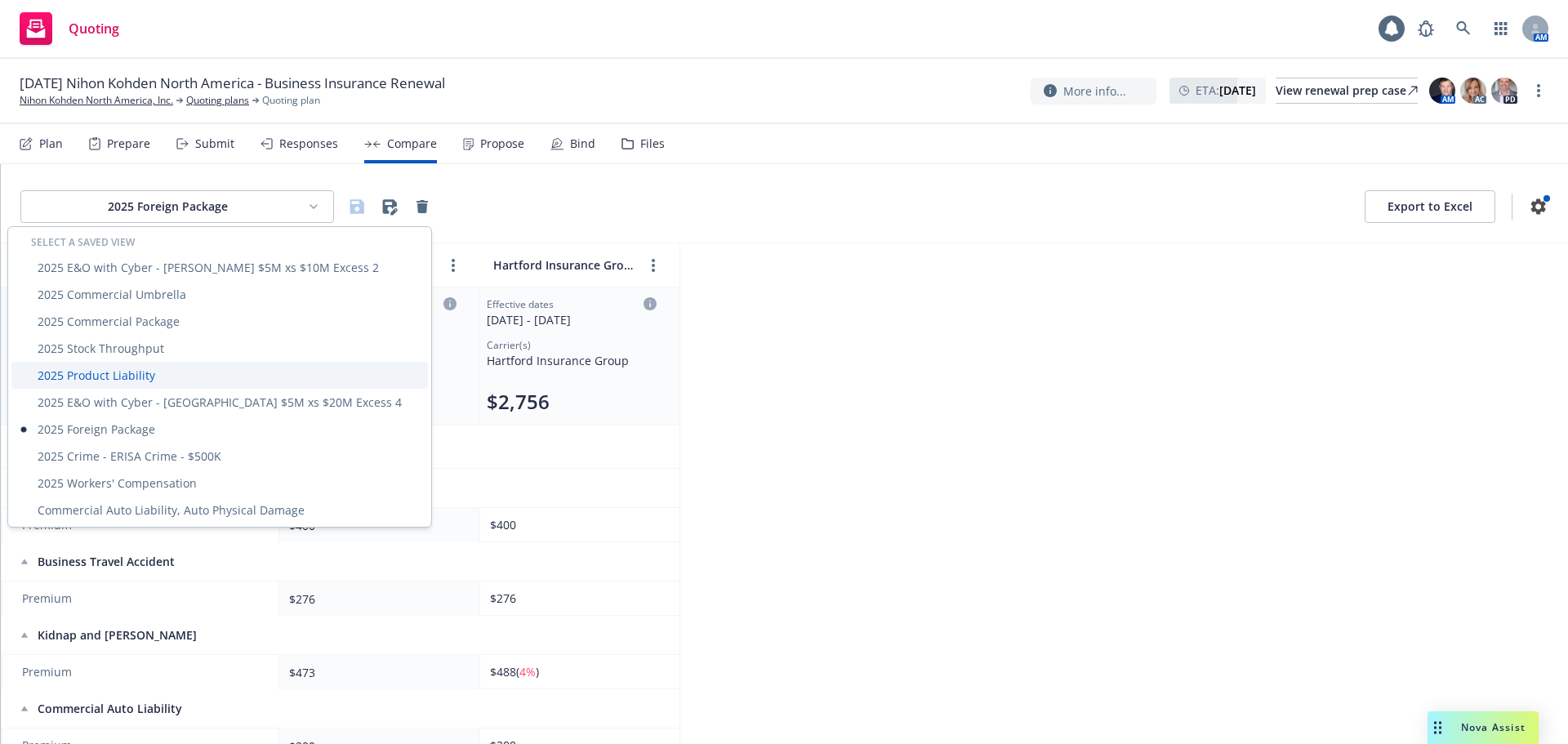
click at [197, 374] on div "2025 Product Liability" at bounding box center [219, 376] width 417 height 27
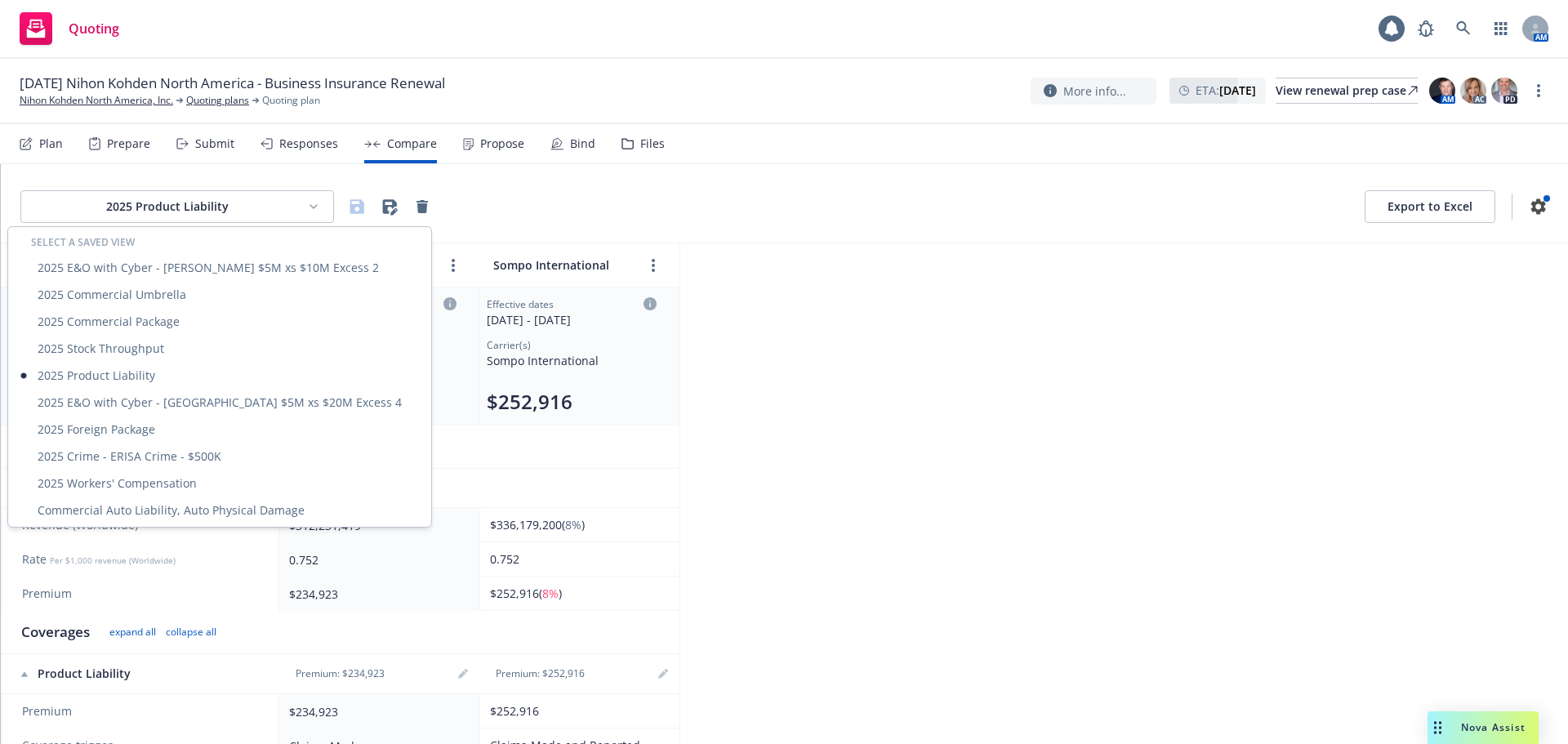
click at [238, 202] on html "Quoting 1 AM 11/01/25 Nihon Kohden North America - Business Insurance Renewal N…" at bounding box center [784, 372] width 1568 height 744
click at [168, 350] on div "2025 Stock Throughput" at bounding box center [219, 349] width 417 height 27
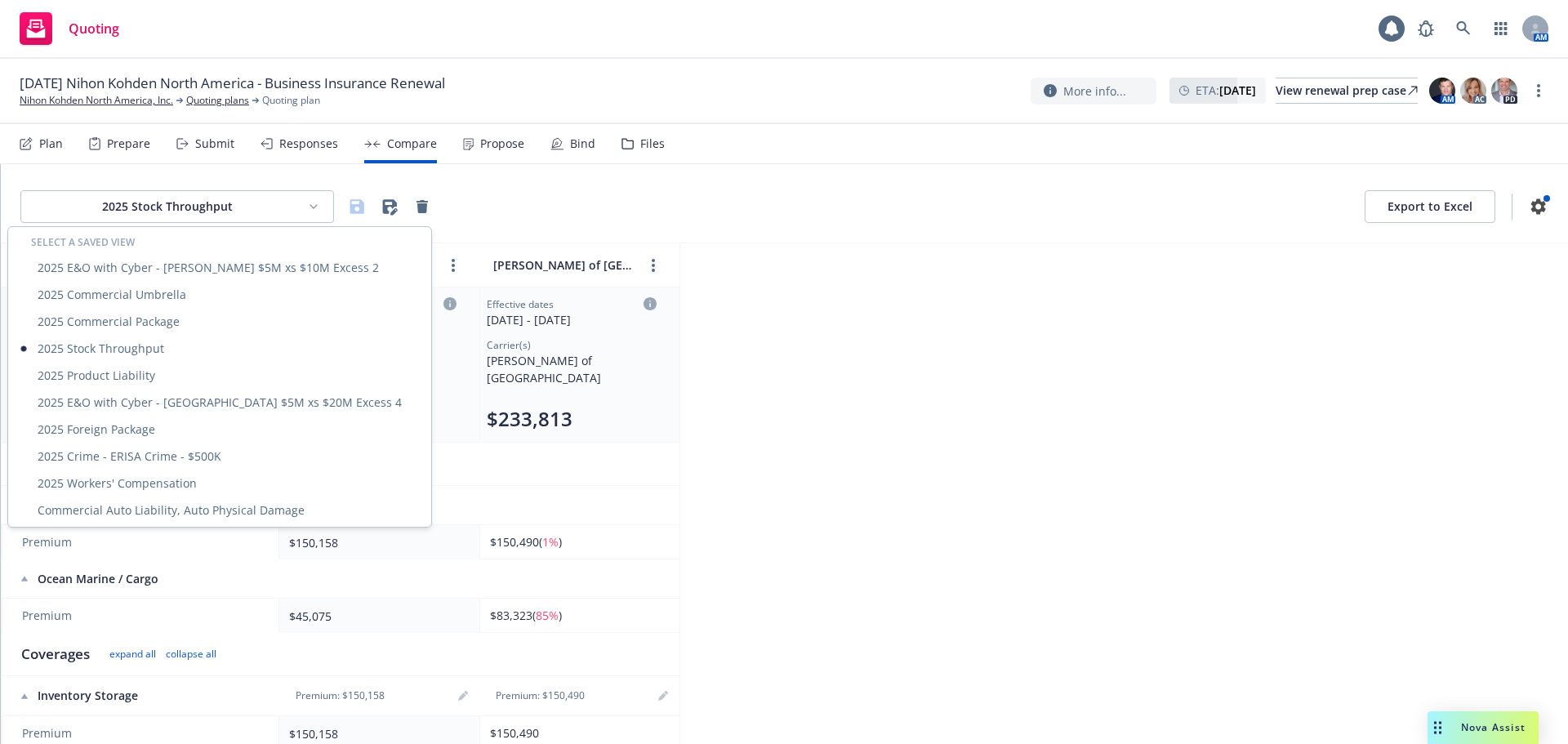
click at [213, 205] on html "Quoting 1 AM 11/01/25 Nihon Kohden North America - Business Insurance Renewal N…" at bounding box center [784, 372] width 1568 height 744
click at [181, 300] on div "2025 Commercial Umbrella" at bounding box center [219, 294] width 417 height 27
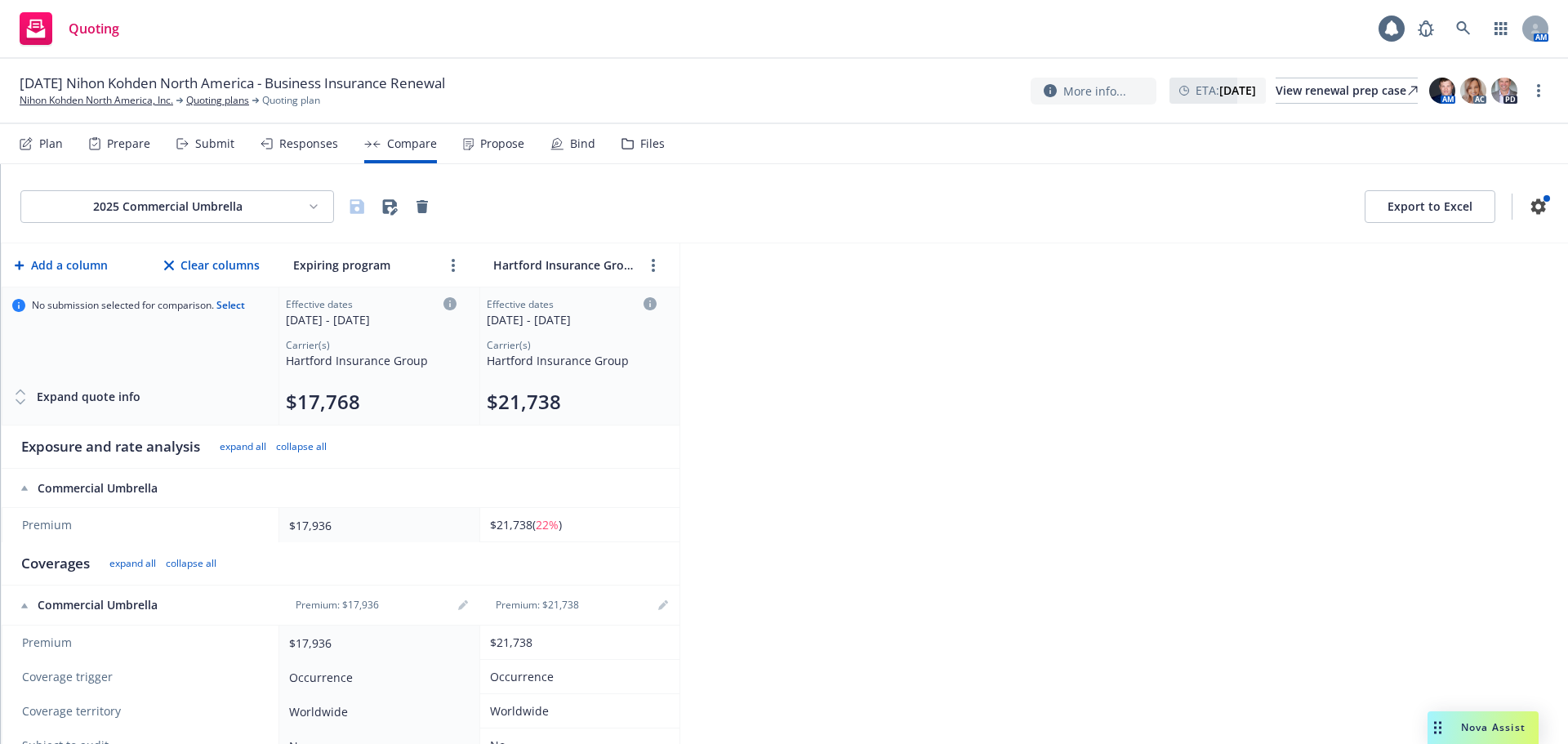
click at [206, 229] on div "2025 Commercial Umbrella Export to Excel" at bounding box center [784, 203] width 1567 height 79
click at [206, 214] on html "Quoting 1 AM 11/01/25 Nihon Kohden North America - Business Insurance Renewal N…" at bounding box center [784, 372] width 1568 height 744
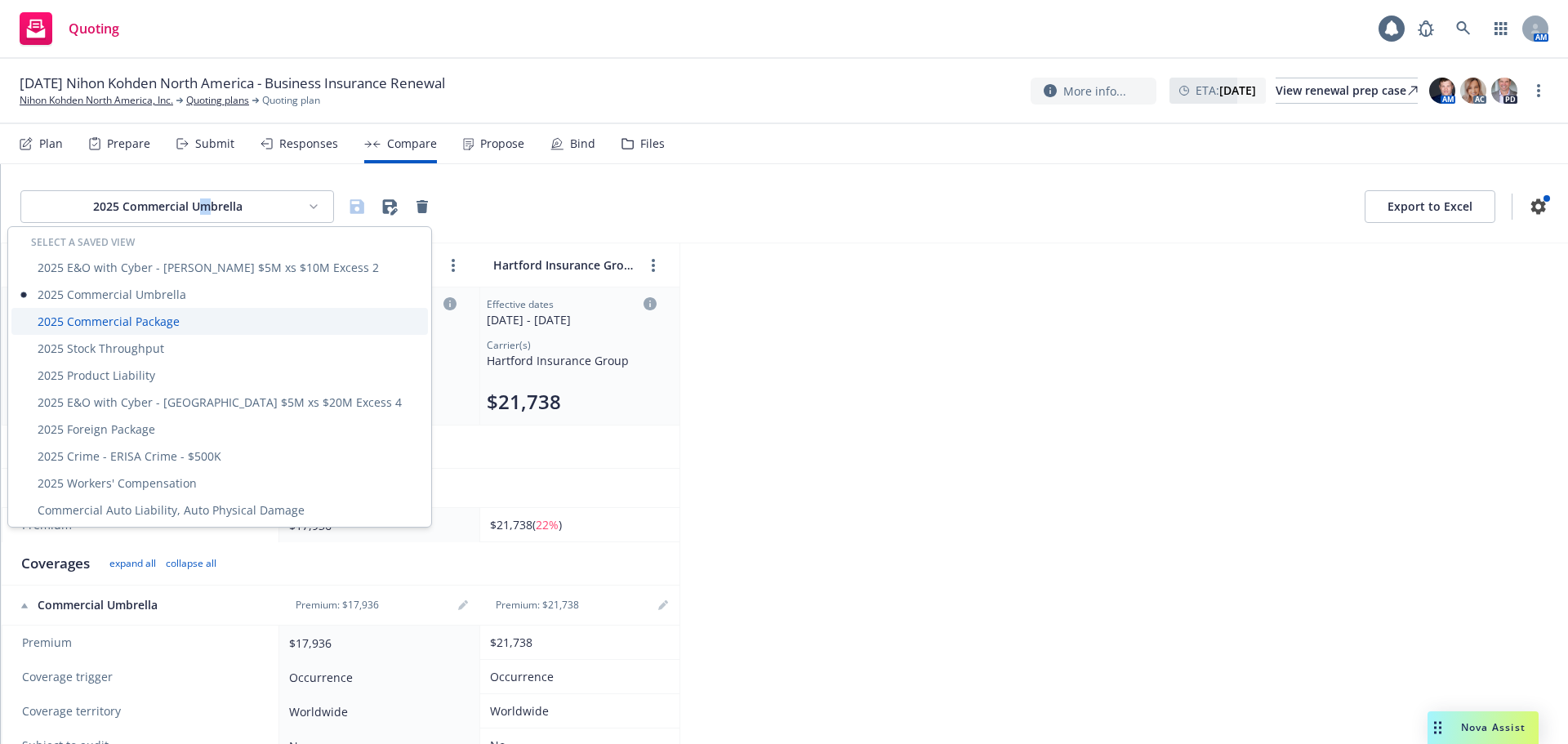
click at [158, 321] on div "2025 Commercial Package" at bounding box center [219, 321] width 417 height 27
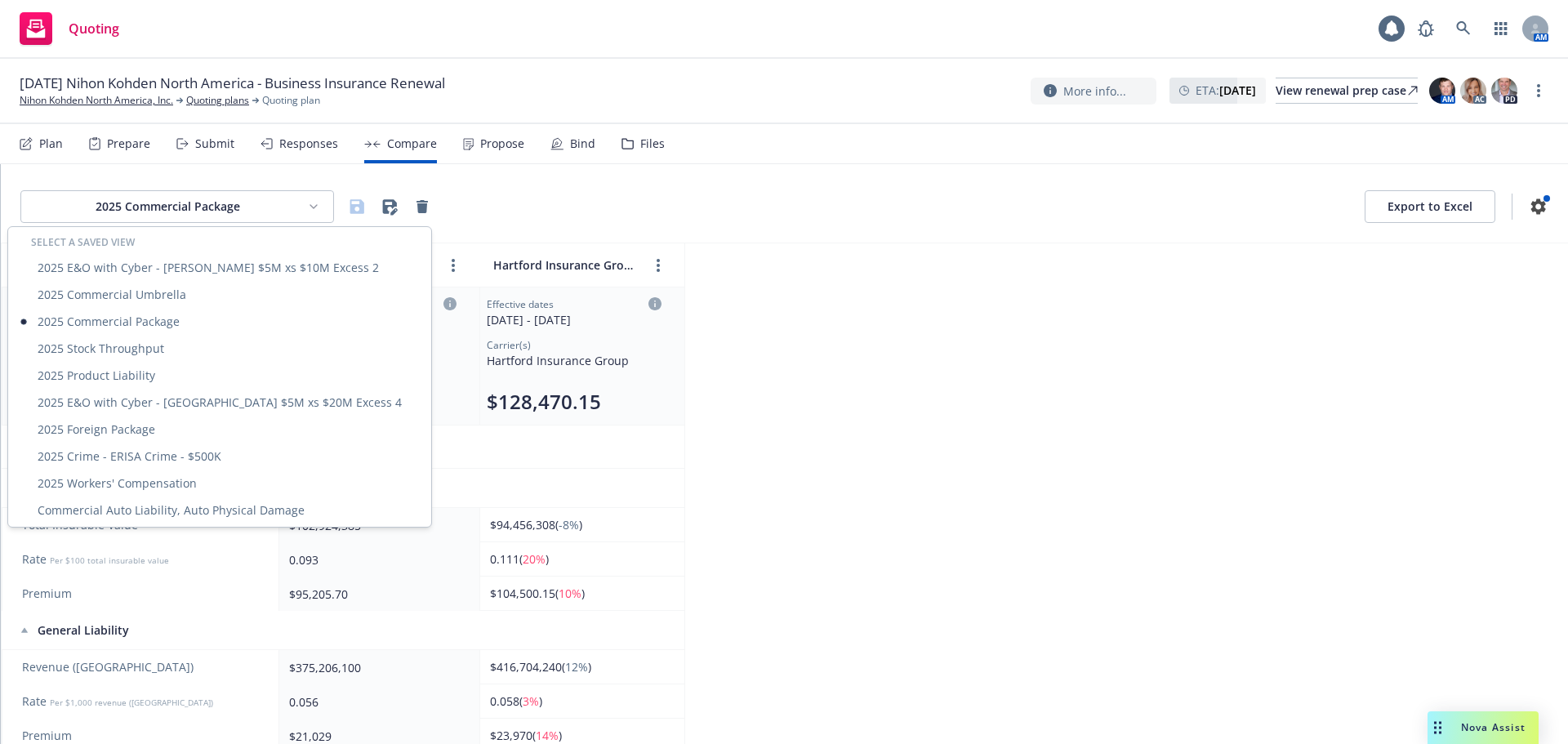
click at [153, 211] on html "Quoting 1 AM 11/01/25 Nihon Kohden North America - Business Insurance Renewal N…" at bounding box center [784, 372] width 1568 height 744
click at [114, 373] on div "2025 Product Liability" at bounding box center [219, 376] width 417 height 27
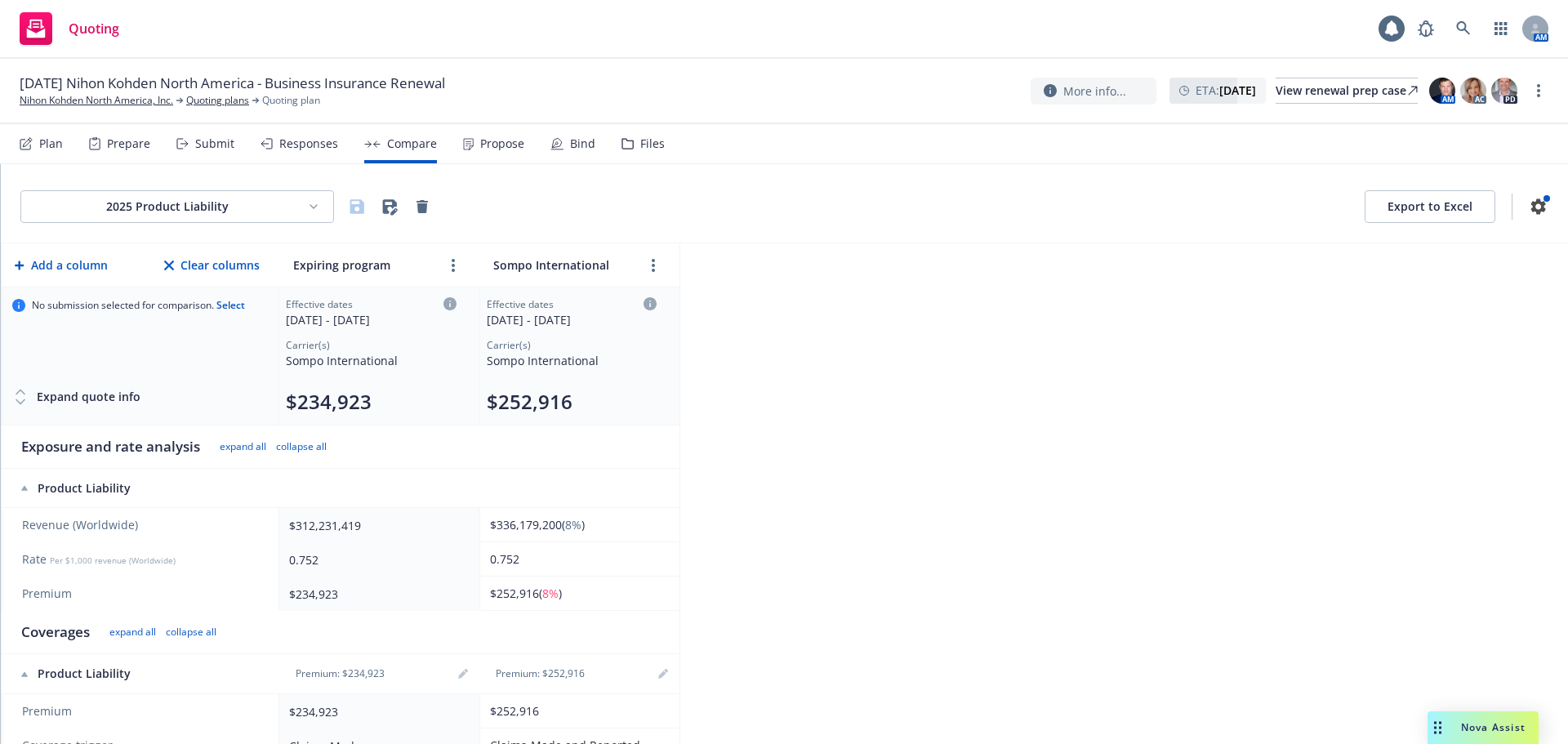
click at [243, 201] on html "Quoting 1 AM 11/01/25 Nihon Kohden North America - Business Insurance Renewal N…" at bounding box center [784, 372] width 1568 height 744
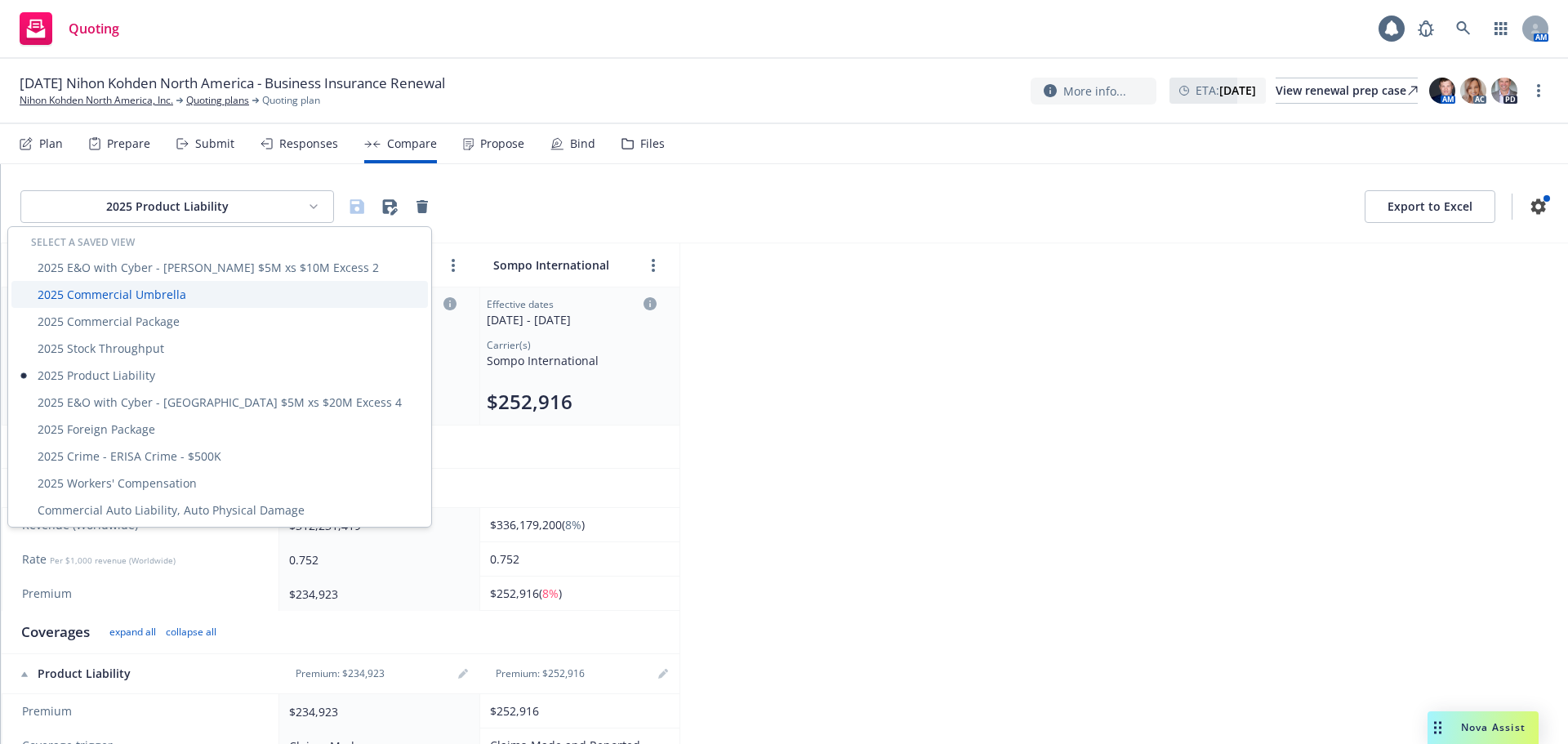
click at [208, 291] on div "2025 Commercial Umbrella" at bounding box center [219, 294] width 417 height 27
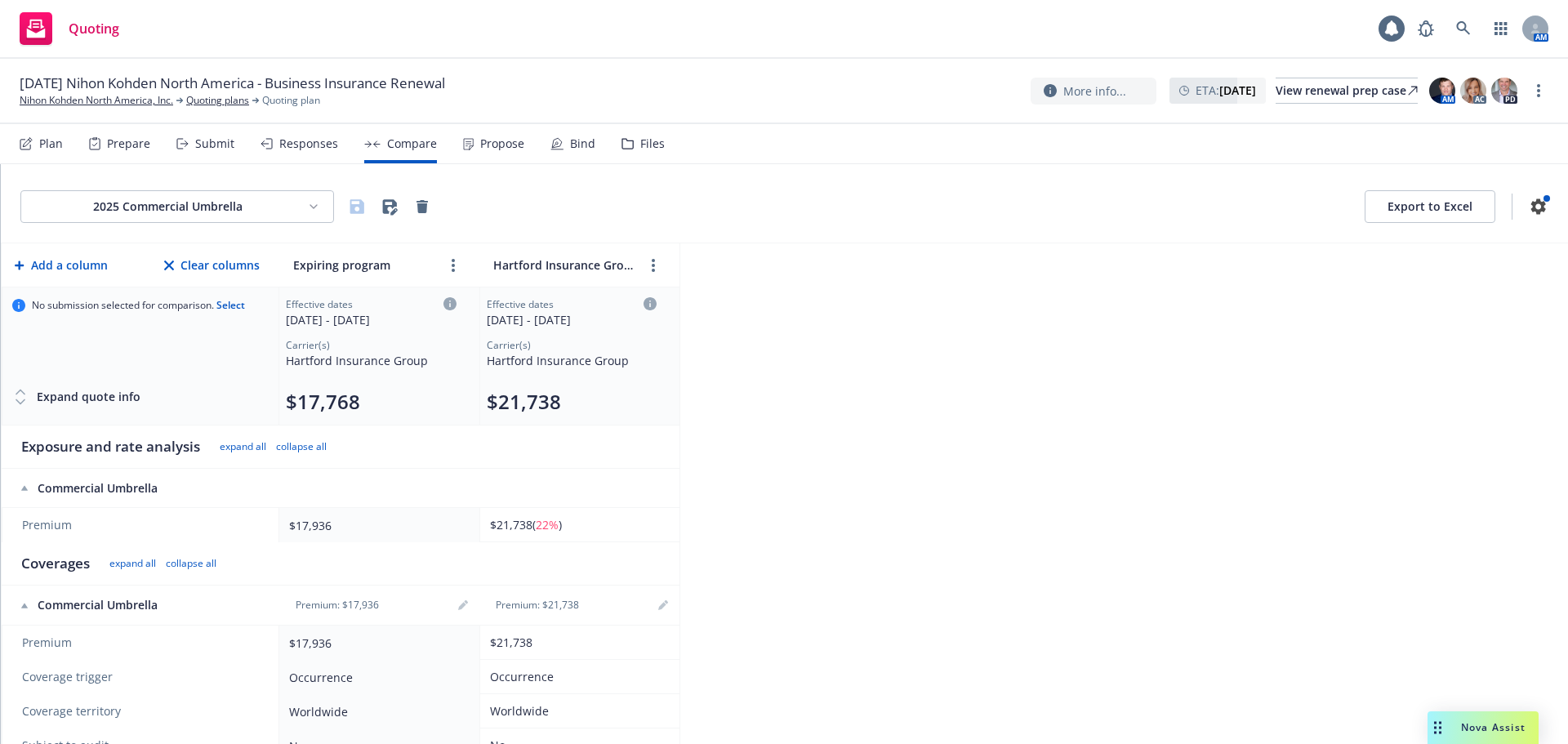
click at [238, 198] on html "Quoting 1 AM 11/01/25 Nihon Kohden North America - Business Insurance Renewal N…" at bounding box center [784, 372] width 1568 height 744
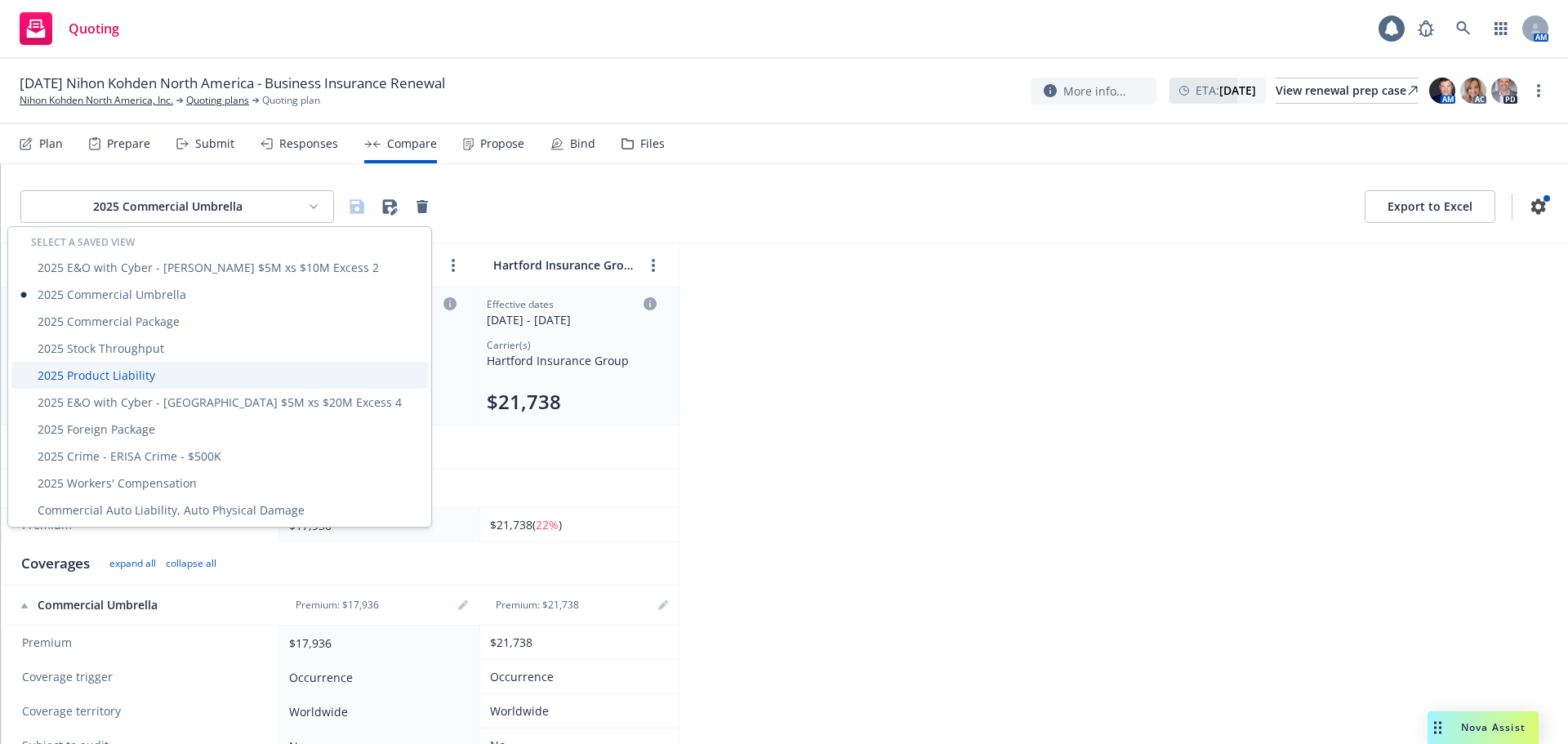
click at [151, 369] on div "2025 Product Liability" at bounding box center [219, 376] width 417 height 27
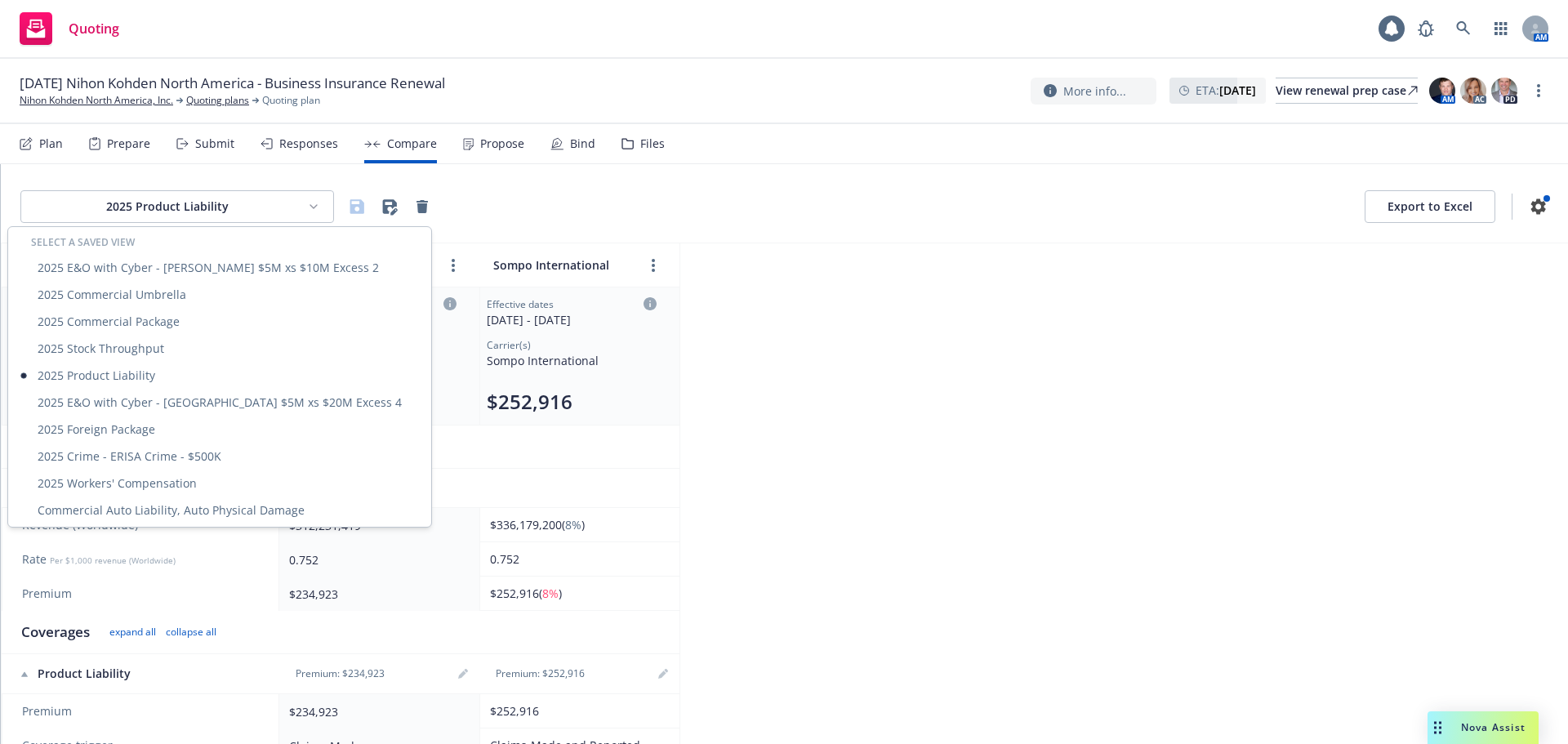
click at [154, 196] on html "Quoting 1 AM 11/01/25 Nihon Kohden North America - Business Insurance Renewal N…" at bounding box center [784, 372] width 1568 height 744
click at [134, 397] on div "2025 E&O with Cyber - Zurich $5M xs $20M Excess 4" at bounding box center [219, 402] width 417 height 27
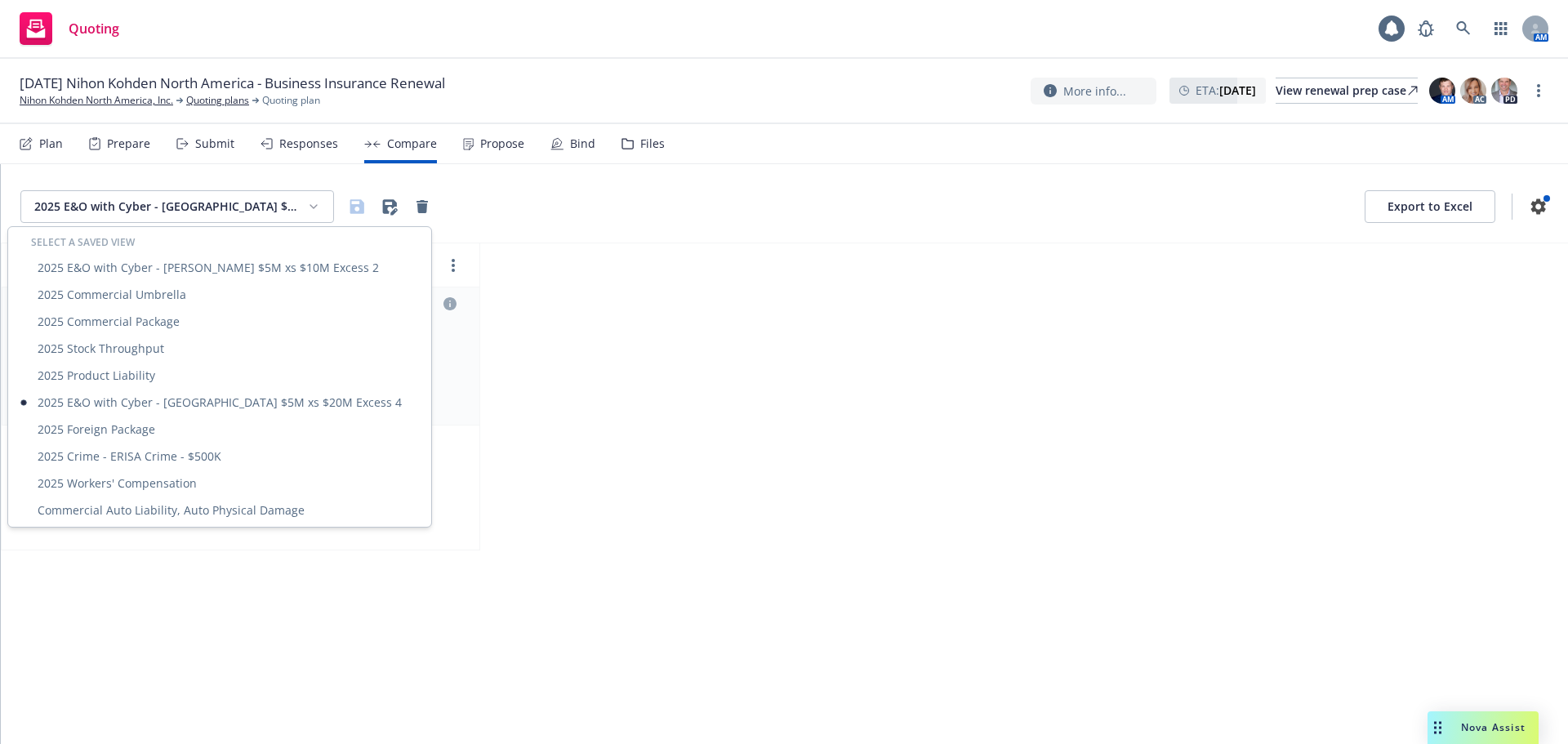
click at [186, 218] on html "Quoting 1 AM 11/01/25 Nihon Kohden North America - Business Insurance Renewal N…" at bounding box center [784, 372] width 1568 height 744
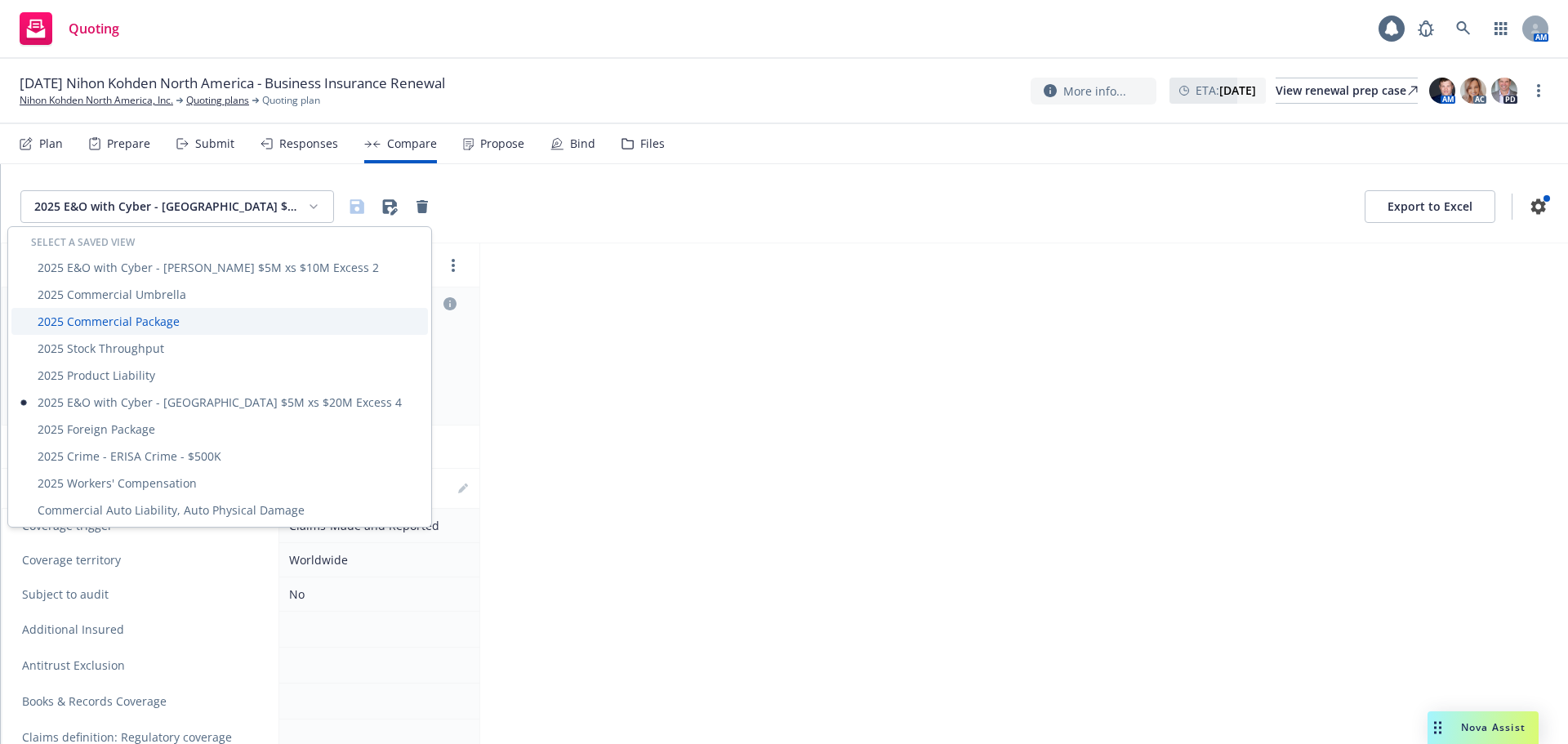
click at [153, 327] on div "2025 Commercial Package" at bounding box center [219, 321] width 417 height 27
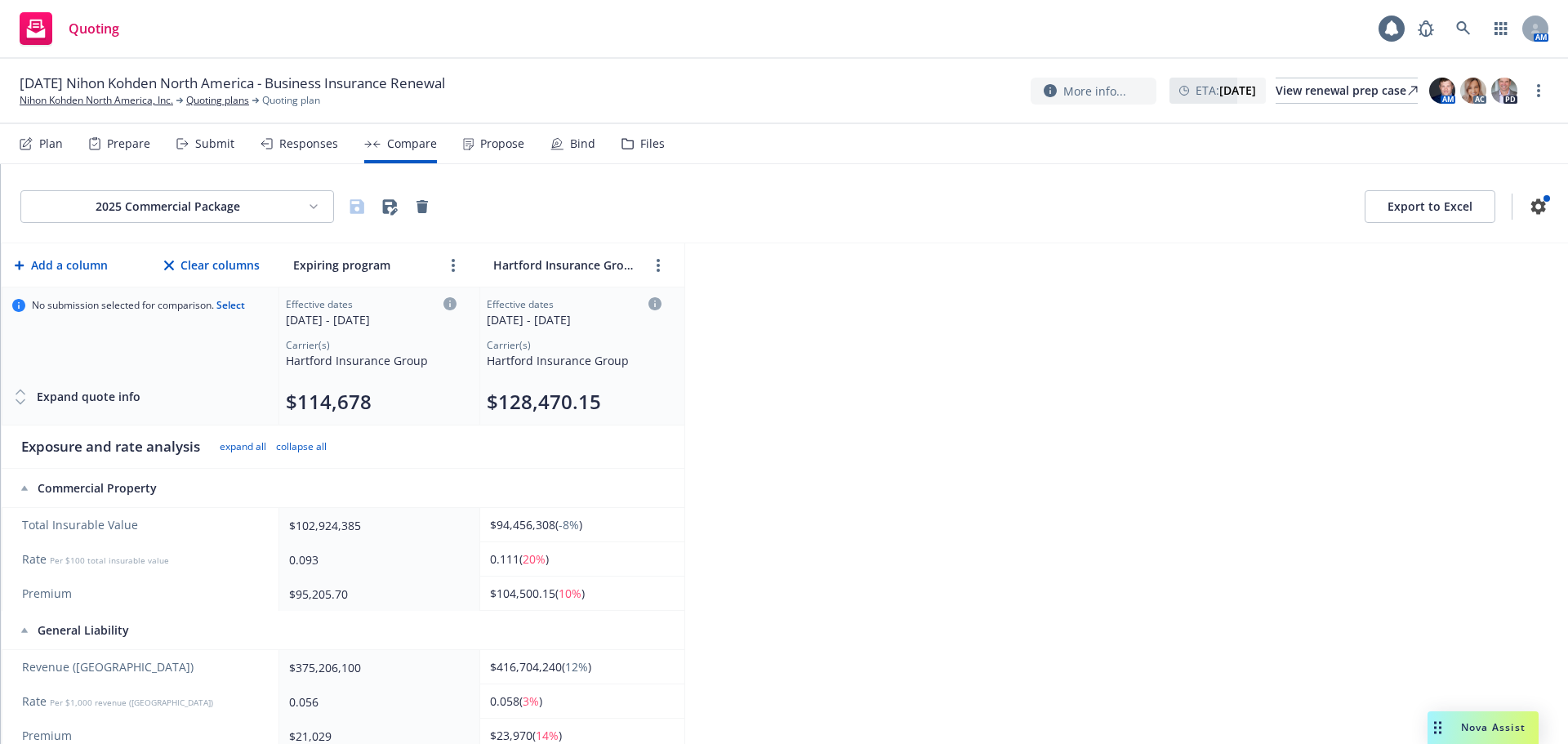
click at [241, 202] on html "Quoting 1 AM 11/01/25 Nihon Kohden North America - Business Insurance Renewal N…" at bounding box center [784, 372] width 1568 height 744
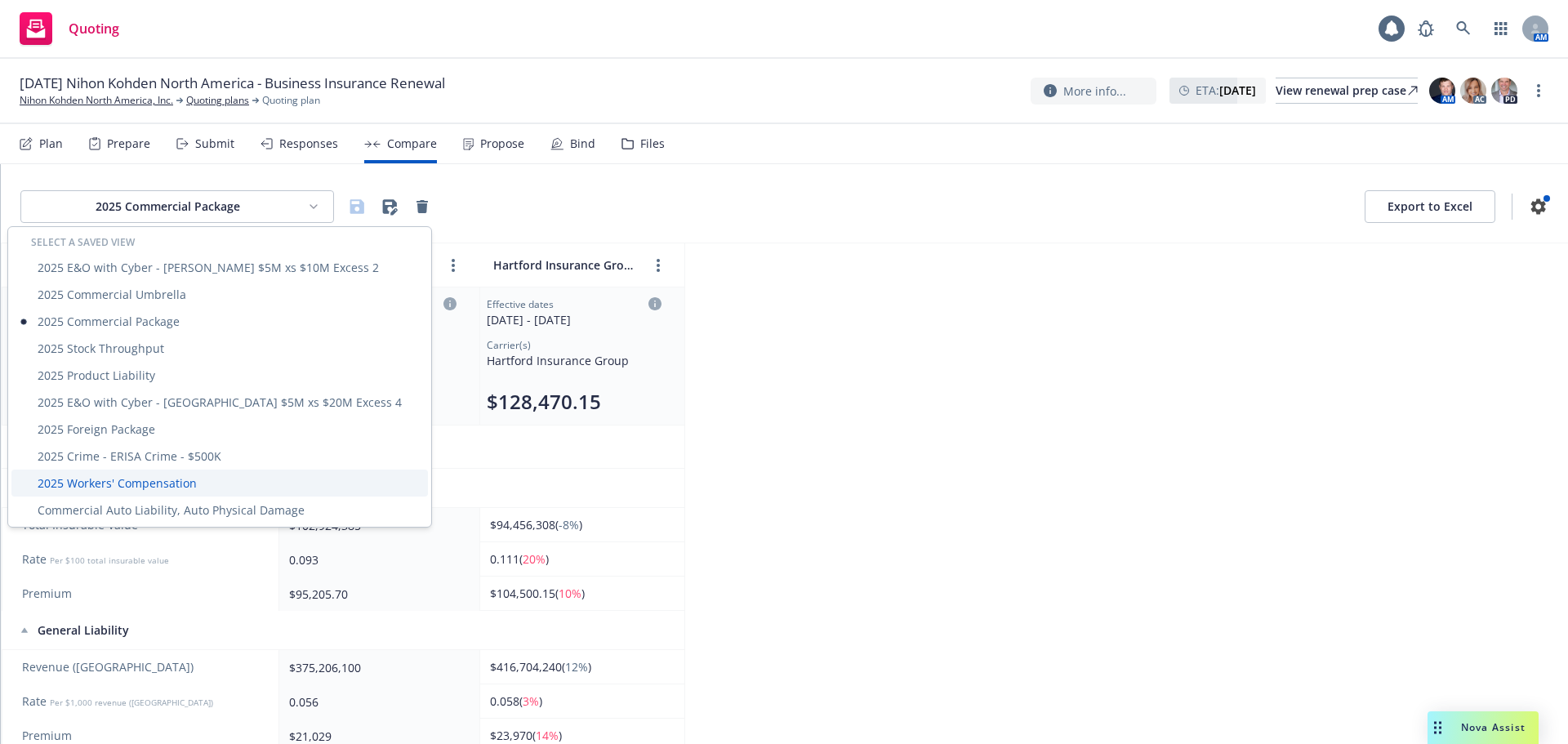
click at [183, 480] on div "2025 Workers' Compensation" at bounding box center [219, 483] width 417 height 27
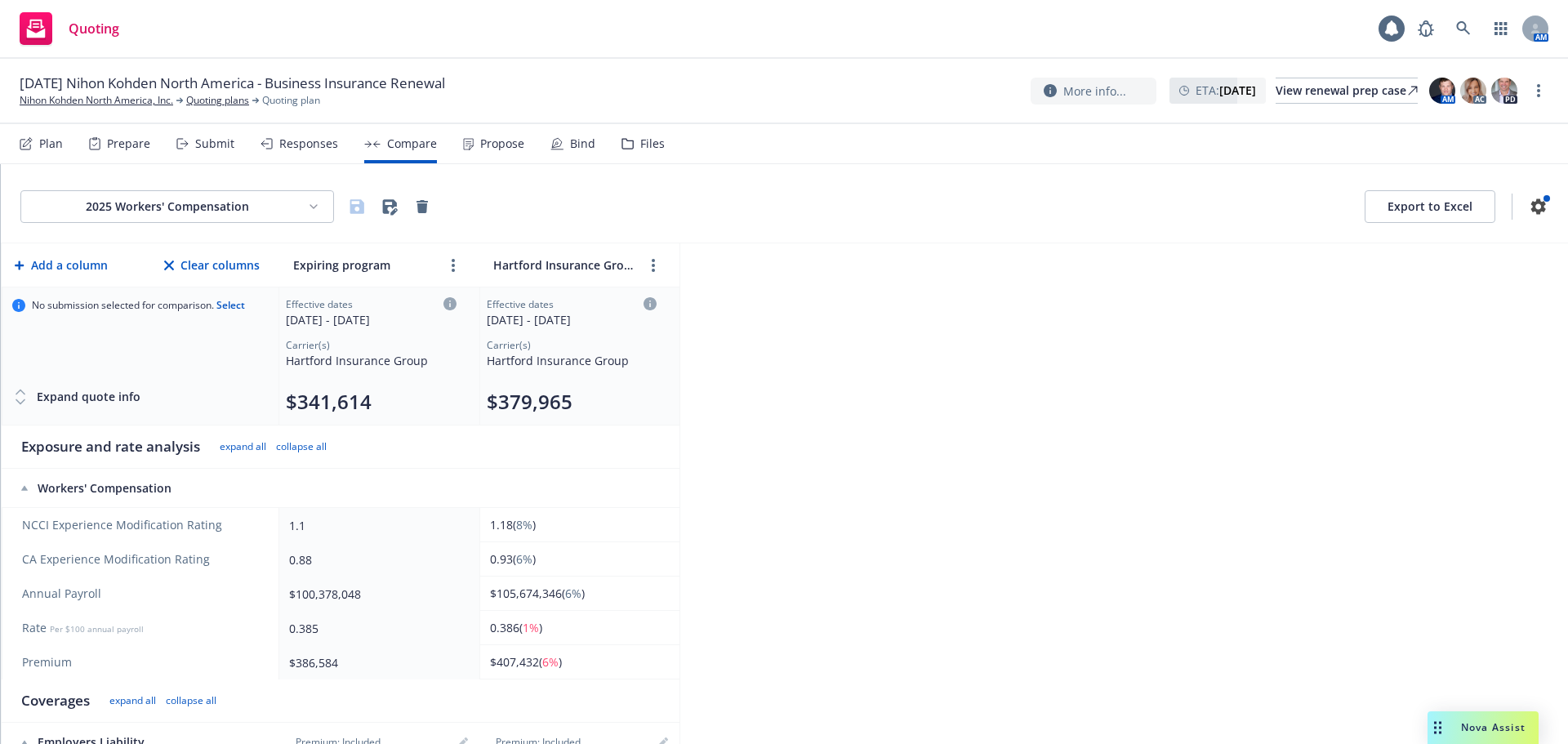
click at [258, 202] on html "Quoting 1 AM 11/01/25 Nihon Kohden North America - Business Insurance Renewal N…" at bounding box center [784, 372] width 1568 height 744
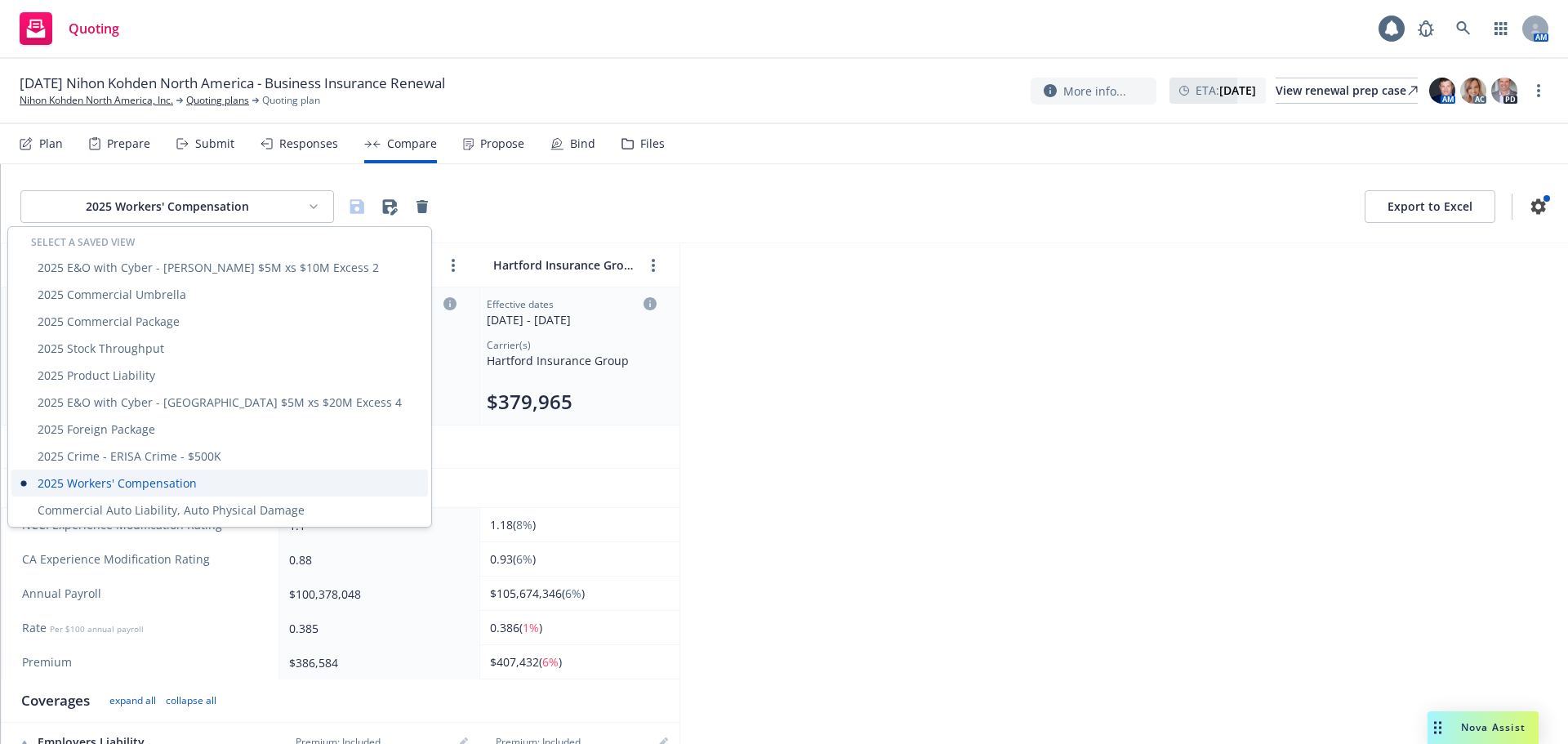
click at [145, 486] on div "2025 Workers' Compensation" at bounding box center [219, 483] width 417 height 27
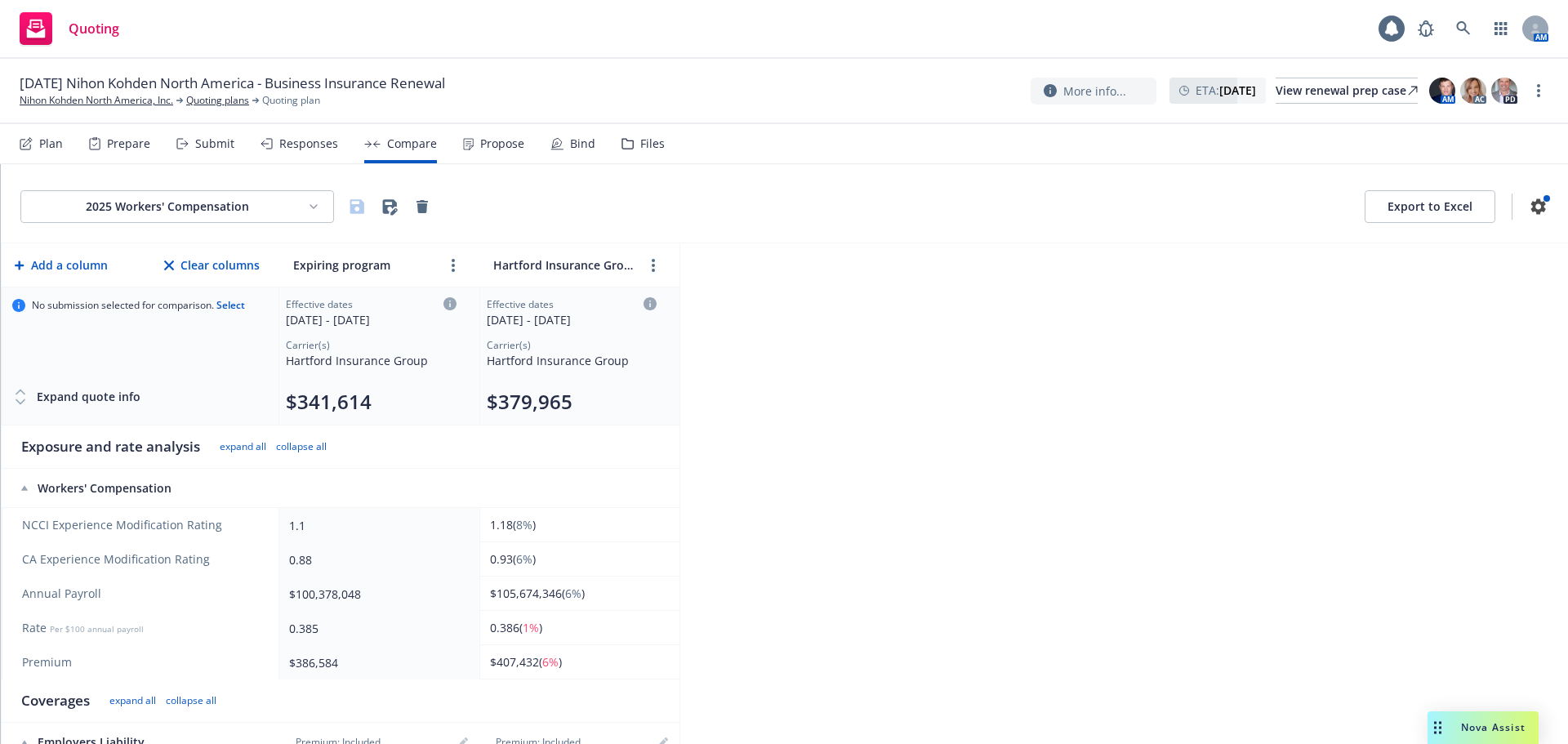
click at [227, 219] on html "Quoting 1 AM 11/01/25 Nihon Kohden North America - Business Insurance Renewal N…" at bounding box center [784, 372] width 1568 height 744
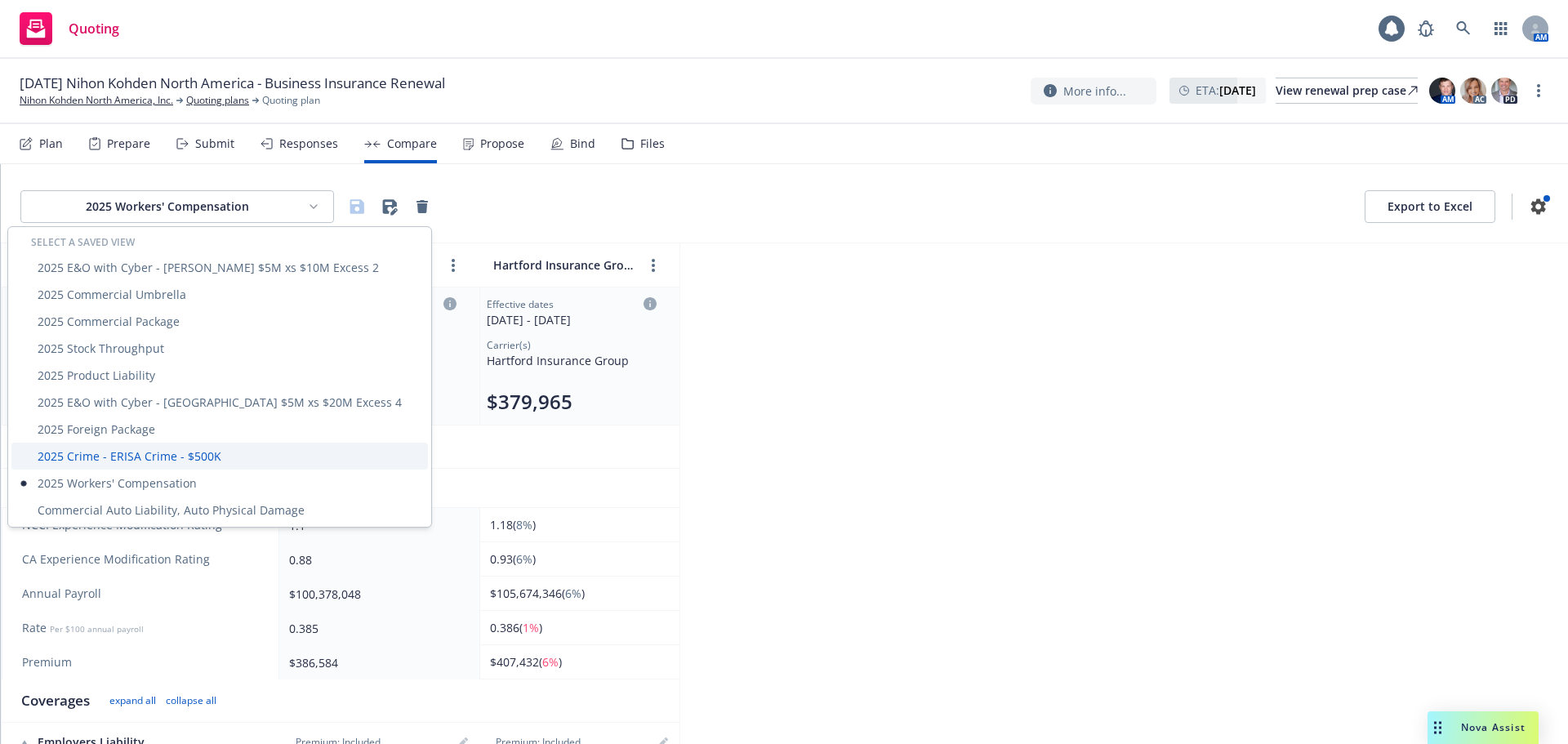
click at [183, 452] on div "2025 Crime - ERISA Crime - $500K" at bounding box center [219, 457] width 417 height 27
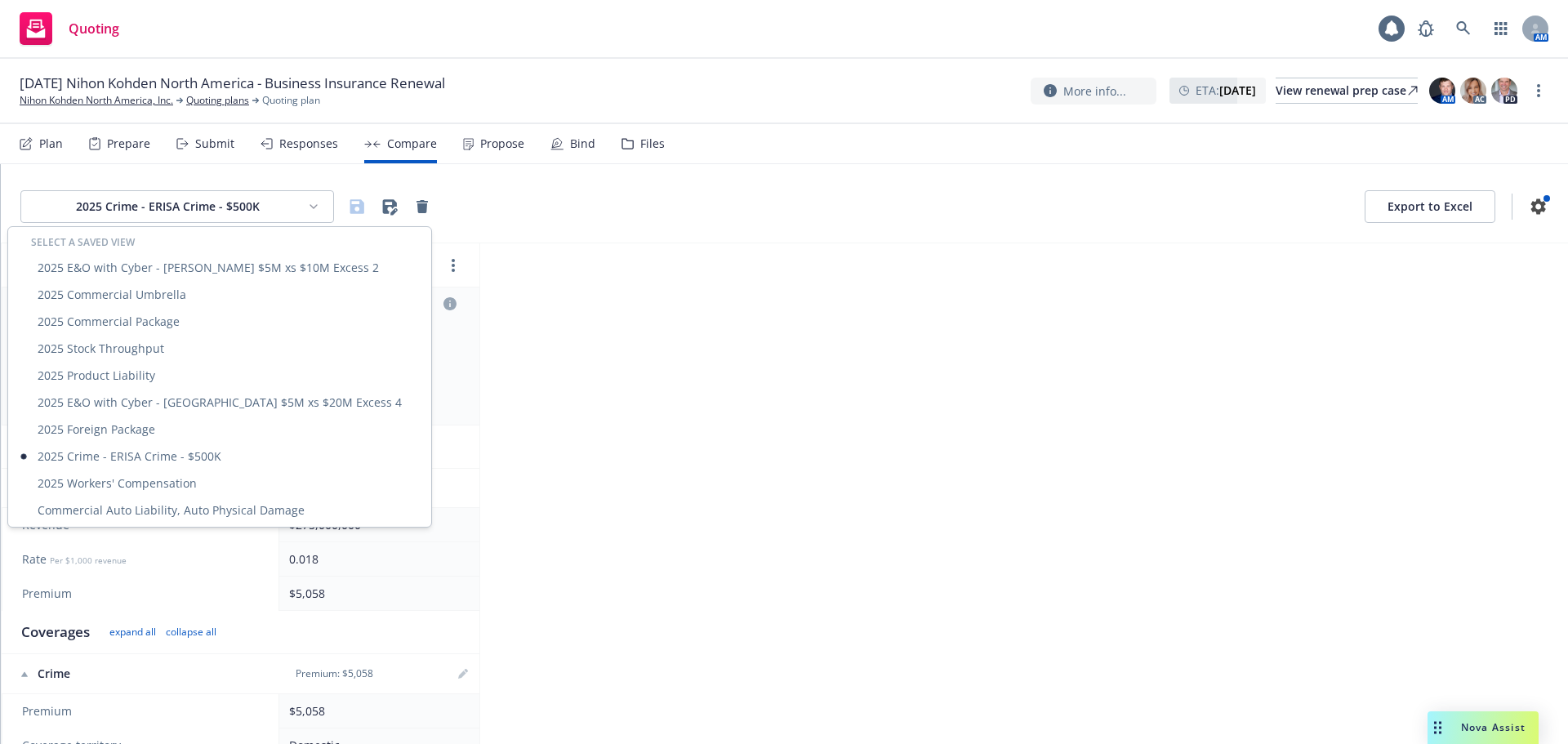
click at [221, 204] on html "Quoting 1 AM 11/01/25 Nihon Kohden North America - Business Insurance Renewal N…" at bounding box center [784, 372] width 1568 height 744
click at [176, 425] on div "2025 Foreign Package" at bounding box center [219, 429] width 417 height 27
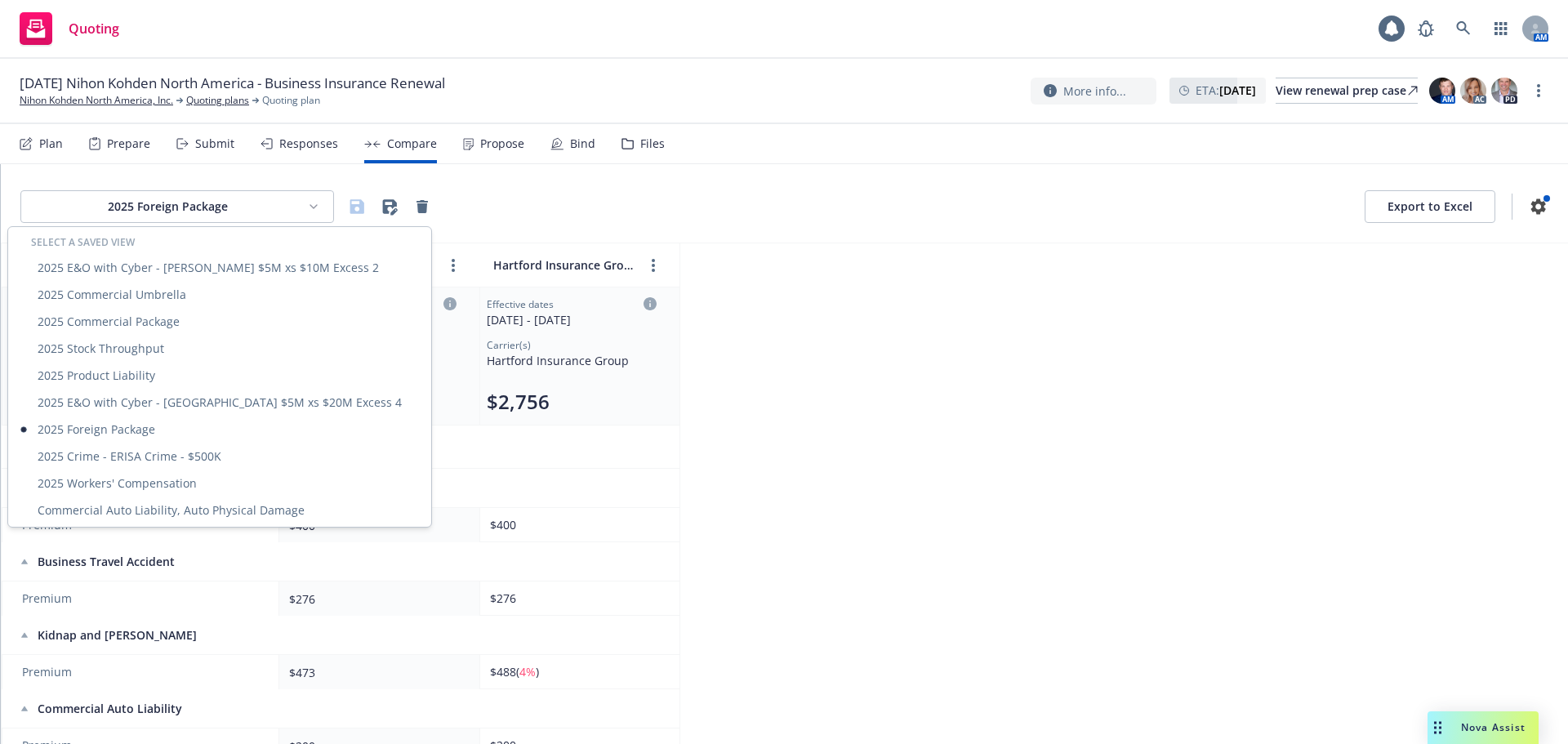
click at [238, 207] on html "Quoting 1 AM 11/01/25 Nihon Kohden North America - Business Insurance Renewal N…" at bounding box center [784, 372] width 1568 height 744
click at [158, 406] on div "2025 E&O with Cyber - Zurich $5M xs $20M Excess 4" at bounding box center [219, 402] width 417 height 27
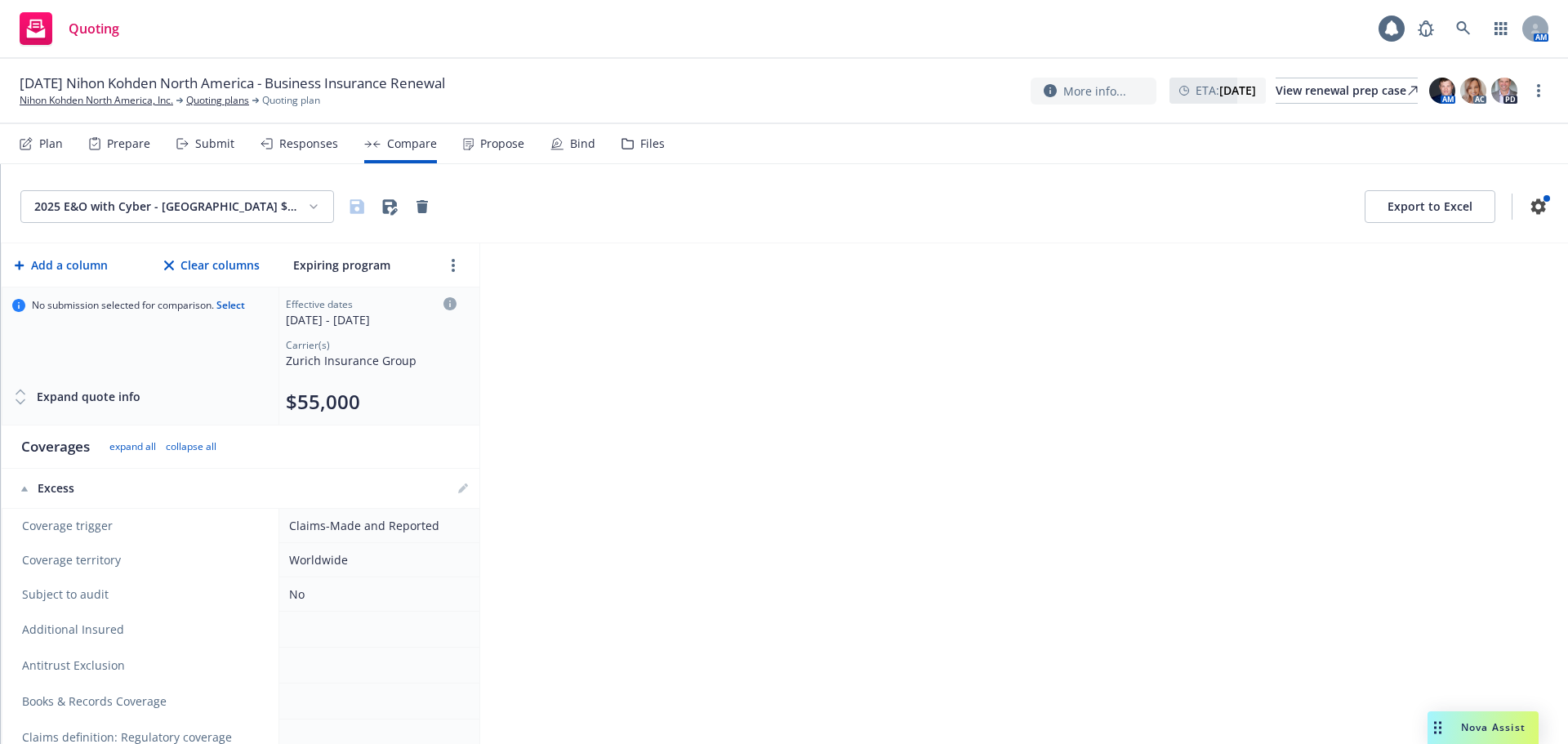
click at [247, 196] on html "Quoting 1 AM 11/01/25 Nihon Kohden North America - Business Insurance Renewal N…" at bounding box center [784, 372] width 1568 height 744
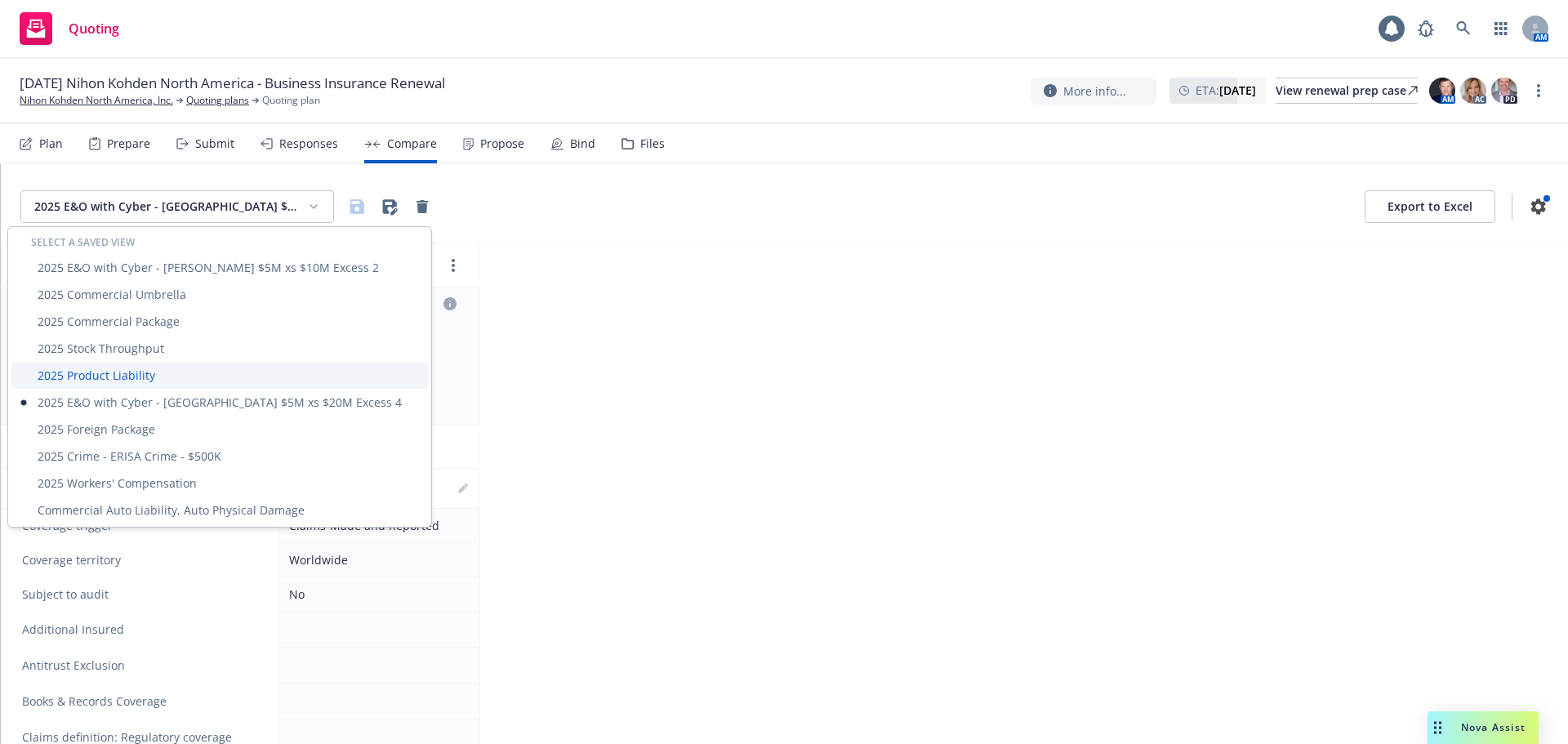
click at [189, 365] on div "2025 Product Liability" at bounding box center [219, 376] width 417 height 27
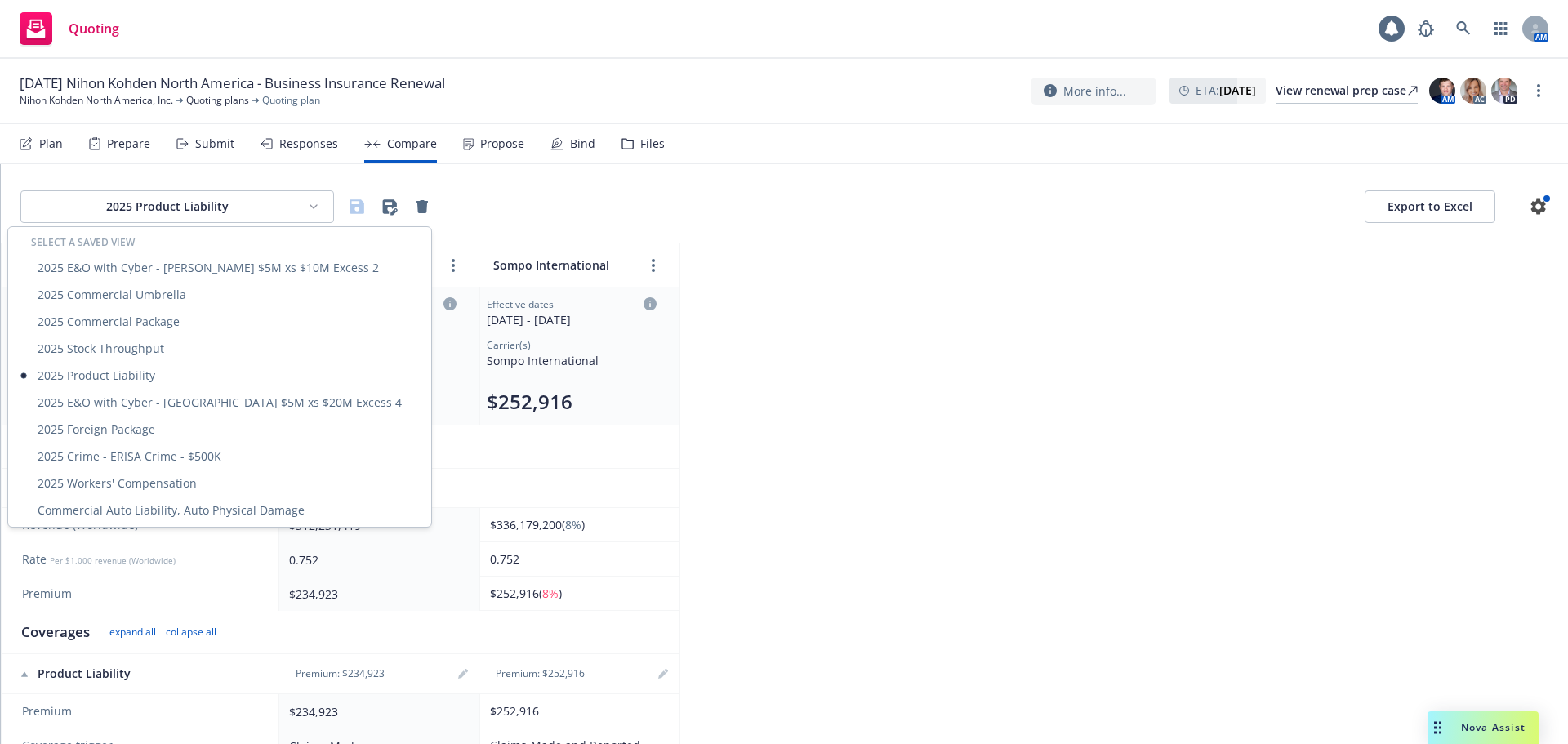
click at [253, 218] on html "Quoting 1 AM 11/01/25 Nihon Kohden North America - Business Insurance Renewal N…" at bounding box center [784, 372] width 1568 height 744
click at [201, 321] on div "2025 Commercial Package" at bounding box center [219, 321] width 417 height 27
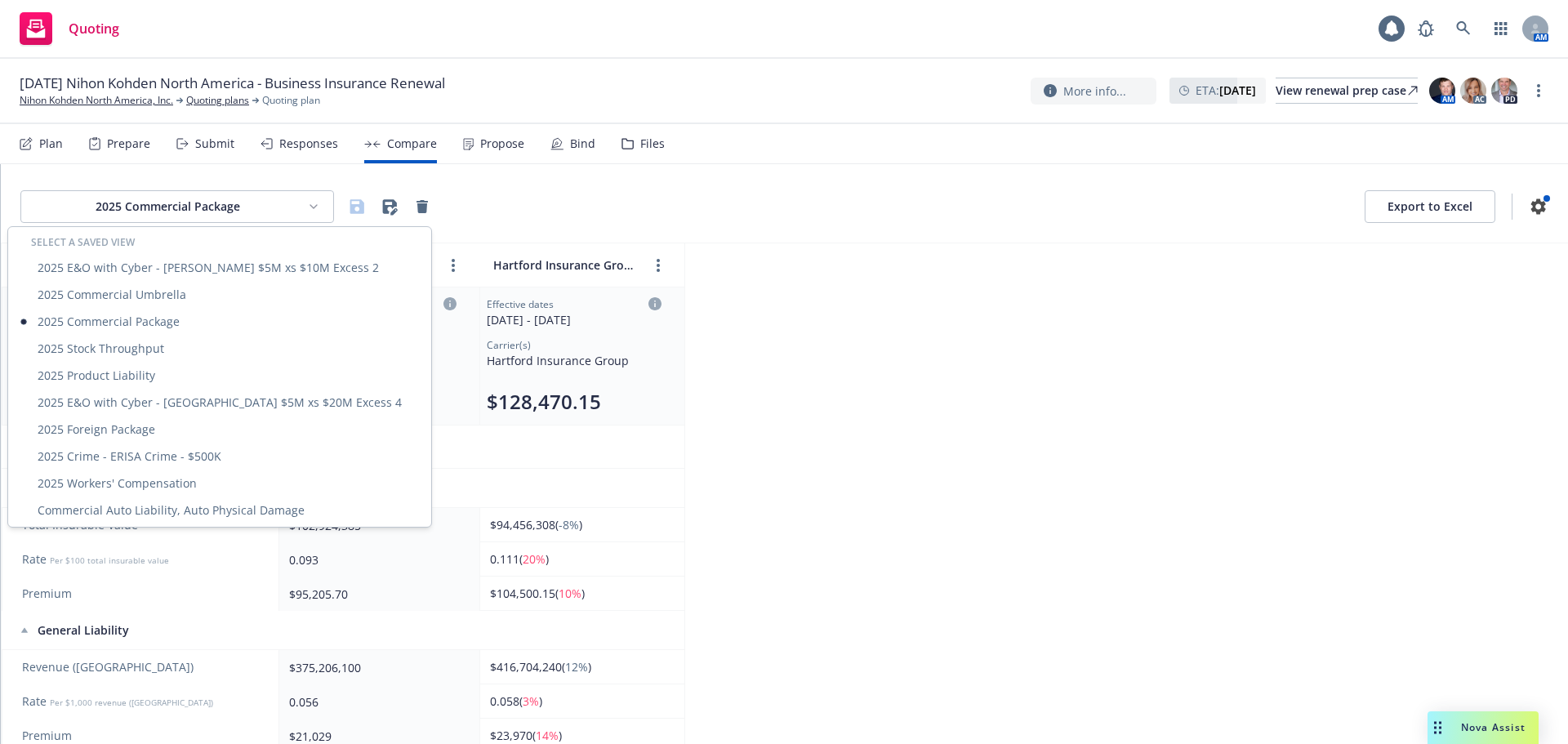
click at [237, 208] on html "Quoting 1 AM 11/01/25 Nihon Kohden North America - Business Insurance Renewal N…" at bounding box center [784, 372] width 1568 height 744
click at [182, 296] on div "2025 Commercial Umbrella" at bounding box center [219, 294] width 417 height 27
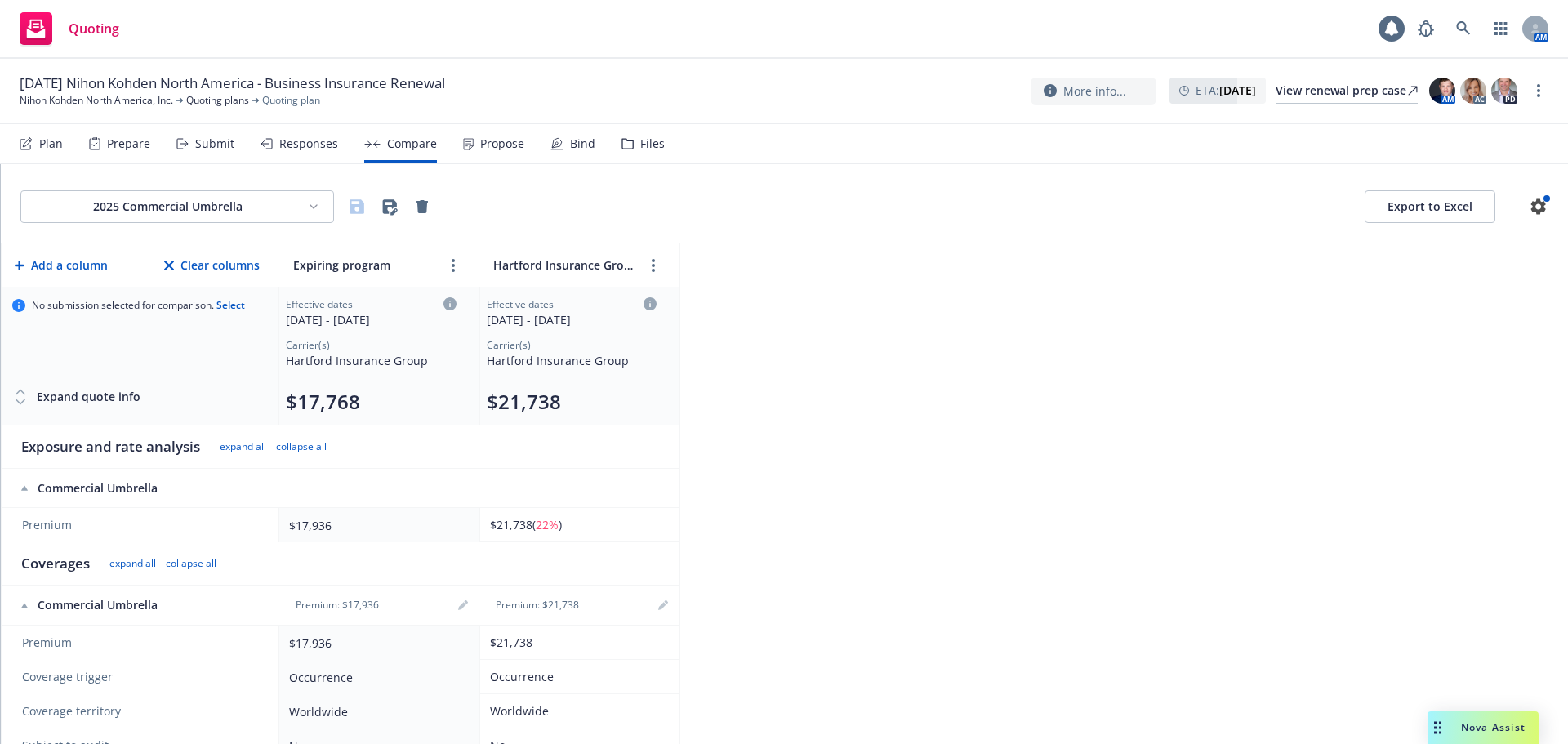
click at [199, 223] on div "2025 Commercial Umbrella Export to Excel" at bounding box center [784, 203] width 1567 height 79
click at [199, 218] on html "Quoting 1 AM 11/01/25 Nihon Kohden North America - Business Insurance Renewal N…" at bounding box center [784, 372] width 1568 height 744
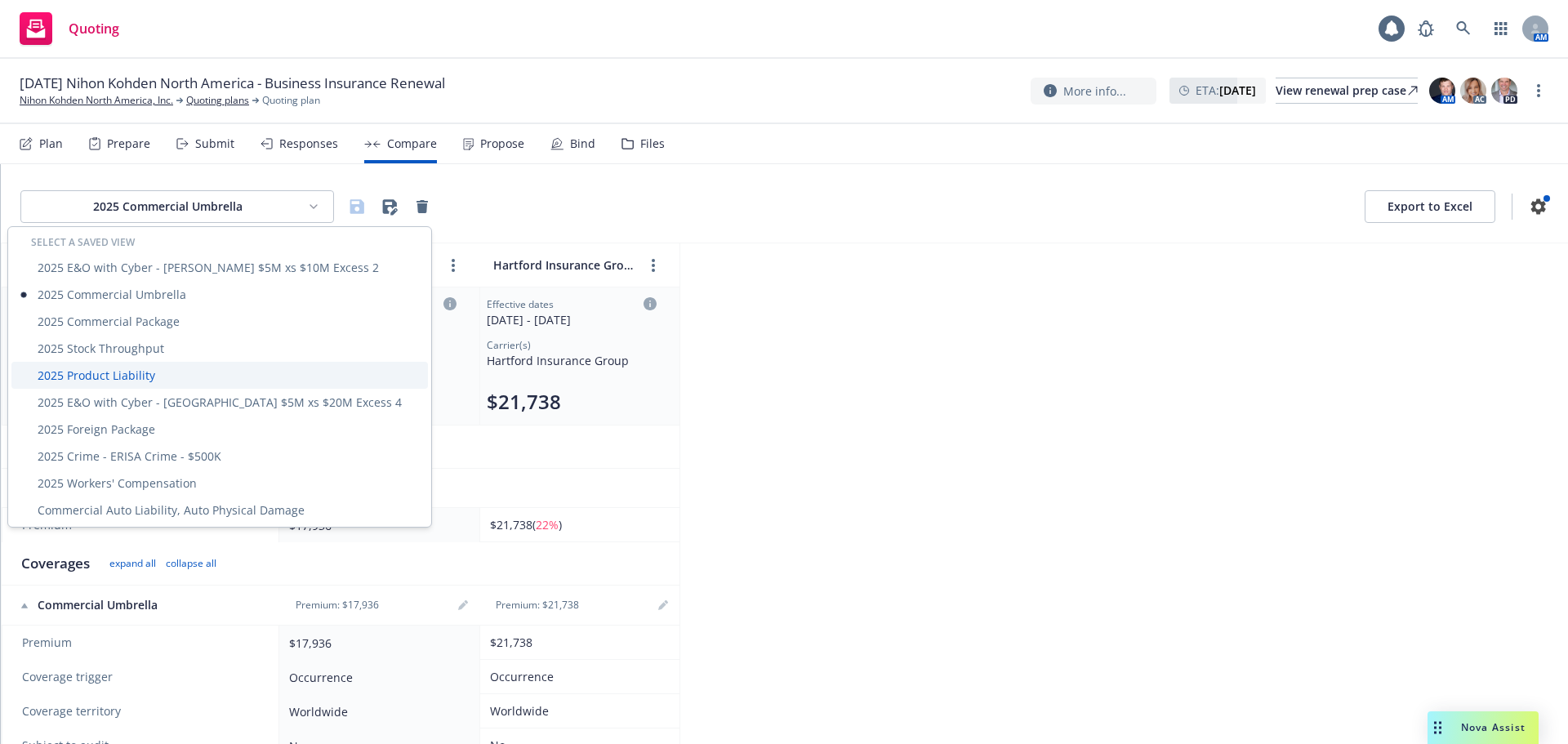
click at [146, 377] on div "2025 Product Liability" at bounding box center [219, 376] width 417 height 27
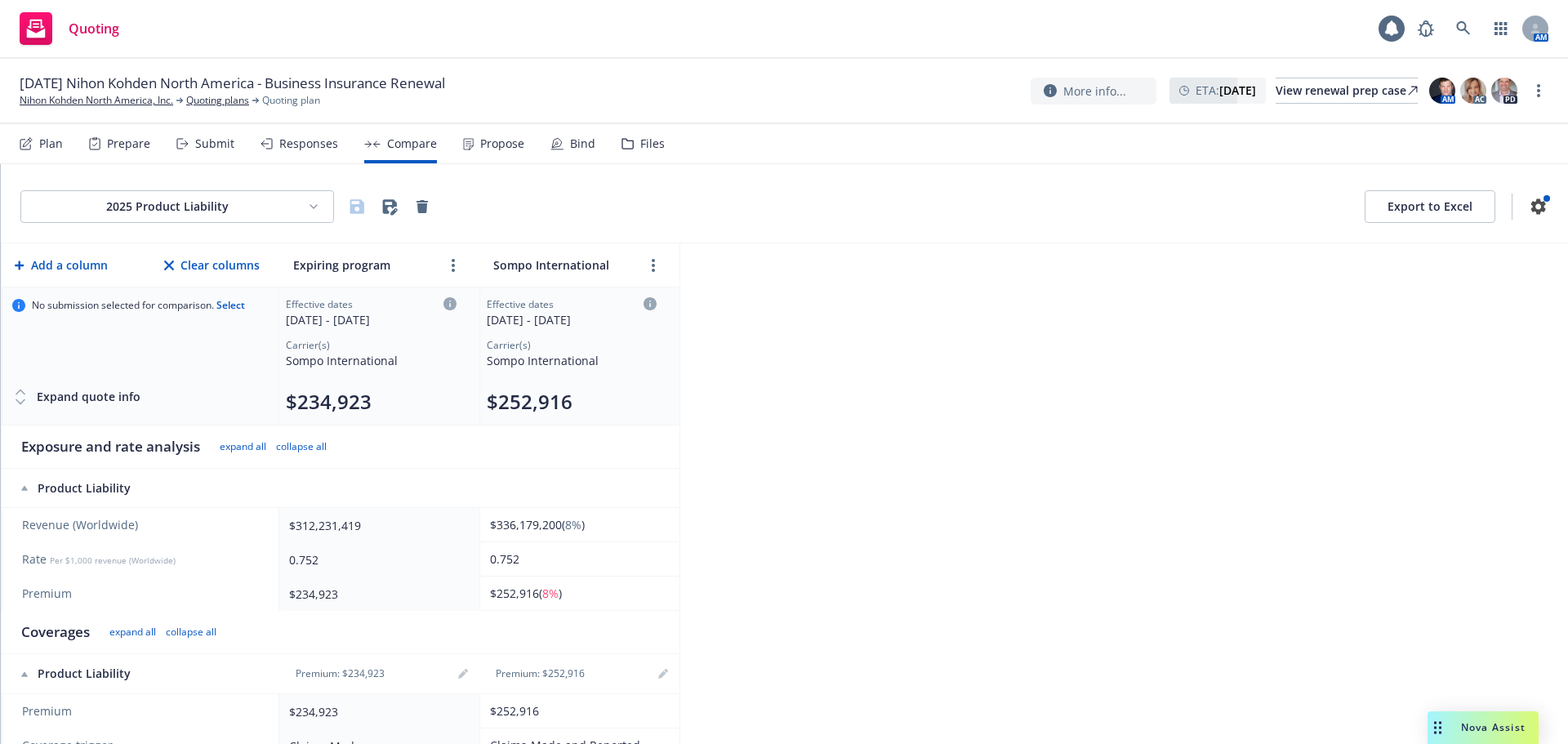
click at [176, 213] on html "Quoting 1 AM 11/01/25 Nihon Kohden North America - Business Insurance Renewal N…" at bounding box center [784, 372] width 1568 height 744
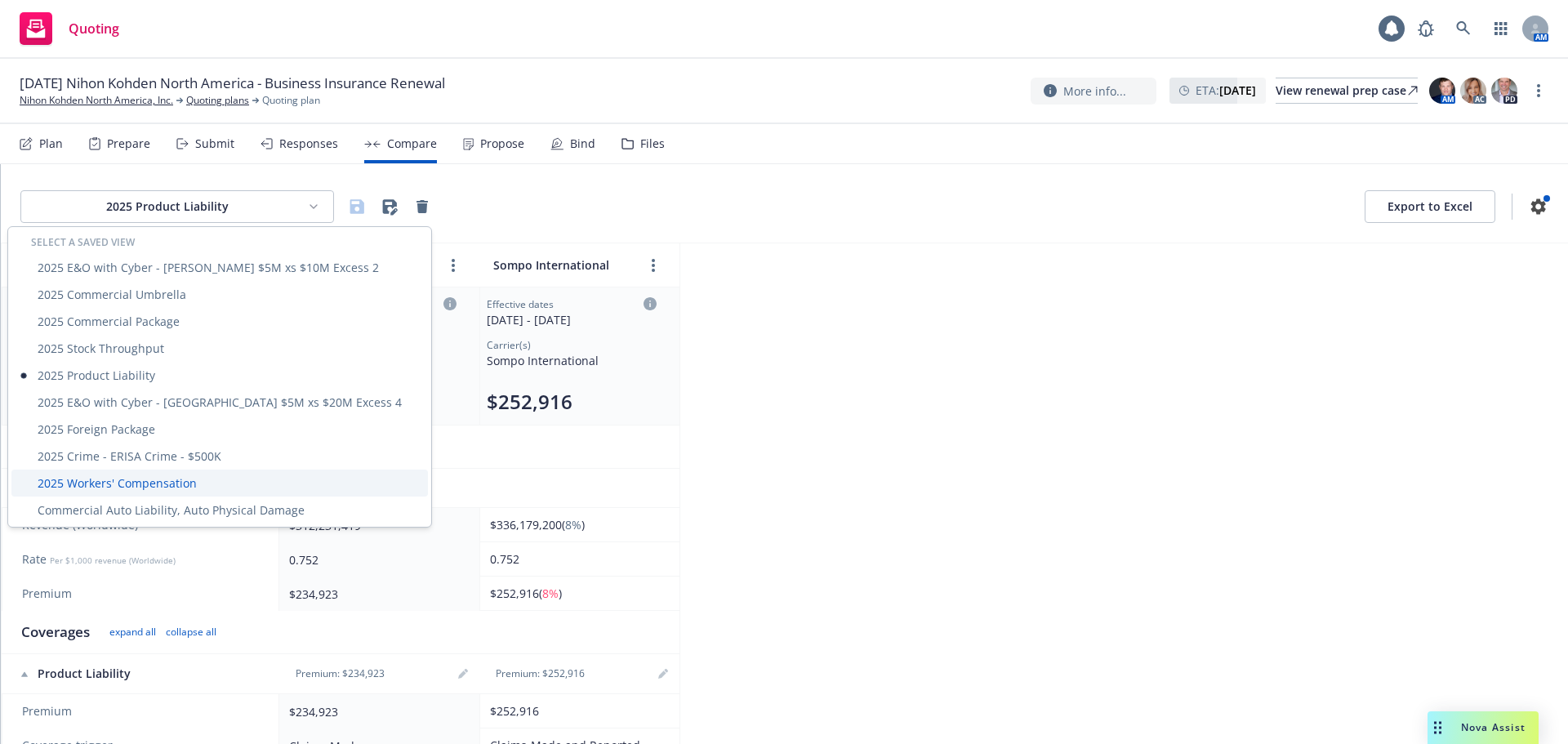
click at [152, 481] on div "2025 Workers' Compensation" at bounding box center [219, 483] width 417 height 27
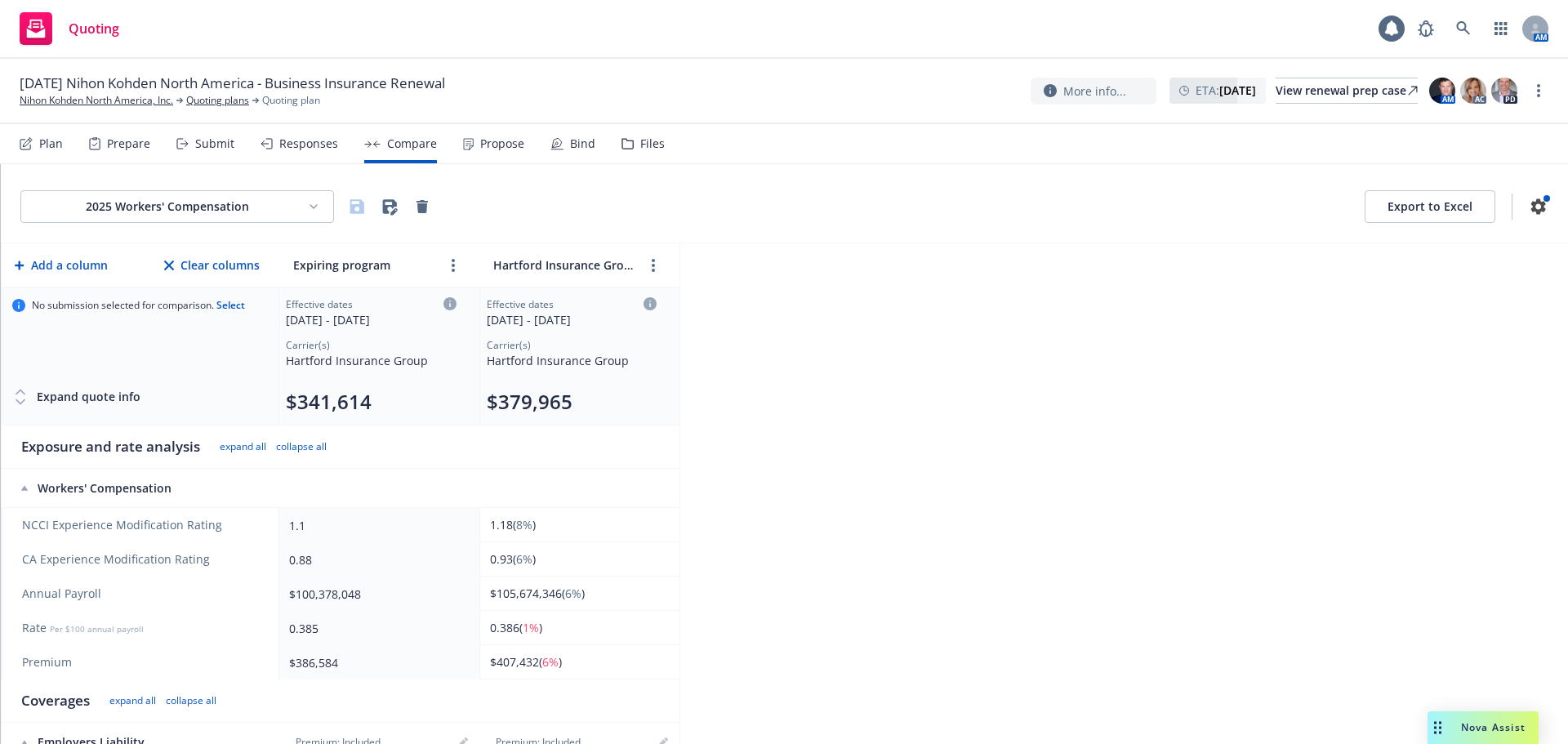
click at [272, 222] on html "Quoting 1 AM 11/01/25 Nihon Kohden North America - Business Insurance Renewal N…" at bounding box center [784, 372] width 1568 height 744
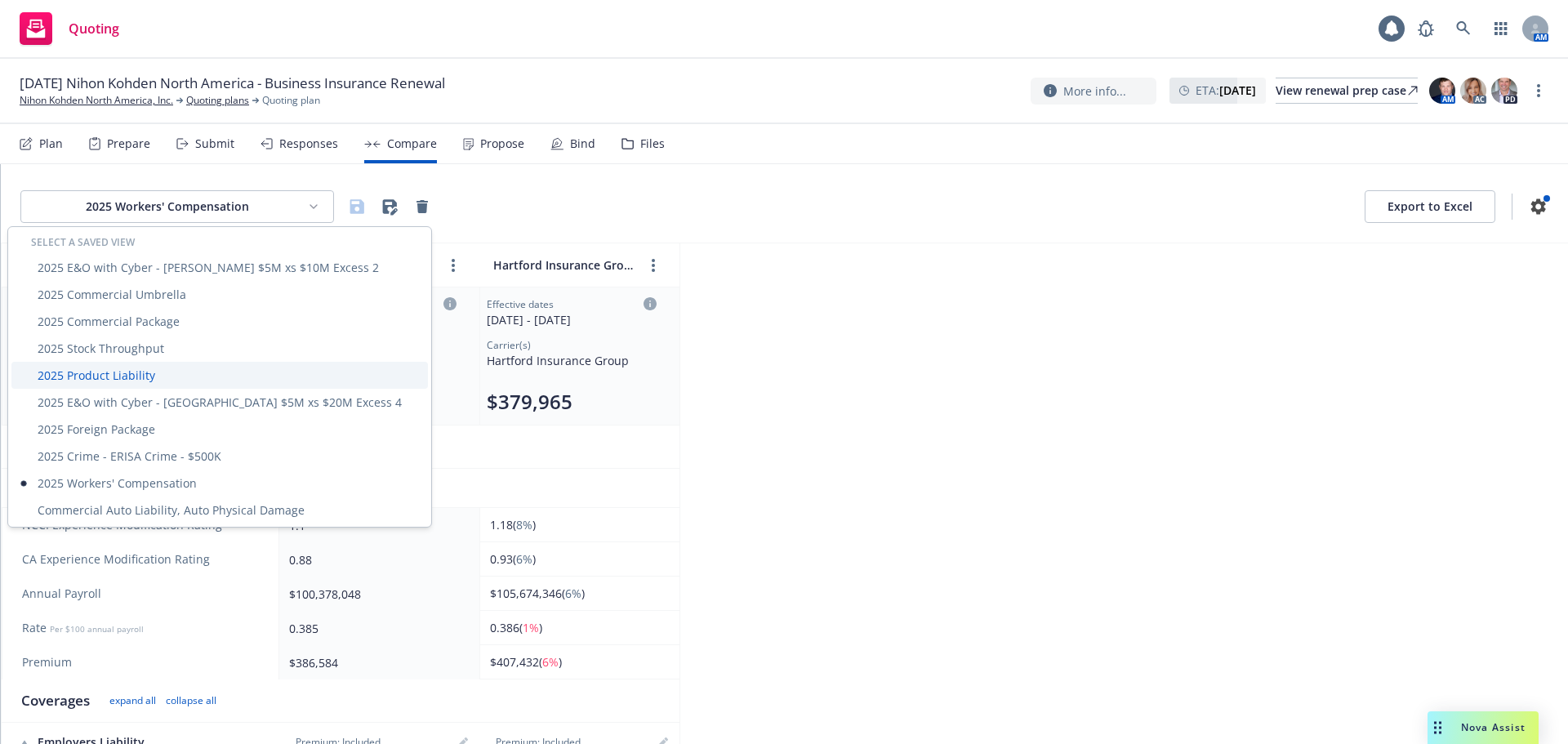
click at [153, 378] on div "2025 Product Liability" at bounding box center [219, 376] width 417 height 27
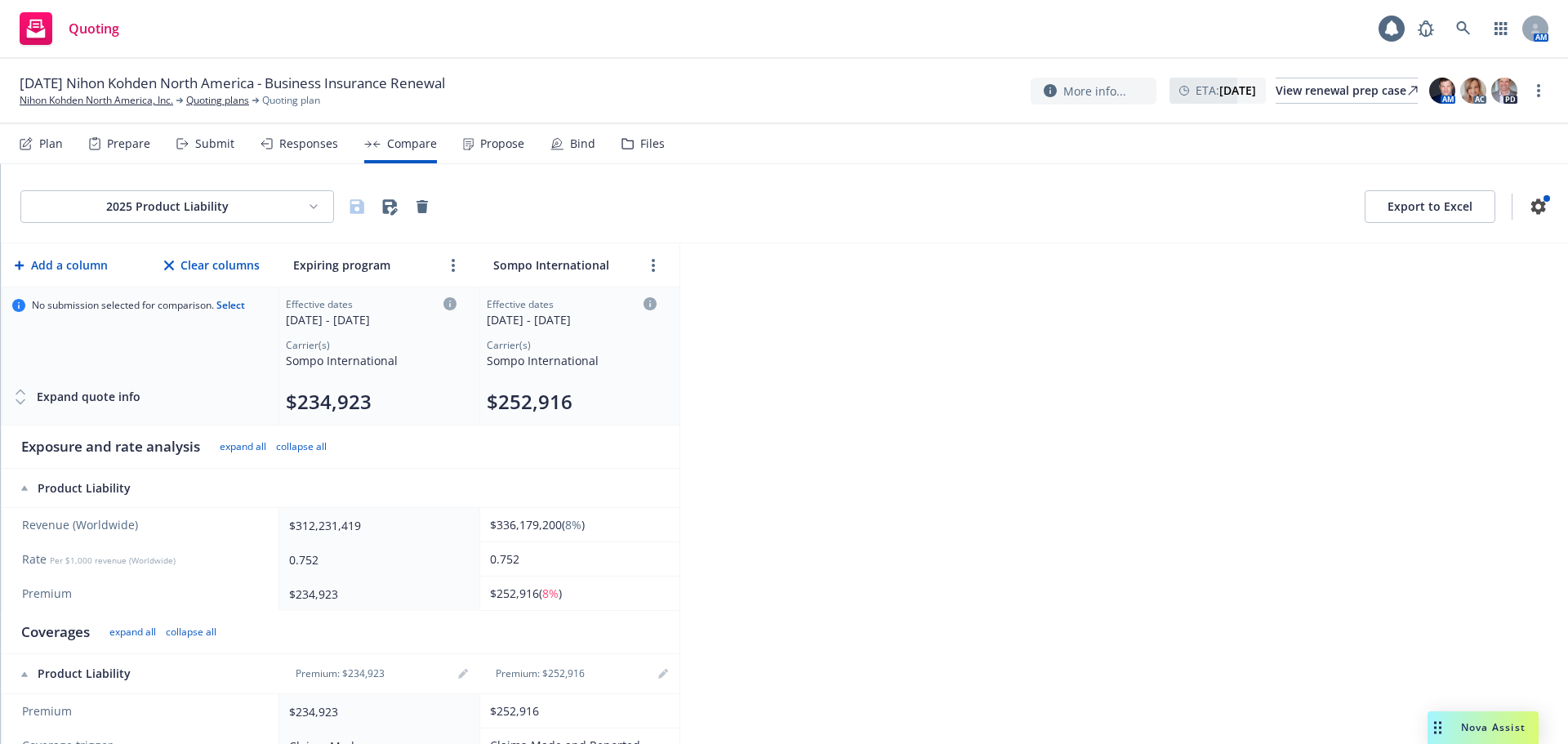
click at [202, 224] on div "2025 Product Liability Export to Excel" at bounding box center [784, 203] width 1567 height 79
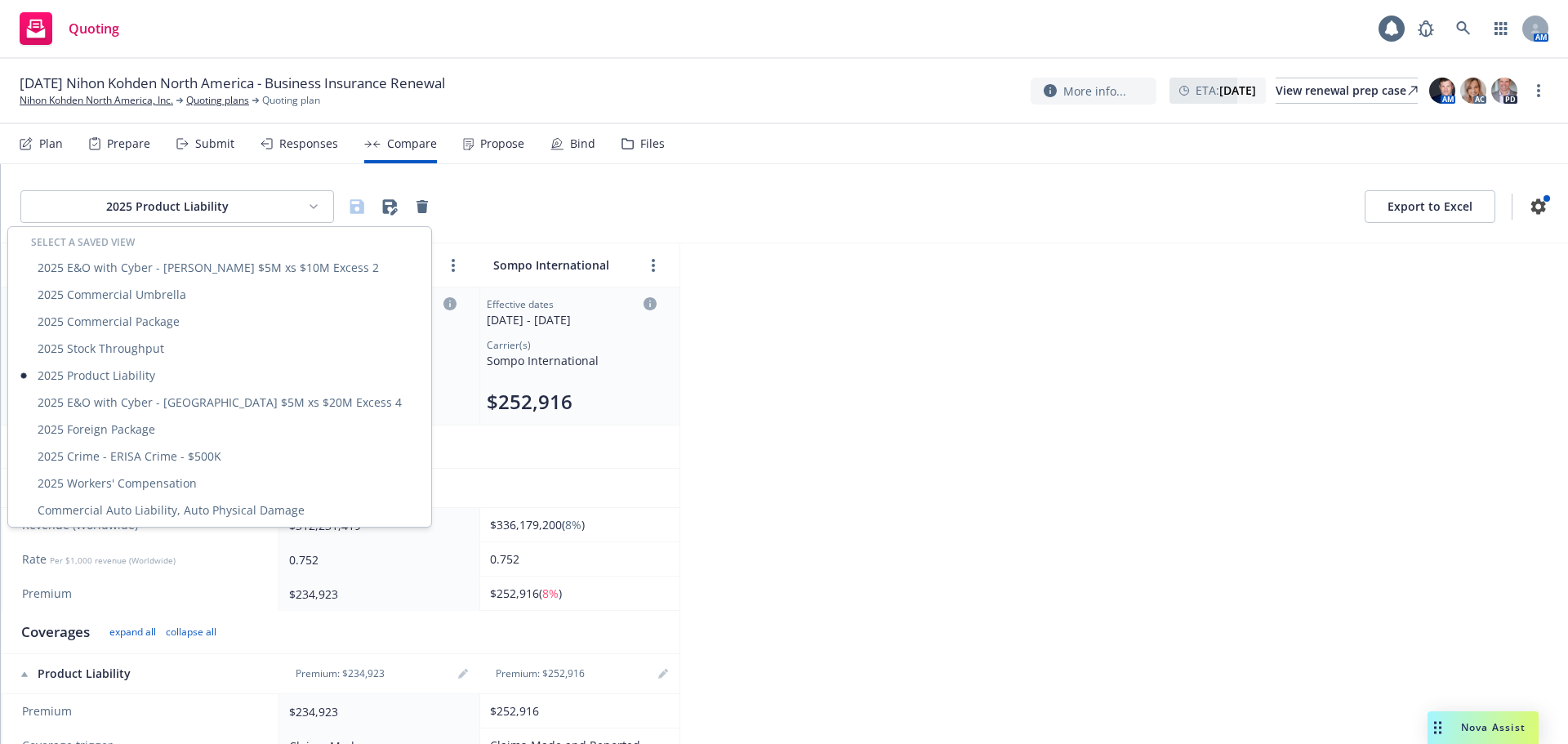
click at [207, 207] on html "Quoting 1 AM 11/01/25 Nihon Kohden North America - Business Insurance Renewal N…" at bounding box center [784, 372] width 1568 height 744
click at [150, 372] on div "2025 Product Liability" at bounding box center [219, 376] width 417 height 27
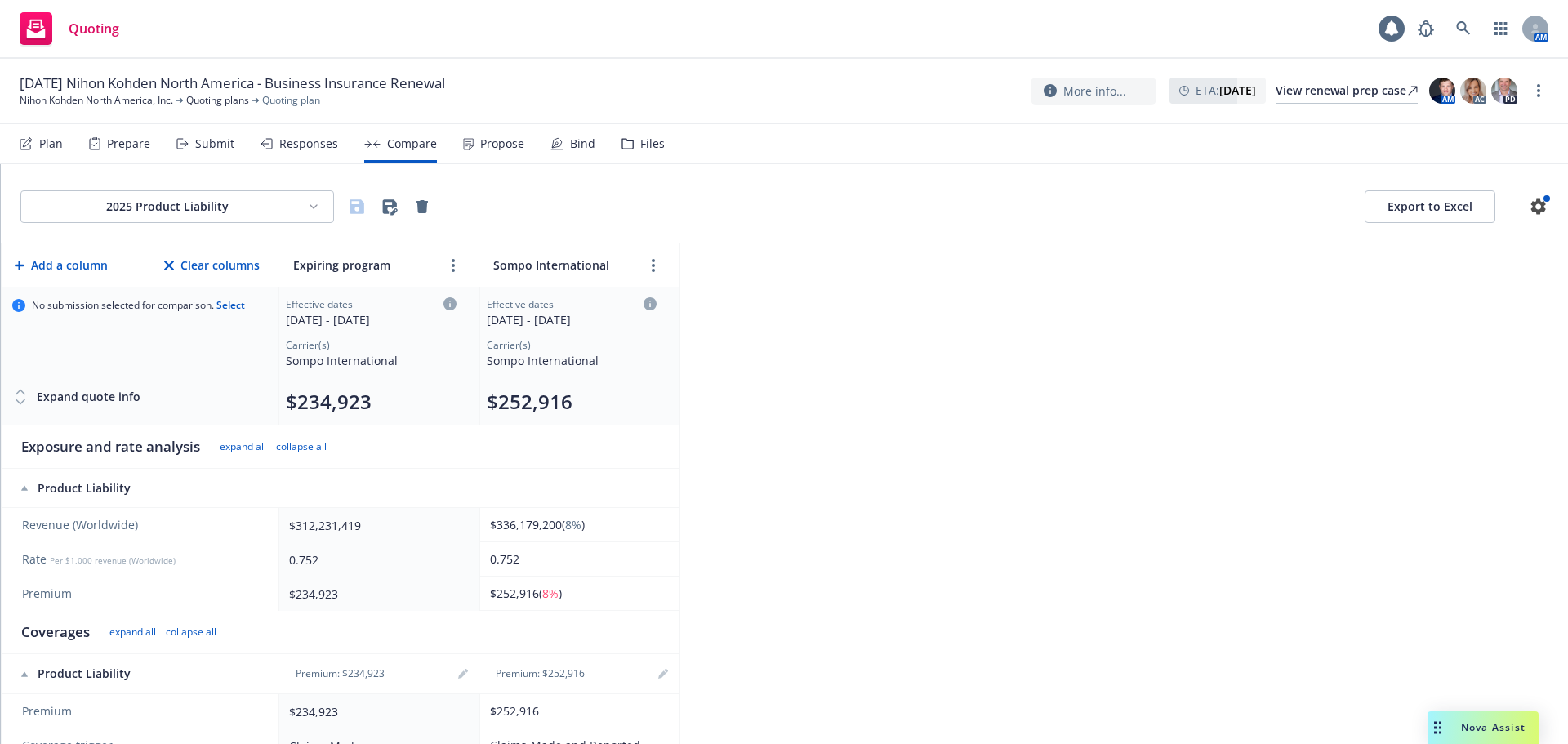
click at [498, 149] on div "Propose" at bounding box center [503, 143] width 44 height 13
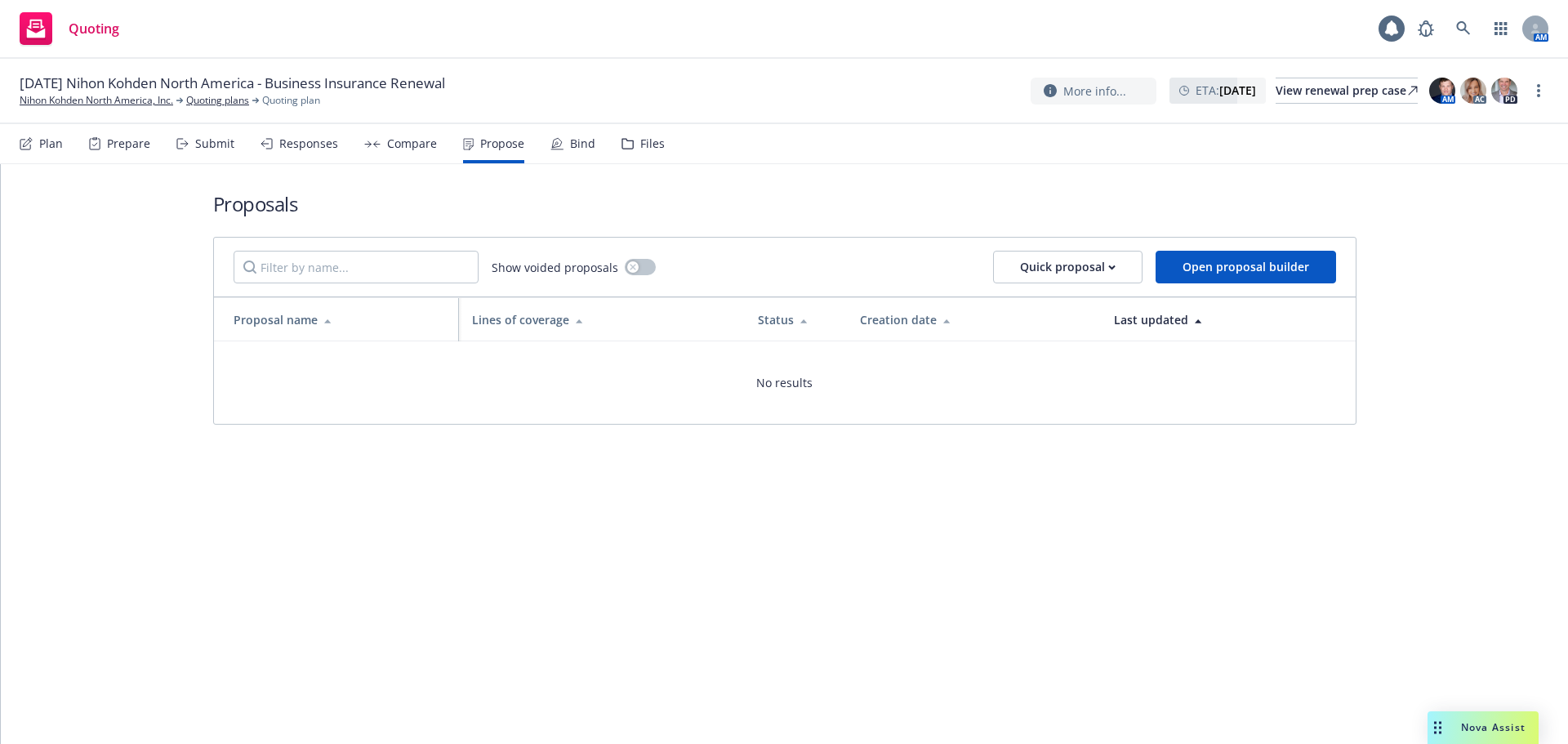
click at [436, 146] on div "Plan Prepare Submit Responses Compare Propose Bind Files" at bounding box center [342, 144] width 645 height 39
click at [426, 144] on div "Compare" at bounding box center [412, 143] width 50 height 13
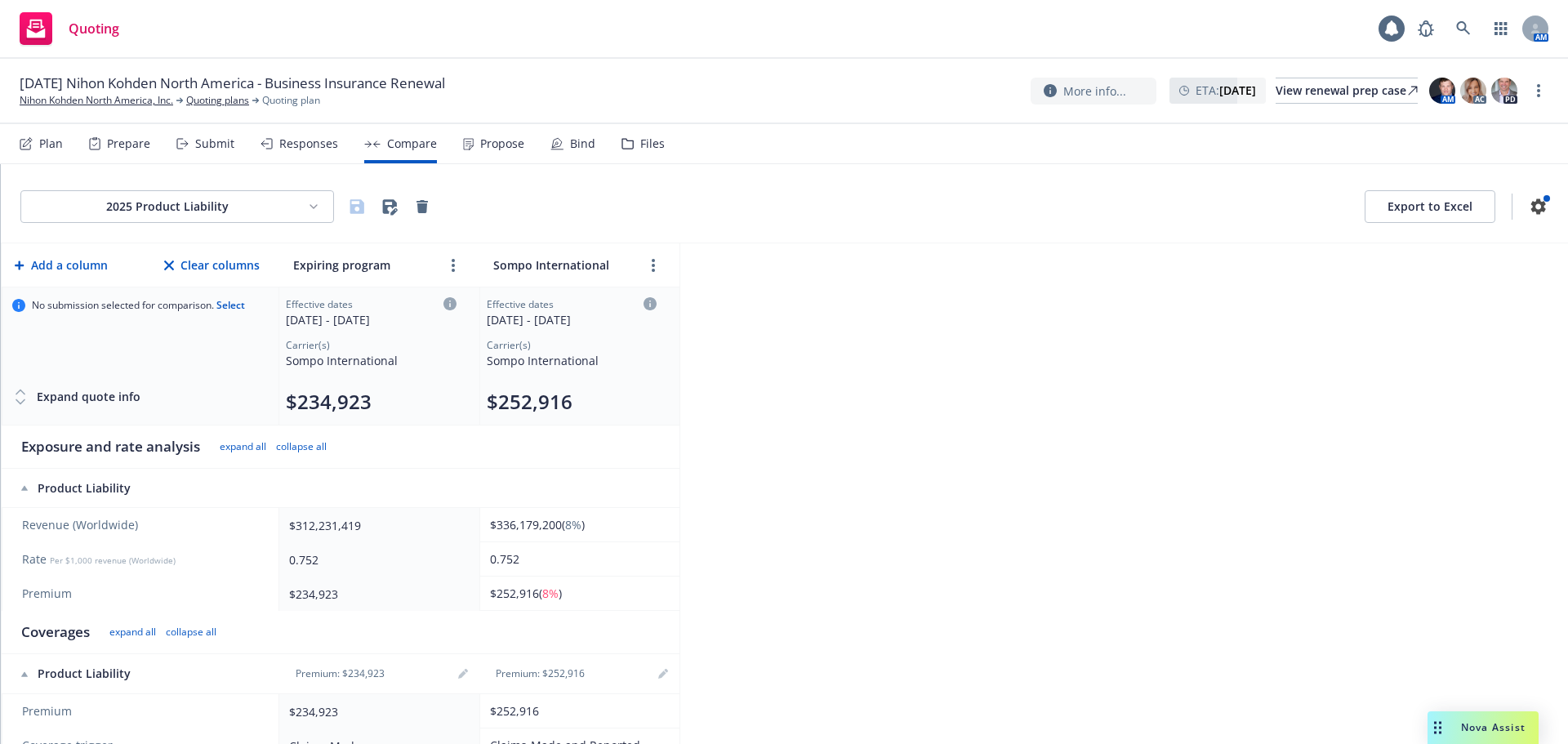
click at [508, 142] on div "Propose" at bounding box center [503, 143] width 44 height 13
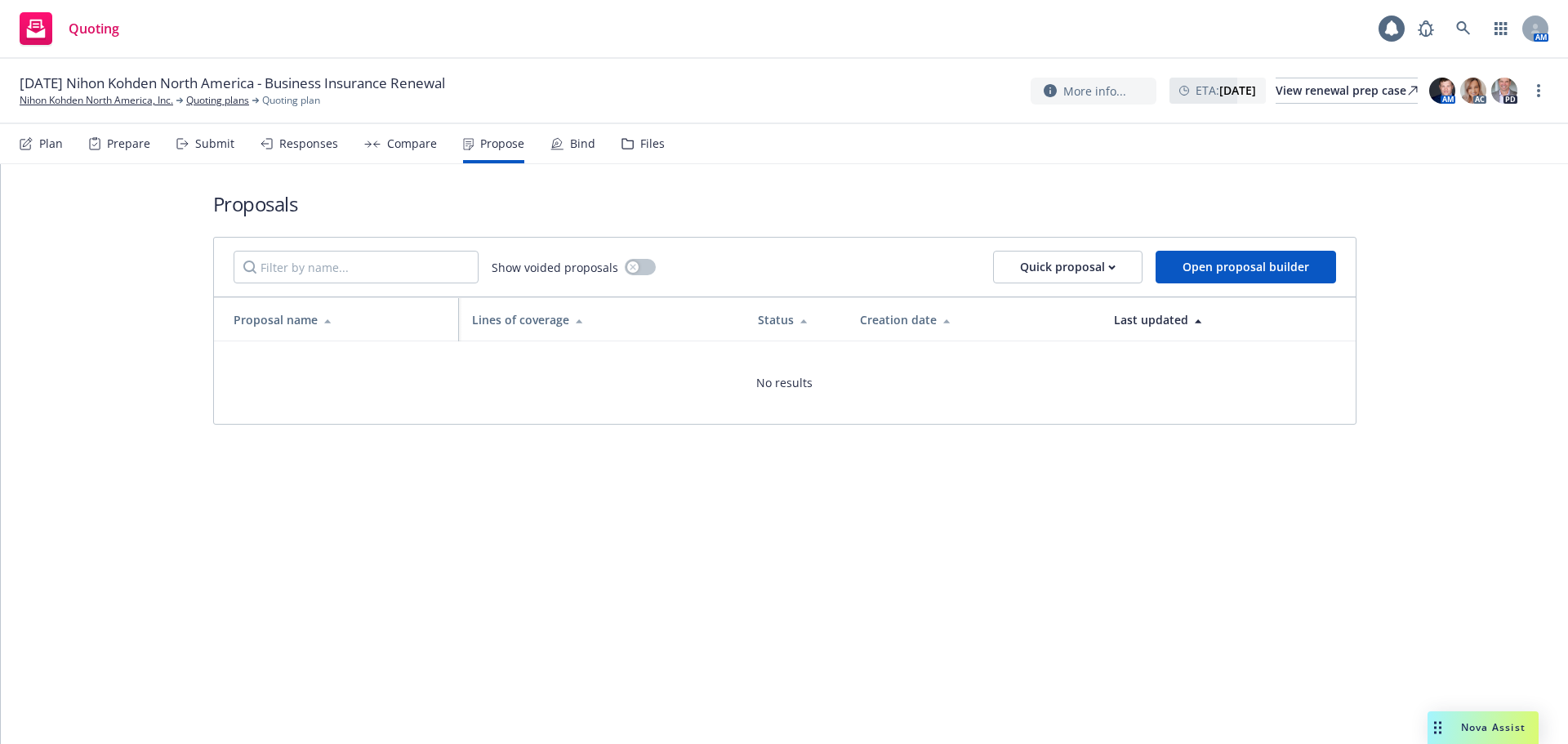
click at [577, 145] on div "Bind" at bounding box center [582, 143] width 26 height 13
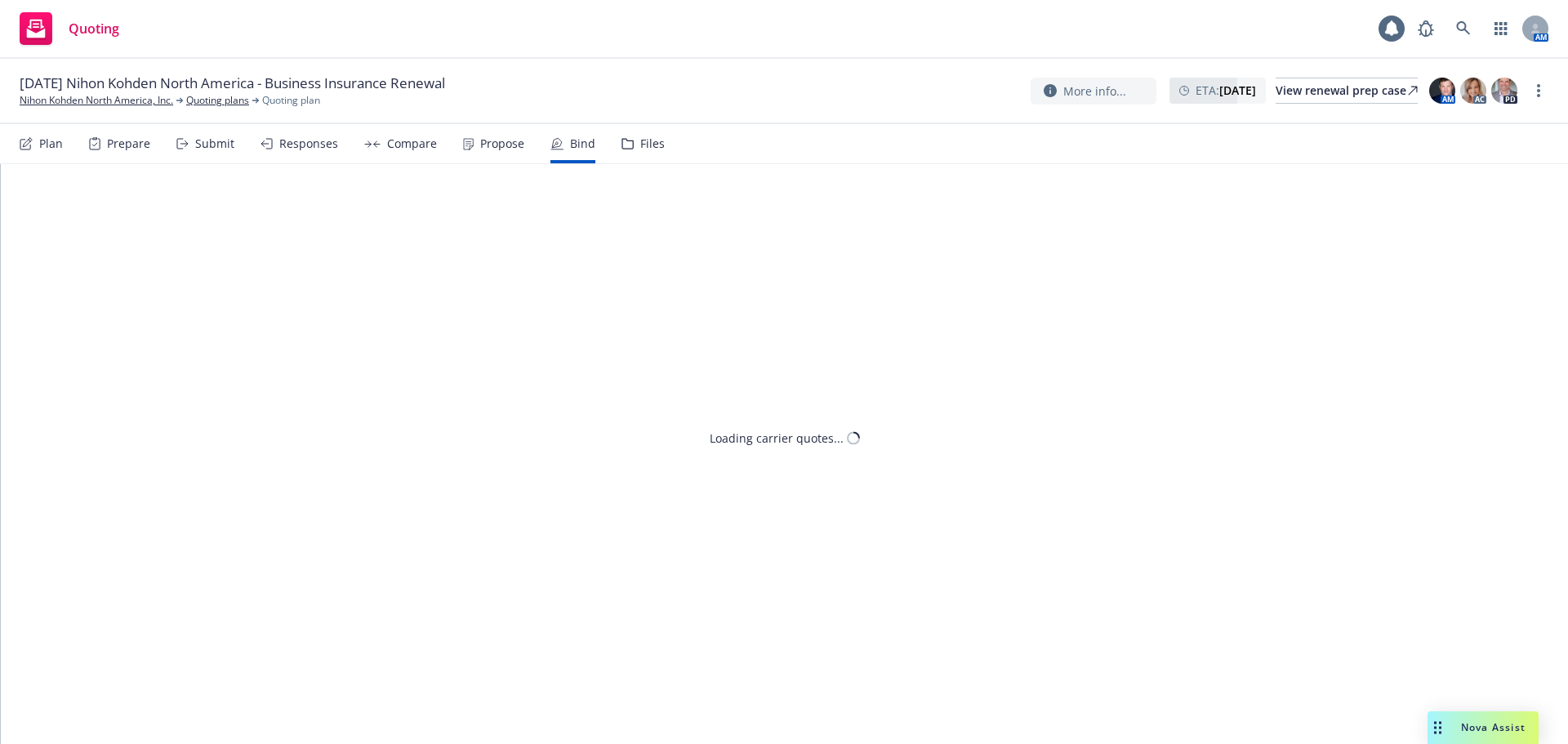
click at [632, 145] on div "Files" at bounding box center [643, 144] width 43 height 39
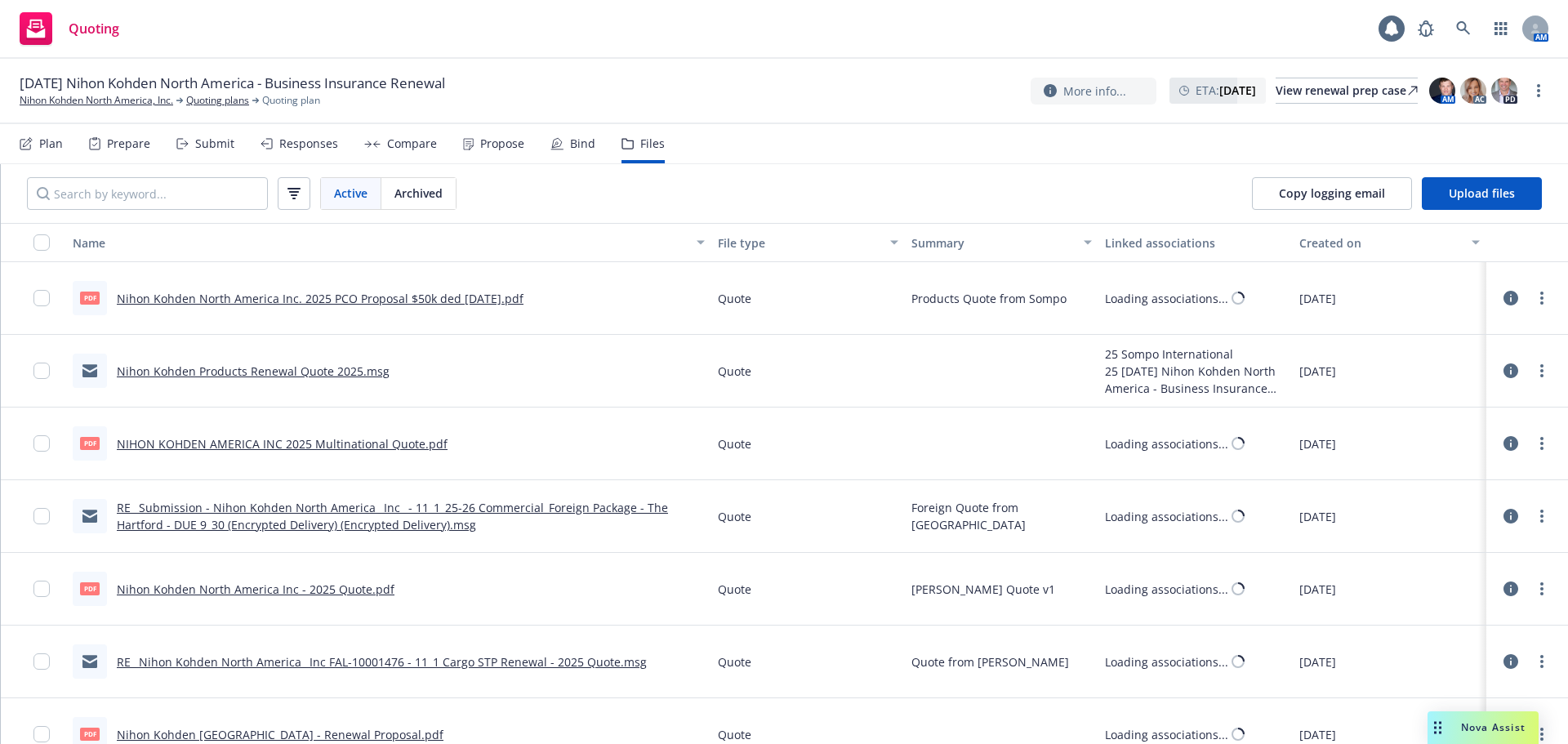
click at [397, 141] on div "Compare" at bounding box center [412, 143] width 50 height 13
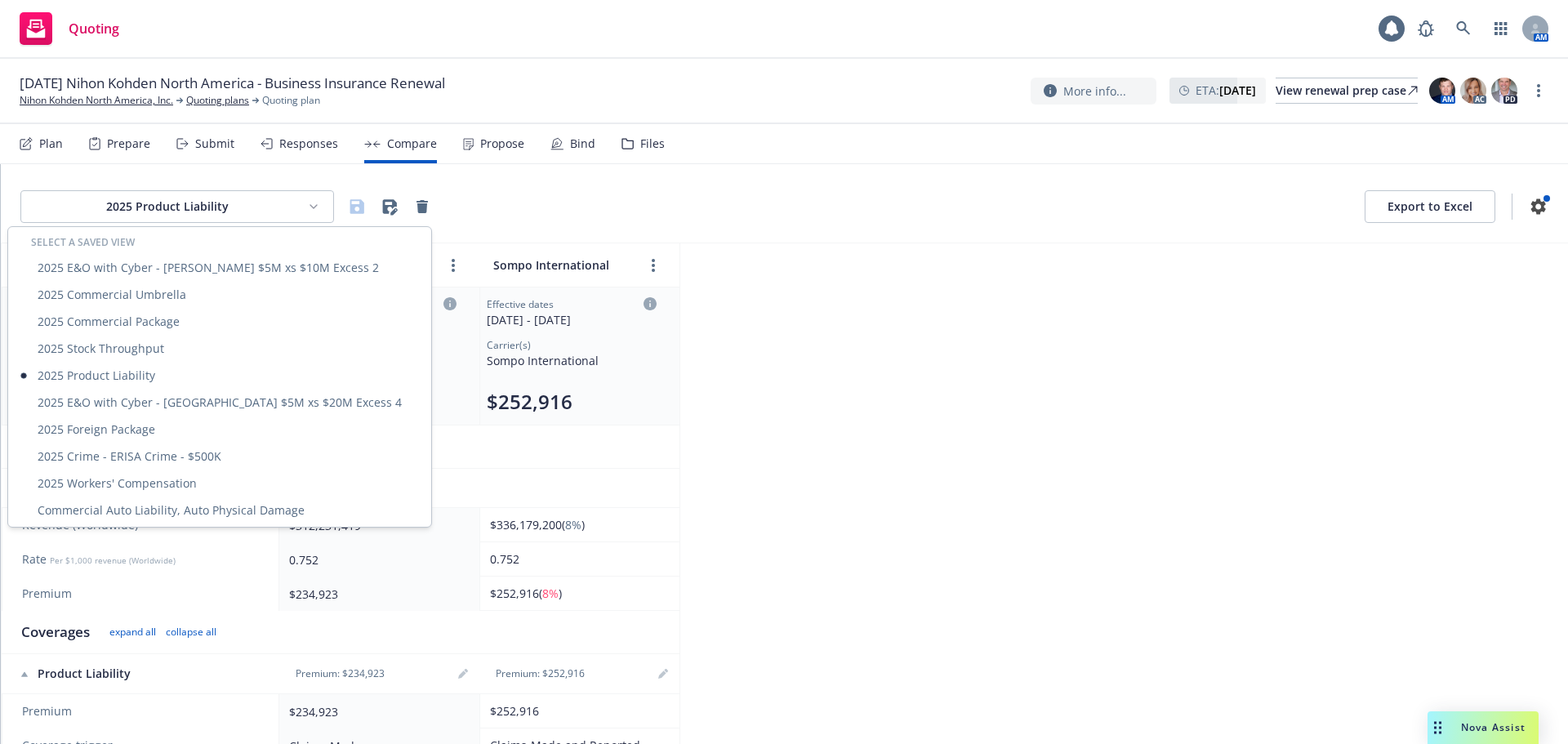
click at [245, 209] on html "Quoting 1 AM 11/01/25 Nihon Kohden North America - Business Insurance Renewal N…" at bounding box center [784, 372] width 1568 height 744
click at [190, 324] on div "2025 Commercial Package" at bounding box center [219, 321] width 417 height 27
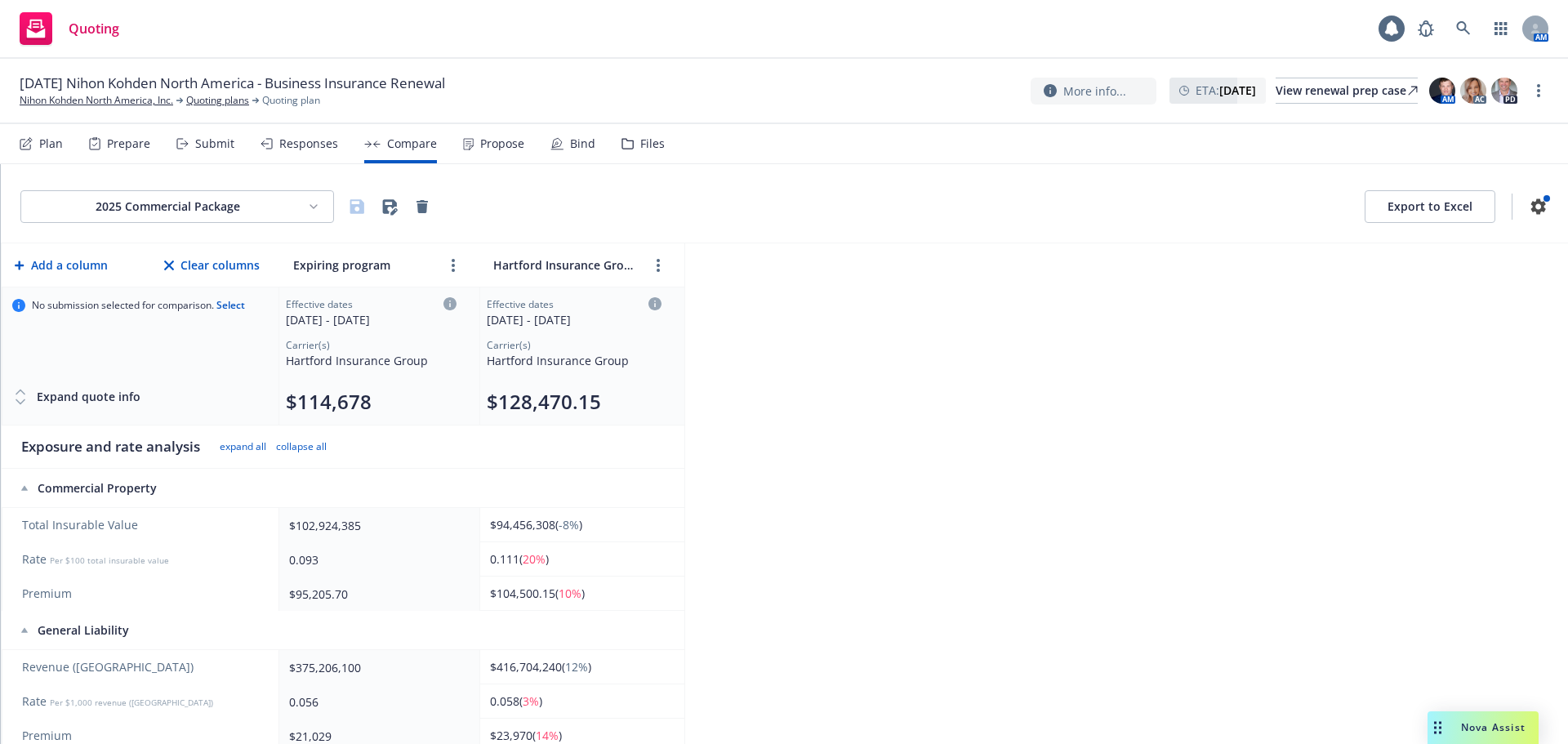
click at [228, 203] on html "Quoting 1 AM 11/01/25 Nihon Kohden North America - Business Insurance Renewal N…" at bounding box center [784, 372] width 1568 height 744
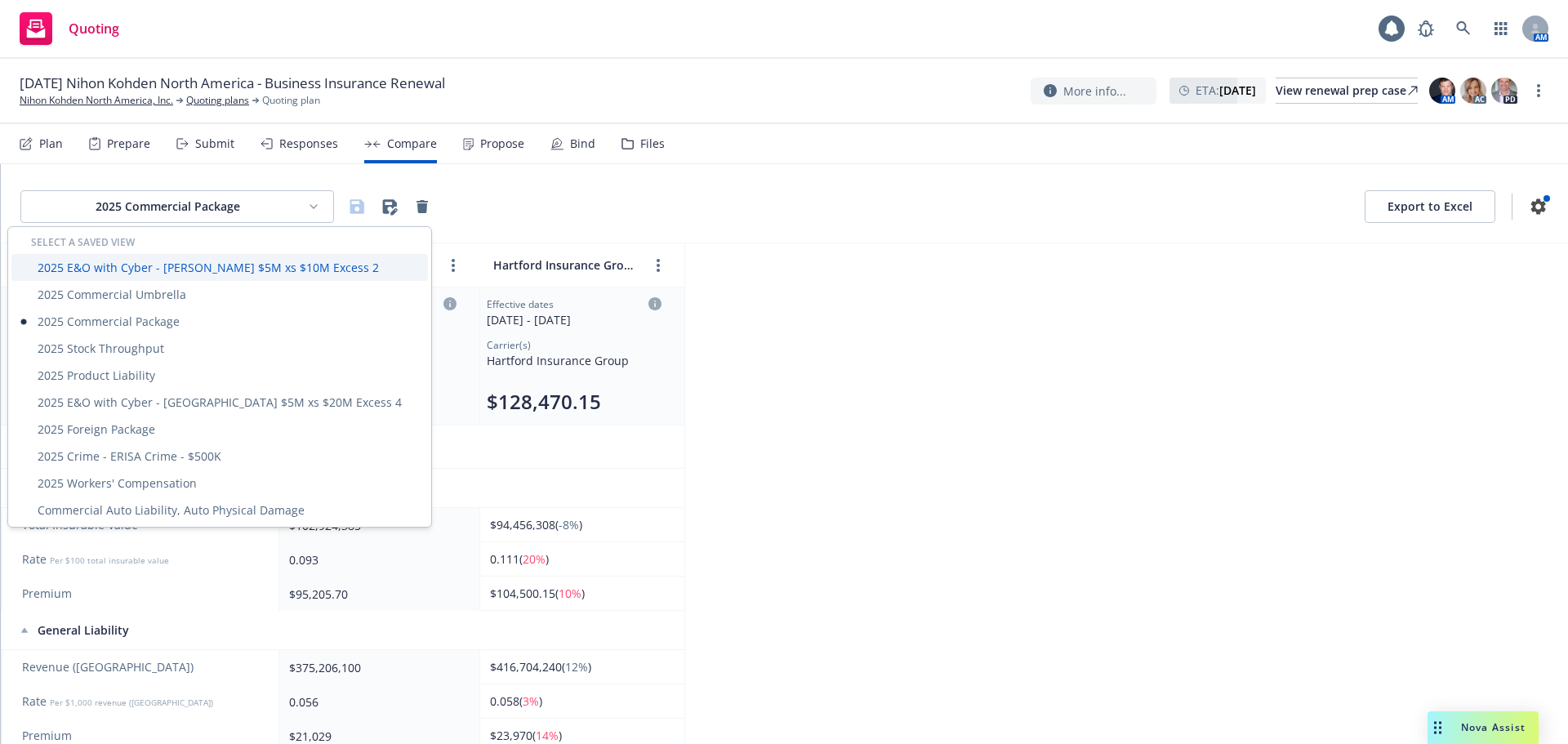
click at [228, 274] on div "2025 E&O with Cyber - Markel $5M xs $10M Excess 2" at bounding box center [219, 268] width 417 height 27
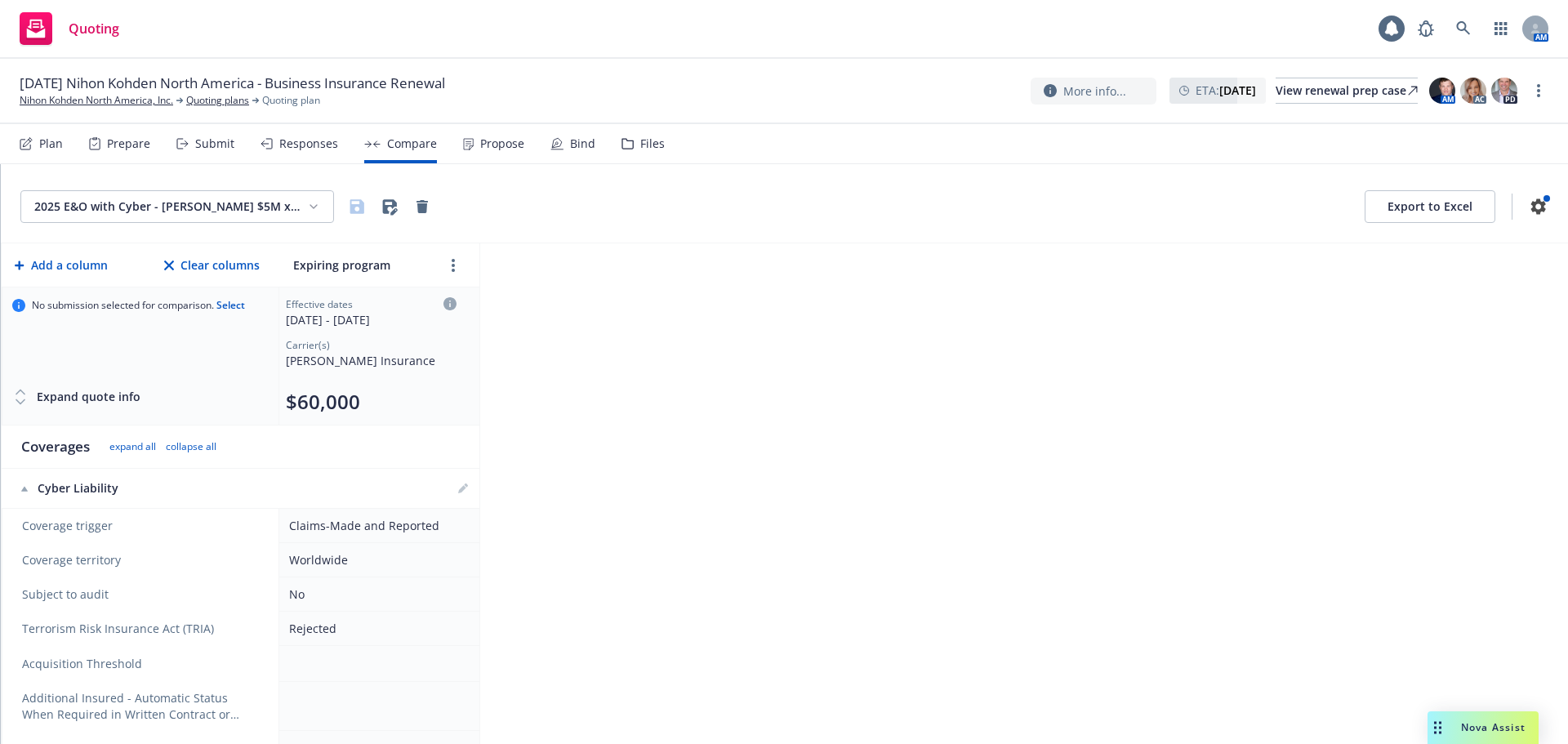
click at [196, 213] on html "Quoting 1 AM 11/01/25 Nihon Kohden North America - Business Insurance Renewal N…" at bounding box center [784, 372] width 1568 height 744
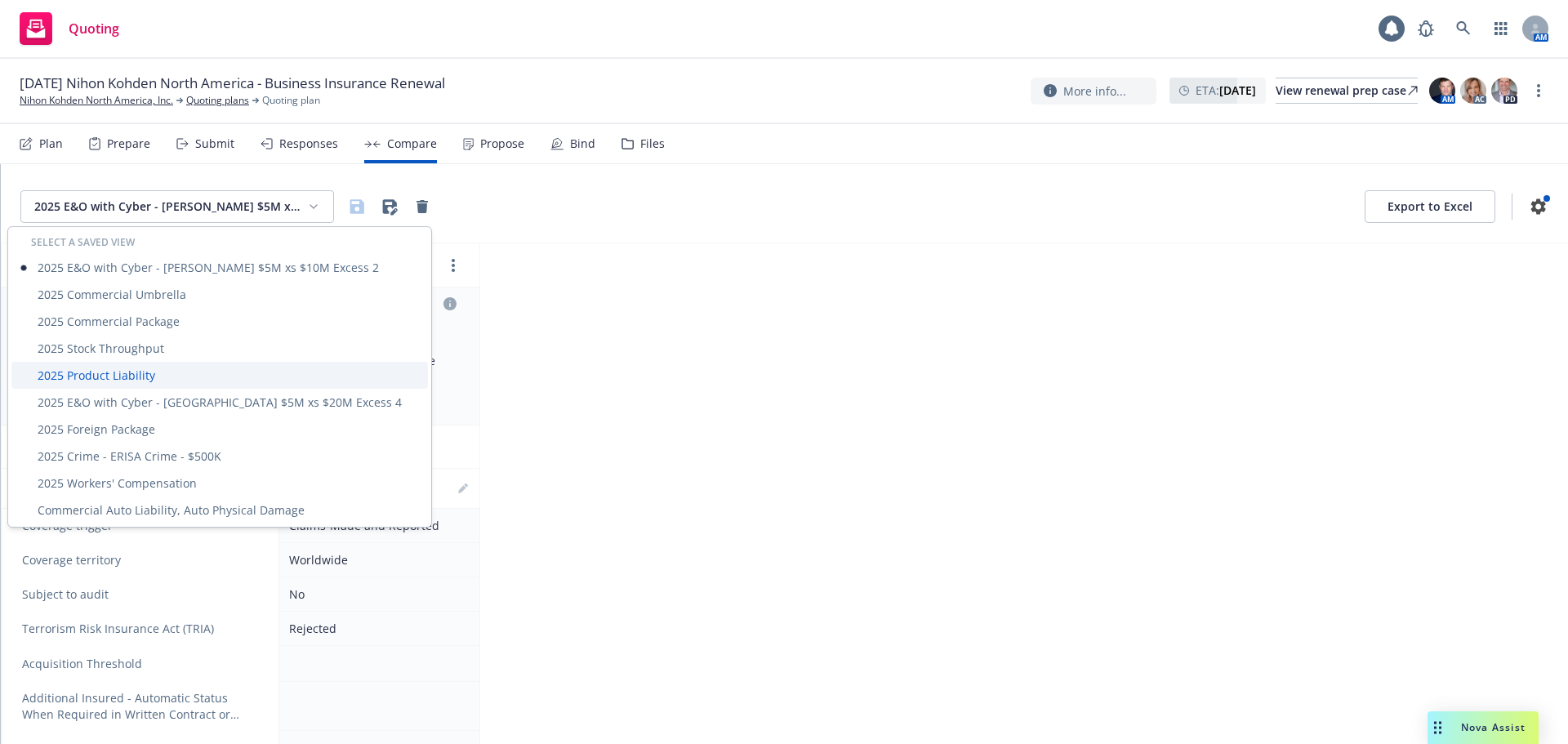
click at [186, 373] on div "2025 Product Liability" at bounding box center [219, 376] width 417 height 27
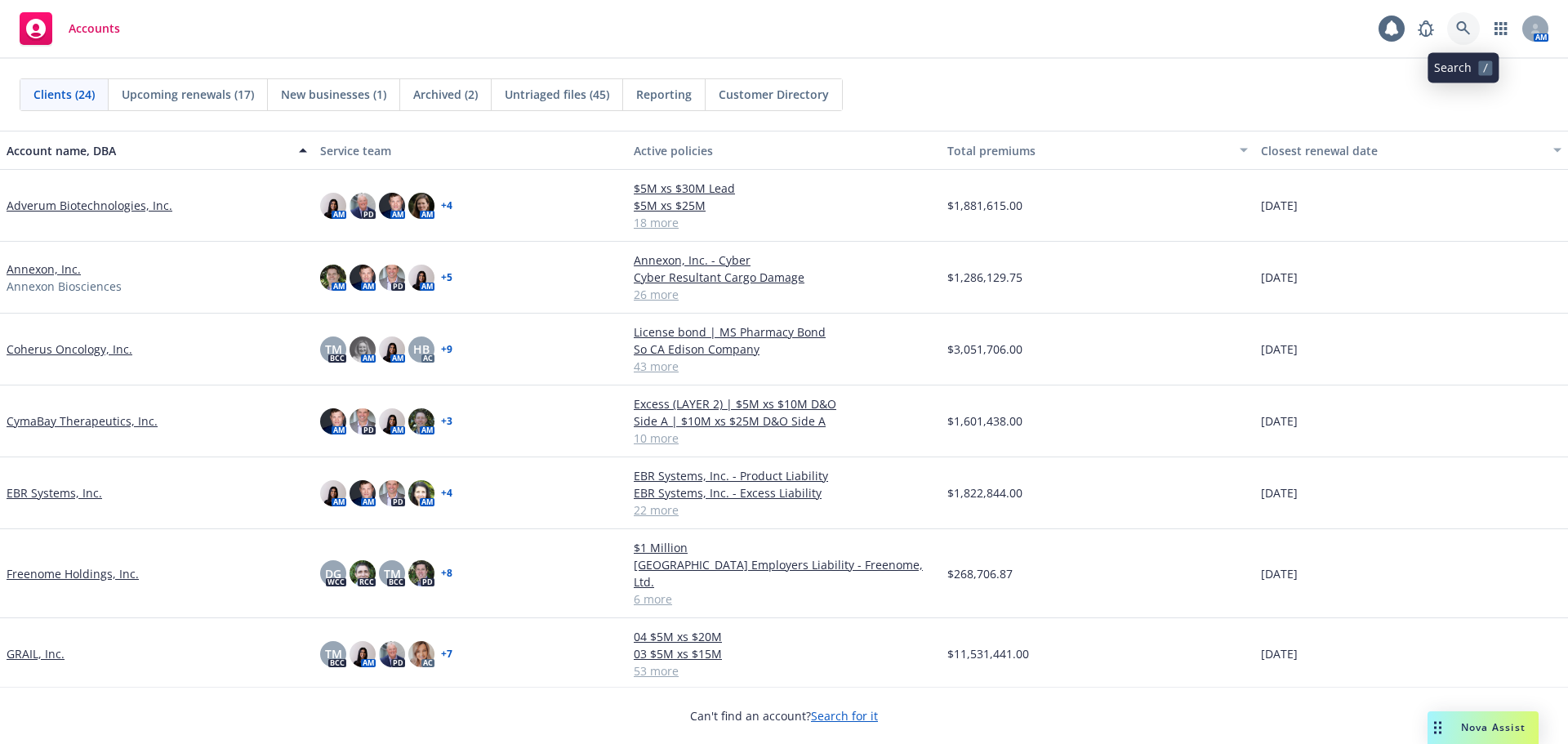
click at [1469, 31] on icon at bounding box center [1463, 28] width 14 height 14
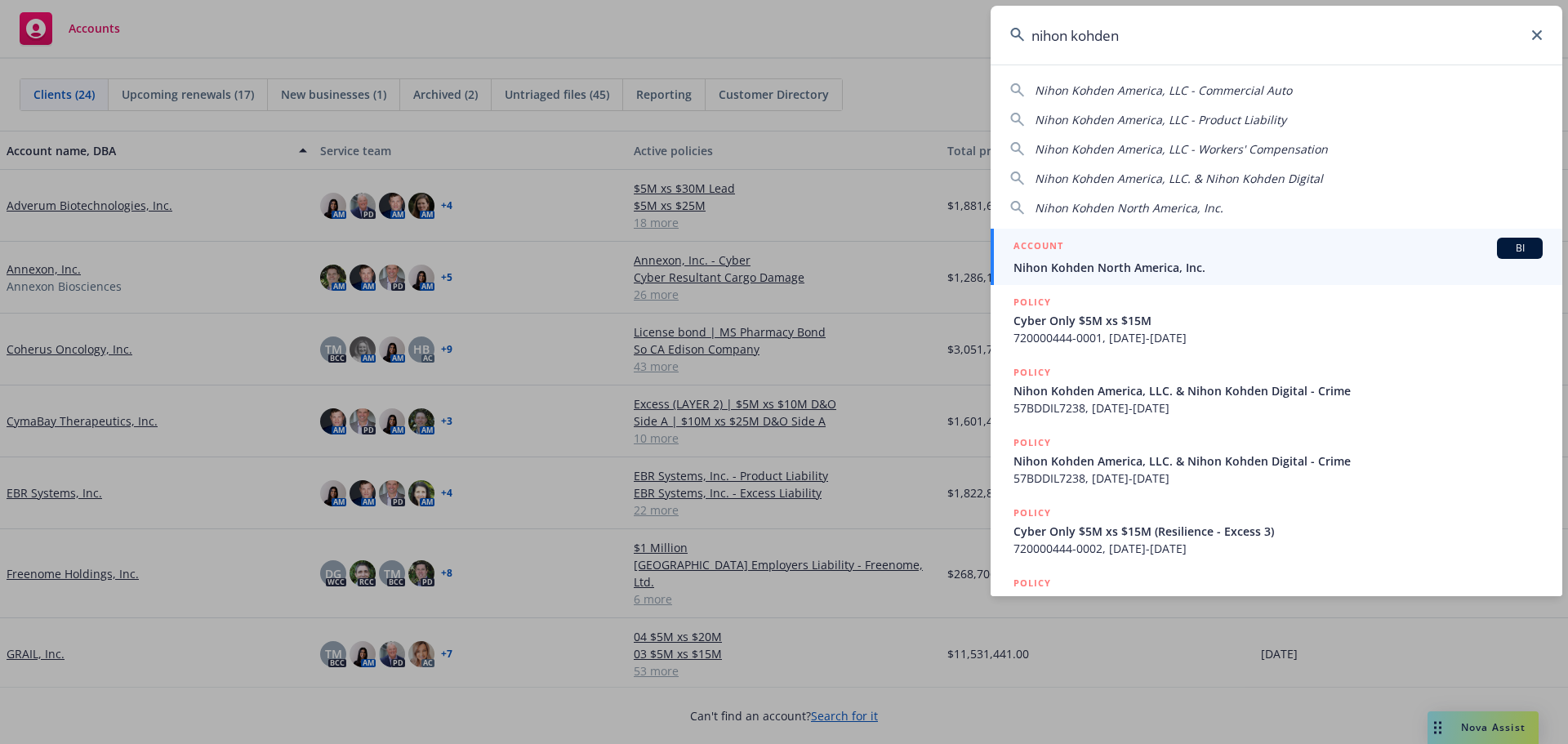
type input "nihon kohden"
click at [1175, 270] on span "Nihon Kohden North America, Inc." at bounding box center [1278, 268] width 529 height 17
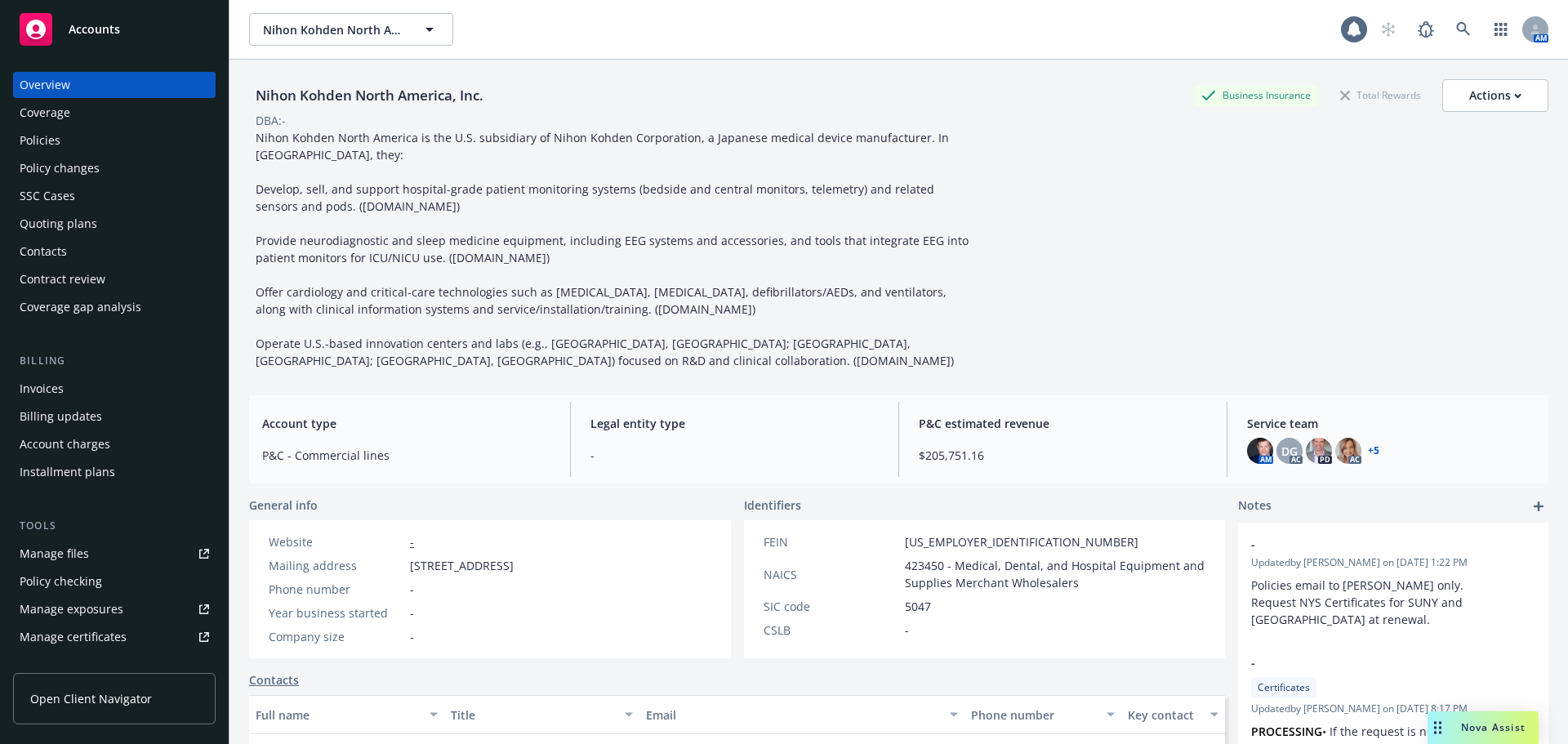
click at [88, 131] on div "Policies" at bounding box center [114, 140] width 190 height 26
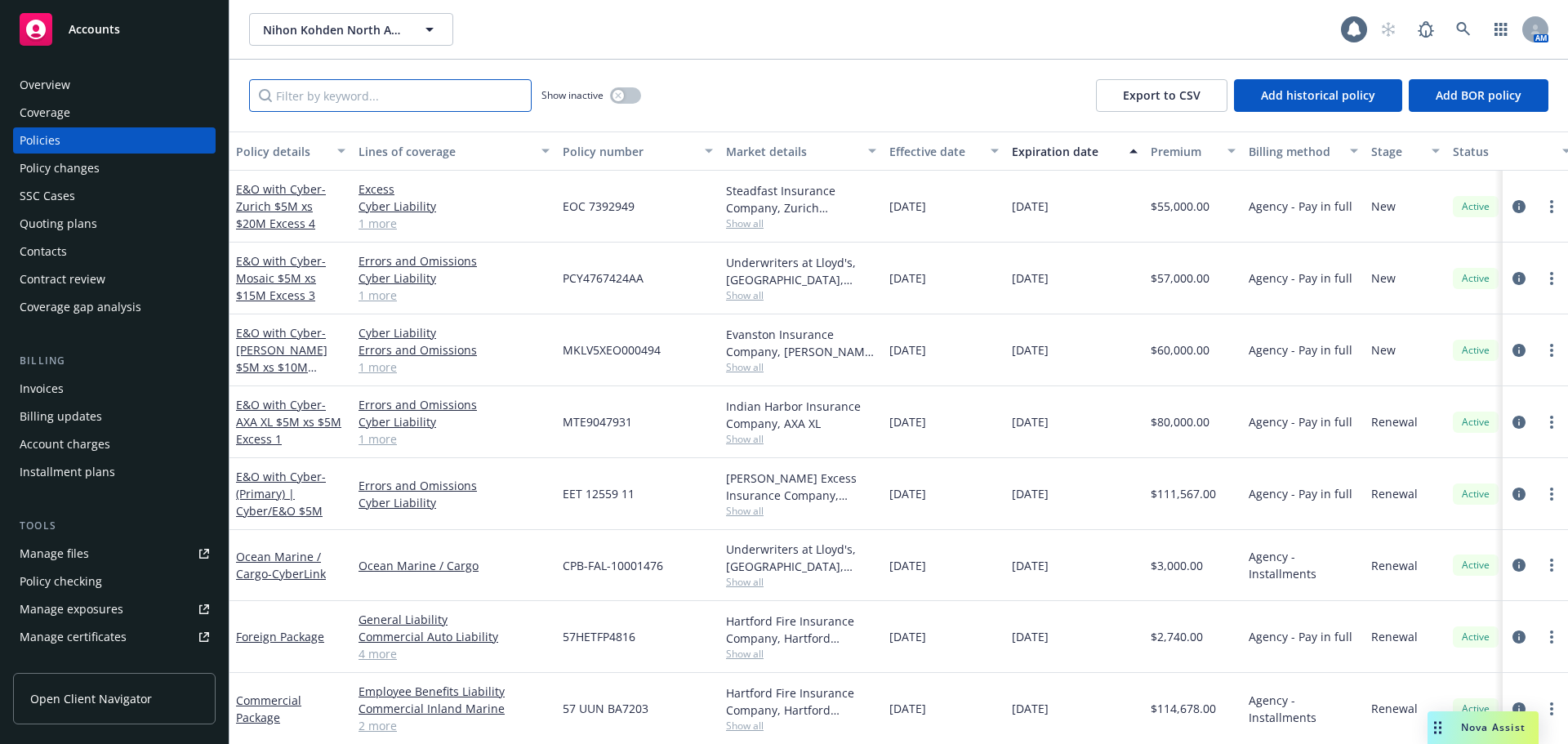
click at [286, 98] on input "Filter by keyword..." at bounding box center [390, 95] width 282 height 32
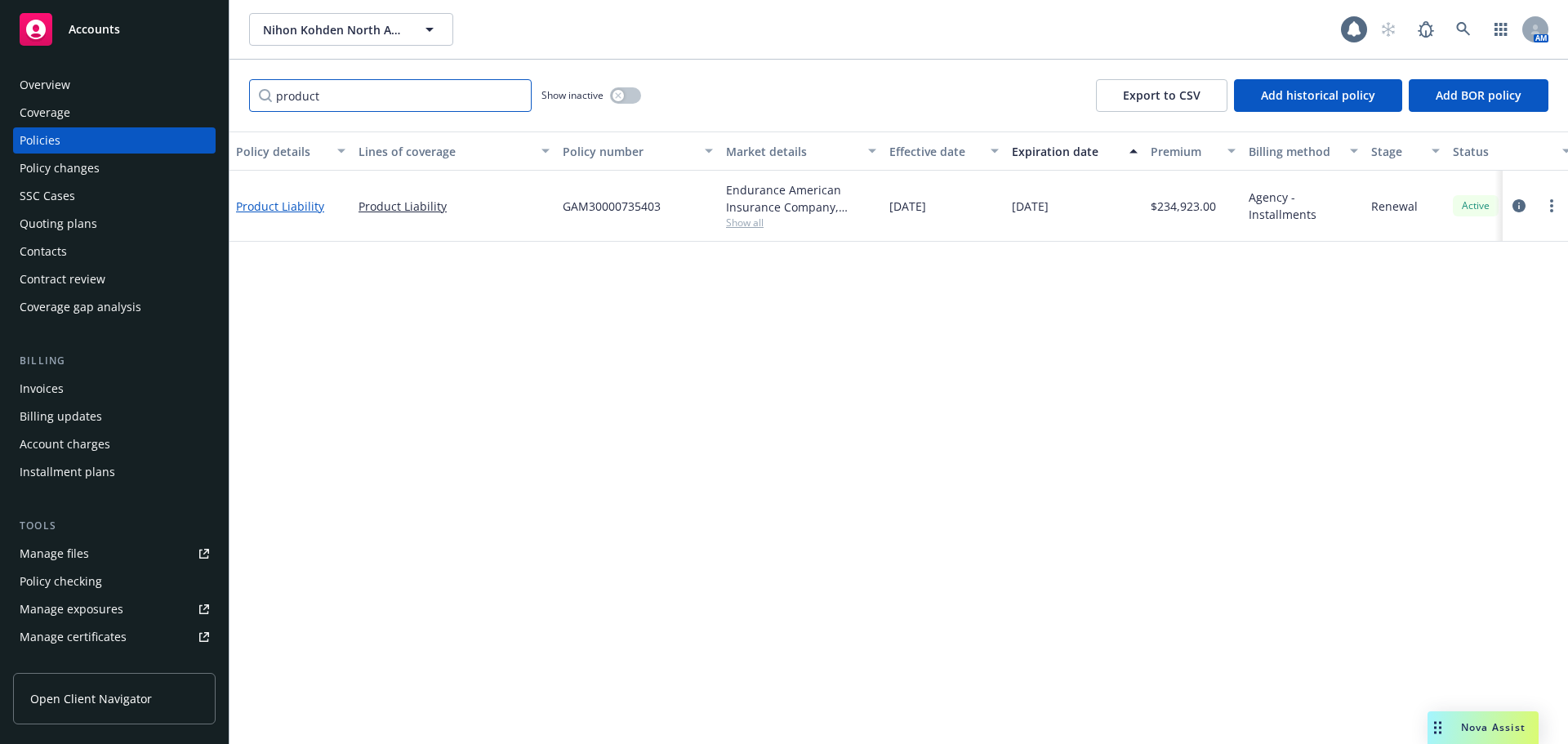
type input "product"
click at [286, 202] on link "Product Liability" at bounding box center [281, 206] width 88 height 15
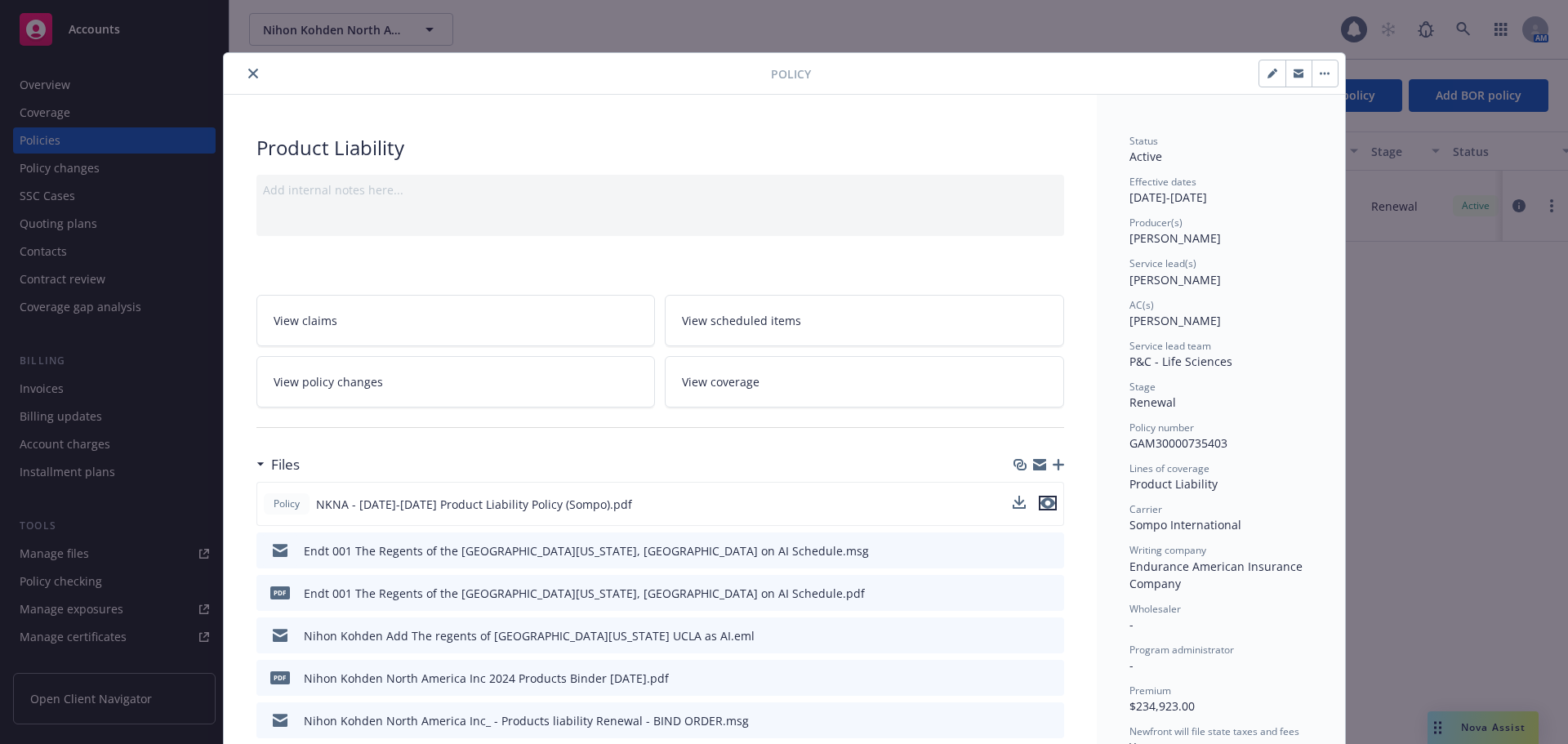
click at [1041, 502] on icon "preview file" at bounding box center [1048, 503] width 14 height 11
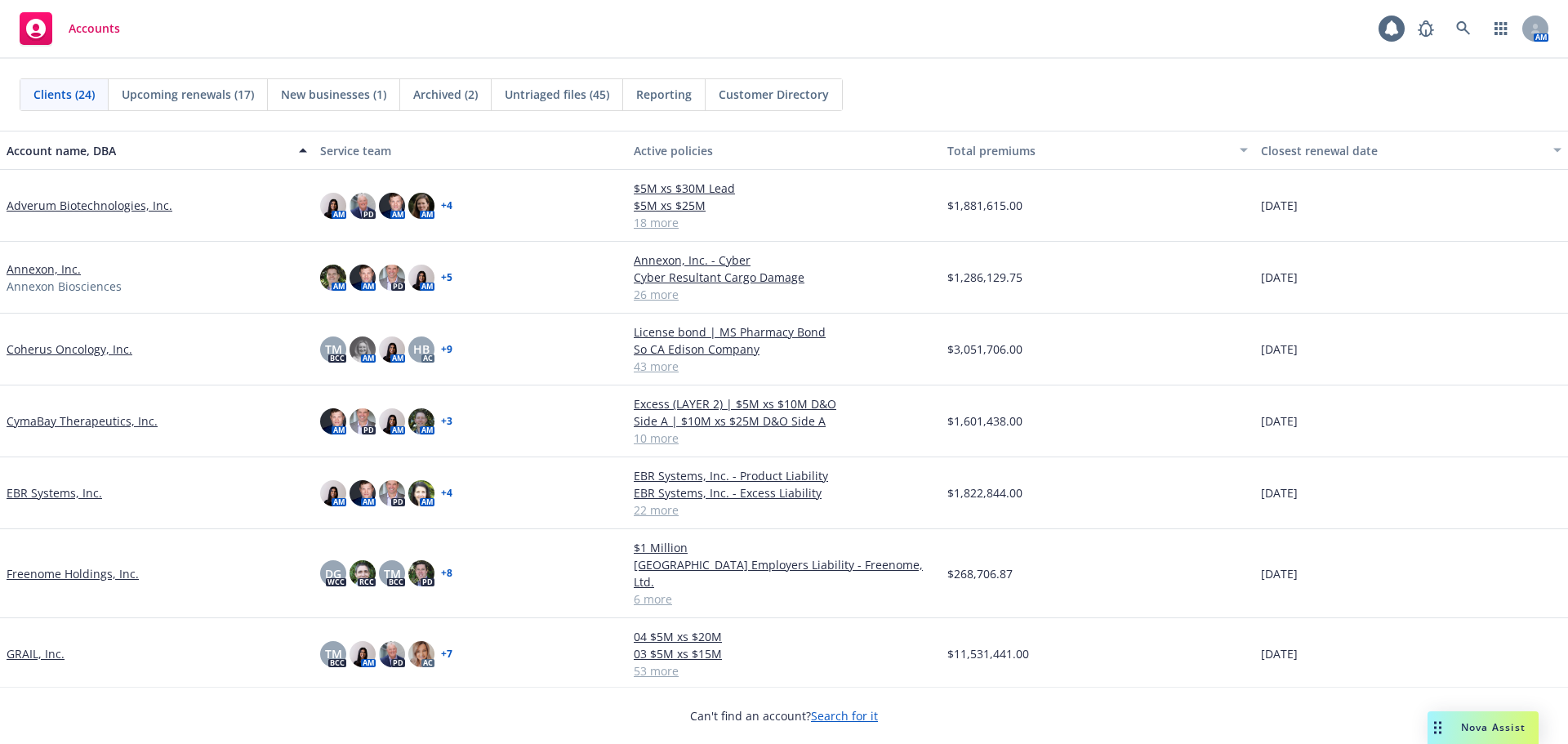
click at [514, 82] on div "Untriaged files (45)" at bounding box center [557, 94] width 132 height 31
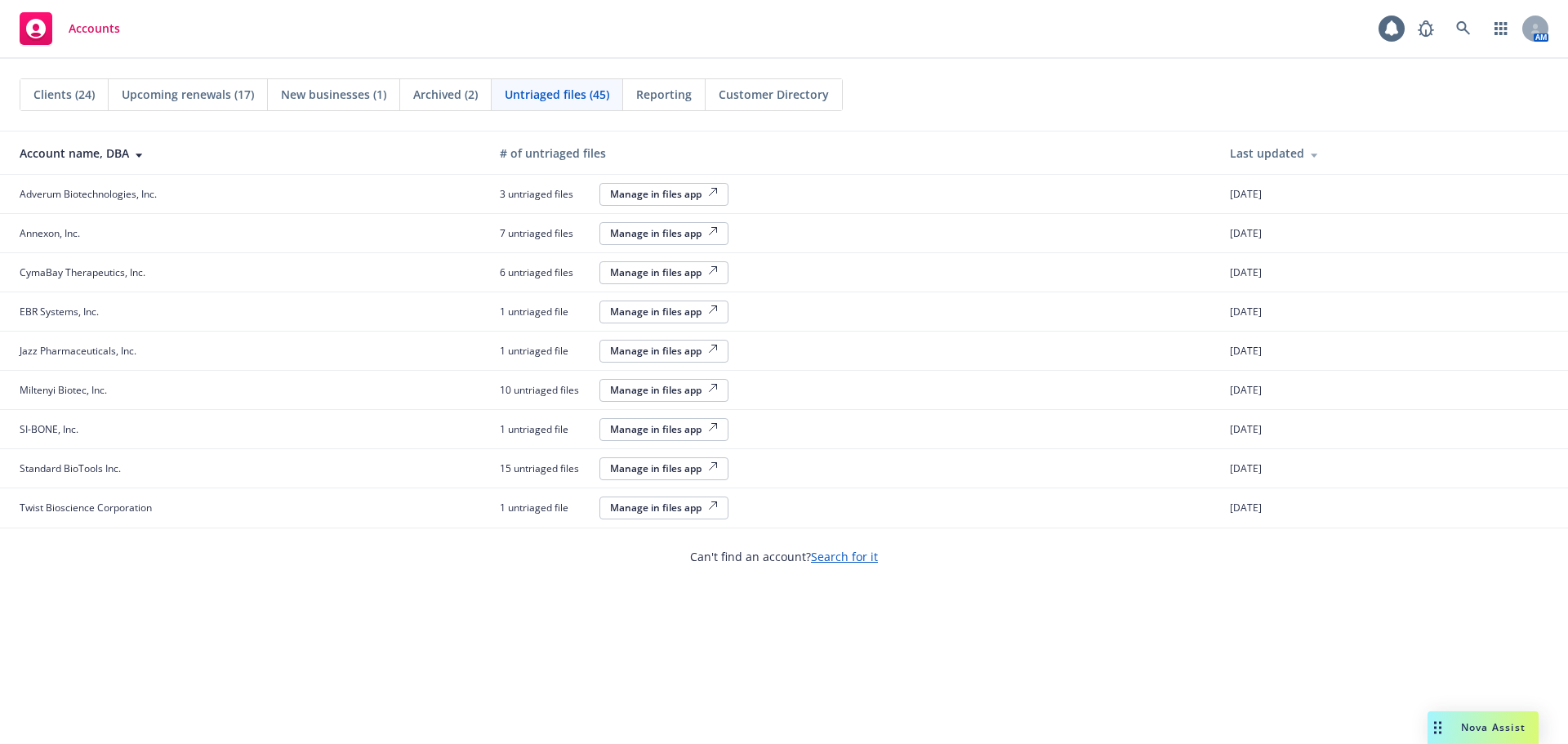
click at [86, 91] on span "Clients (24)" at bounding box center [64, 94] width 61 height 17
